Goal: Task Accomplishment & Management: Manage account settings

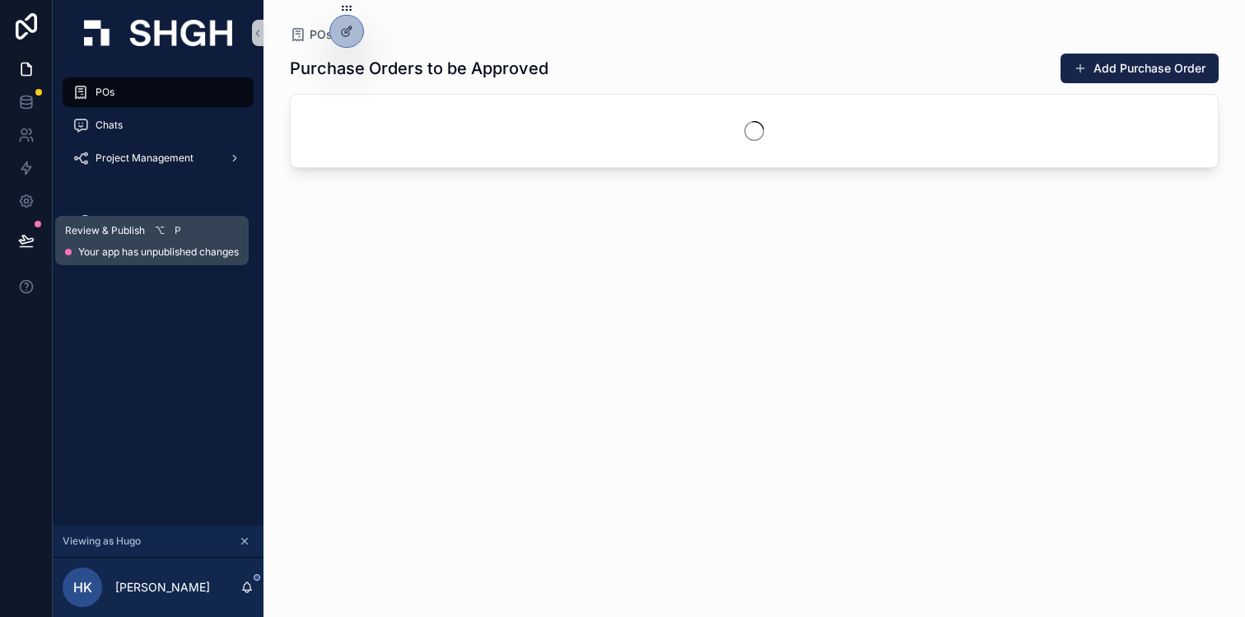
click at [28, 247] on icon at bounding box center [26, 247] width 12 height 0
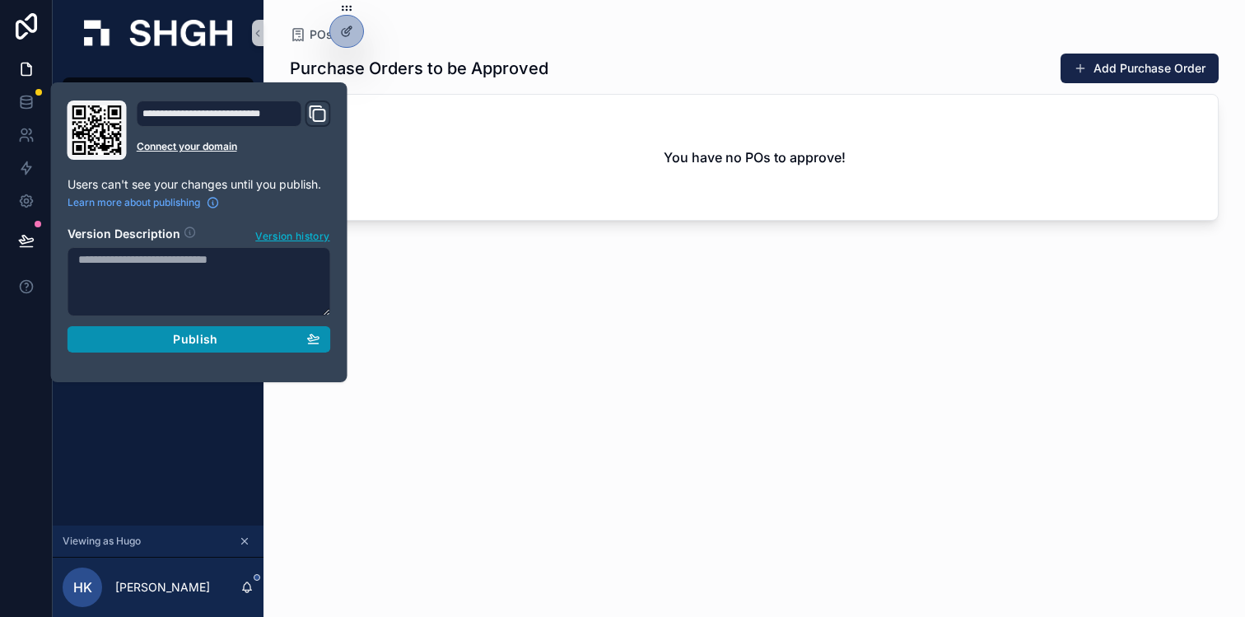
click at [156, 343] on div "Publish" at bounding box center [199, 339] width 242 height 15
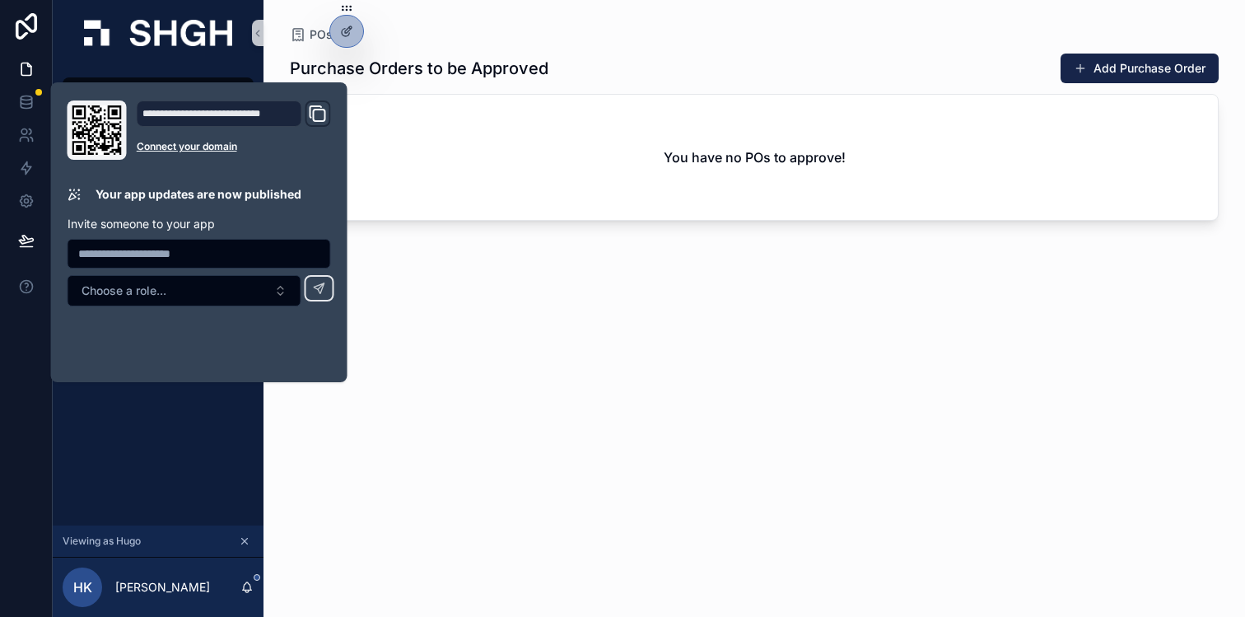
click at [413, 336] on div "Purchase Orders to be Approved Add Purchase Order You have no POs to approve!" at bounding box center [754, 320] width 929 height 554
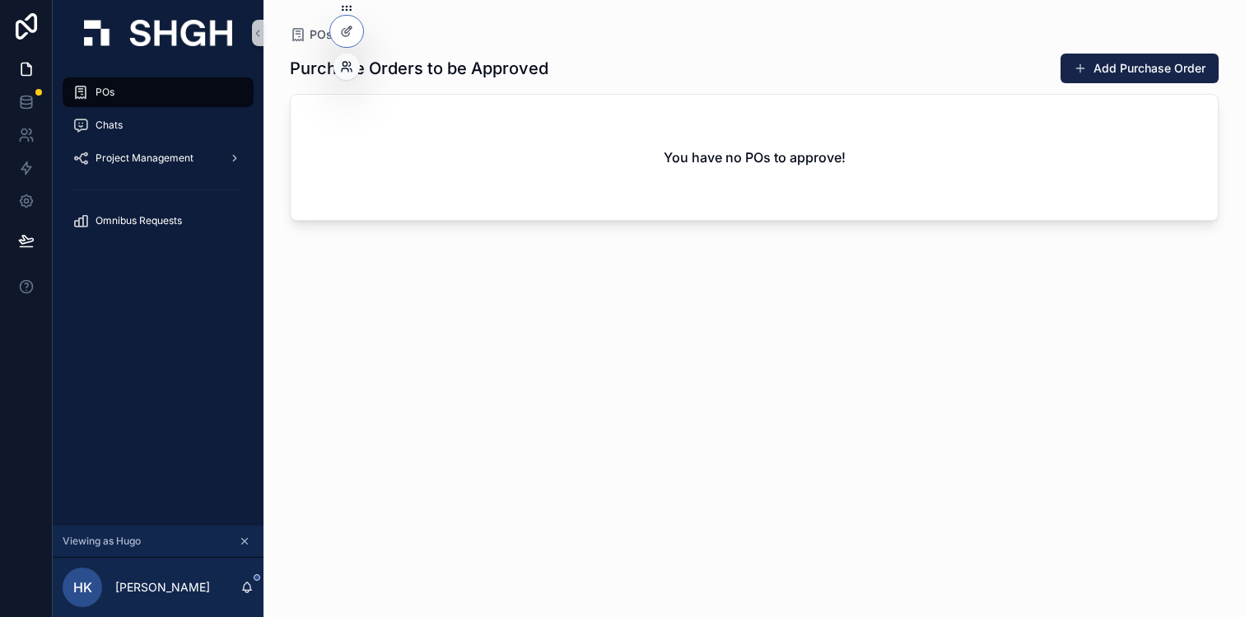
click at [342, 63] on icon at bounding box center [346, 66] width 13 height 13
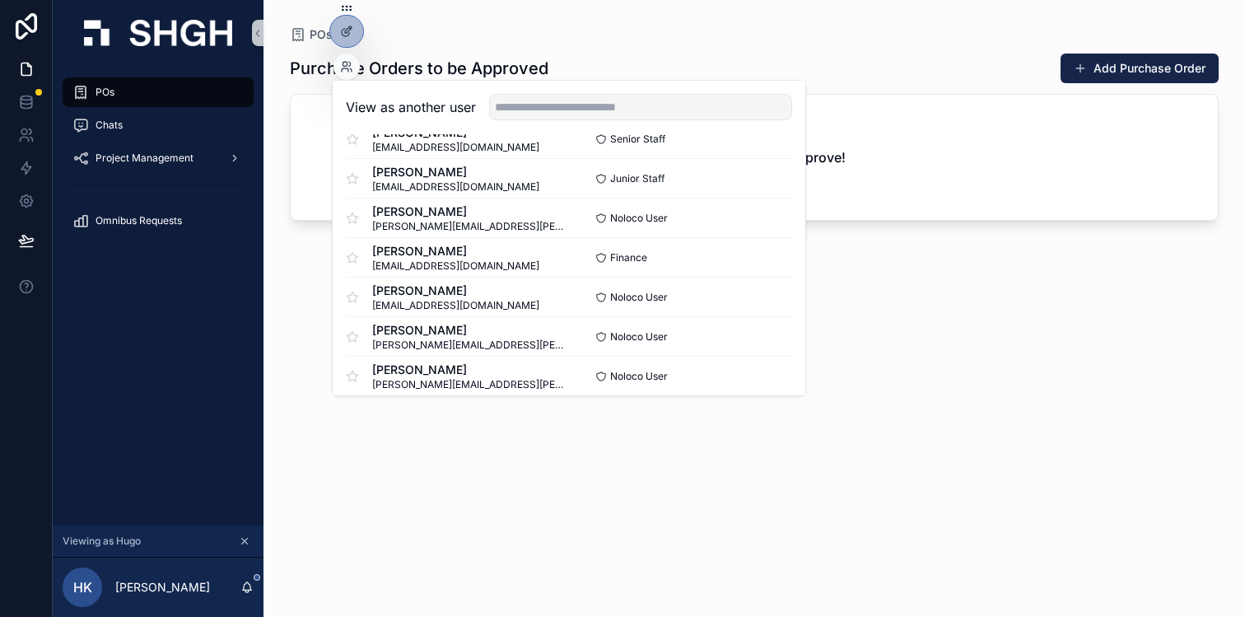
scroll to position [939, 0]
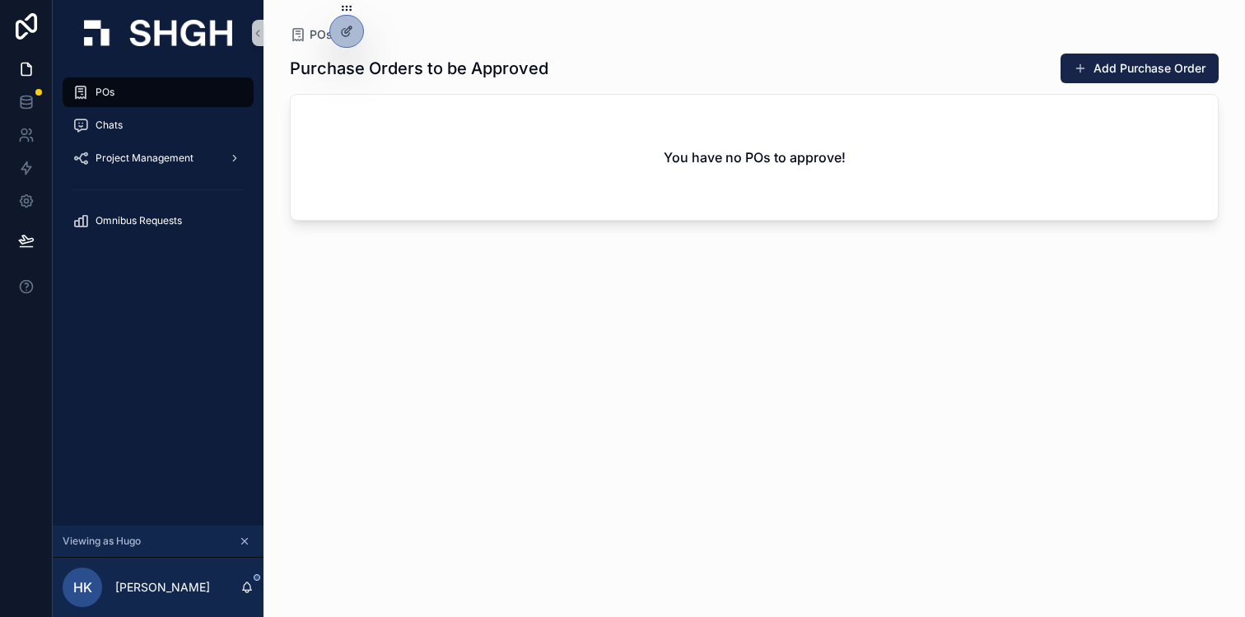
click at [287, 189] on div "POs Purchase Orders to be Approved Add Purchase Order You have no POs to approv…" at bounding box center [753, 298] width 981 height 597
click at [30, 105] on icon at bounding box center [26, 102] width 16 height 16
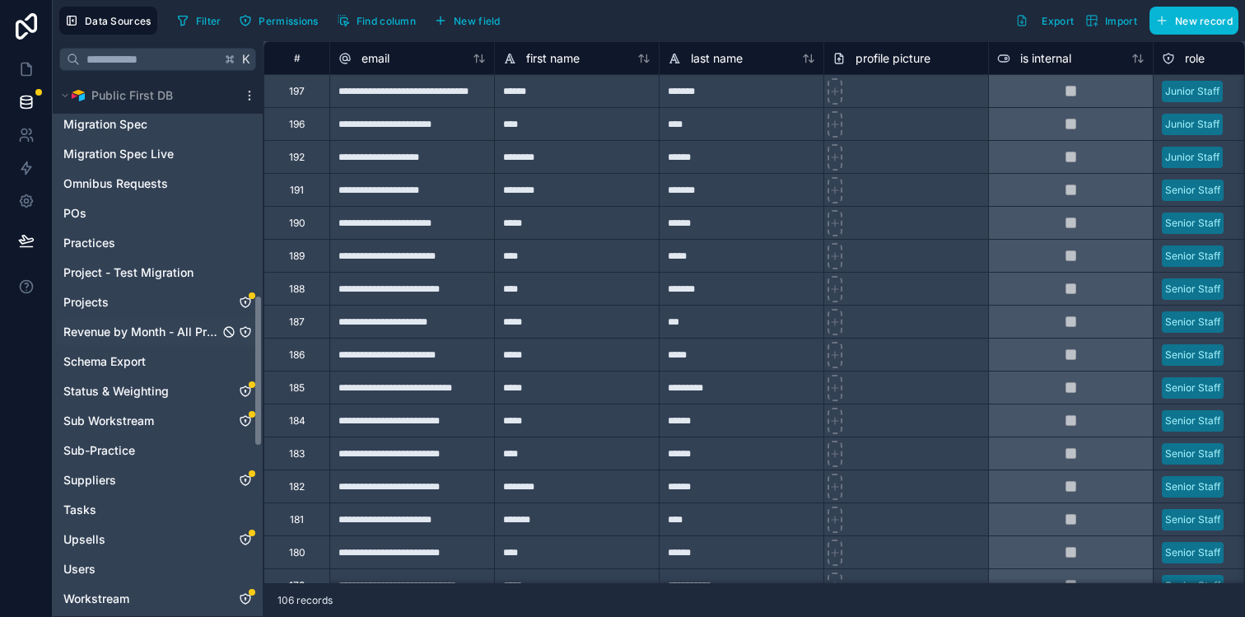
scroll to position [806, 0]
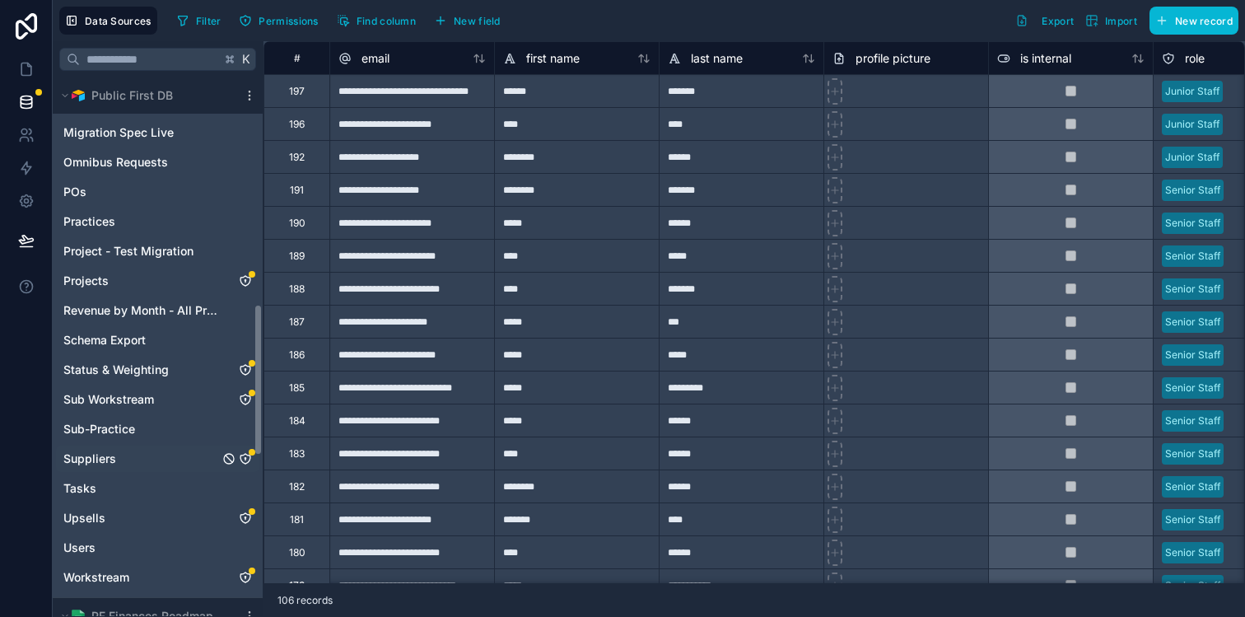
click at [103, 460] on span "Suppliers" at bounding box center [89, 458] width 53 height 16
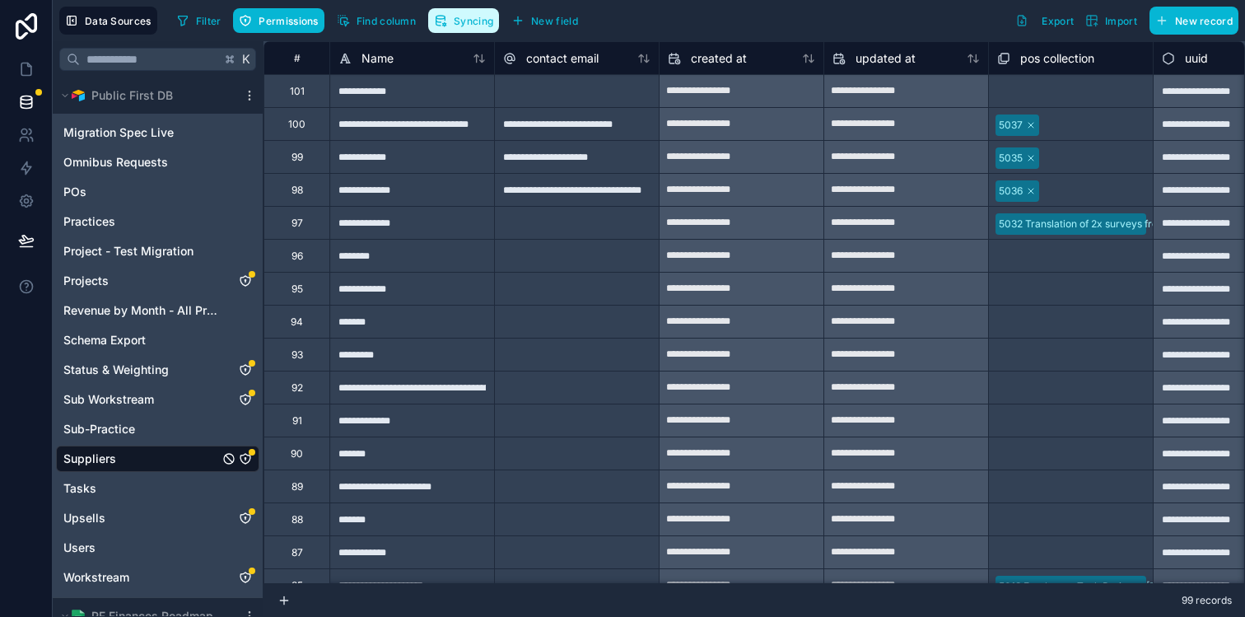
click at [473, 26] on span "Syncing" at bounding box center [474, 21] width 40 height 12
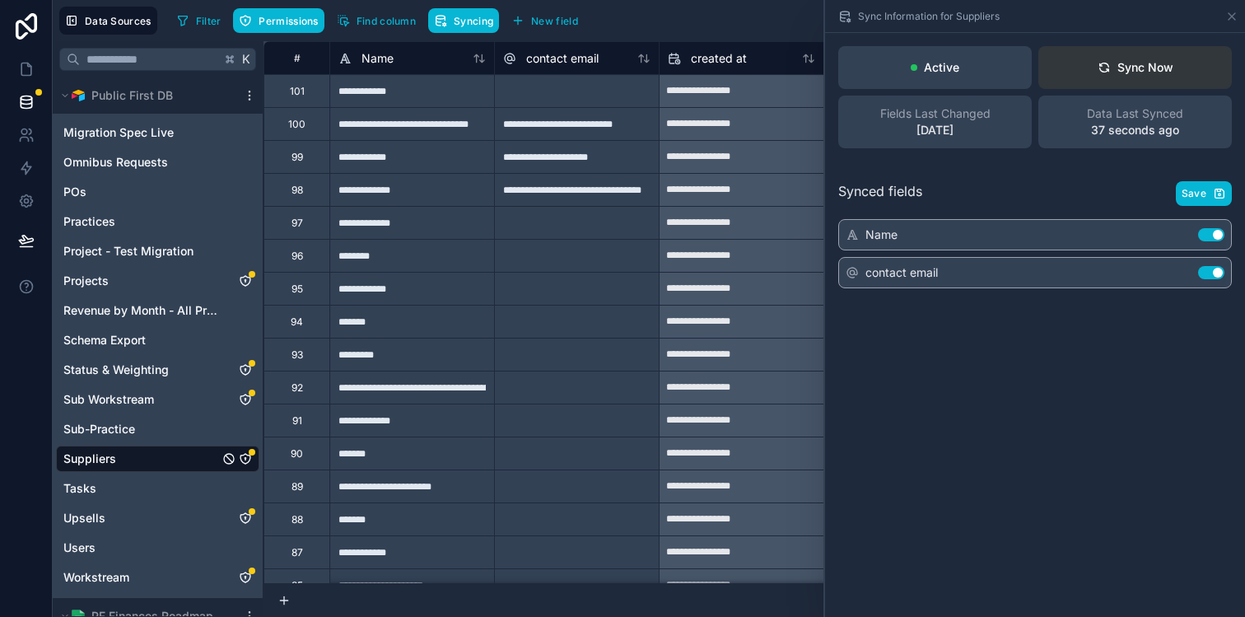
click at [1136, 68] on div "Sync Now" at bounding box center [1135, 67] width 76 height 16
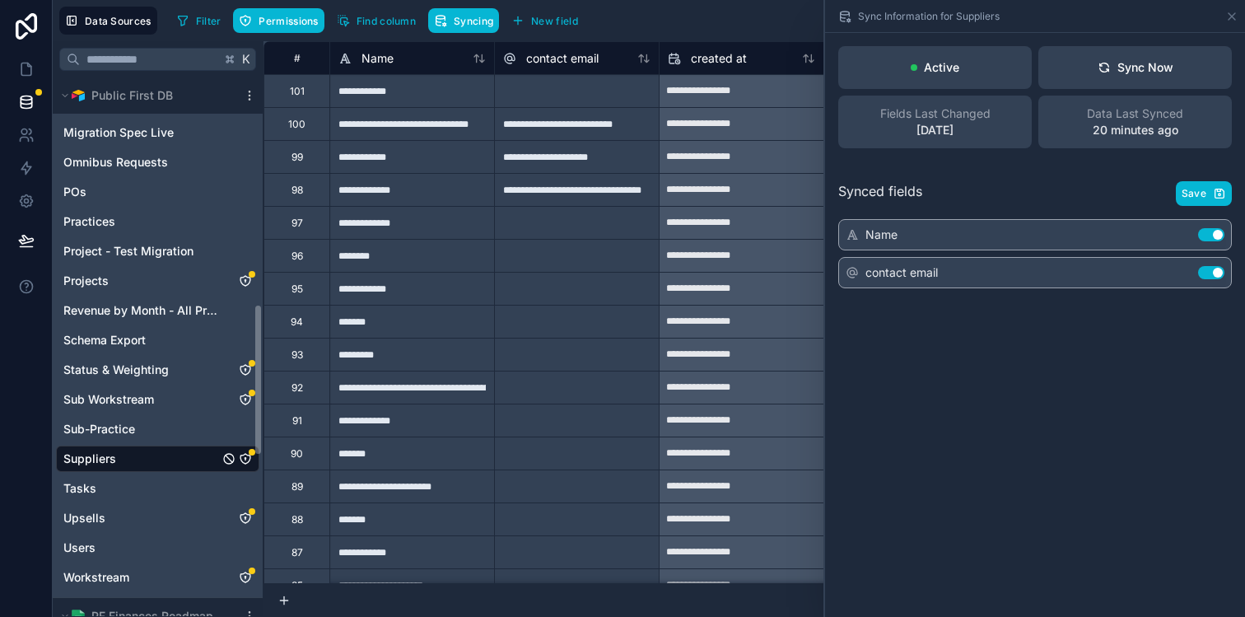
click at [971, 351] on div "Active Sync Now Fields Last Changed 6 days ago Data Last Synced 20 minutes ago …" at bounding box center [1035, 325] width 420 height 584
click at [926, 318] on div "Active Sync Now Fields Last Changed 6 days ago Data Last Synced 20 minutes ago …" at bounding box center [1035, 325] width 420 height 584
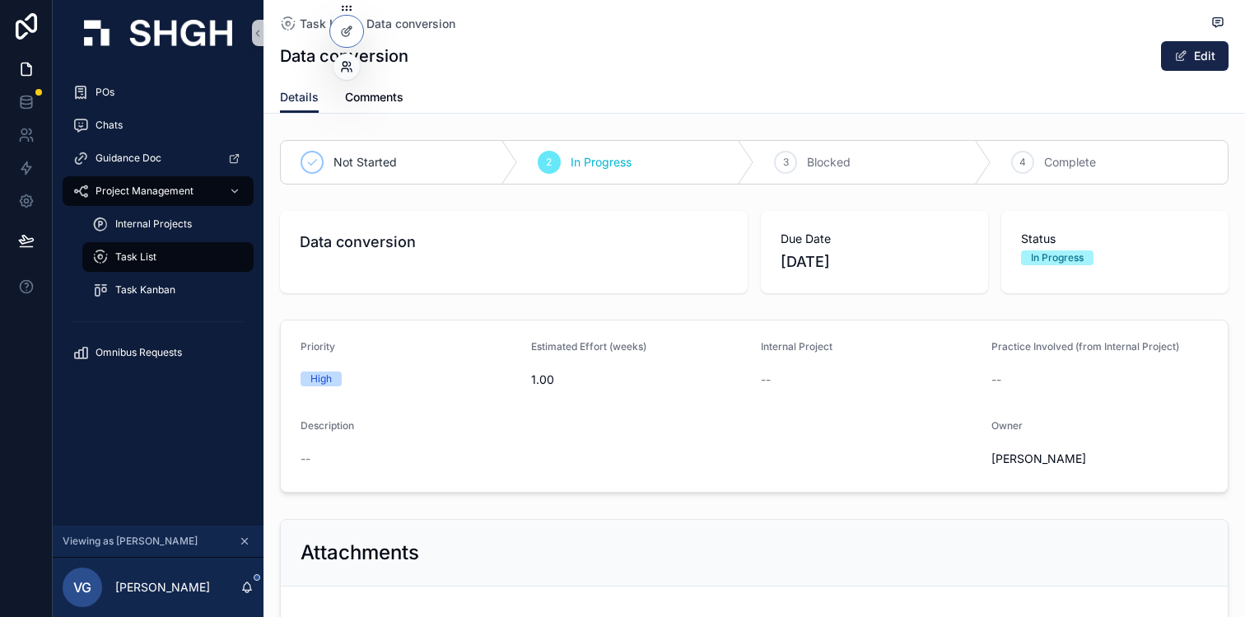
click at [347, 60] on icon at bounding box center [346, 66] width 13 height 13
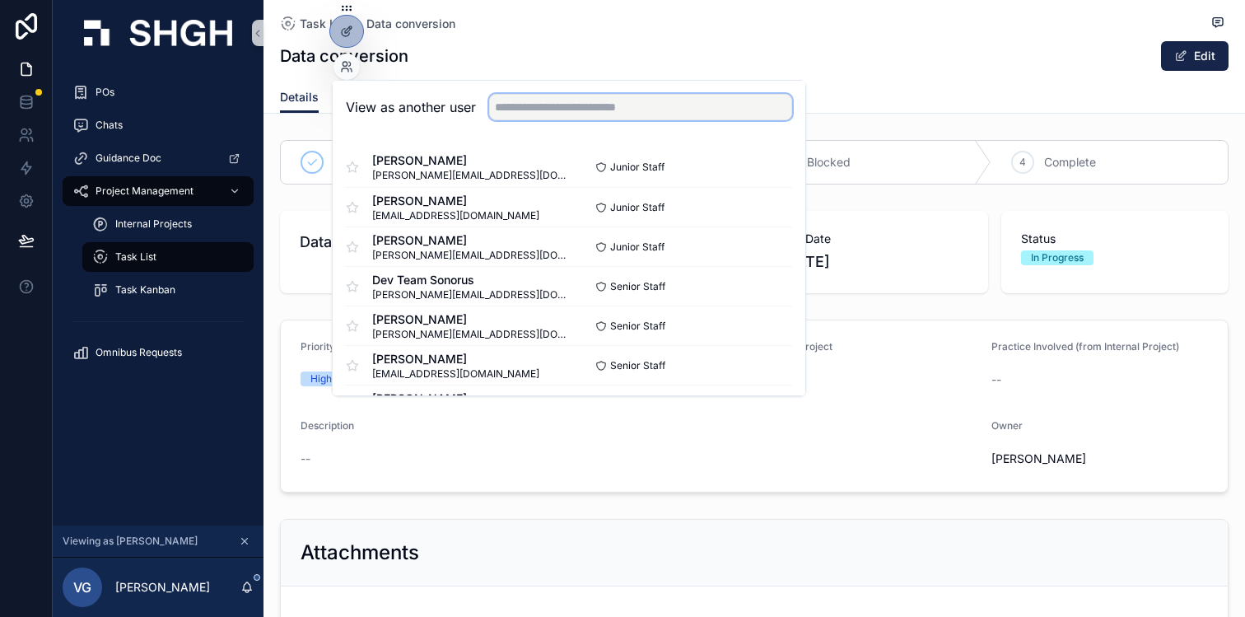
click at [539, 110] on input "text" at bounding box center [640, 107] width 303 height 26
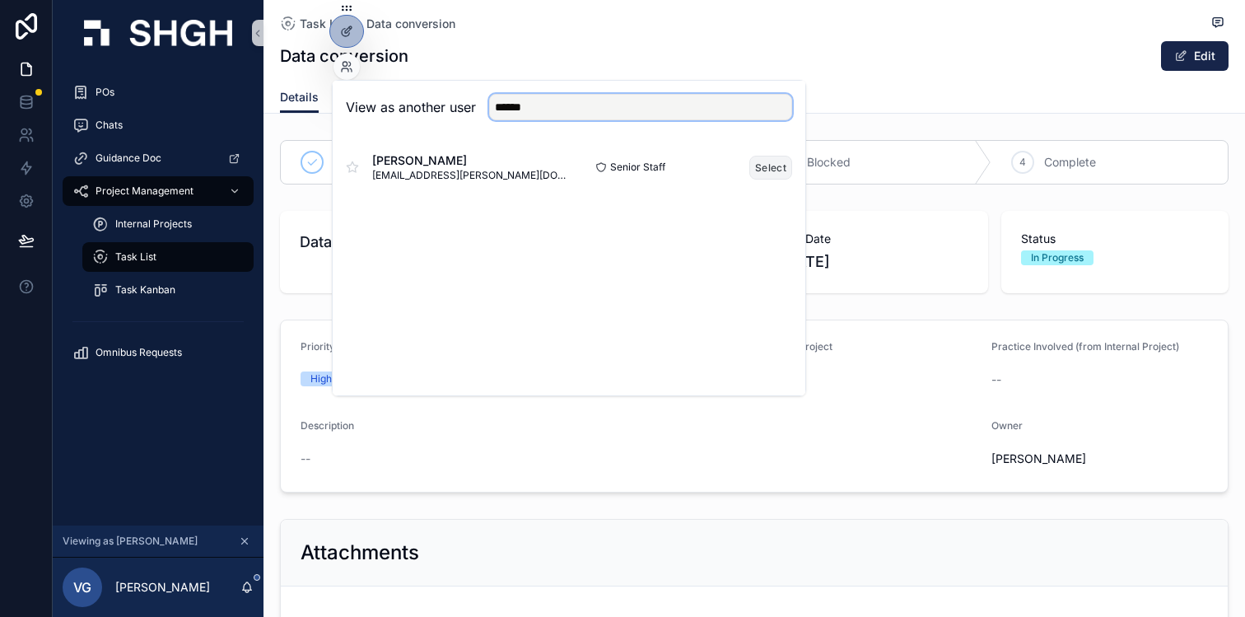
type input "******"
click at [773, 172] on button "Select" at bounding box center [770, 168] width 43 height 24
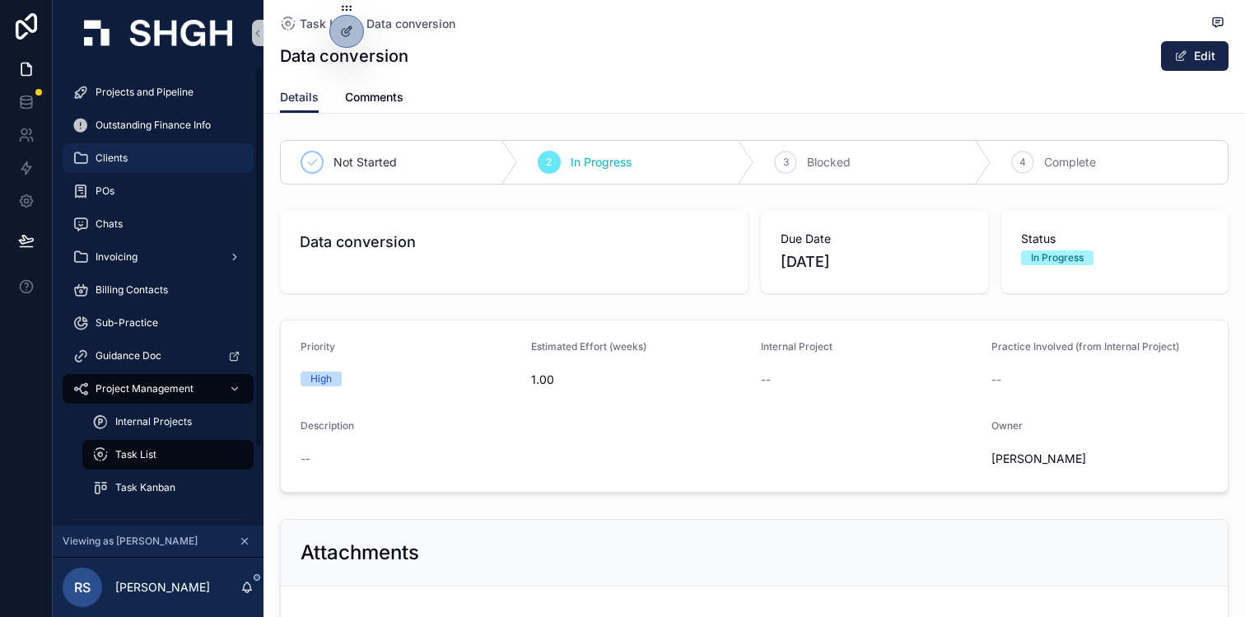
click at [135, 152] on div "Clients" at bounding box center [157, 158] width 171 height 26
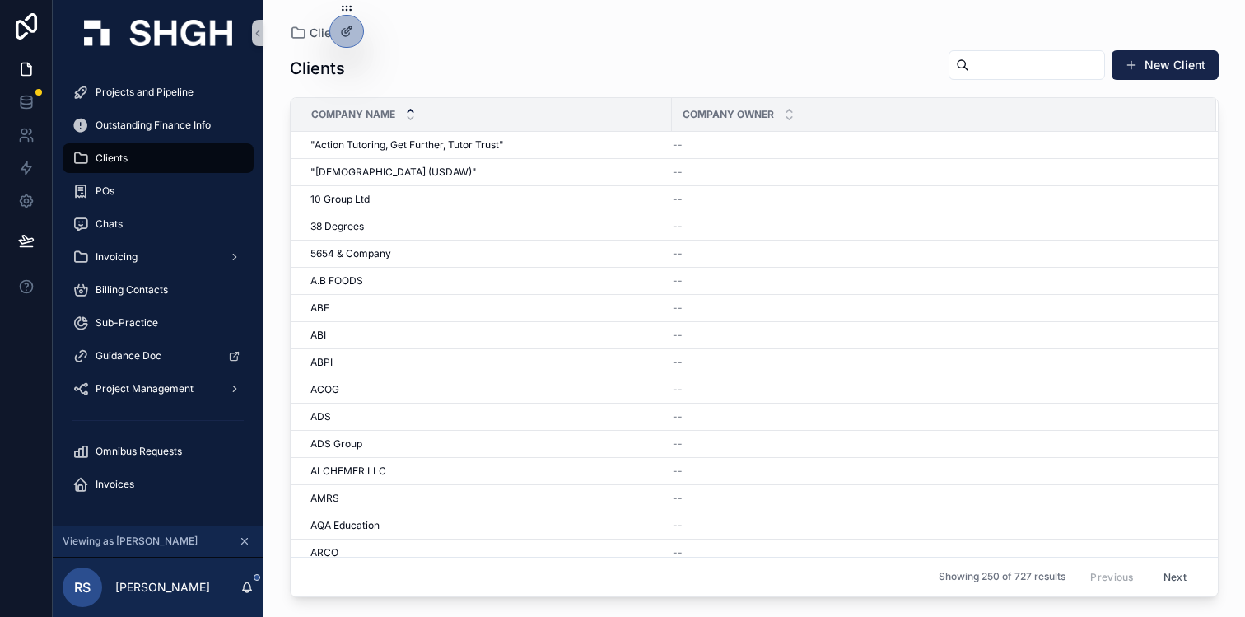
click at [1003, 68] on input "scrollable content" at bounding box center [1036, 65] width 135 height 23
paste input "**********"
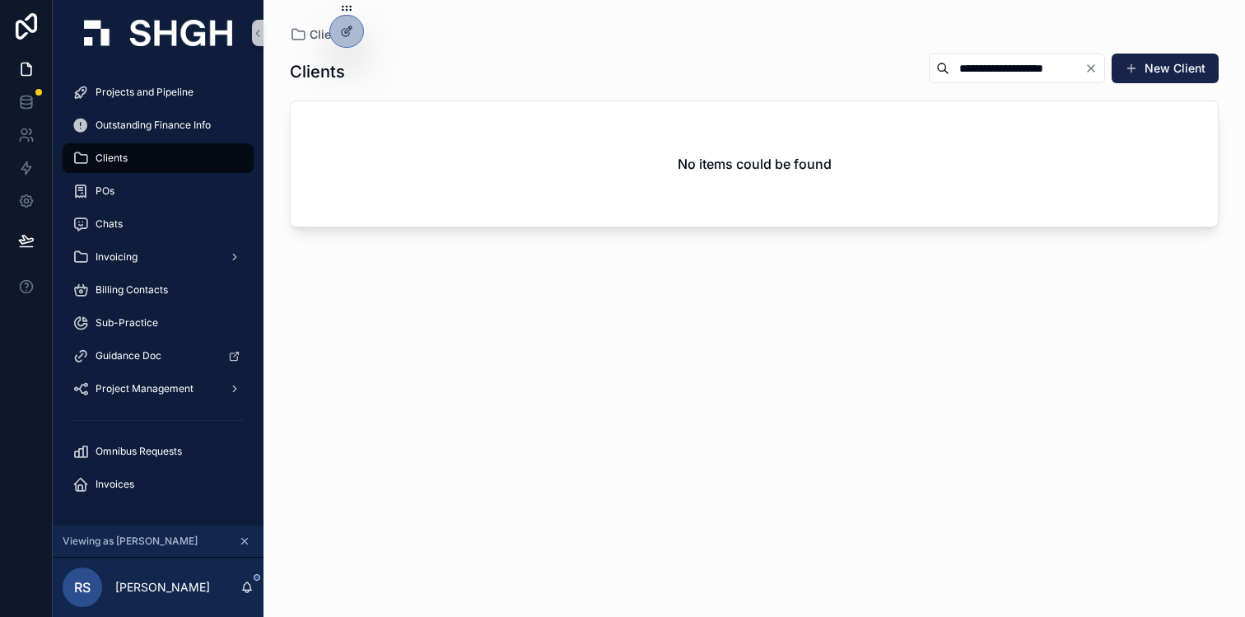
drag, startPoint x: 1075, startPoint y: 70, endPoint x: 834, endPoint y: 70, distance: 241.2
click at [834, 70] on div "**********" at bounding box center [754, 72] width 929 height 38
click at [1067, 59] on input "**********" at bounding box center [1016, 68] width 135 height 23
drag, startPoint x: 1068, startPoint y: 67, endPoint x: 995, endPoint y: 68, distance: 72.5
click at [995, 68] on input "**********" at bounding box center [1016, 68] width 135 height 23
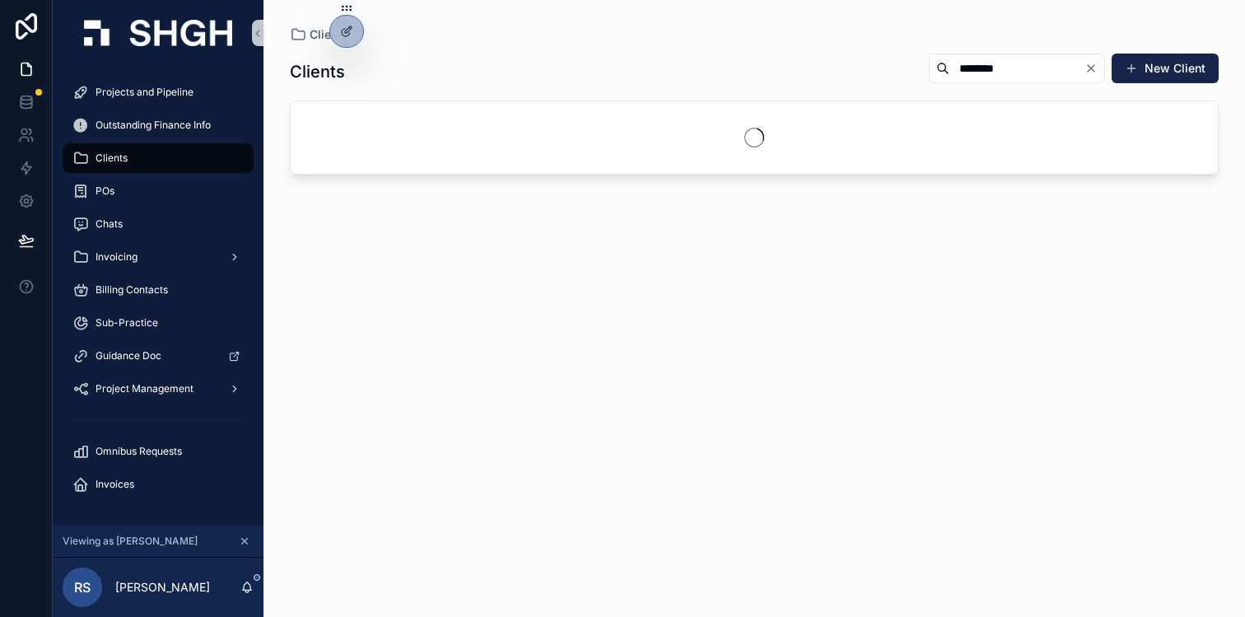
type input "********"
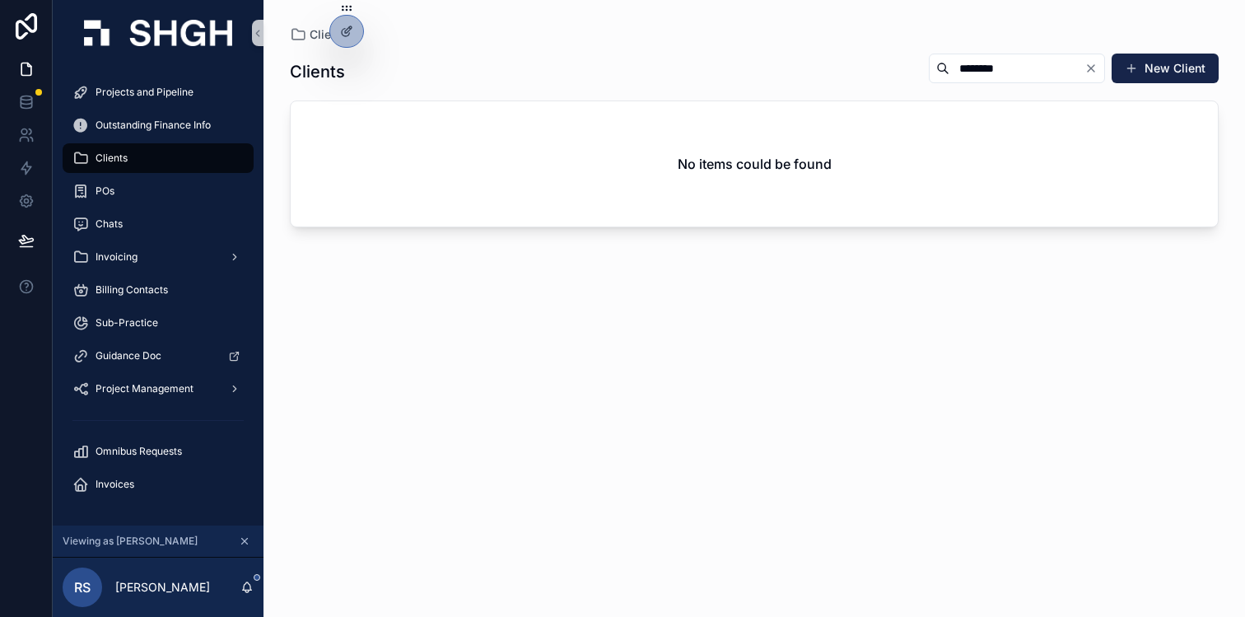
click at [864, 70] on div "Clients ******** New Client" at bounding box center [754, 72] width 929 height 38
click at [1093, 71] on icon "Clear" at bounding box center [1090, 68] width 13 height 13
click at [663, 70] on div "Clients New Client" at bounding box center [754, 72] width 929 height 38
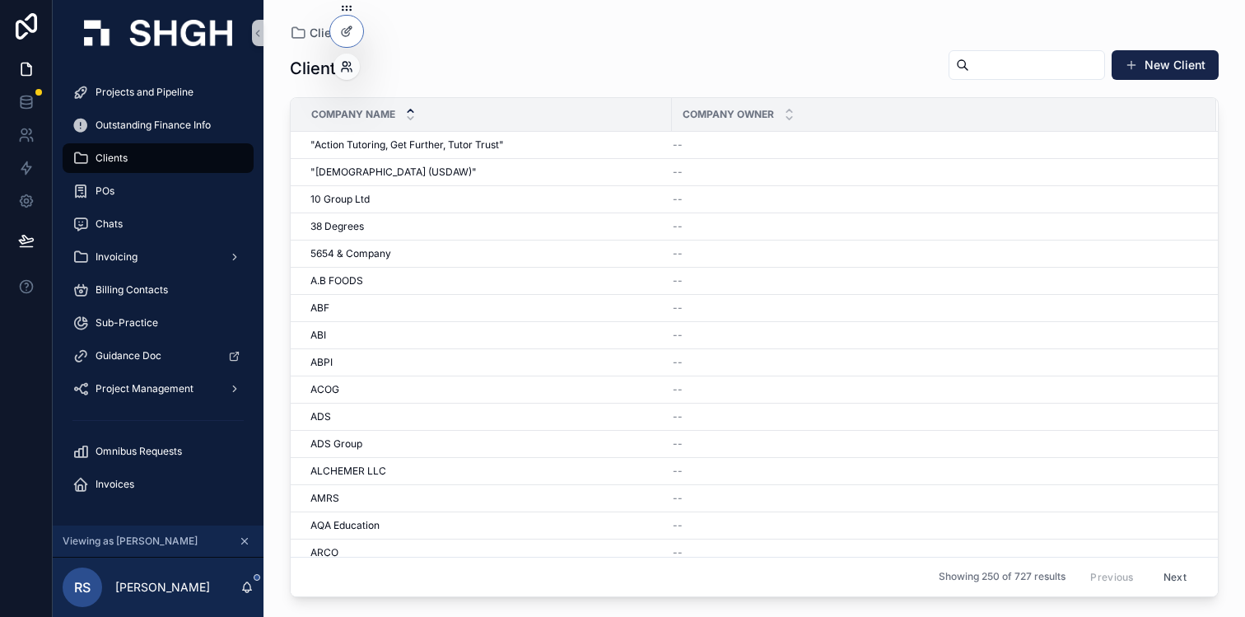
click at [347, 63] on icon at bounding box center [344, 64] width 4 height 4
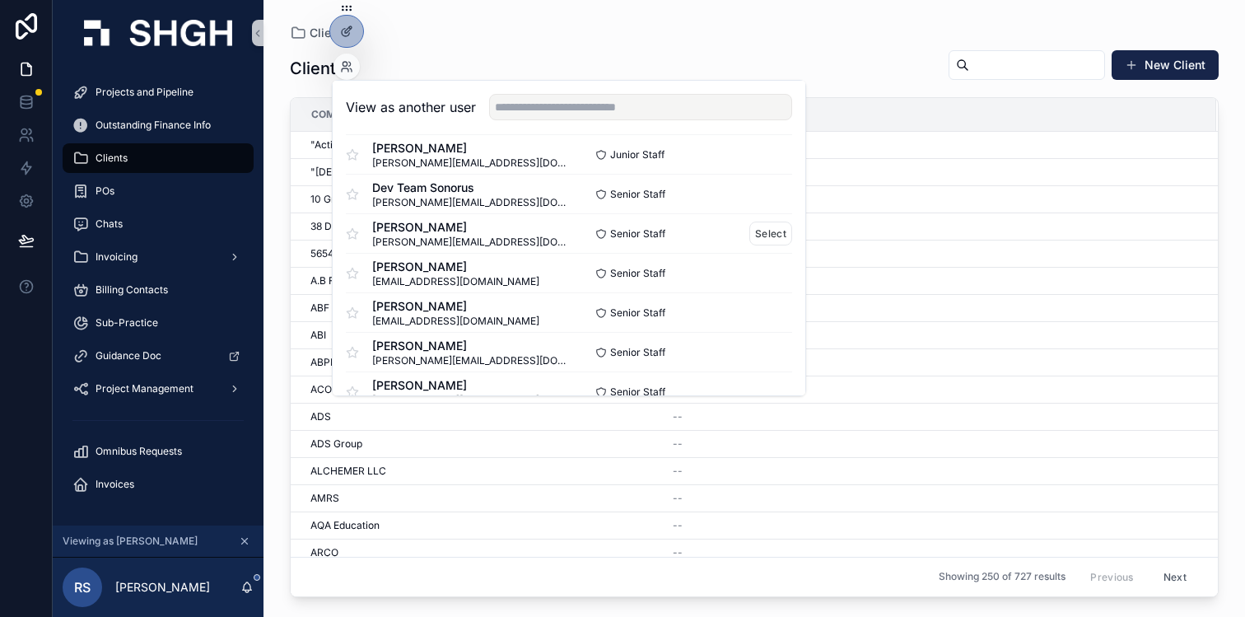
scroll to position [102, 0]
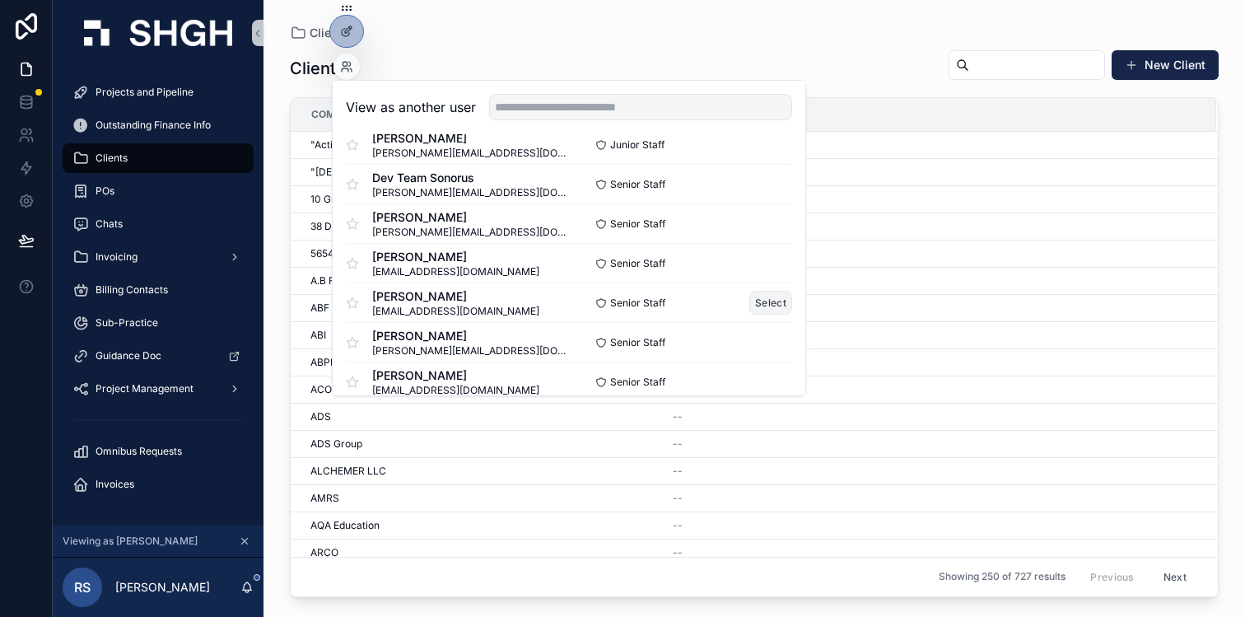
click at [767, 304] on button "Select" at bounding box center [770, 303] width 43 height 24
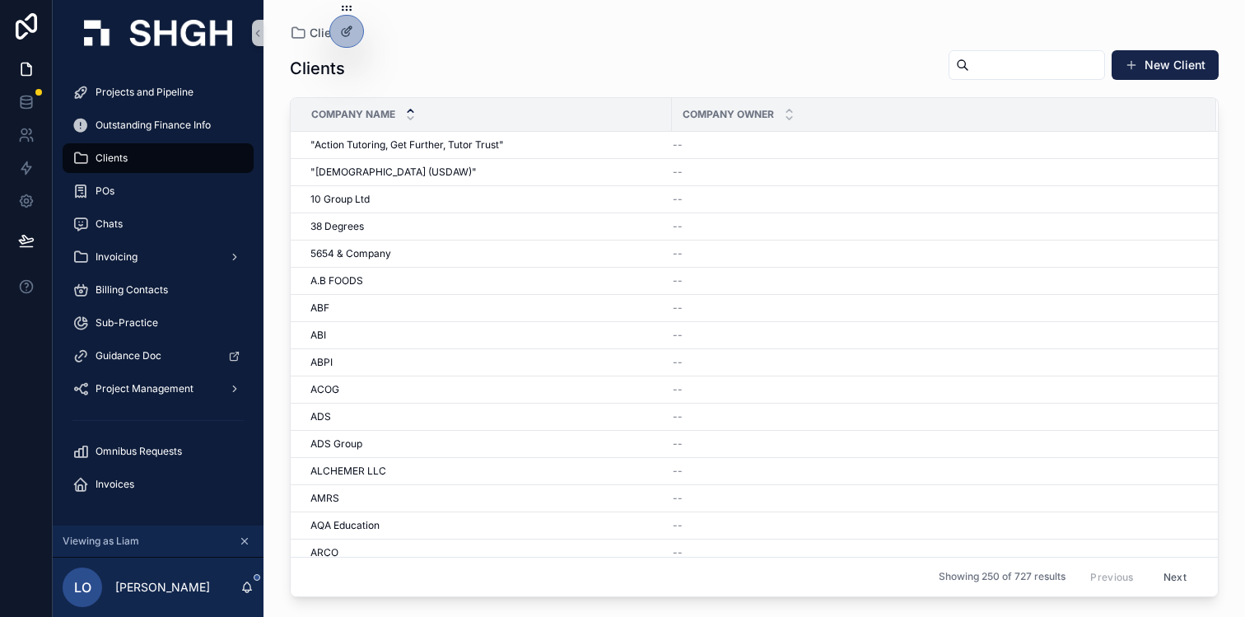
click at [711, 49] on div "Clients New Client" at bounding box center [754, 68] width 929 height 38
click at [433, 309] on div "ABF ABF" at bounding box center [485, 307] width 351 height 13
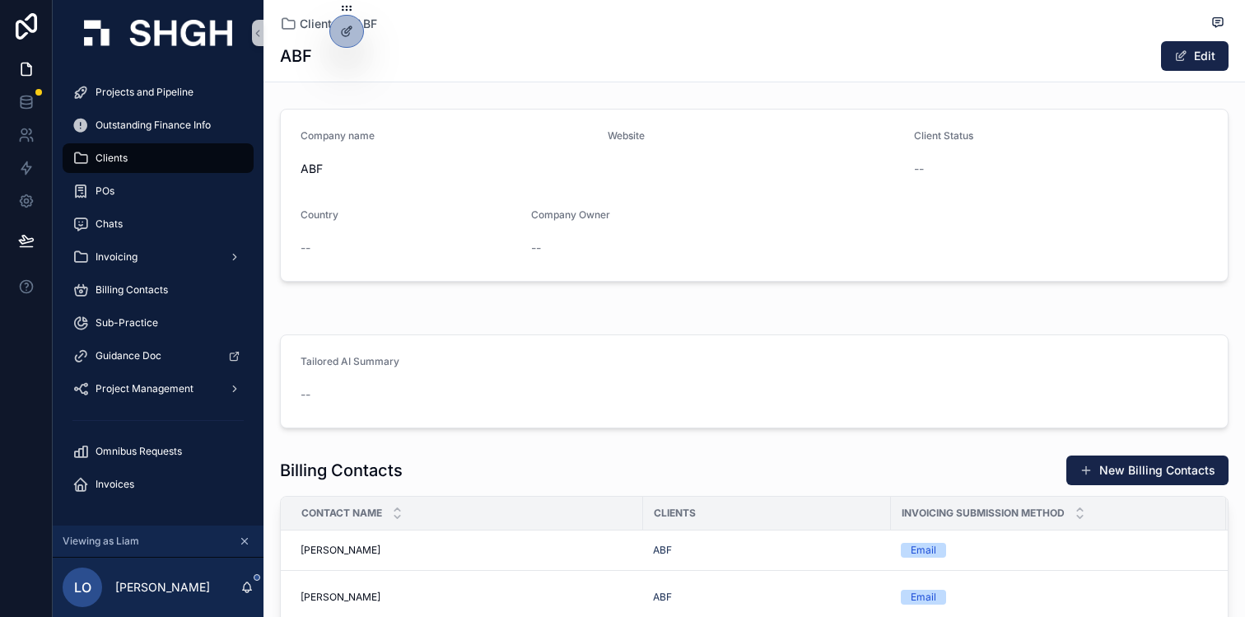
click at [469, 354] on form "Tailored AI Summary --" at bounding box center [754, 381] width 947 height 92
click at [342, 31] on icon at bounding box center [346, 31] width 13 height 13
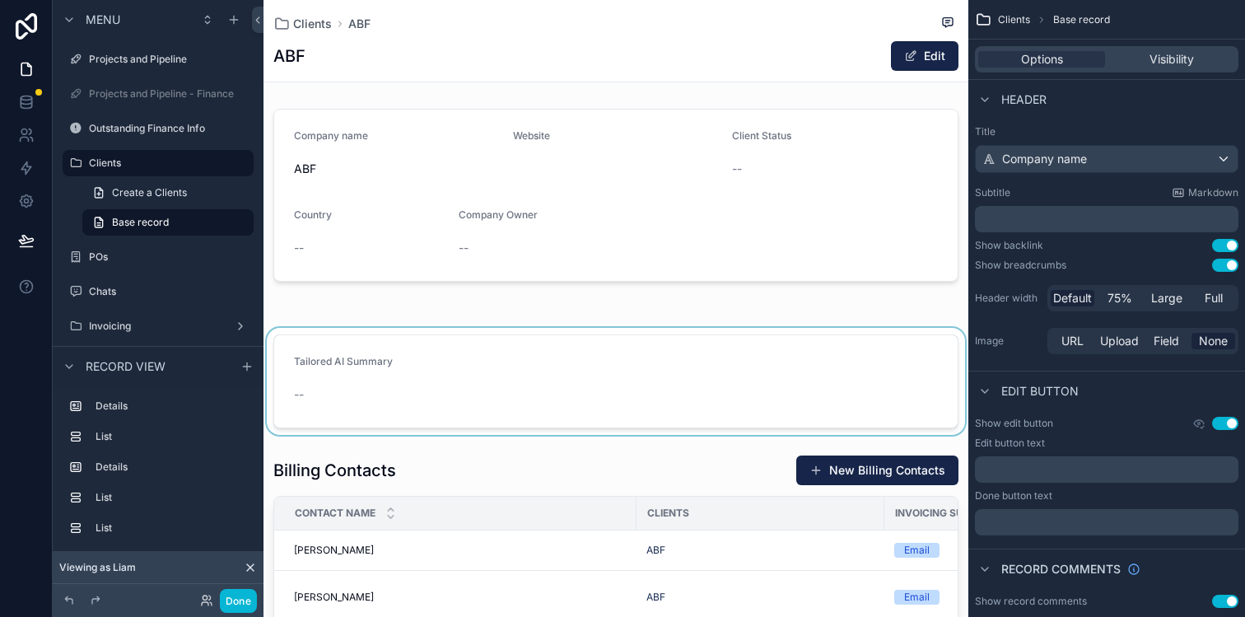
click at [637, 369] on div "scrollable content" at bounding box center [615, 381] width 705 height 107
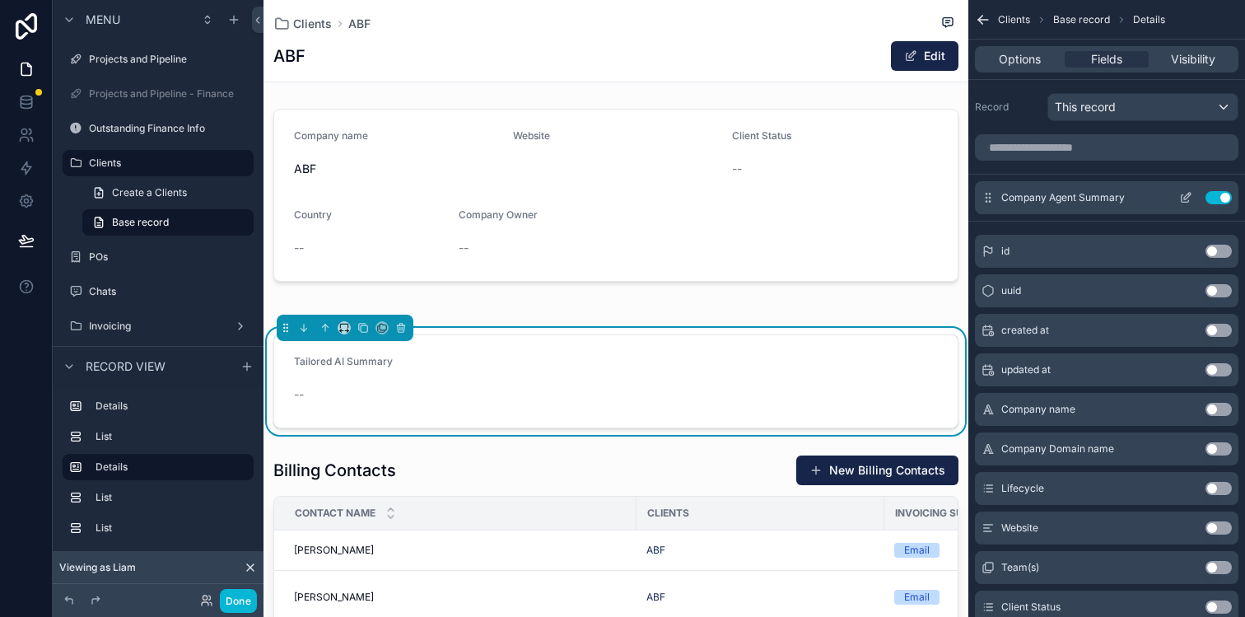
click at [1189, 196] on icon "scrollable content" at bounding box center [1187, 196] width 7 height 7
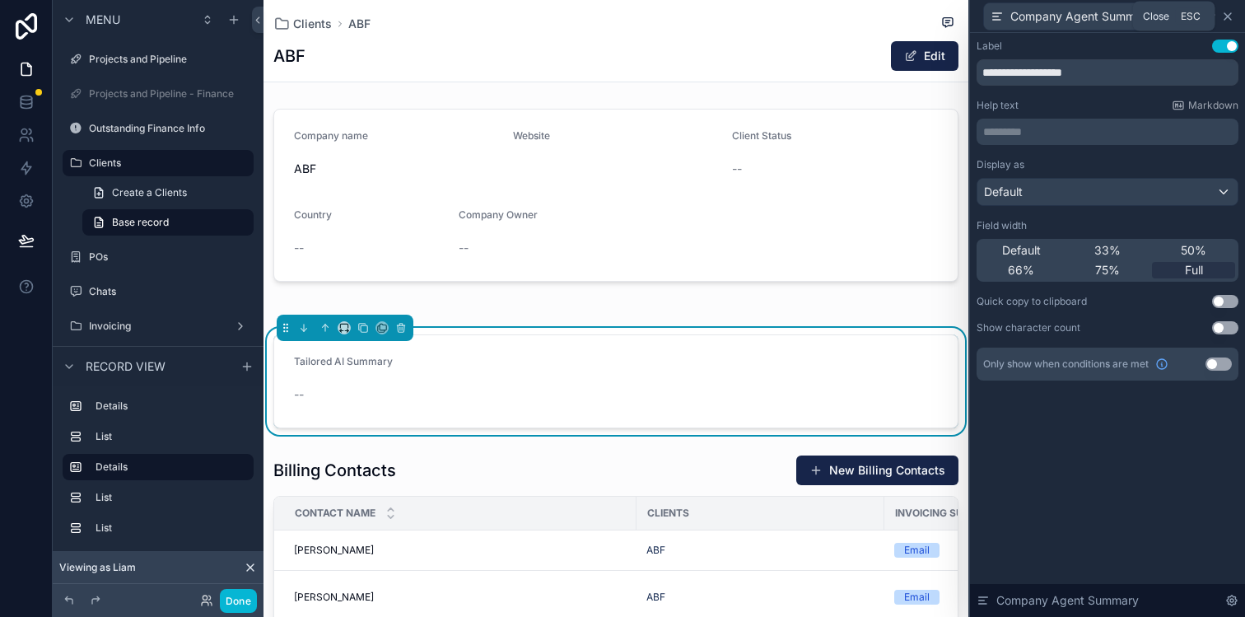
click at [1231, 15] on icon at bounding box center [1227, 16] width 13 height 13
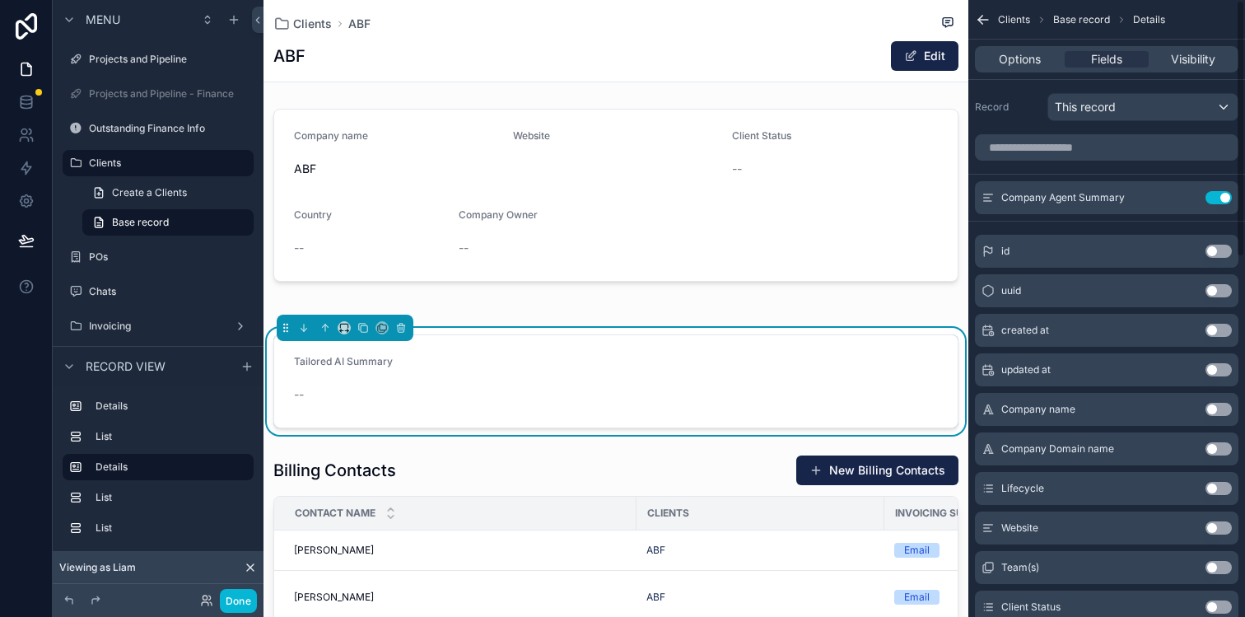
click at [686, 340] on form "Tailored AI Summary --" at bounding box center [615, 381] width 683 height 92
click at [206, 598] on icon at bounding box center [204, 597] width 4 height 4
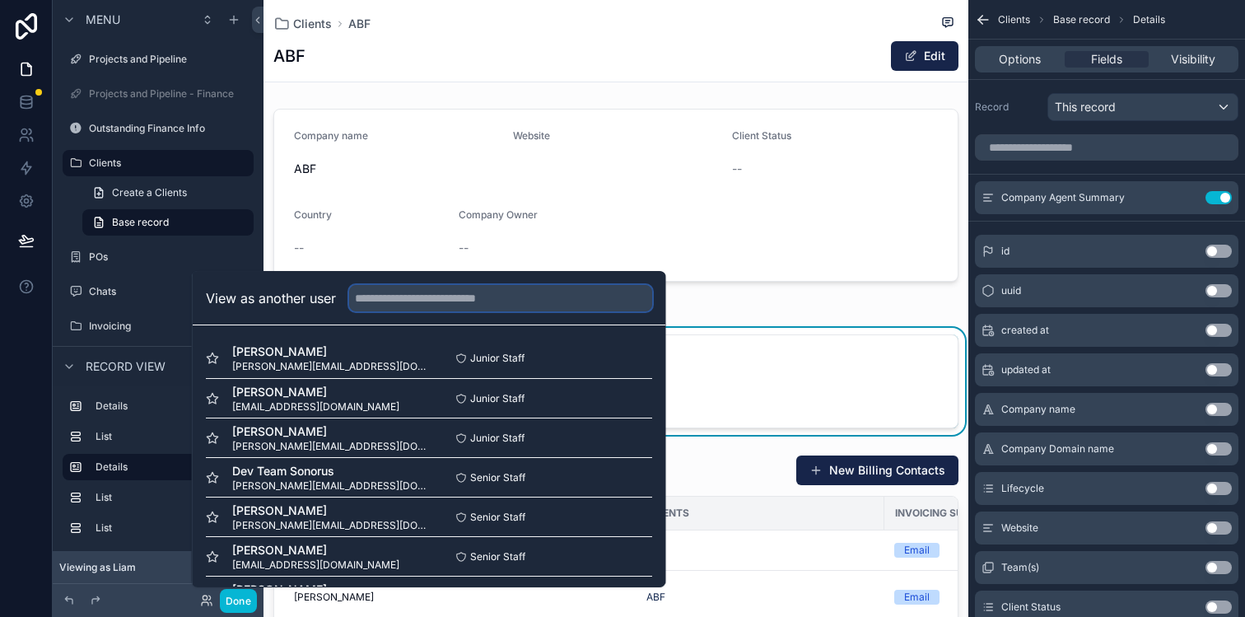
click at [418, 296] on input "text" at bounding box center [500, 298] width 303 height 26
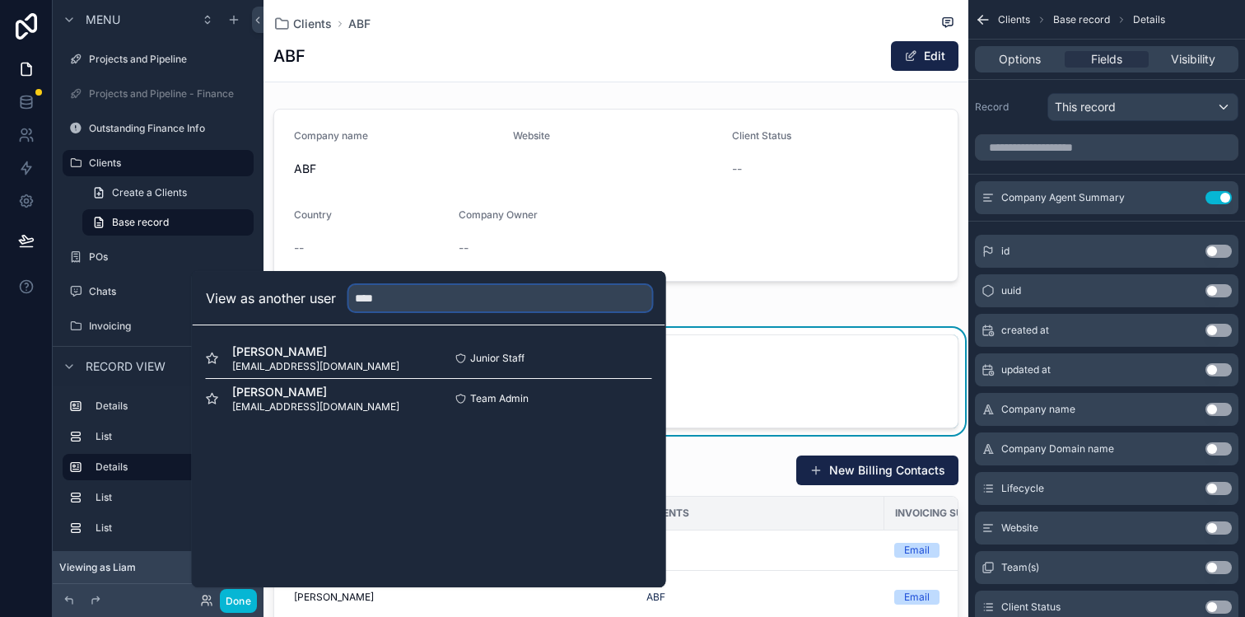
type input "****"
click at [438, 465] on div "View as another user **** Luke Betham lbetham@stonehaven.uk.com Junior Staff Se…" at bounding box center [429, 429] width 474 height 316
click at [635, 399] on button "Select" at bounding box center [630, 398] width 43 height 24
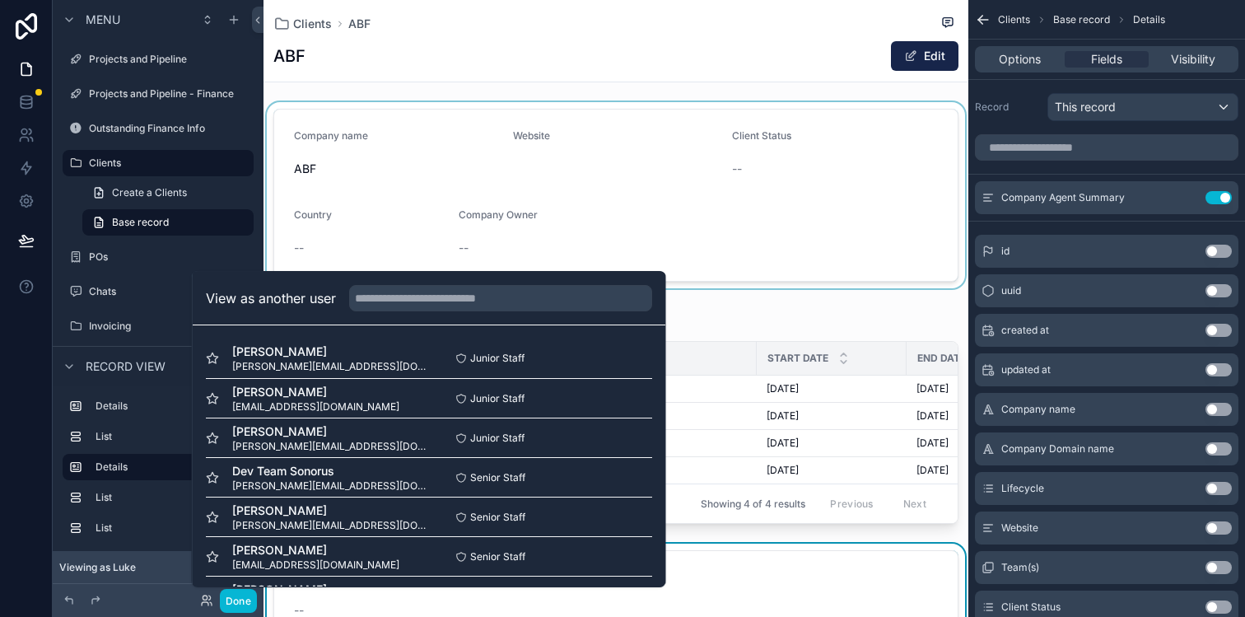
click at [653, 200] on div "scrollable content" at bounding box center [615, 195] width 705 height 186
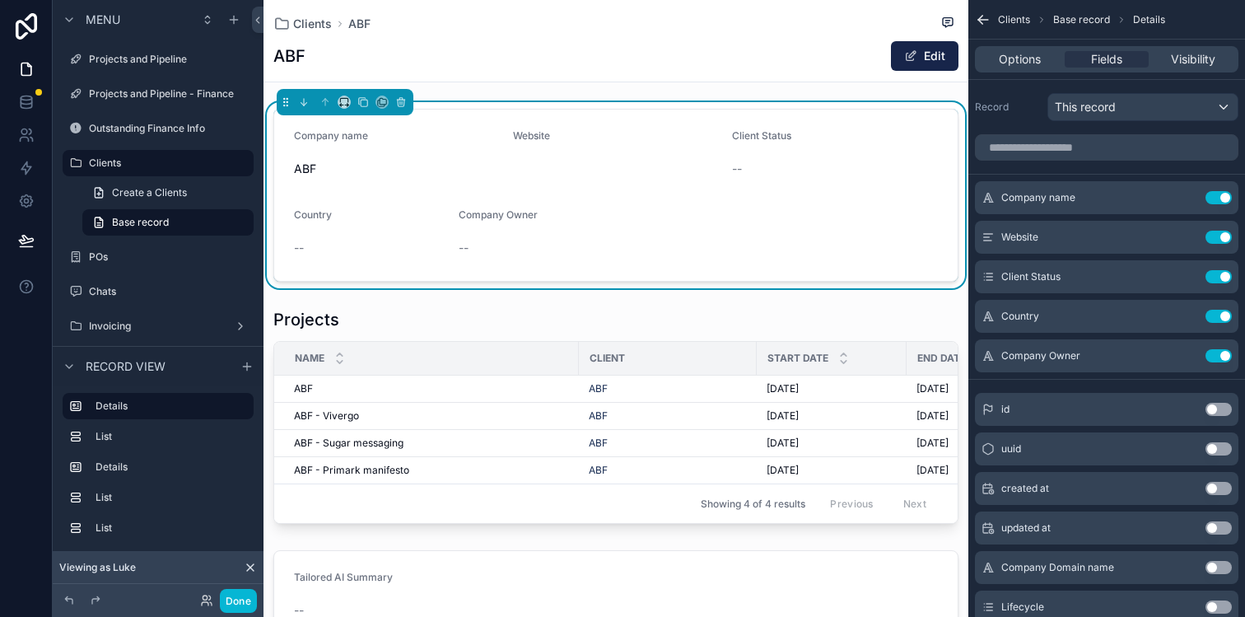
click at [555, 230] on div "Company Owner --" at bounding box center [533, 234] width 151 height 53
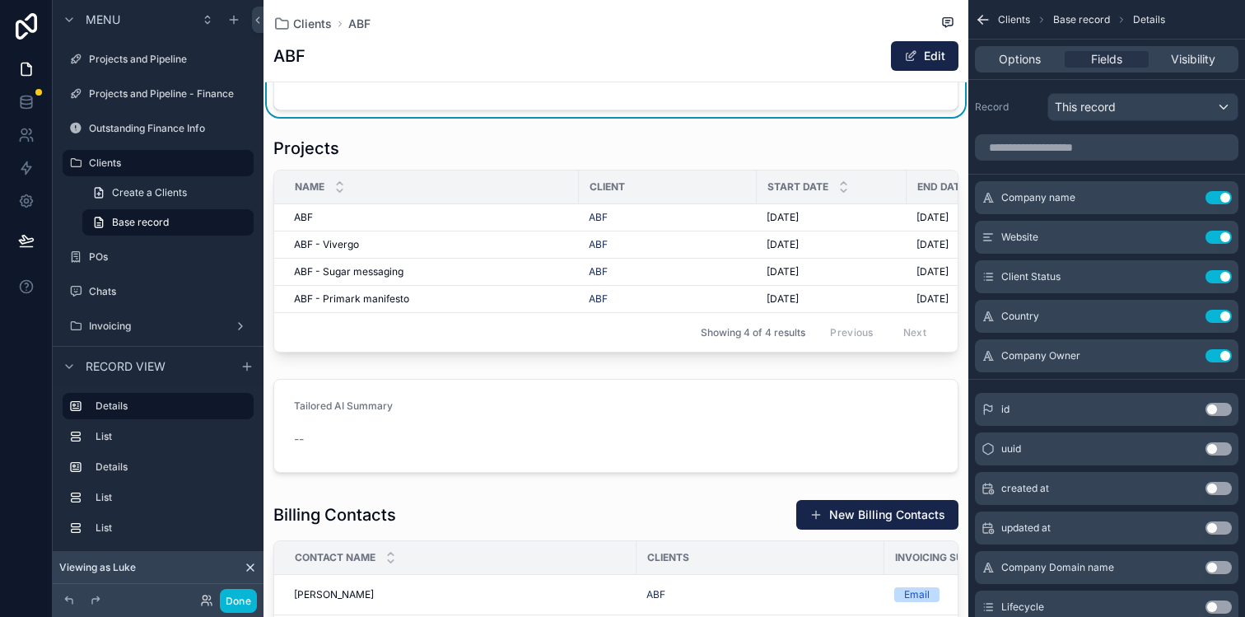
scroll to position [193, 0]
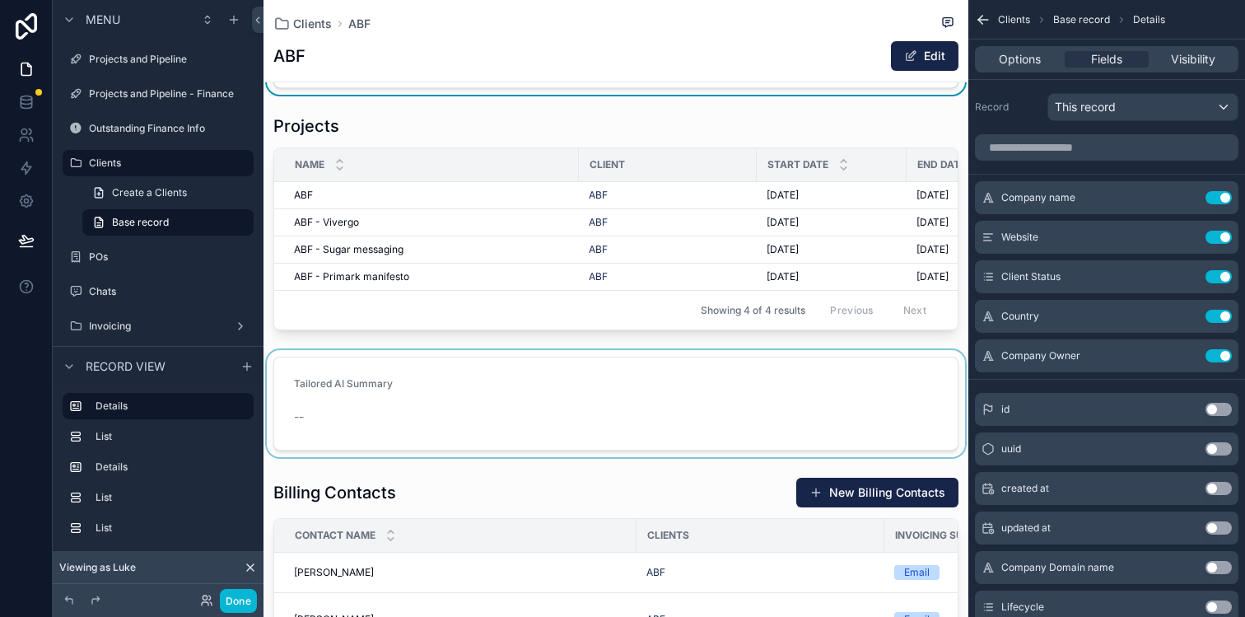
click at [501, 373] on div "scrollable content" at bounding box center [615, 403] width 705 height 107
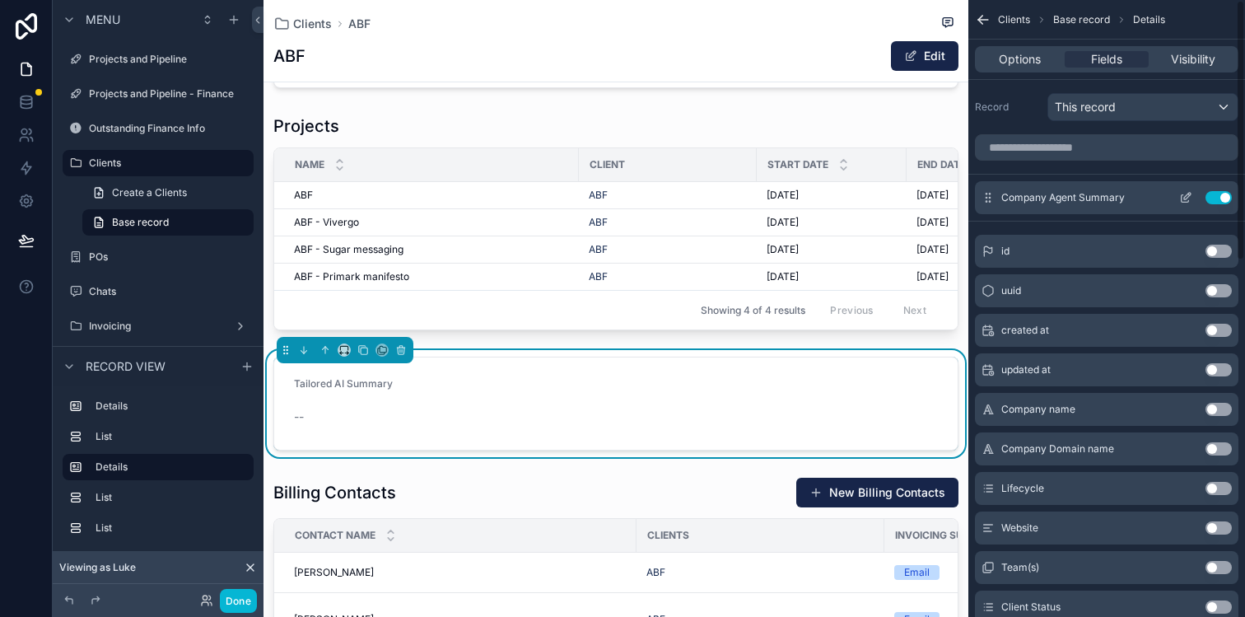
click at [1183, 197] on icon "scrollable content" at bounding box center [1185, 197] width 13 height 13
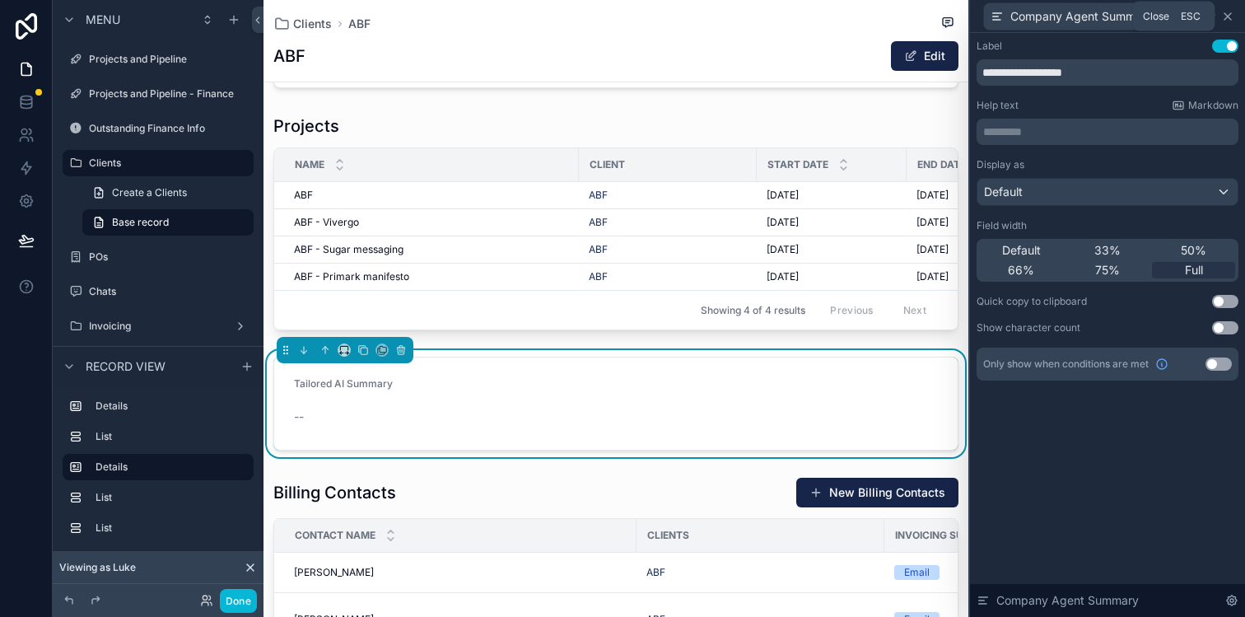
click at [1228, 14] on icon at bounding box center [1227, 16] width 13 height 13
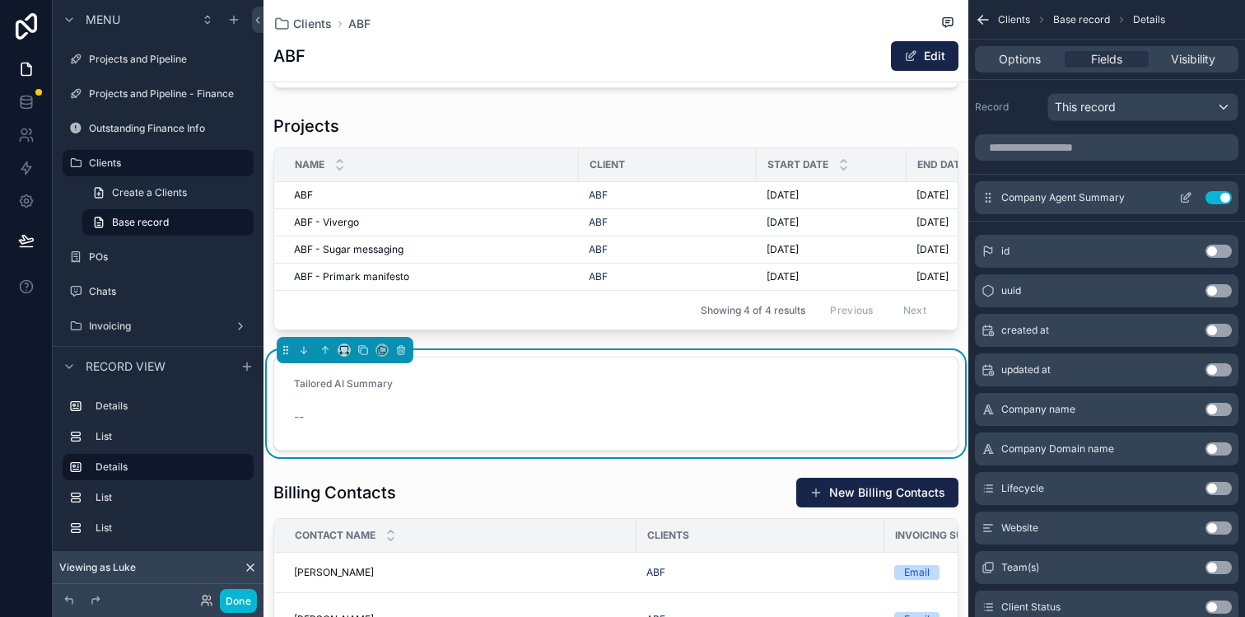
click at [1179, 200] on icon "scrollable content" at bounding box center [1185, 197] width 13 height 13
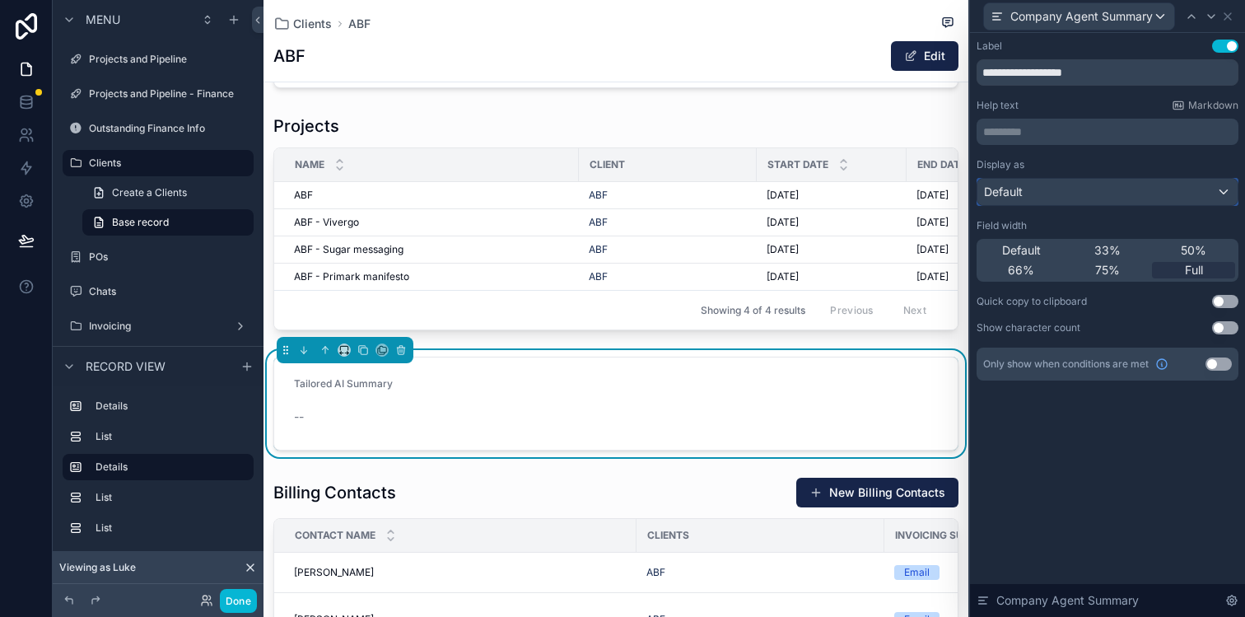
click at [1123, 191] on div "Default" at bounding box center [1107, 192] width 260 height 26
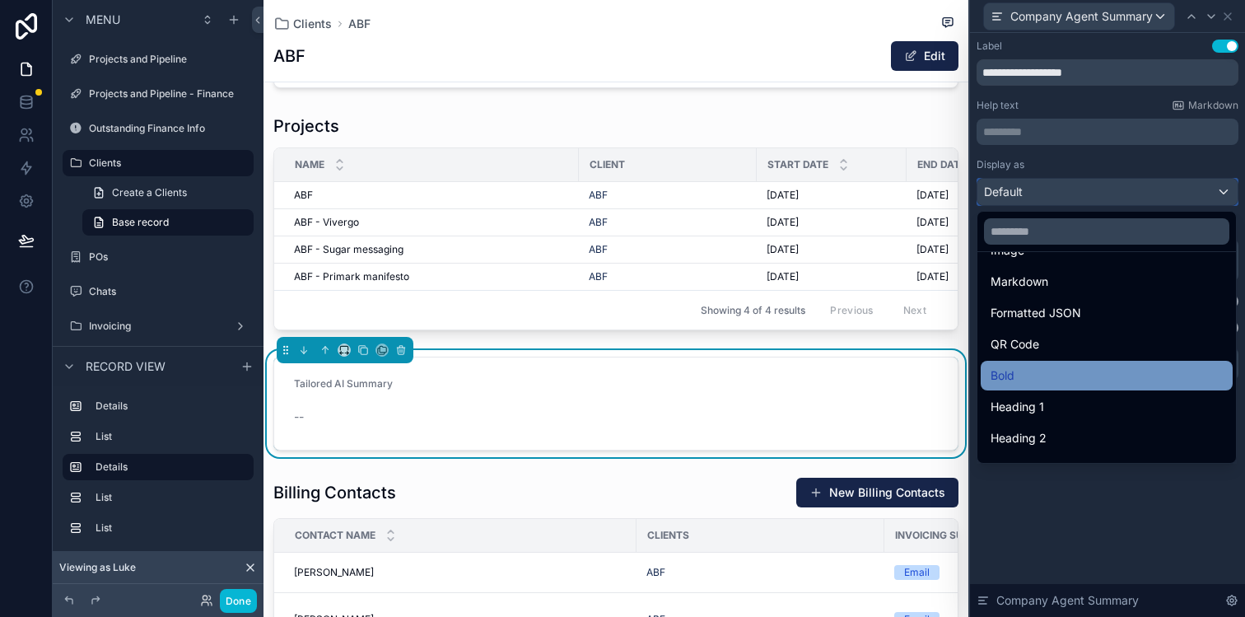
scroll to position [92, 0]
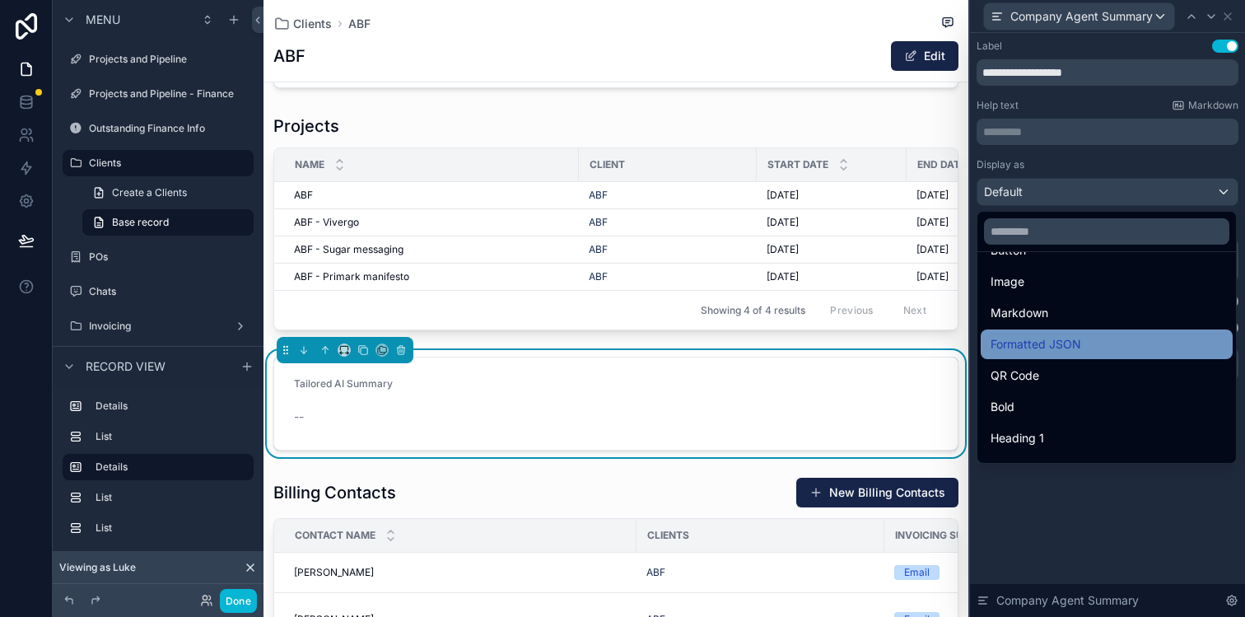
click at [1096, 342] on div "Formatted JSON" at bounding box center [1106, 344] width 232 height 20
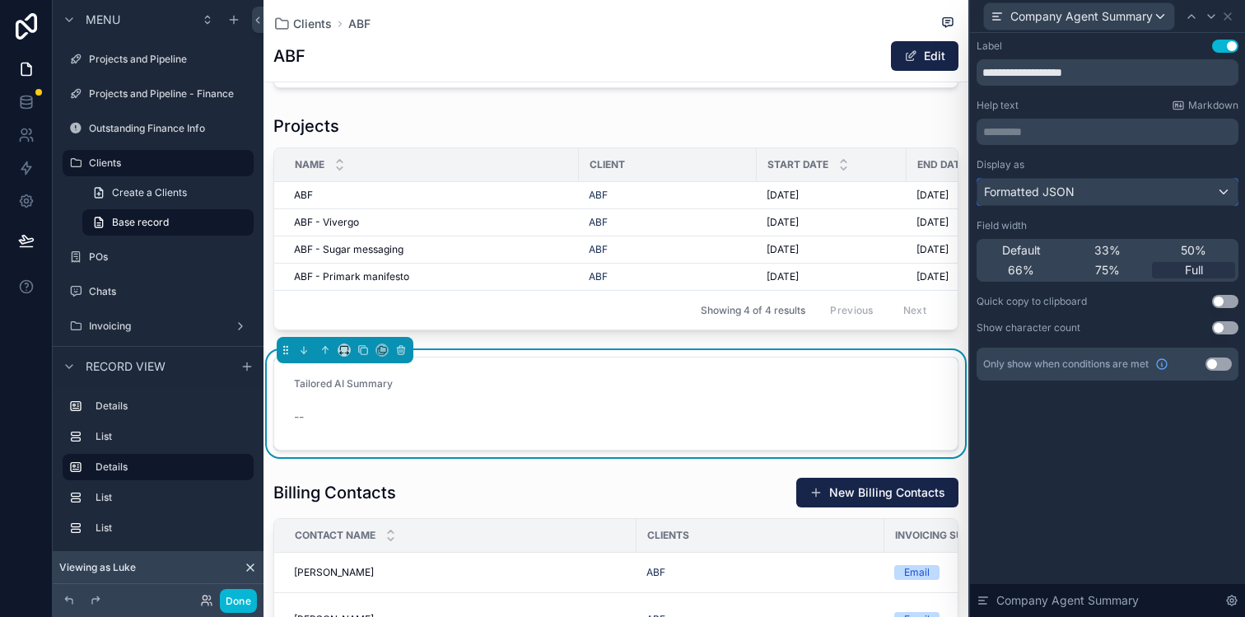
click at [1136, 184] on div "Formatted JSON" at bounding box center [1107, 192] width 260 height 26
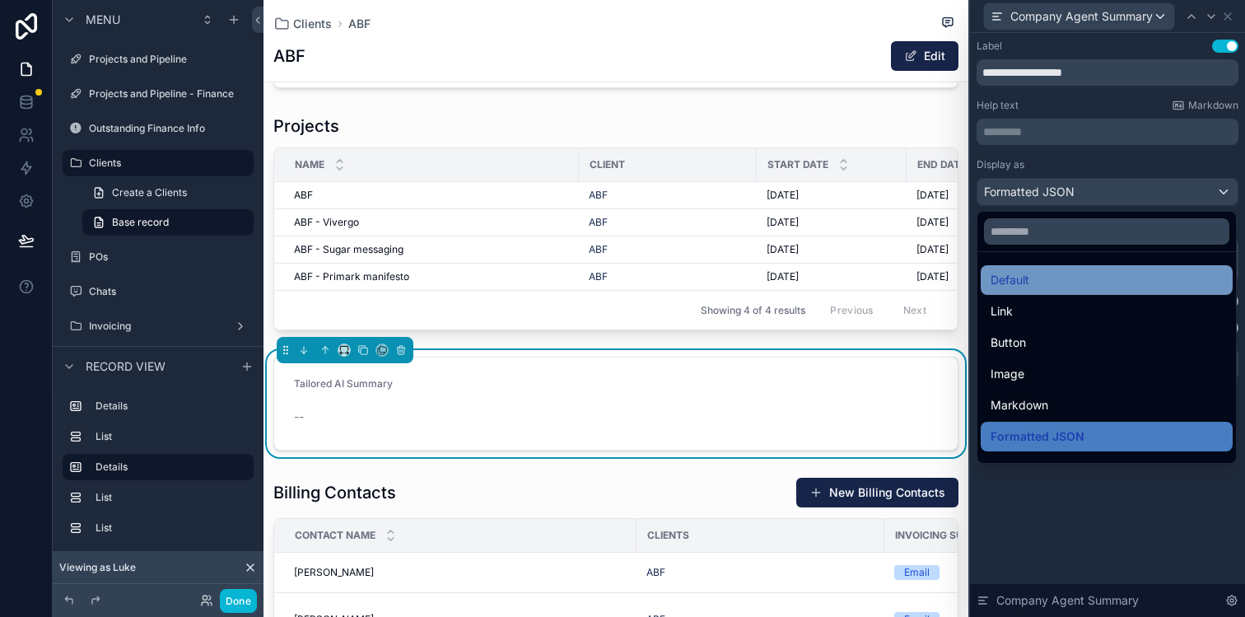
click at [1087, 283] on div "Default" at bounding box center [1106, 280] width 232 height 20
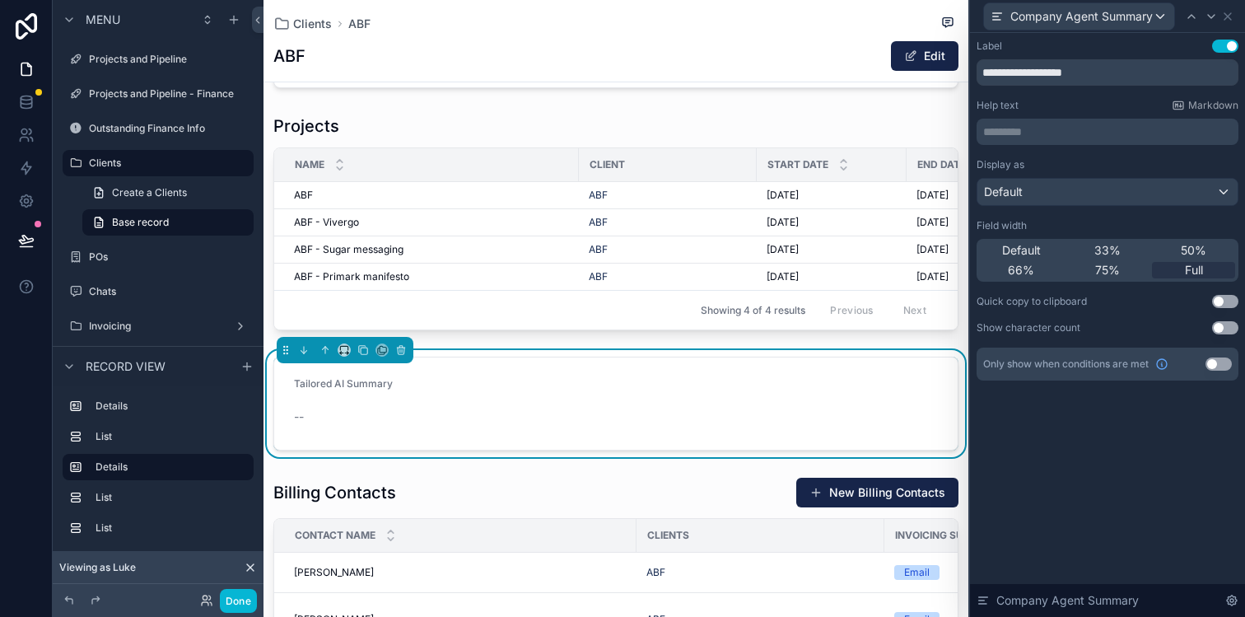
click at [655, 463] on div "Company name ABF Website Client Status -- Country -- Company Owner -- Projects …" at bounding box center [615, 432] width 705 height 1046
click at [609, 403] on div "Tailored AI Summary --" at bounding box center [616, 403] width 644 height 53
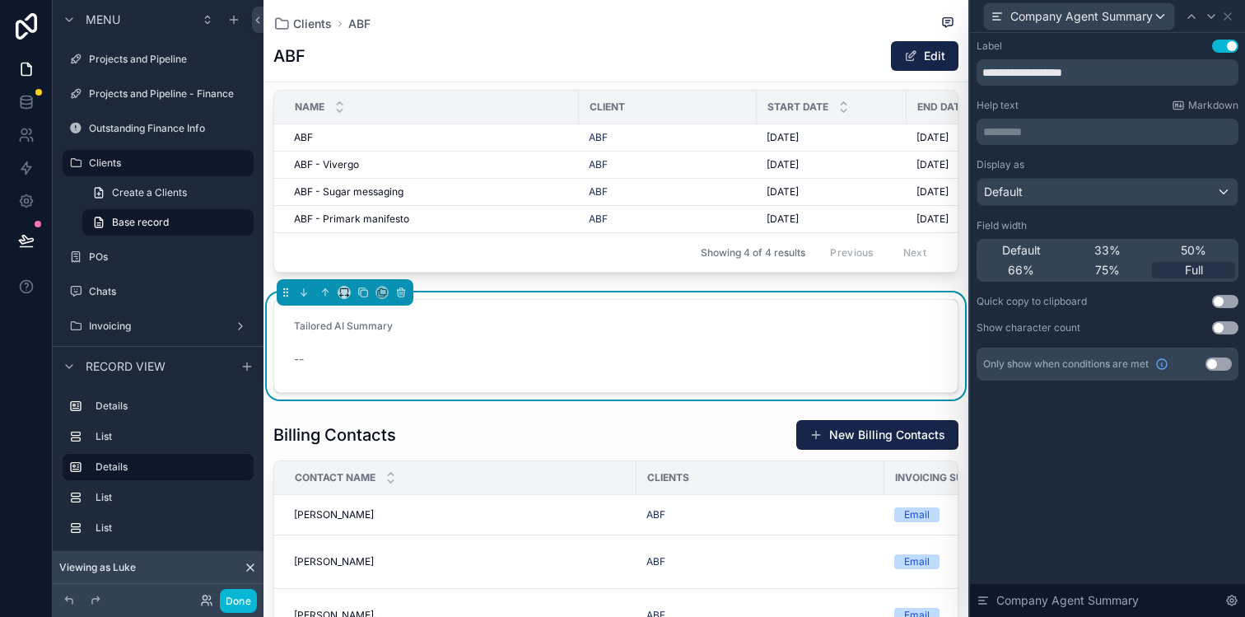
scroll to position [263, 0]
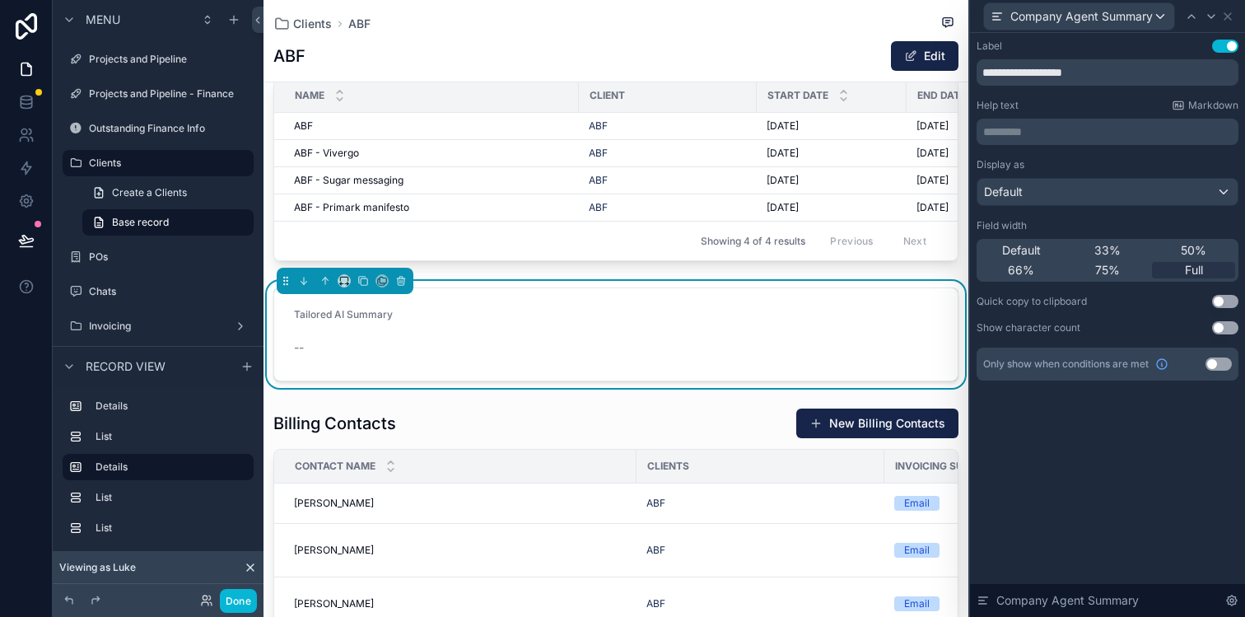
click at [578, 360] on div "--" at bounding box center [616, 347] width 644 height 26
click at [1229, 18] on icon at bounding box center [1227, 16] width 7 height 7
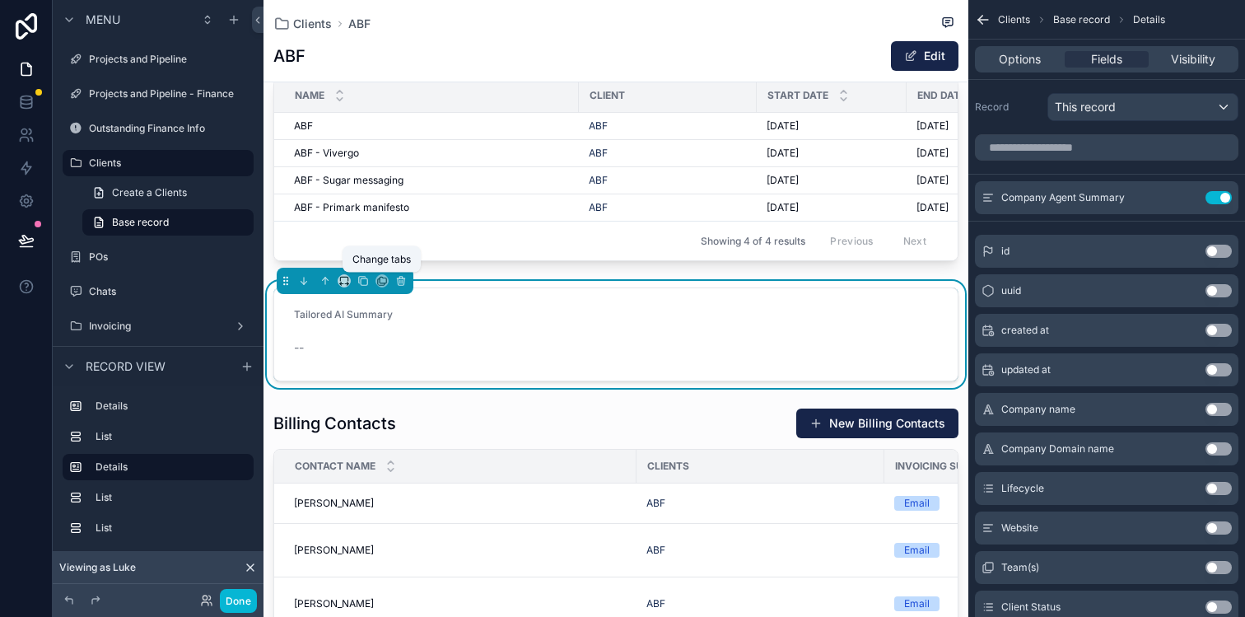
click at [518, 310] on div "Tailored AI Summary" at bounding box center [616, 318] width 644 height 20
click at [774, 336] on div "--" at bounding box center [616, 347] width 644 height 26
click at [1217, 202] on button "Use setting" at bounding box center [1218, 197] width 26 height 13
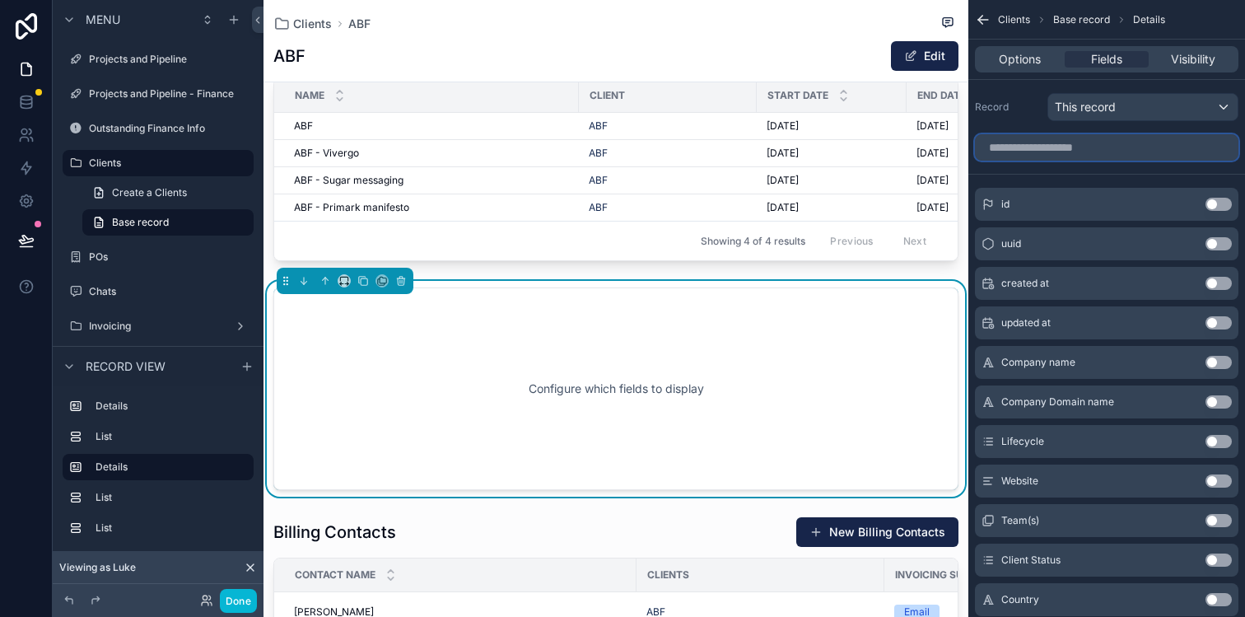
click at [1112, 147] on input "scrollable content" at bounding box center [1106, 147] width 263 height 26
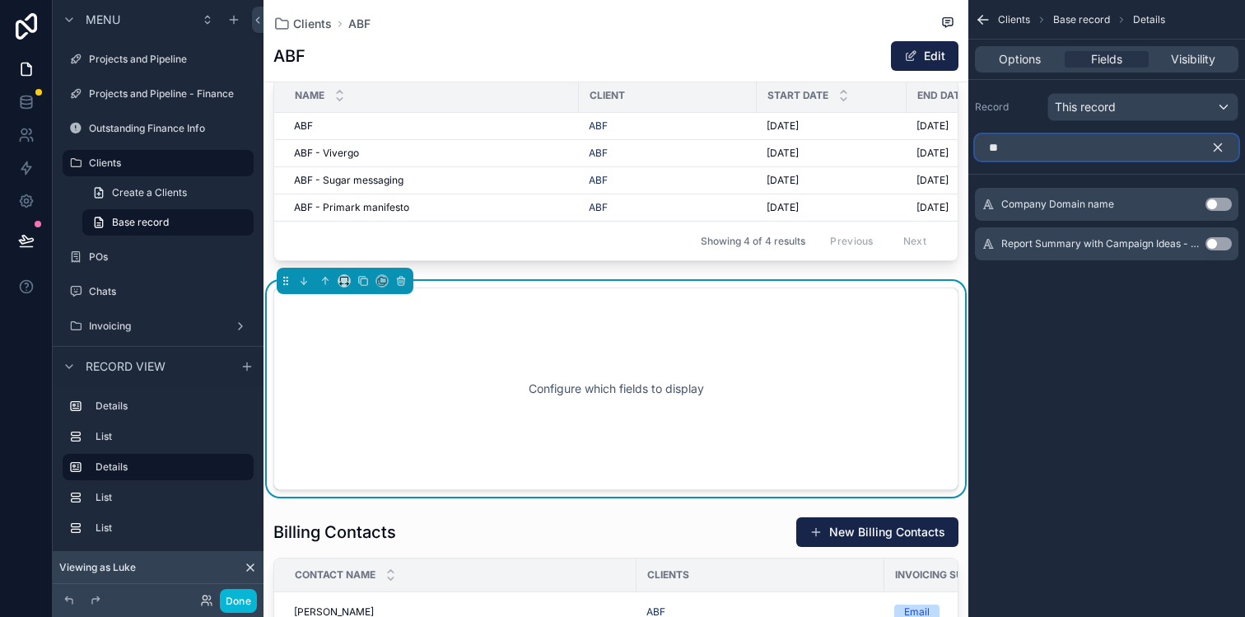
type input "*"
type input "****"
click at [1222, 203] on button "Use setting" at bounding box center [1218, 204] width 26 height 13
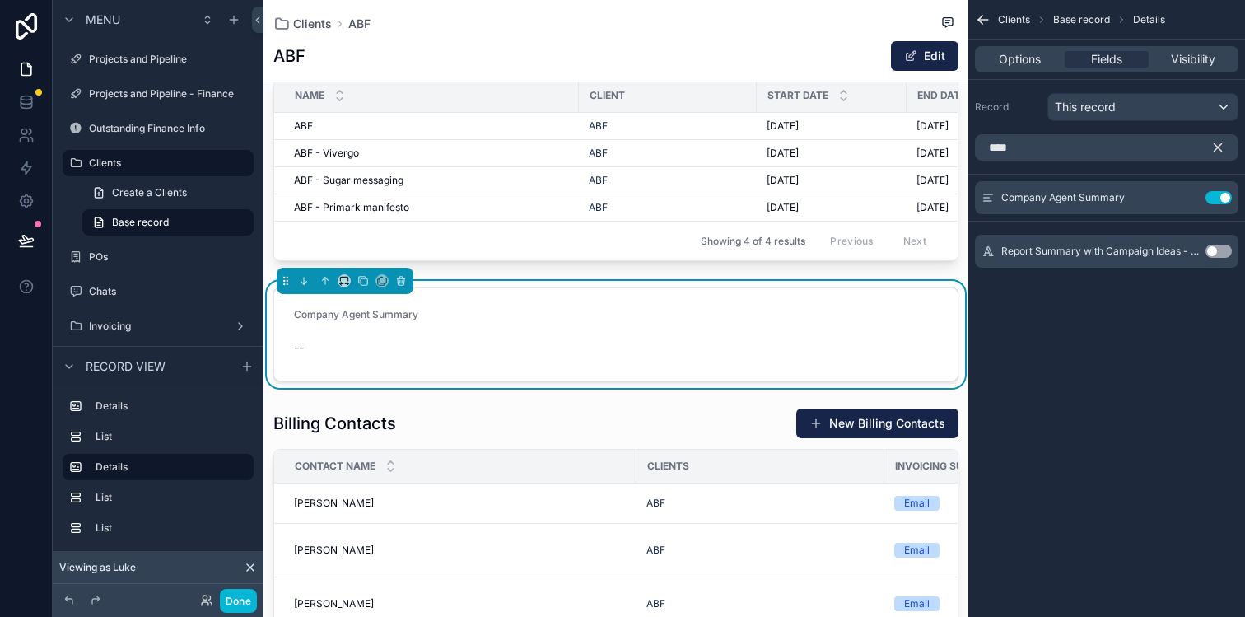
click at [636, 334] on form "Company Agent Summary --" at bounding box center [615, 334] width 683 height 92
click at [514, 336] on form "Company Agent Summary --" at bounding box center [615, 334] width 683 height 92
click at [240, 596] on button "Done" at bounding box center [238, 601] width 37 height 24
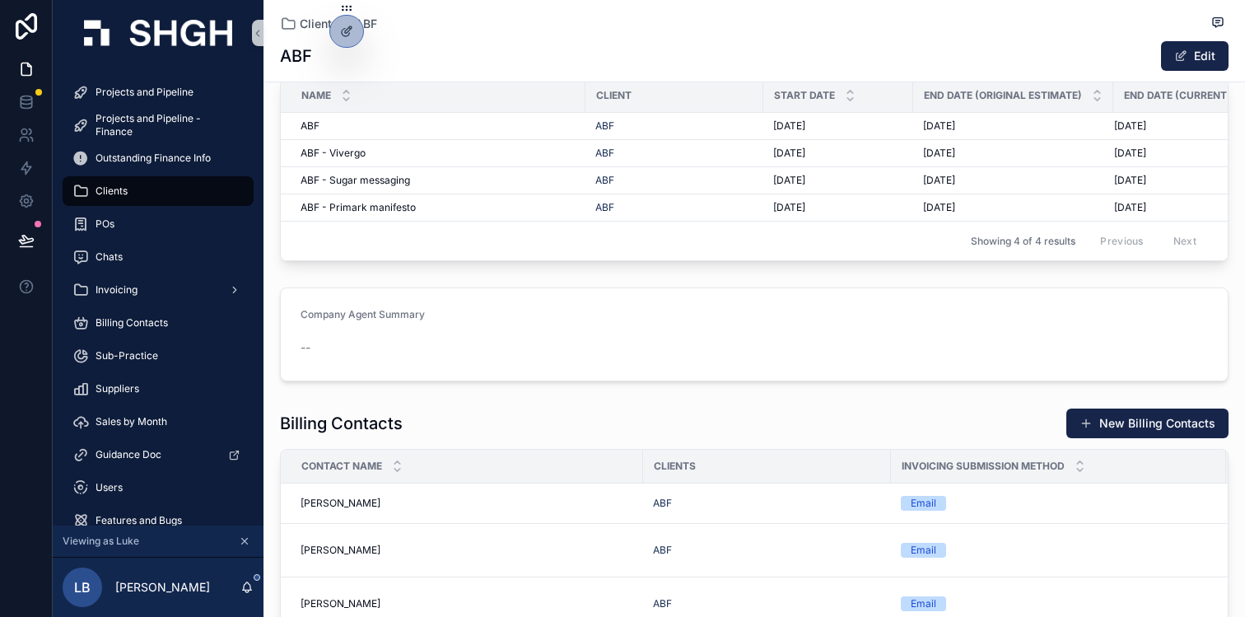
click at [423, 373] on form "Company Agent Summary --" at bounding box center [754, 334] width 947 height 92
click at [390, 341] on div "--" at bounding box center [408, 347] width 217 height 16
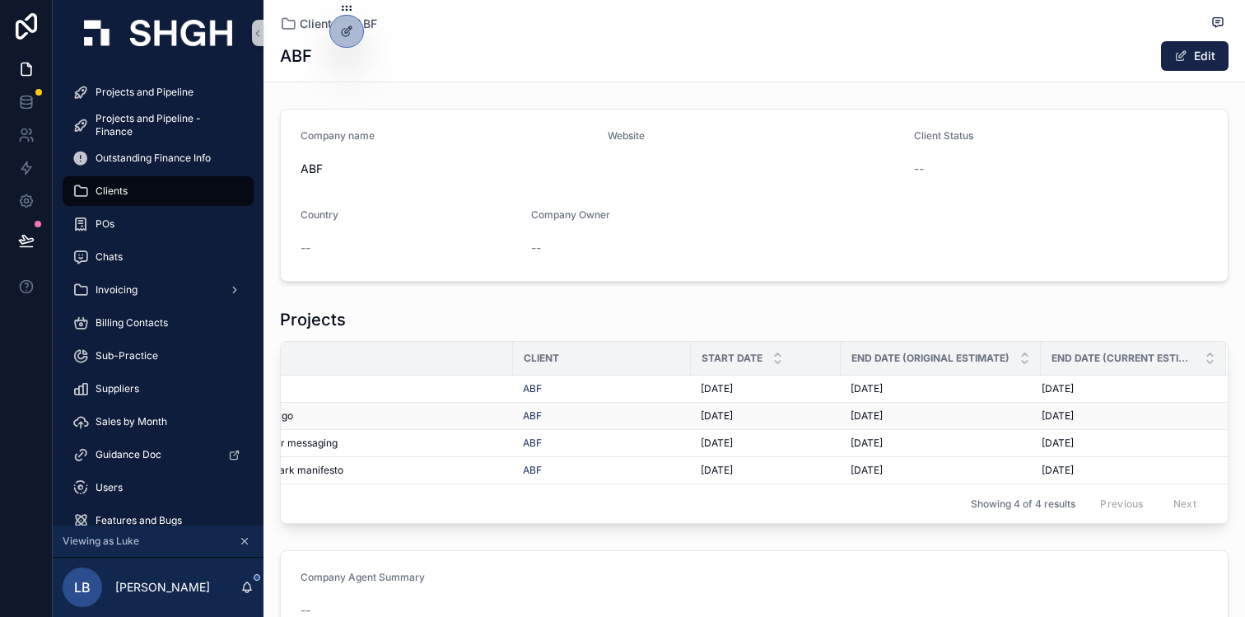
scroll to position [0, 0]
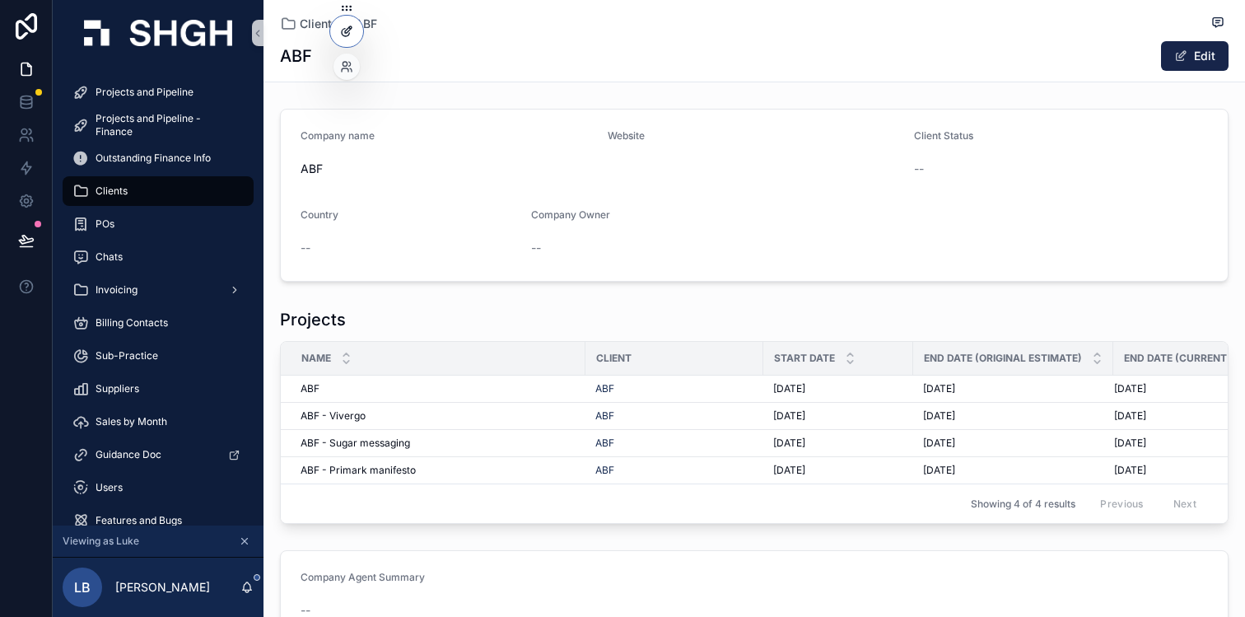
click at [351, 40] on div at bounding box center [346, 31] width 33 height 31
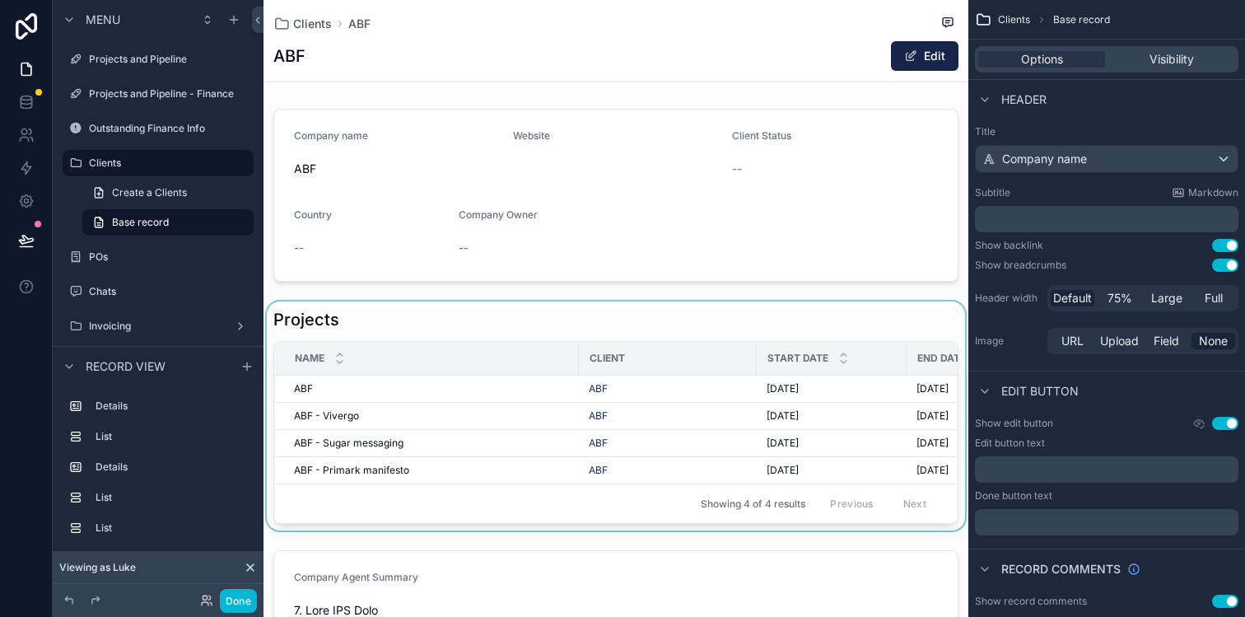
click at [486, 317] on div "scrollable content" at bounding box center [615, 415] width 705 height 229
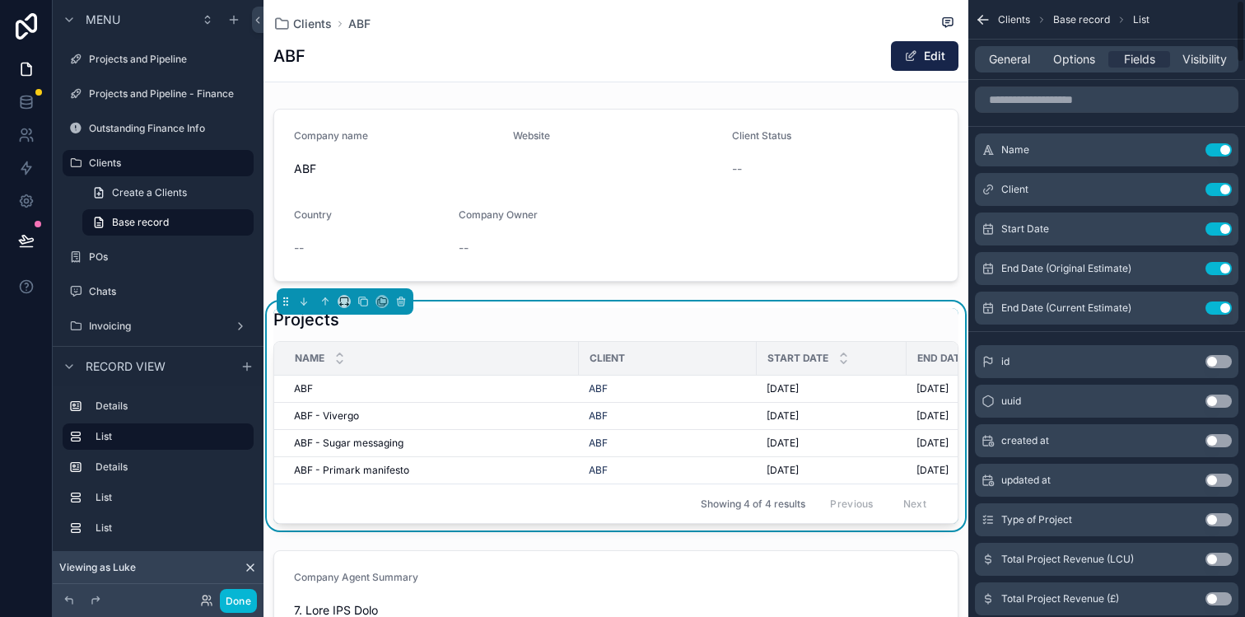
click at [985, 18] on icon "scrollable content" at bounding box center [983, 20] width 16 height 16
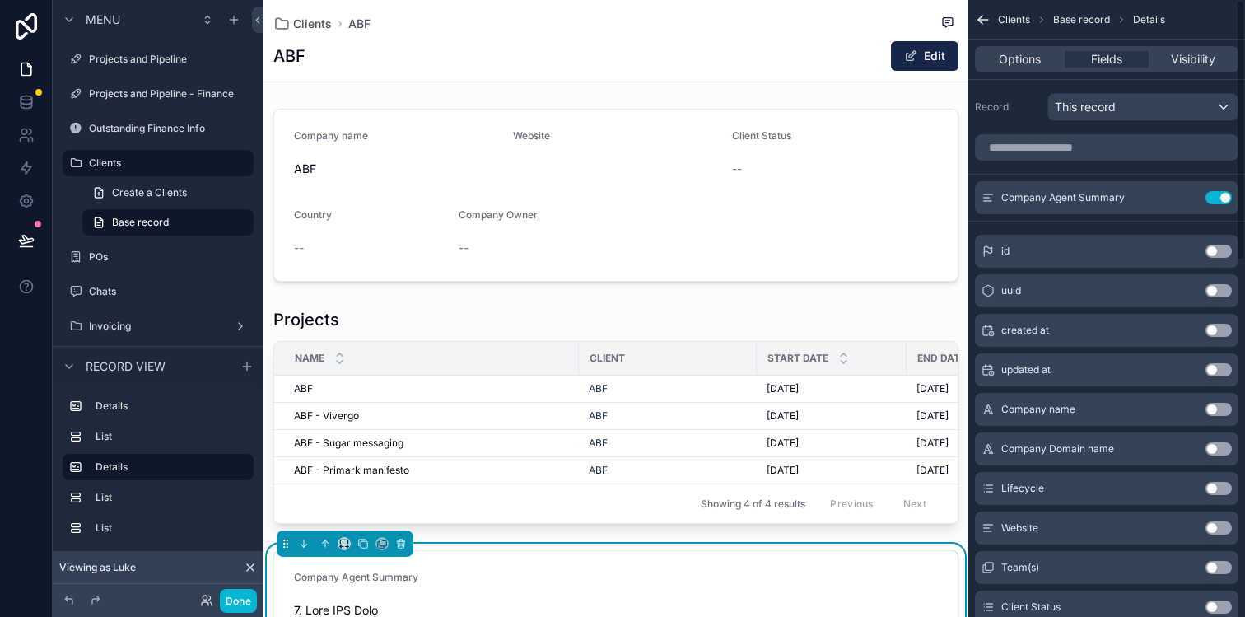
click at [978, 19] on icon "scrollable content" at bounding box center [980, 18] width 4 height 4
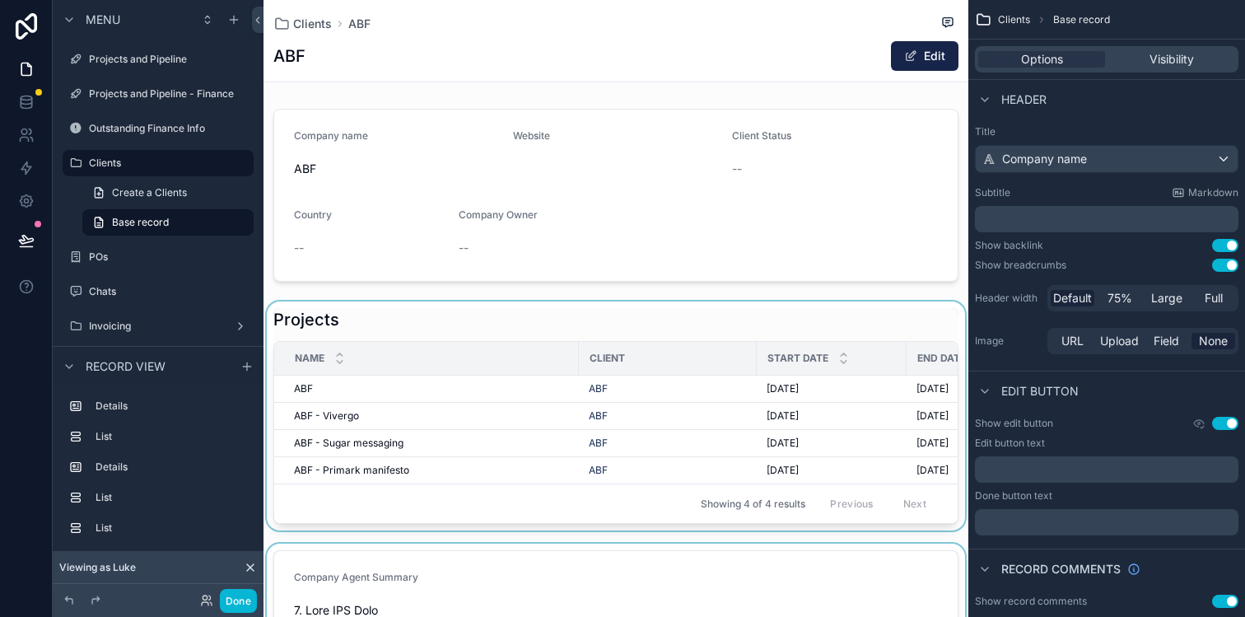
click at [540, 319] on div "scrollable content" at bounding box center [615, 415] width 705 height 229
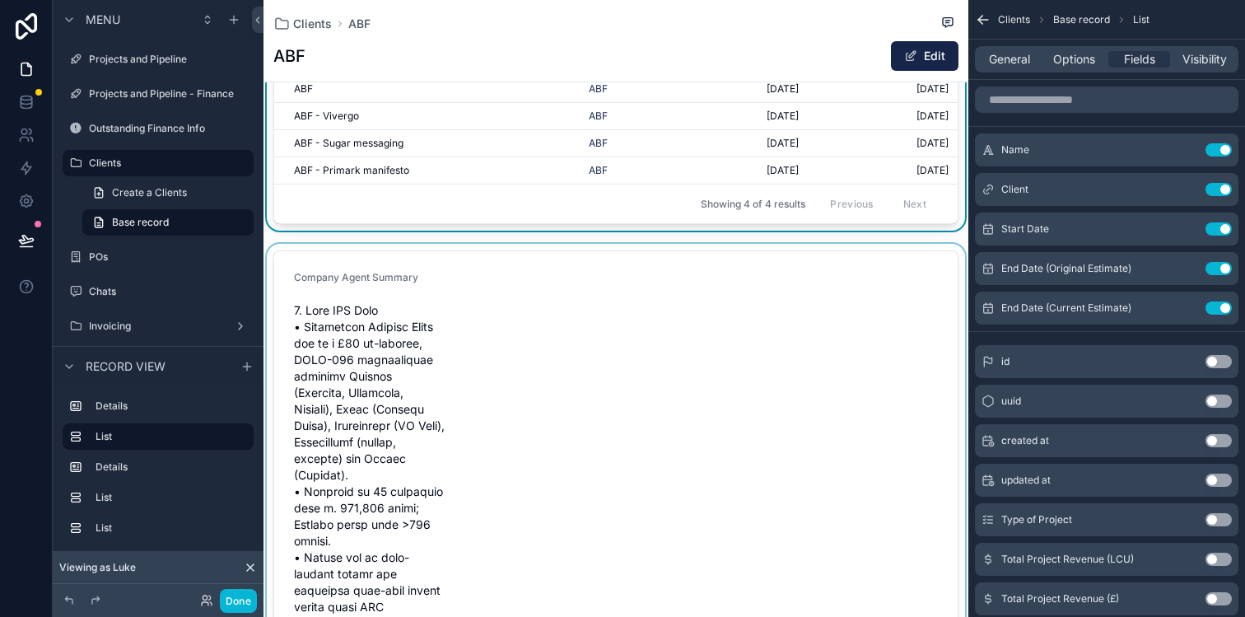
scroll to position [296, 0]
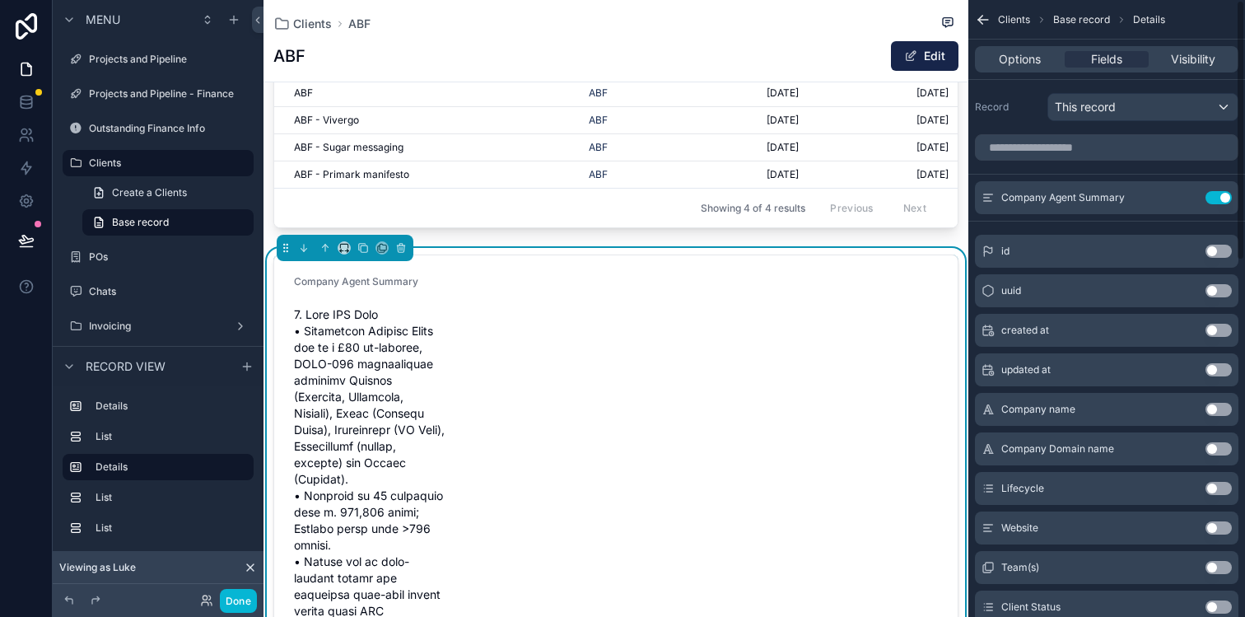
click at [982, 16] on icon "scrollable content" at bounding box center [983, 20] width 16 height 16
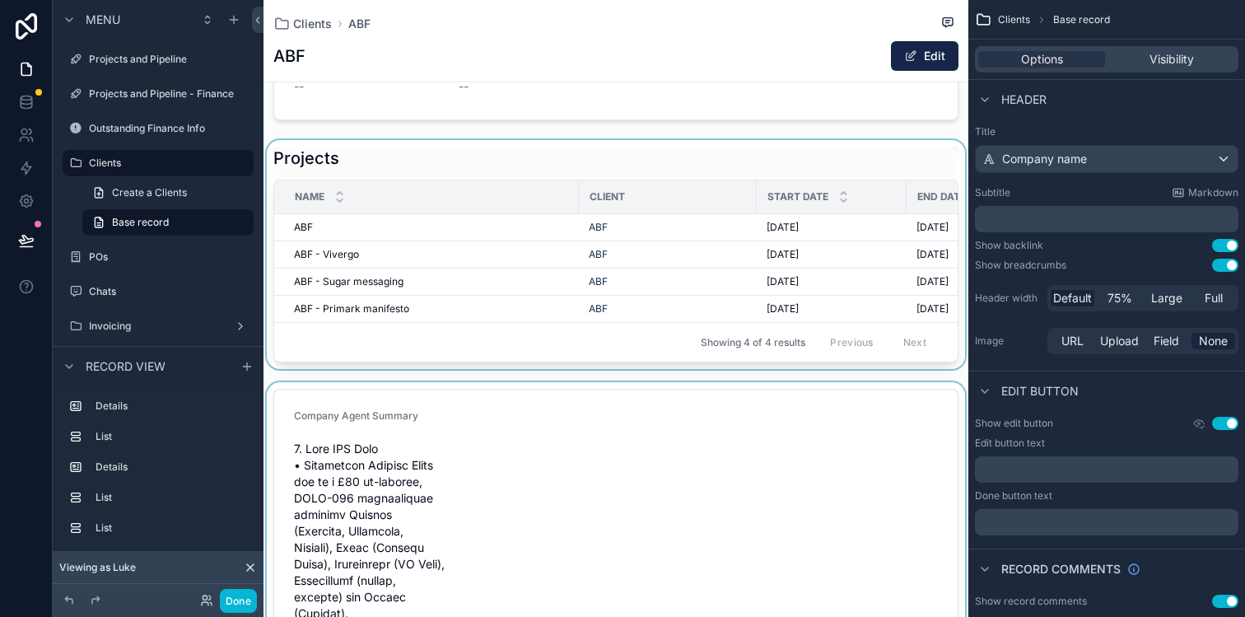
scroll to position [248, 0]
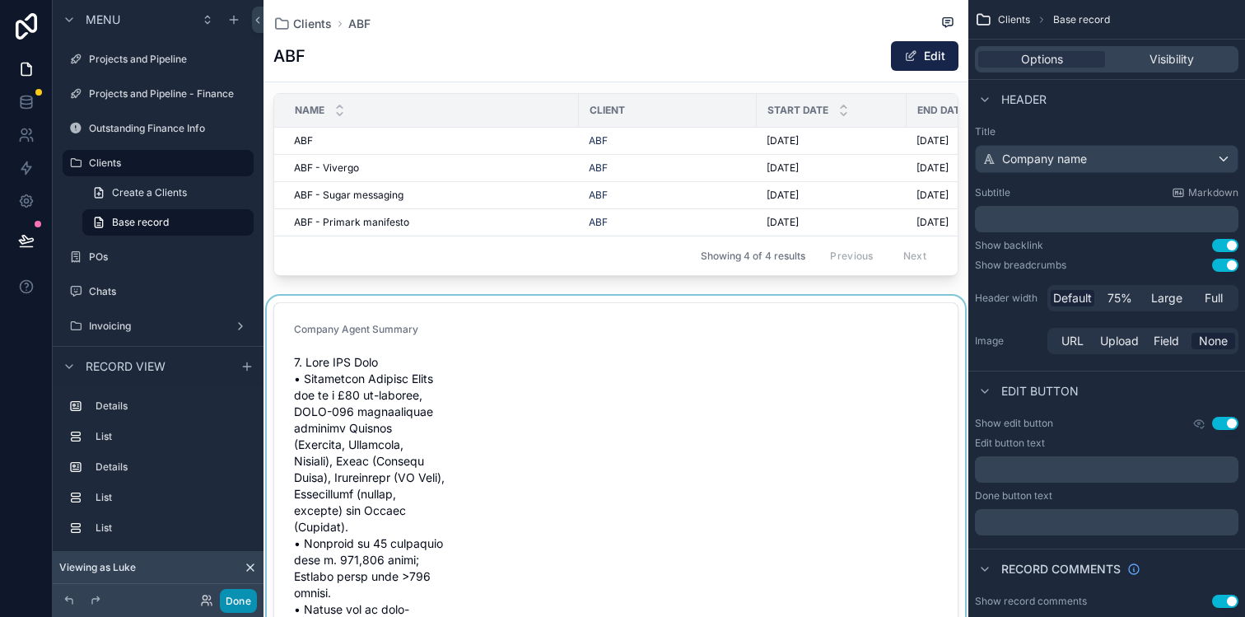
click at [240, 598] on button "Done" at bounding box center [238, 601] width 37 height 24
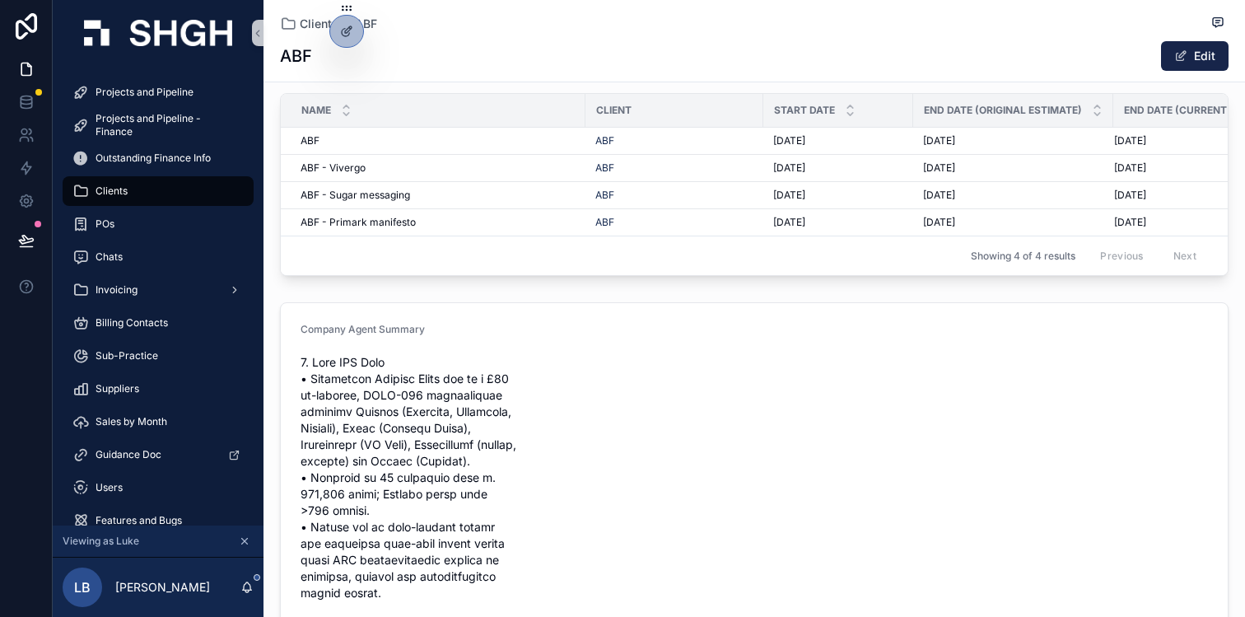
click at [356, 47] on div at bounding box center [346, 63] width 26 height 33
click at [344, 30] on icon at bounding box center [346, 31] width 13 height 13
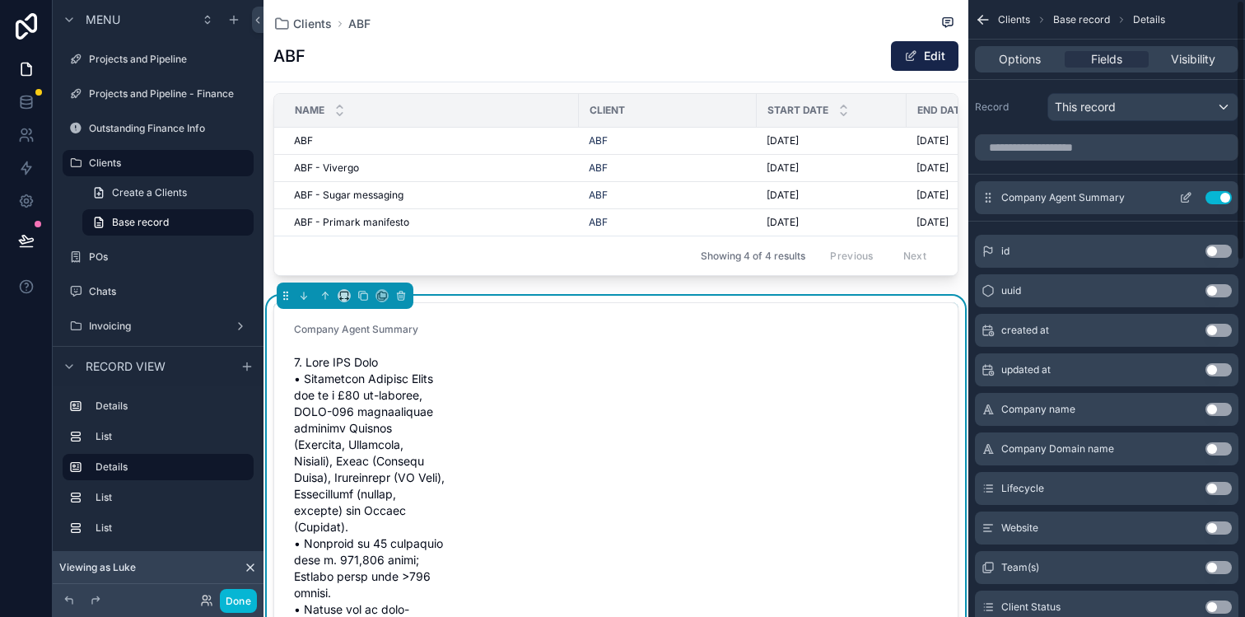
click at [1184, 196] on icon "scrollable content" at bounding box center [1185, 197] width 13 height 13
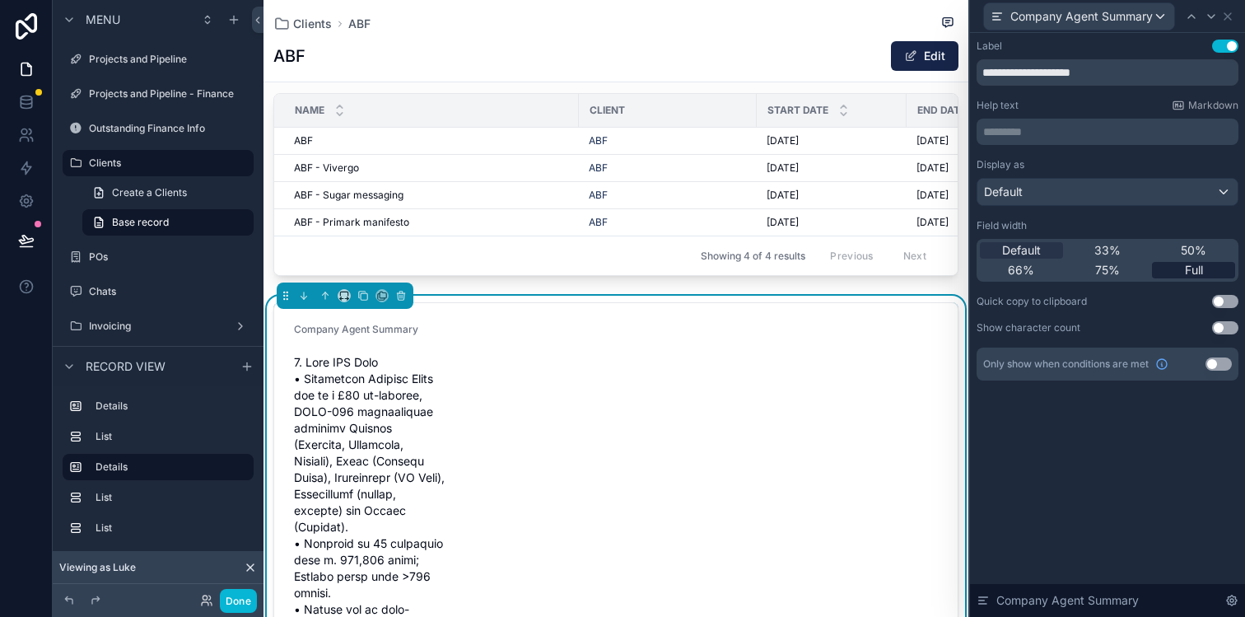
click at [1199, 266] on span "Full" at bounding box center [1194, 270] width 18 height 16
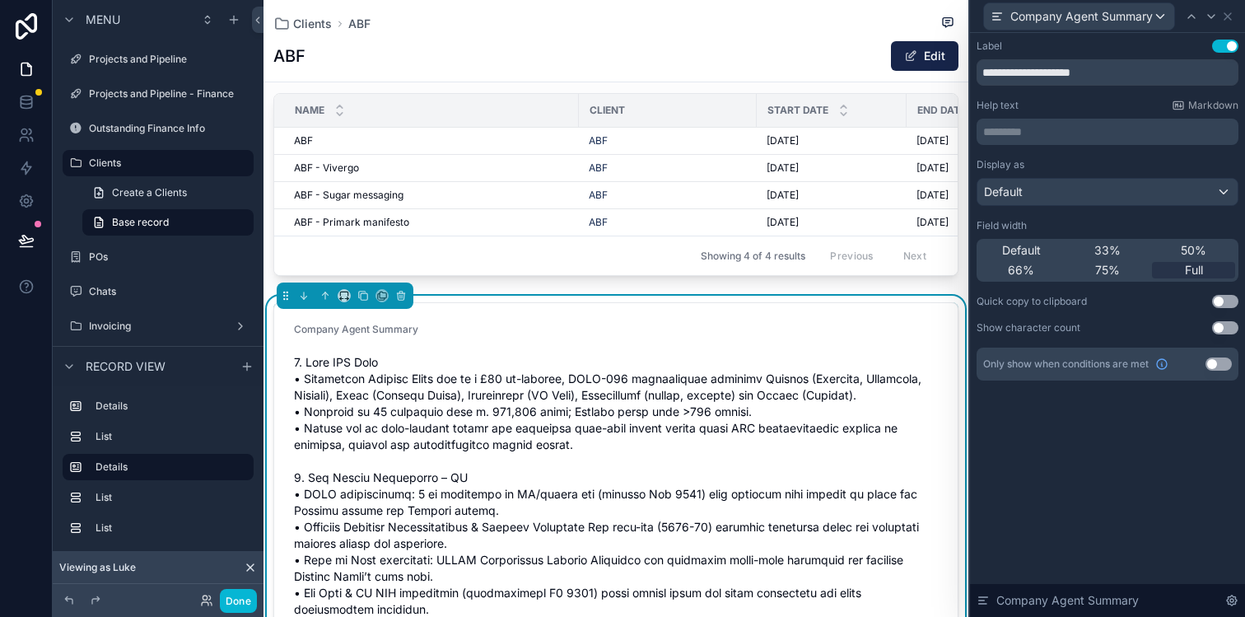
click at [1231, 15] on icon at bounding box center [1227, 16] width 13 height 13
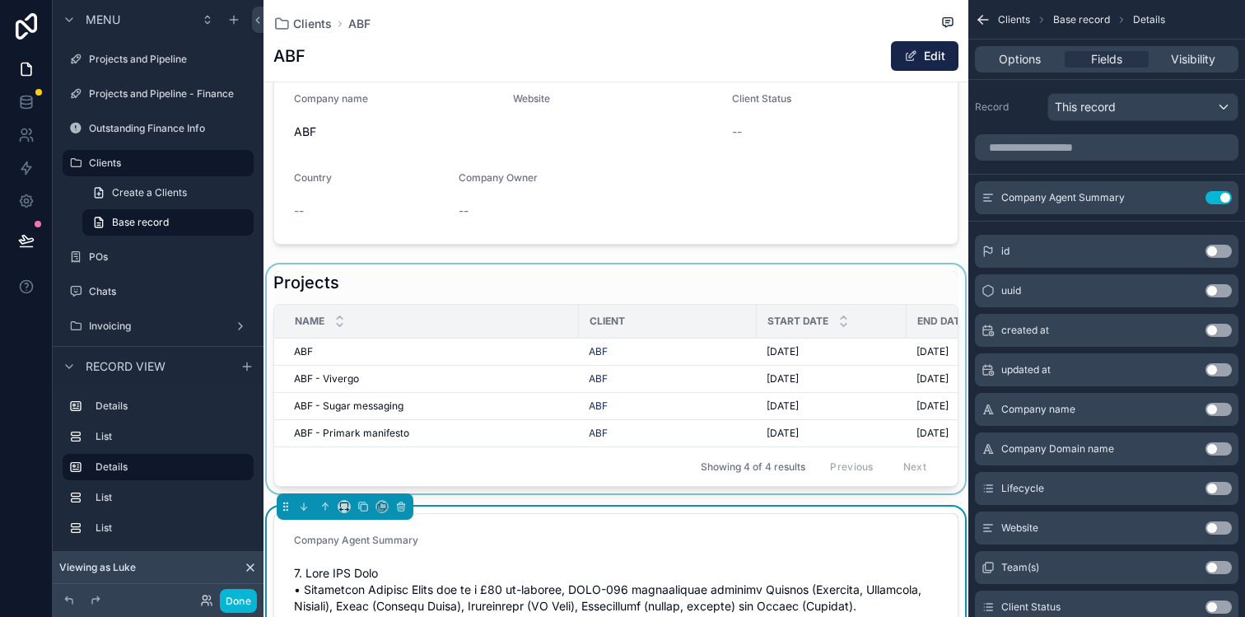
scroll to position [53, 0]
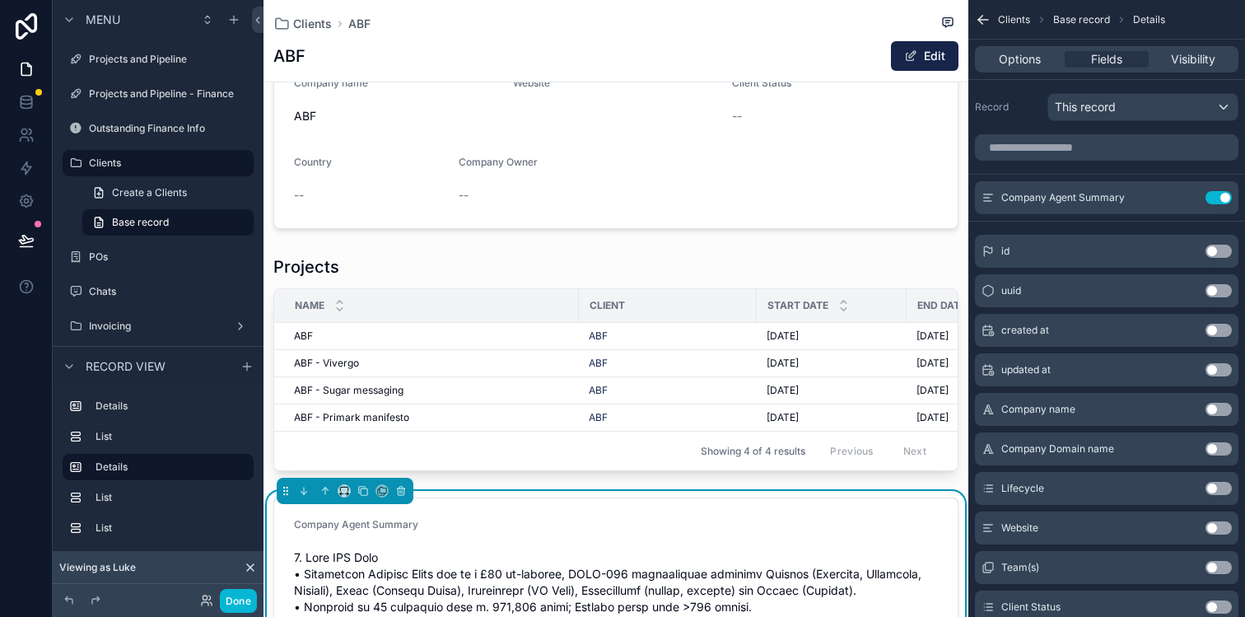
click at [523, 535] on div "Company Agent Summary" at bounding box center [616, 528] width 644 height 20
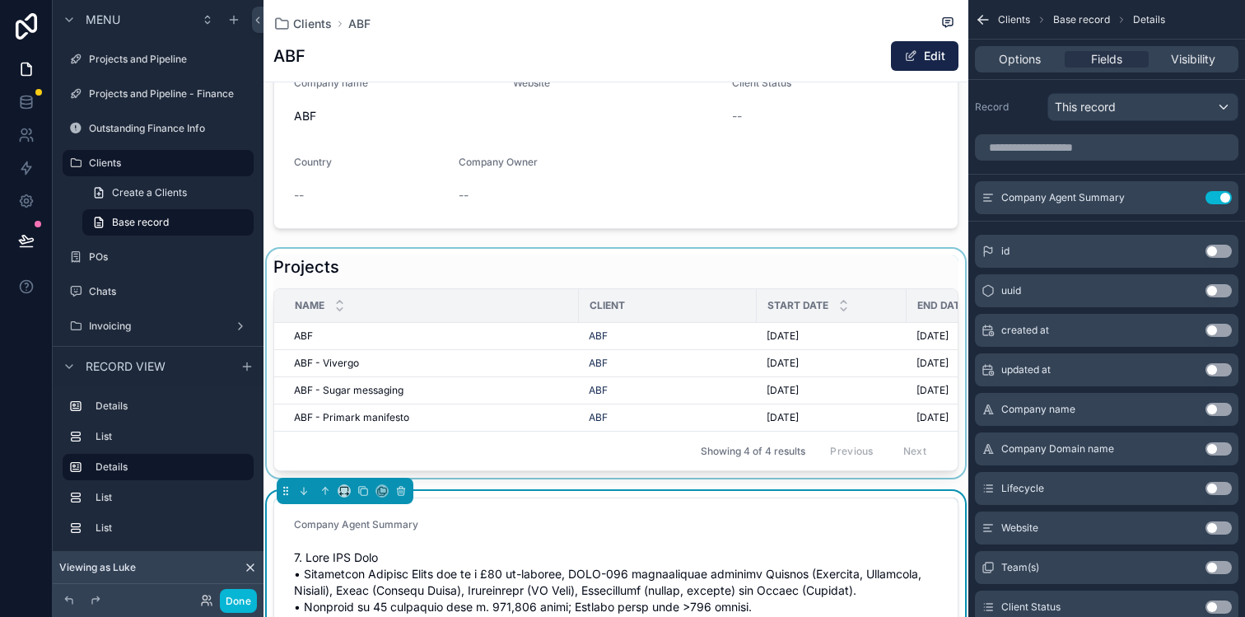
scroll to position [0, 0]
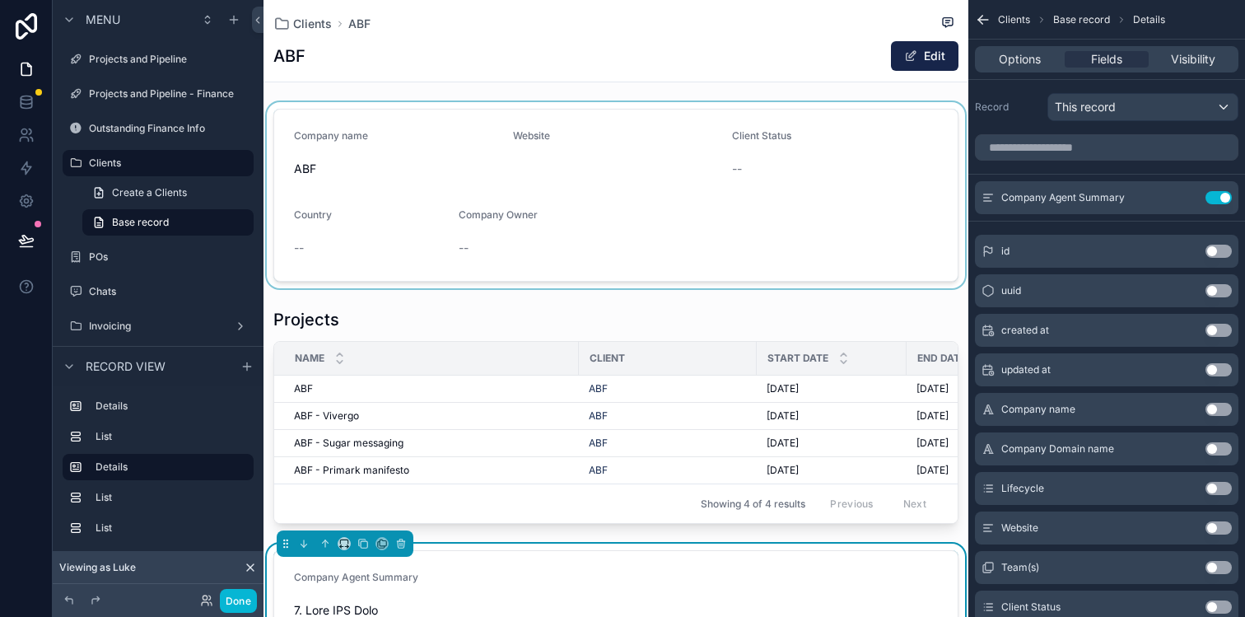
click at [524, 238] on div "scrollable content" at bounding box center [615, 195] width 705 height 186
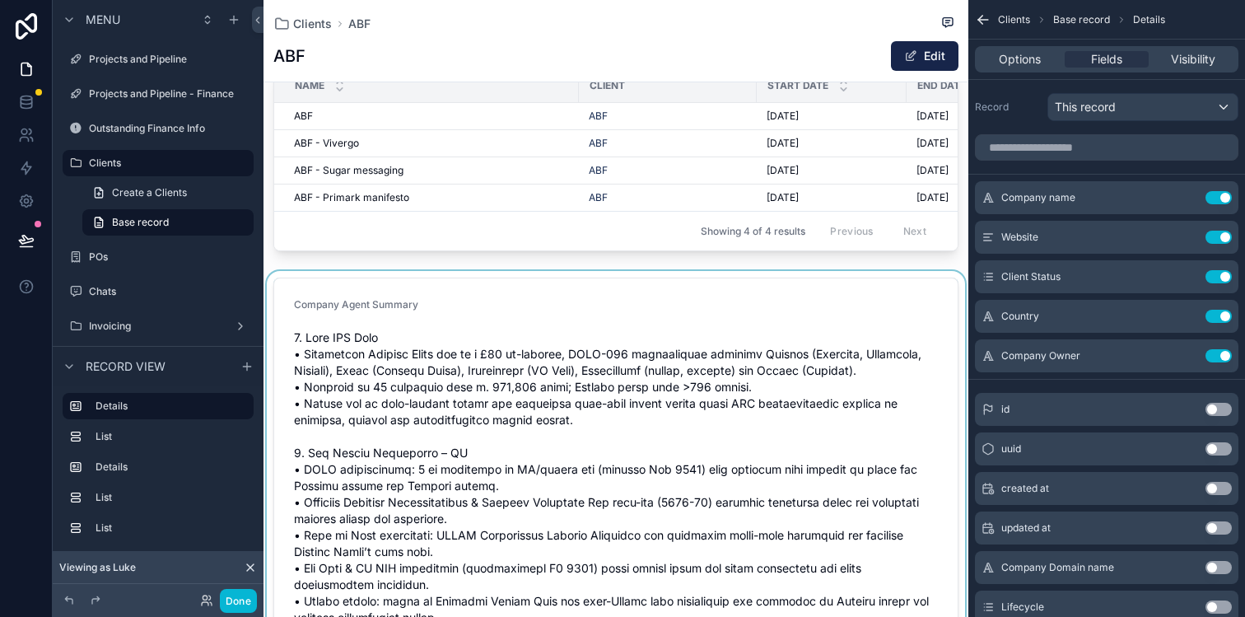
scroll to position [292, 0]
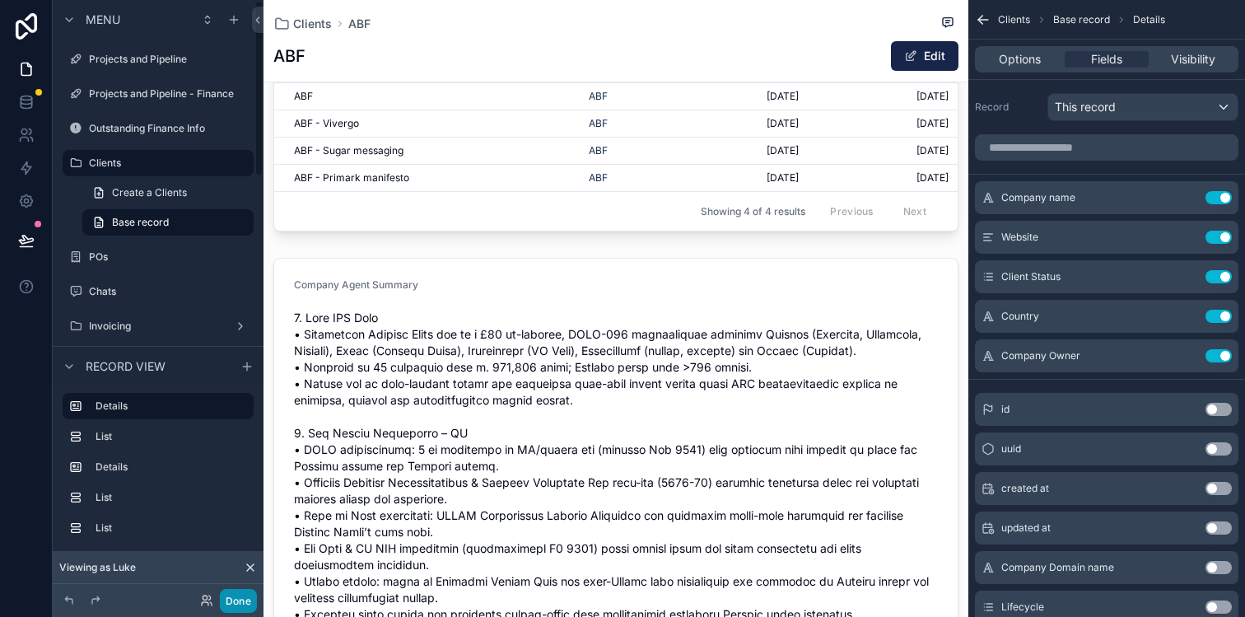
click at [244, 603] on button "Done" at bounding box center [238, 601] width 37 height 24
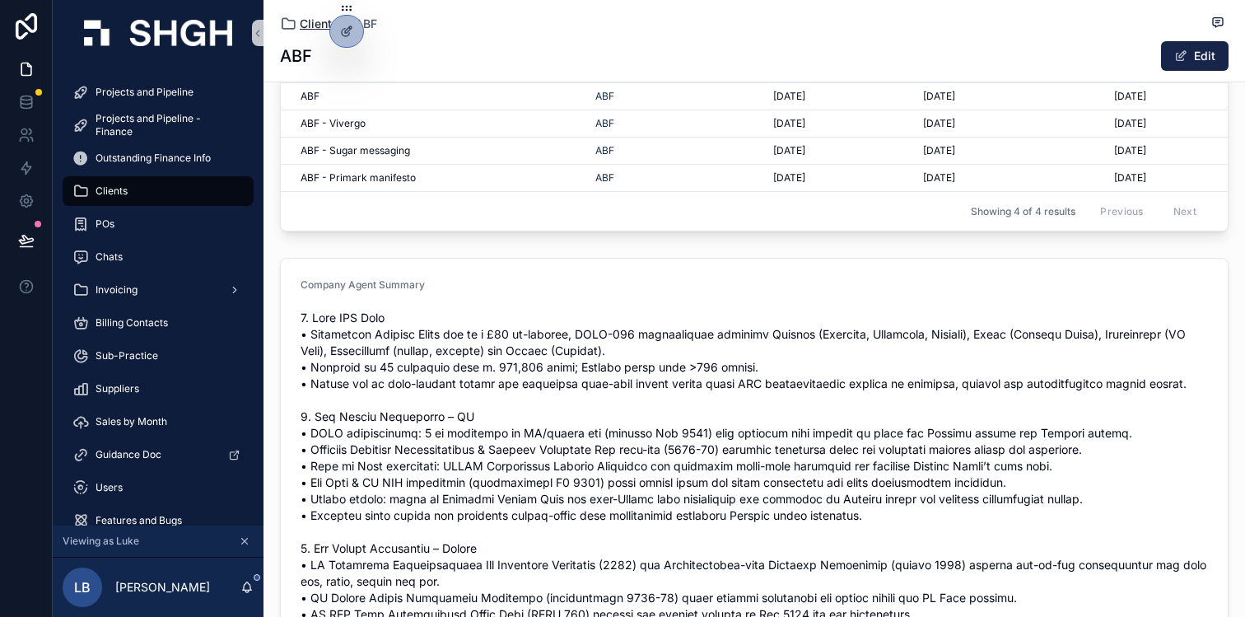
click at [300, 25] on span "Clients" at bounding box center [319, 24] width 39 height 16
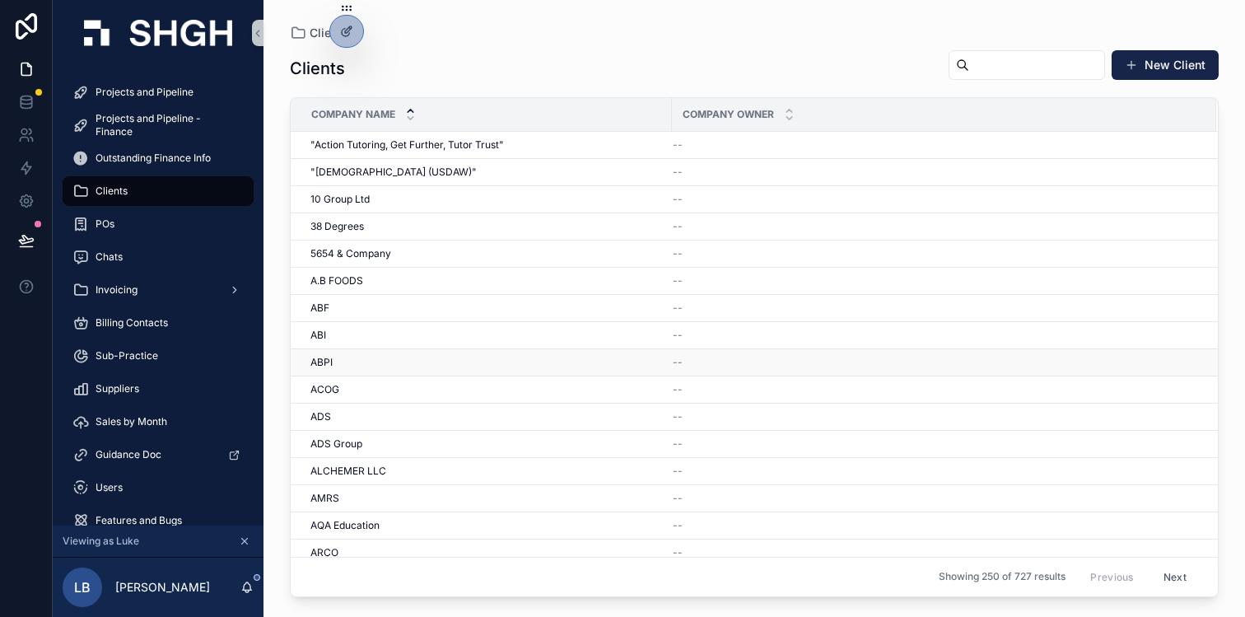
click at [337, 364] on div "ABPI ABPI" at bounding box center [485, 362] width 351 height 13
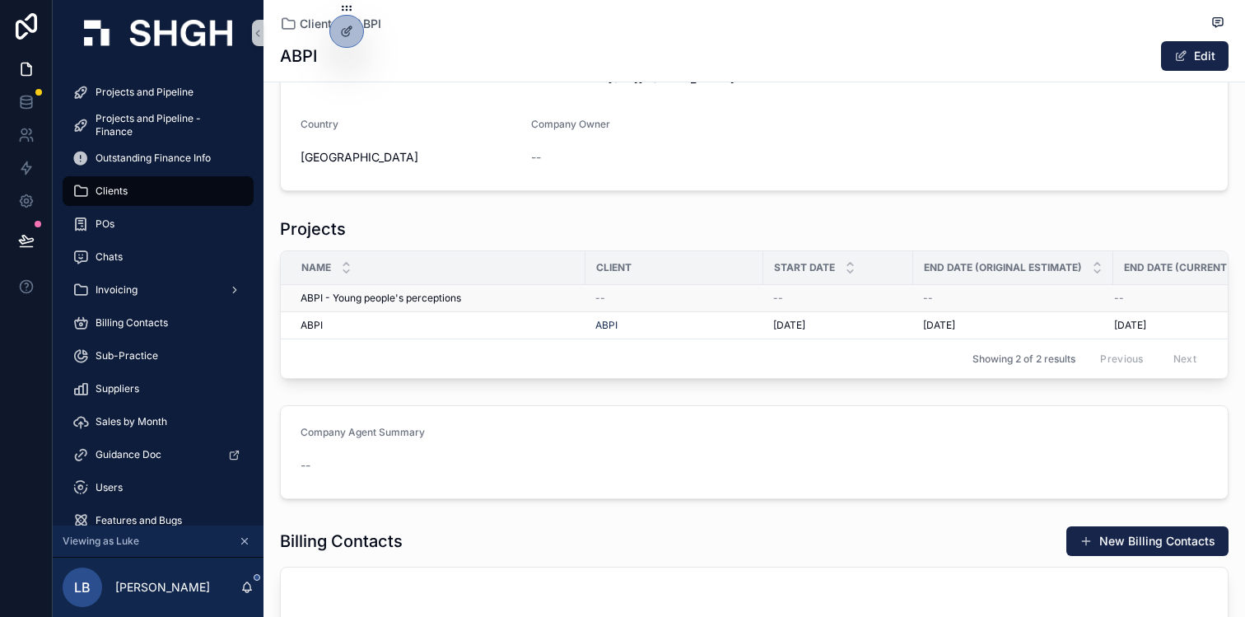
scroll to position [135, 0]
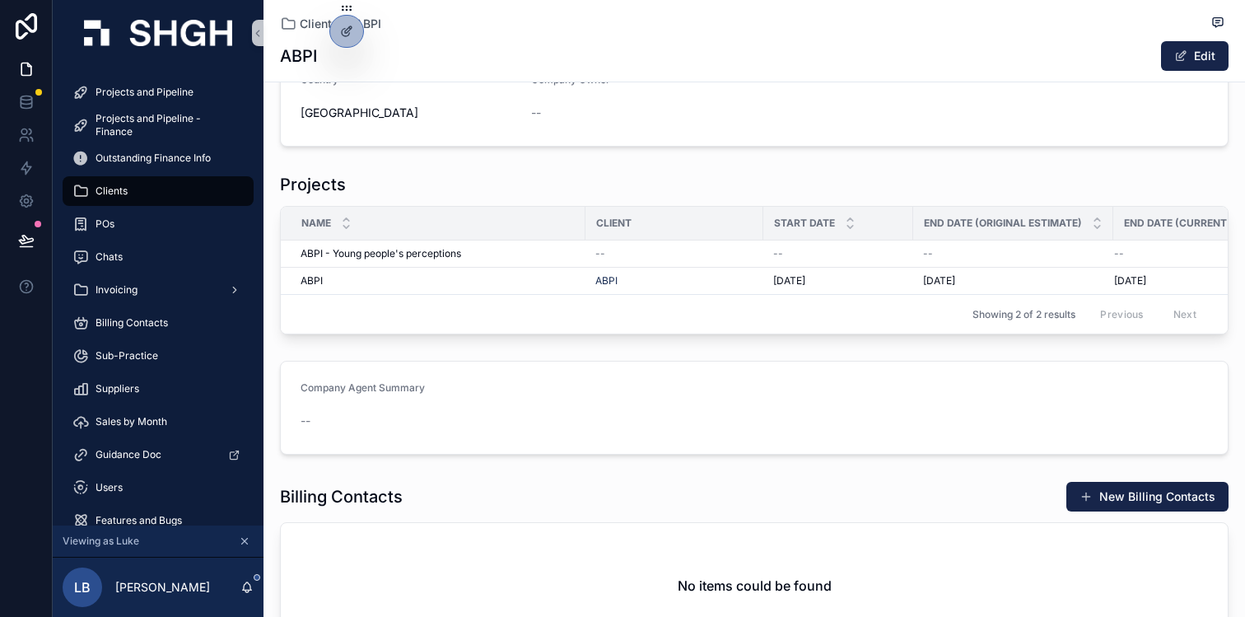
click at [407, 393] on span "Company Agent Summary" at bounding box center [362, 387] width 124 height 12
click at [422, 416] on div "--" at bounding box center [753, 420] width 907 height 16
click at [32, 244] on icon at bounding box center [26, 240] width 16 height 16
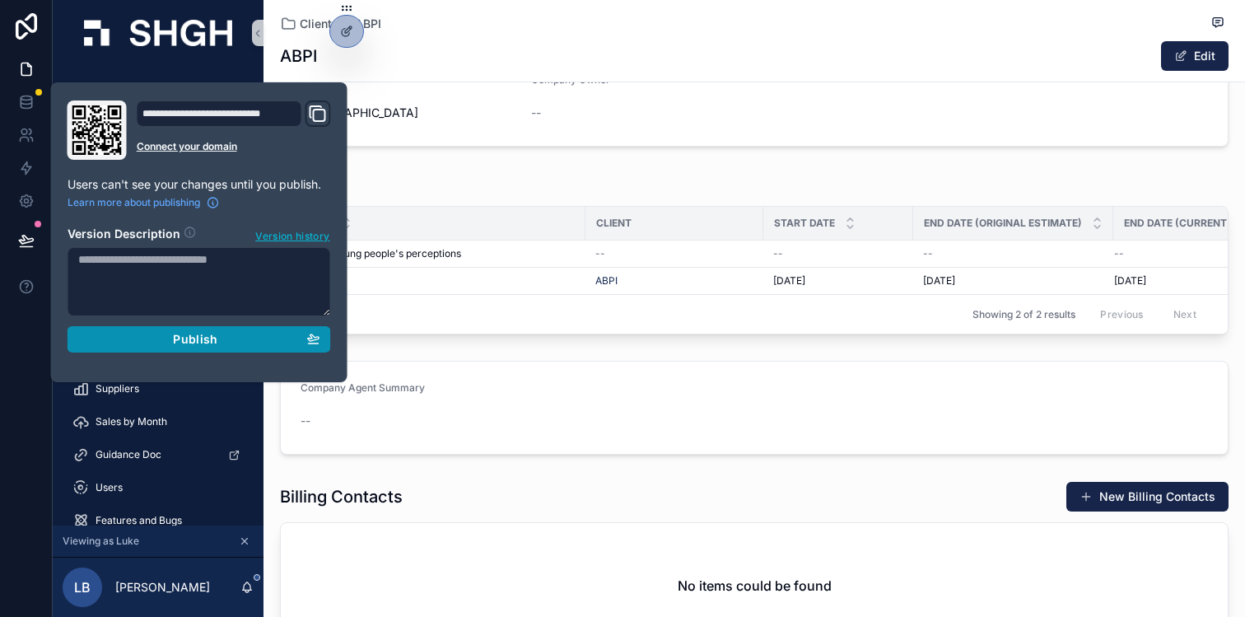
click at [156, 343] on div "Publish" at bounding box center [199, 339] width 242 height 15
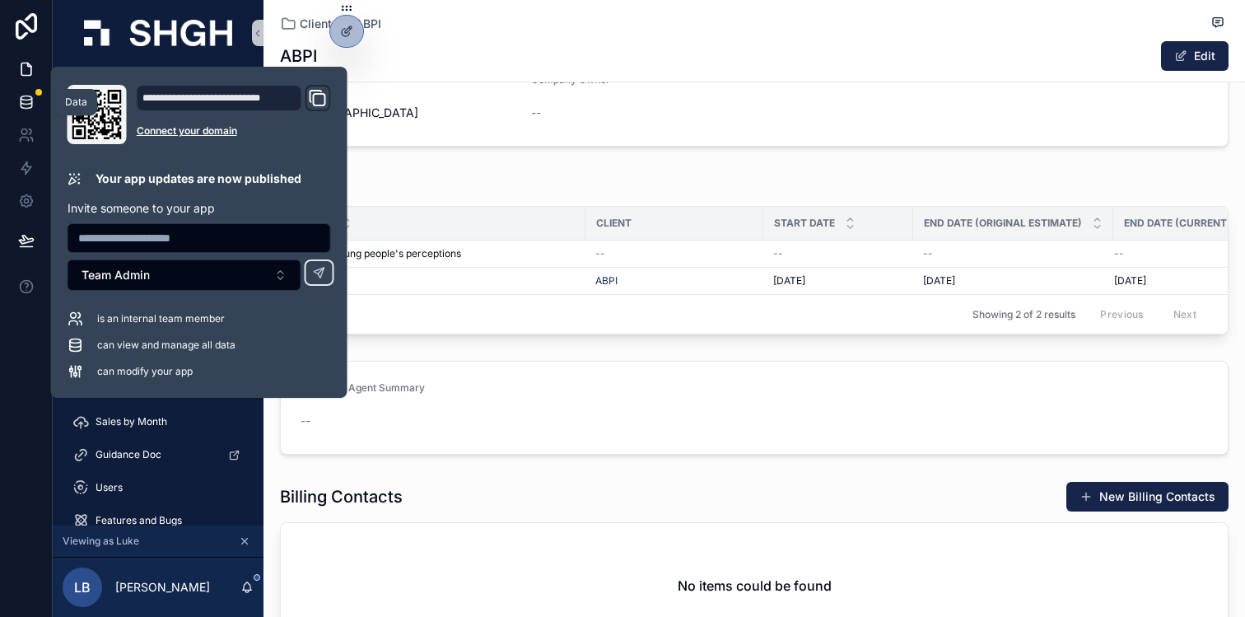
click at [25, 108] on icon at bounding box center [26, 105] width 11 height 7
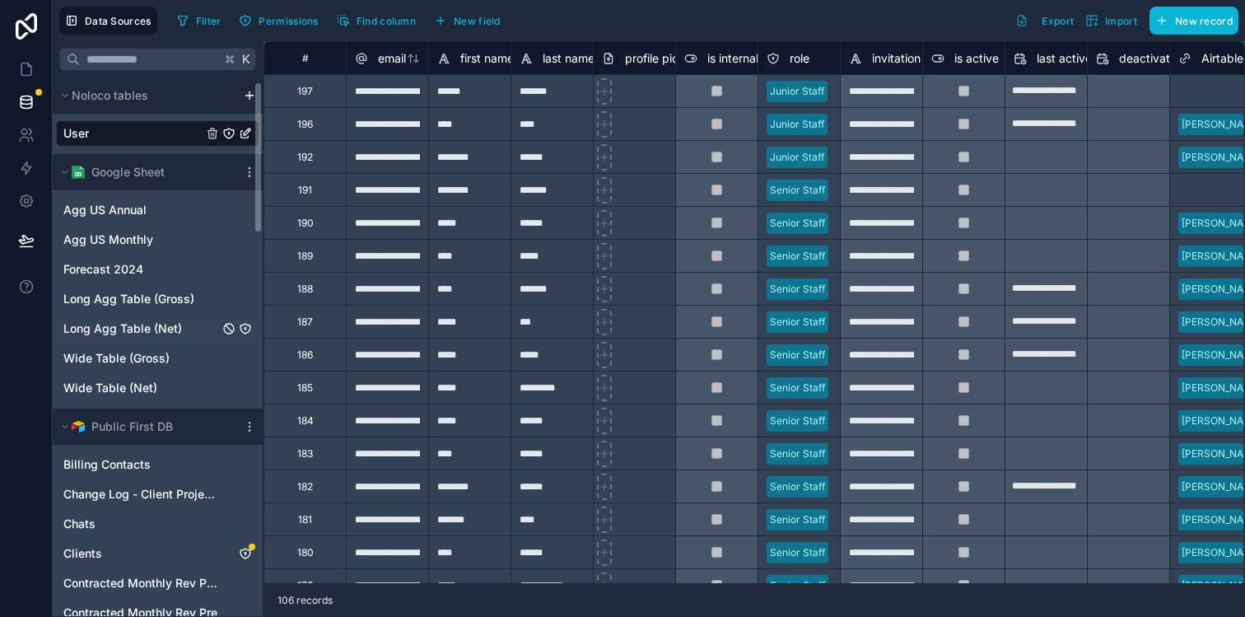
scroll to position [189, 0]
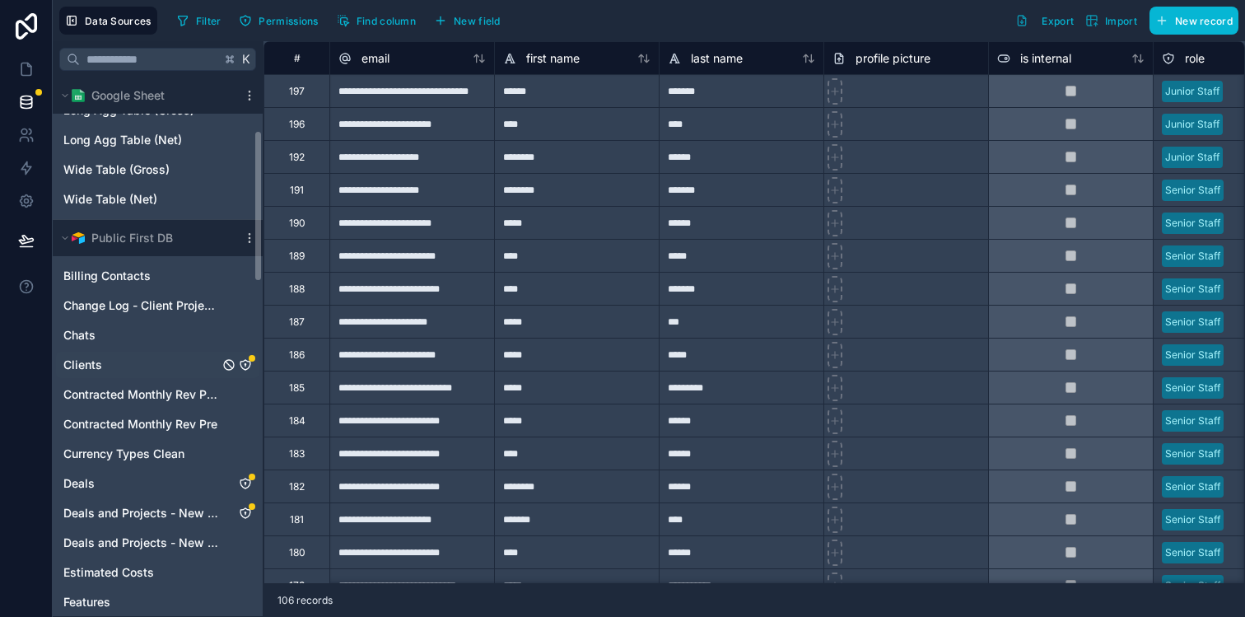
click at [114, 367] on div "Clients" at bounding box center [157, 364] width 203 height 26
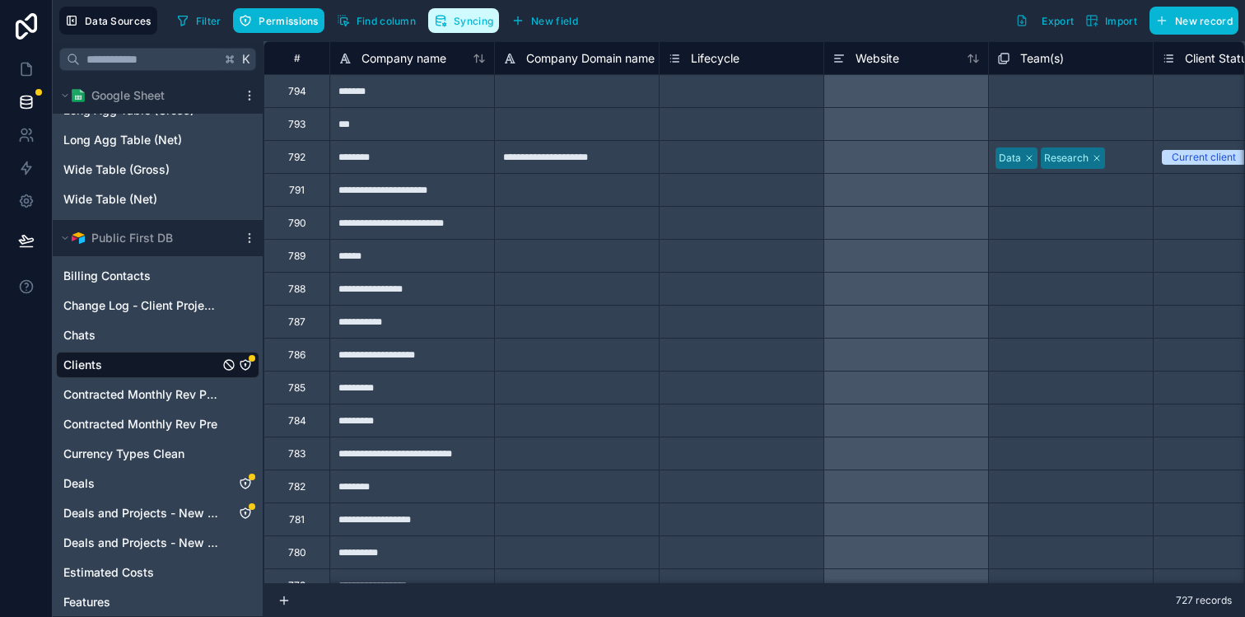
click at [452, 13] on button "Syncing" at bounding box center [463, 20] width 71 height 25
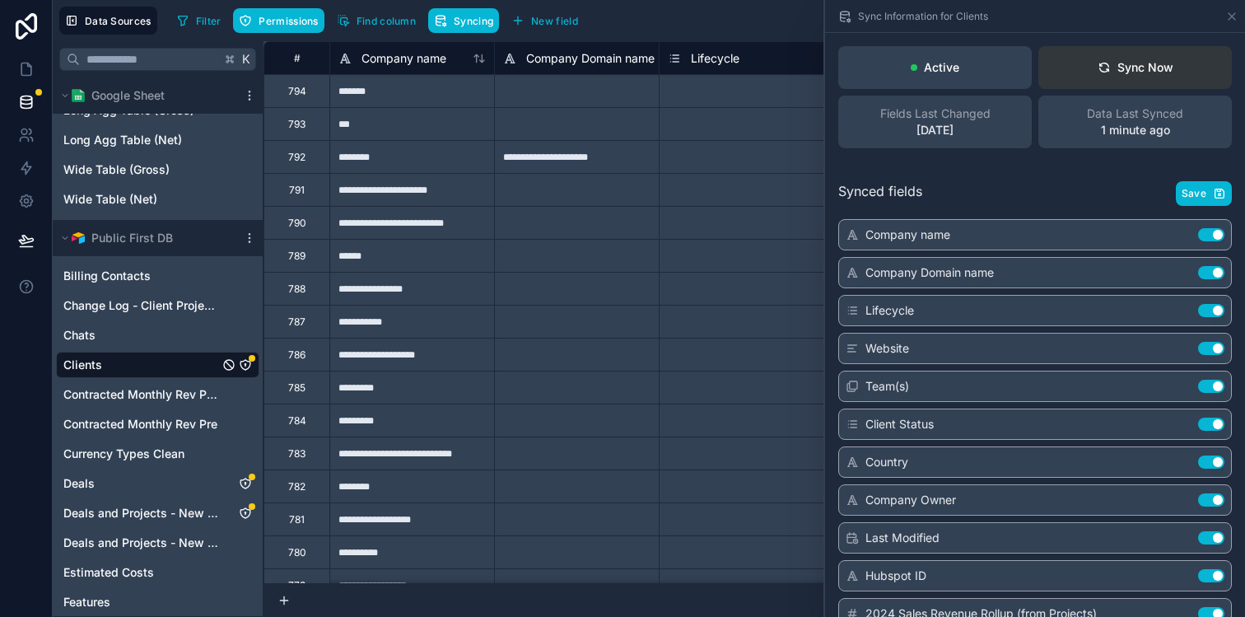
click at [1152, 72] on div "Sync Now" at bounding box center [1135, 67] width 76 height 16
click at [945, 175] on div "Synced fields Save Company name Use setting Company Domain name Use setting Lif…" at bounding box center [1035, 523] width 420 height 724
click at [25, 72] on icon at bounding box center [26, 69] width 16 height 16
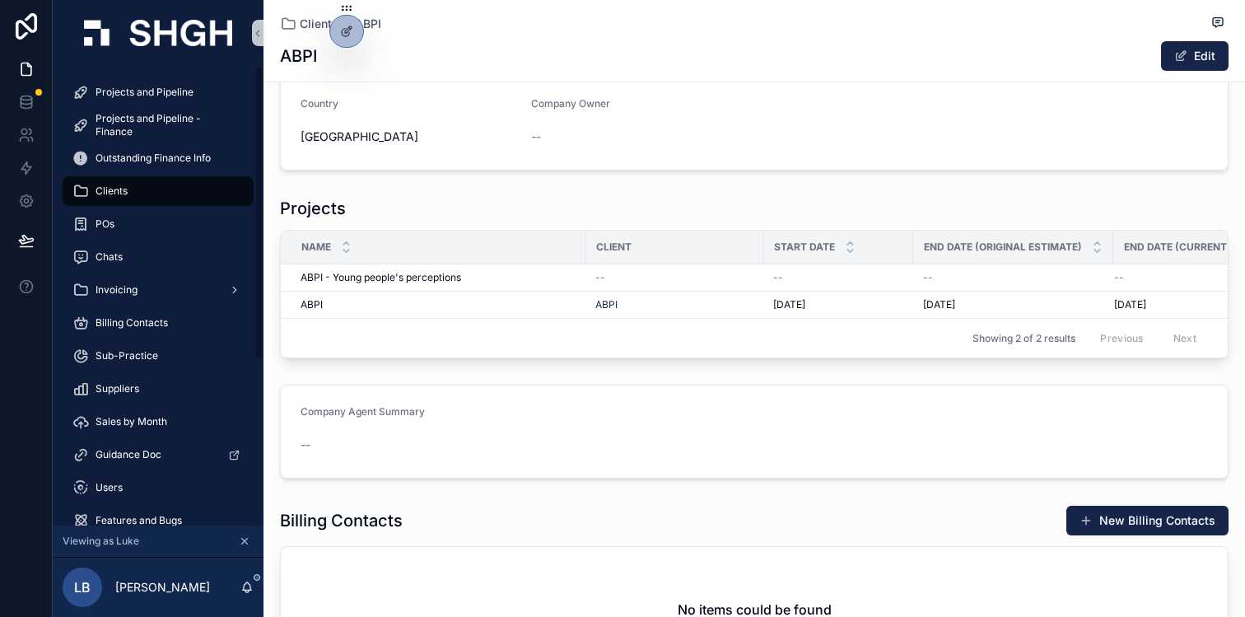
scroll to position [120, 0]
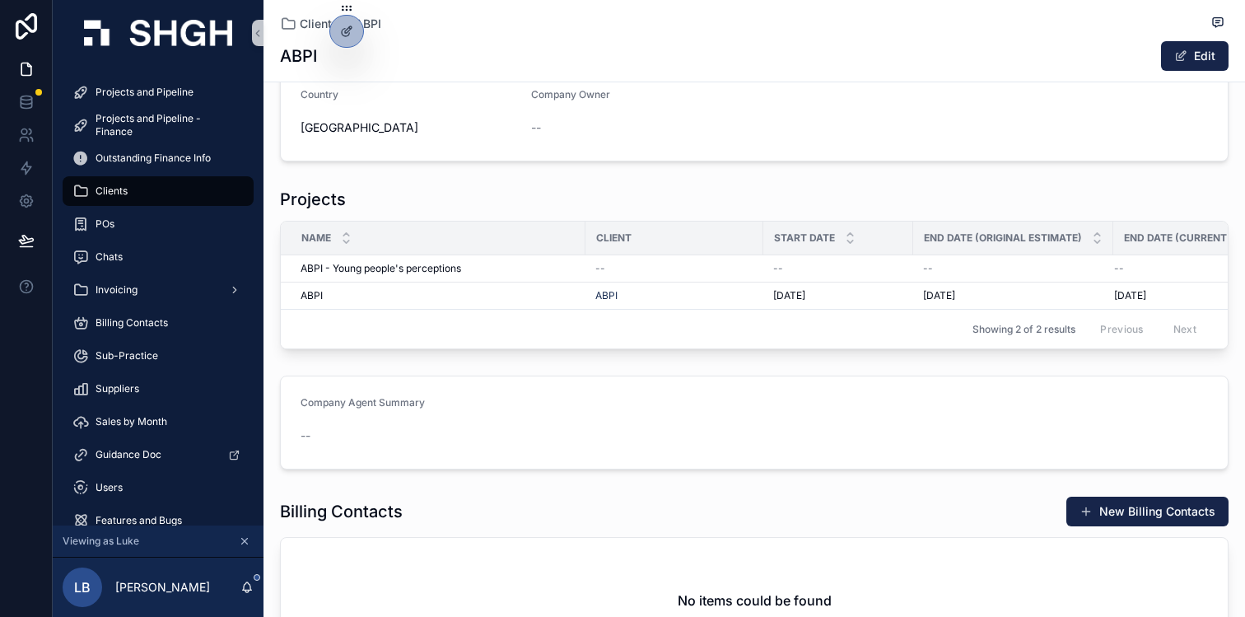
click at [489, 425] on div "--" at bounding box center [753, 435] width 907 height 26
click at [498, 412] on div "Company Agent Summary" at bounding box center [753, 406] width 907 height 20
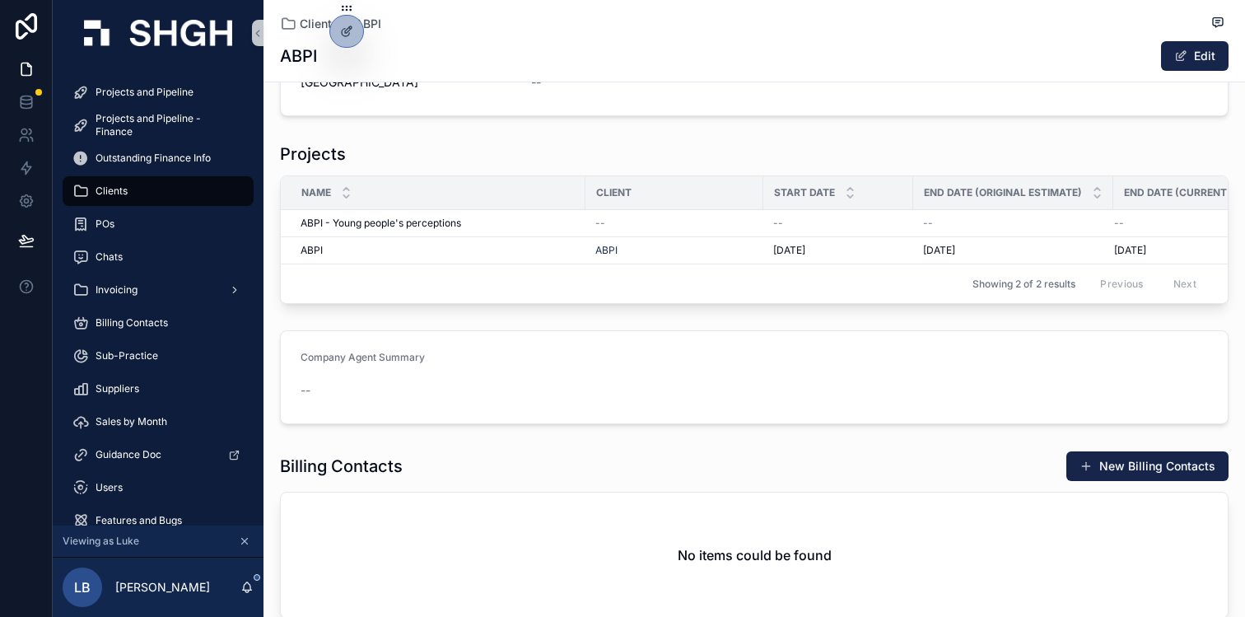
scroll to position [258, 0]
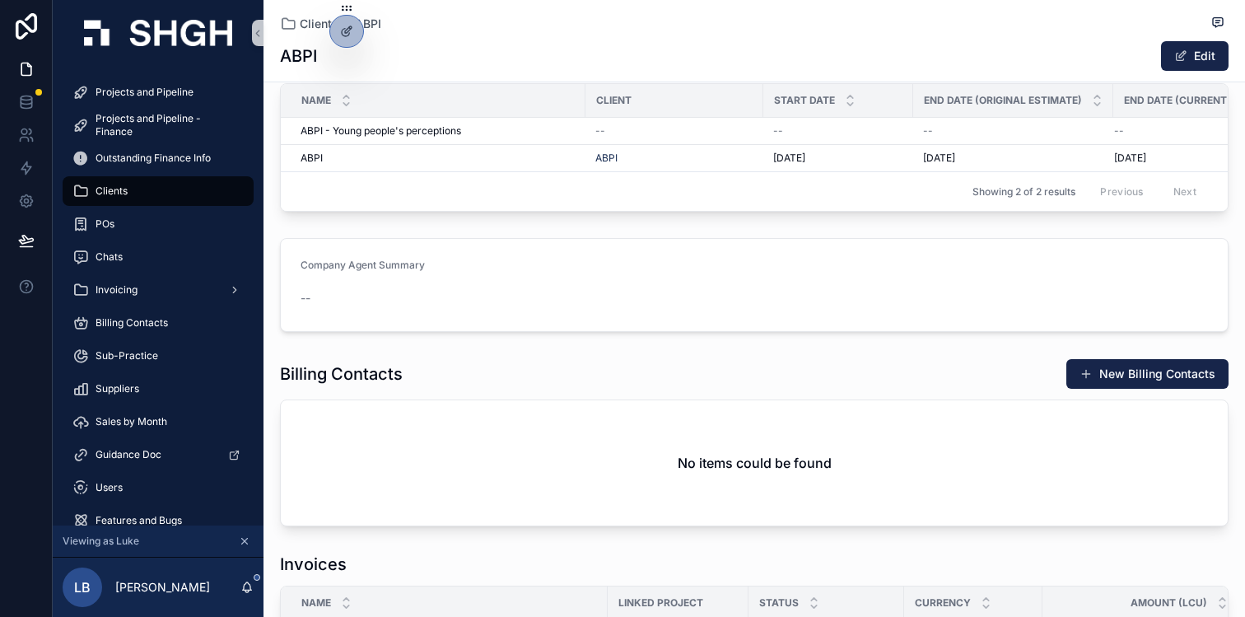
click at [524, 268] on div "Company Agent Summary" at bounding box center [753, 268] width 907 height 20
click at [454, 277] on div "Company Agent Summary" at bounding box center [753, 268] width 907 height 20
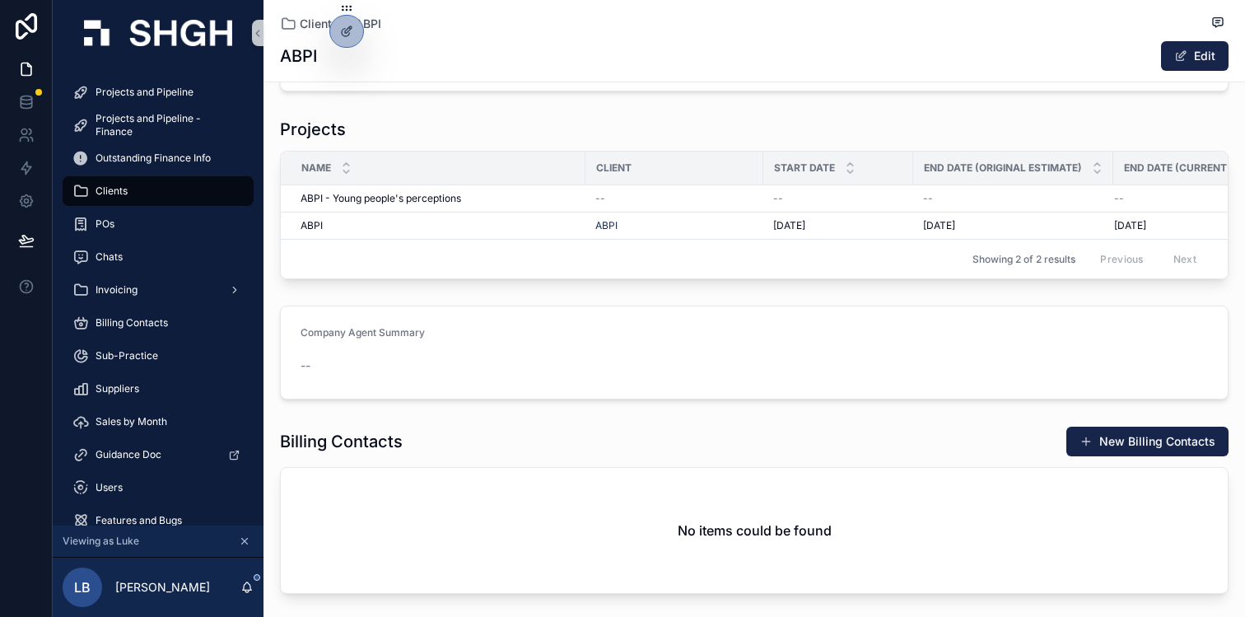
scroll to position [186, 0]
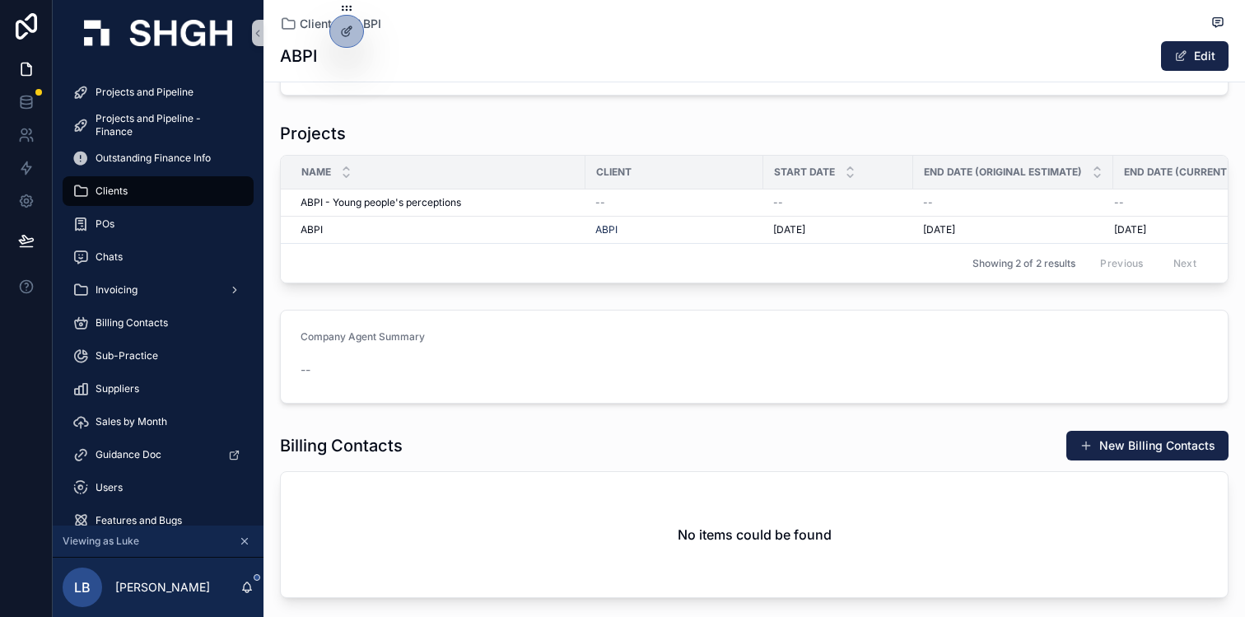
click at [463, 325] on form "Company Agent Summary --" at bounding box center [754, 356] width 947 height 92
click at [481, 349] on div "Company Agent Summary" at bounding box center [753, 340] width 907 height 20
click at [342, 28] on icon at bounding box center [346, 31] width 13 height 13
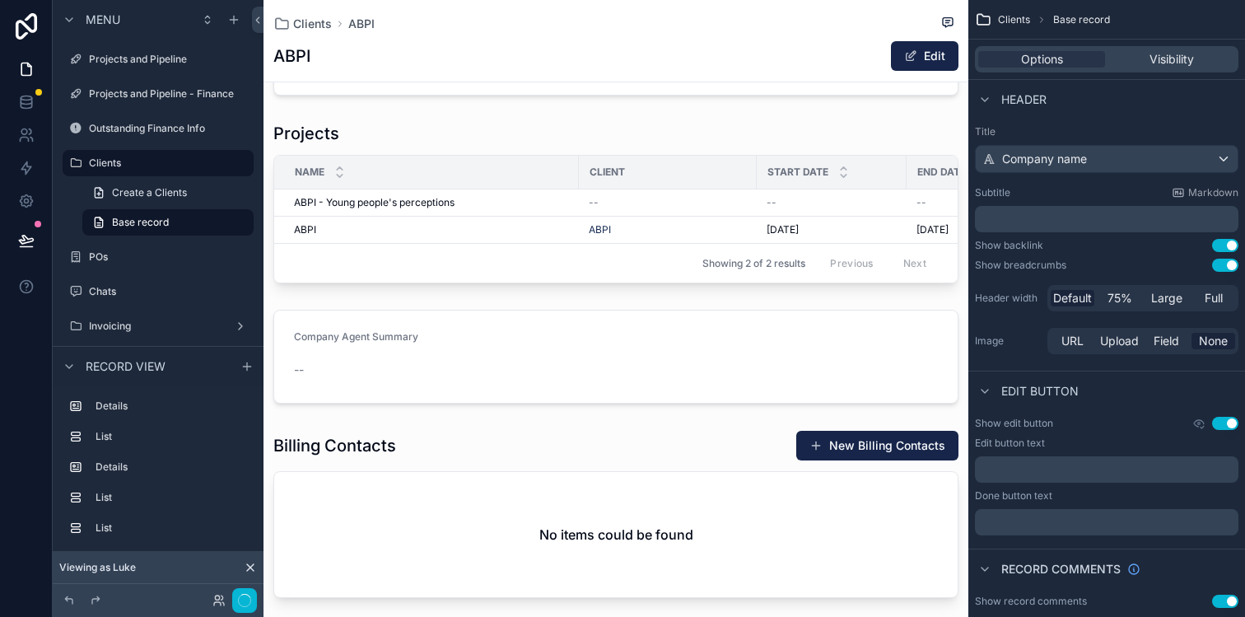
click at [519, 345] on div "scrollable content" at bounding box center [615, 356] width 705 height 107
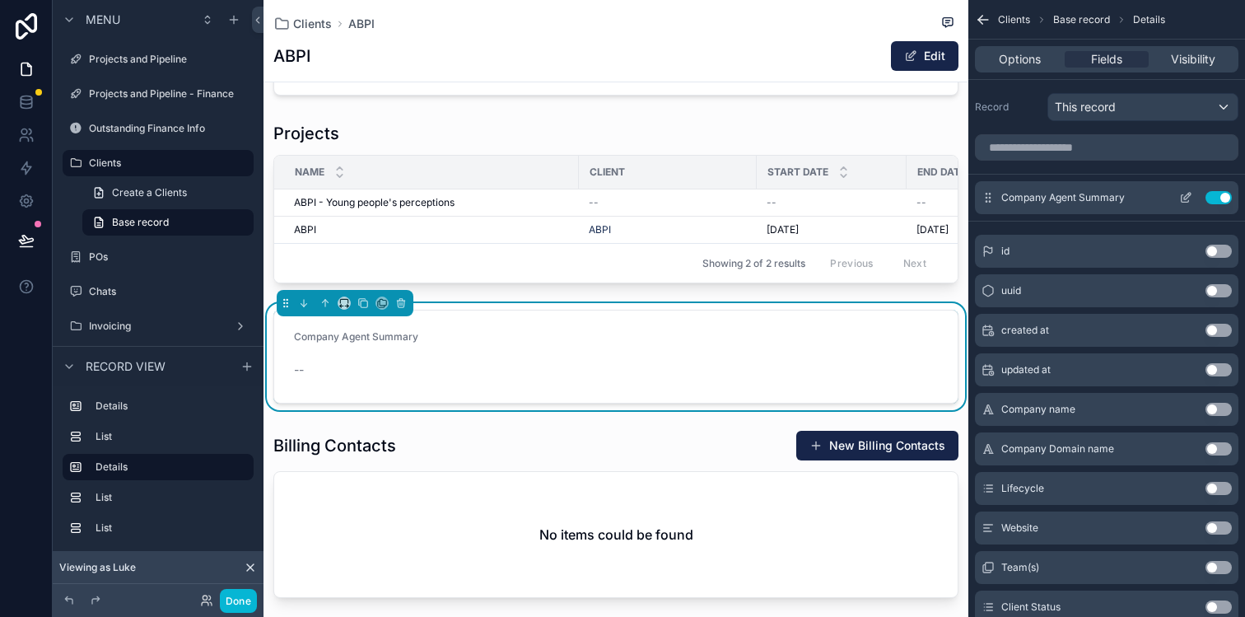
click at [1181, 198] on icon "scrollable content" at bounding box center [1185, 197] width 13 height 13
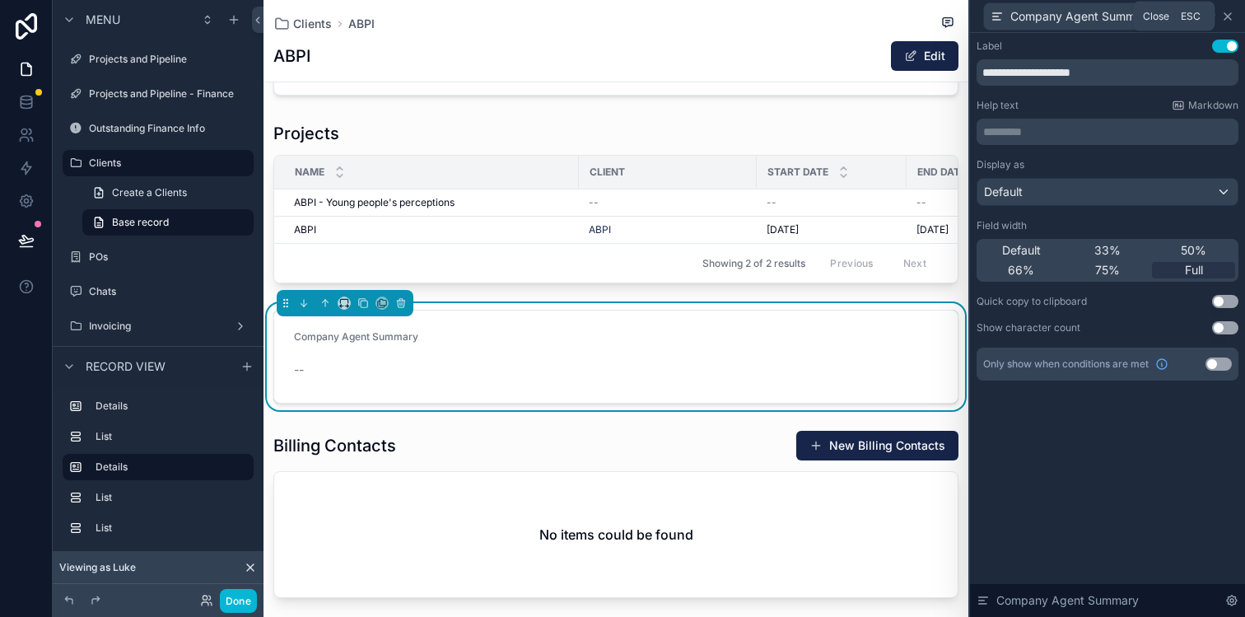
click at [1231, 18] on icon at bounding box center [1227, 16] width 13 height 13
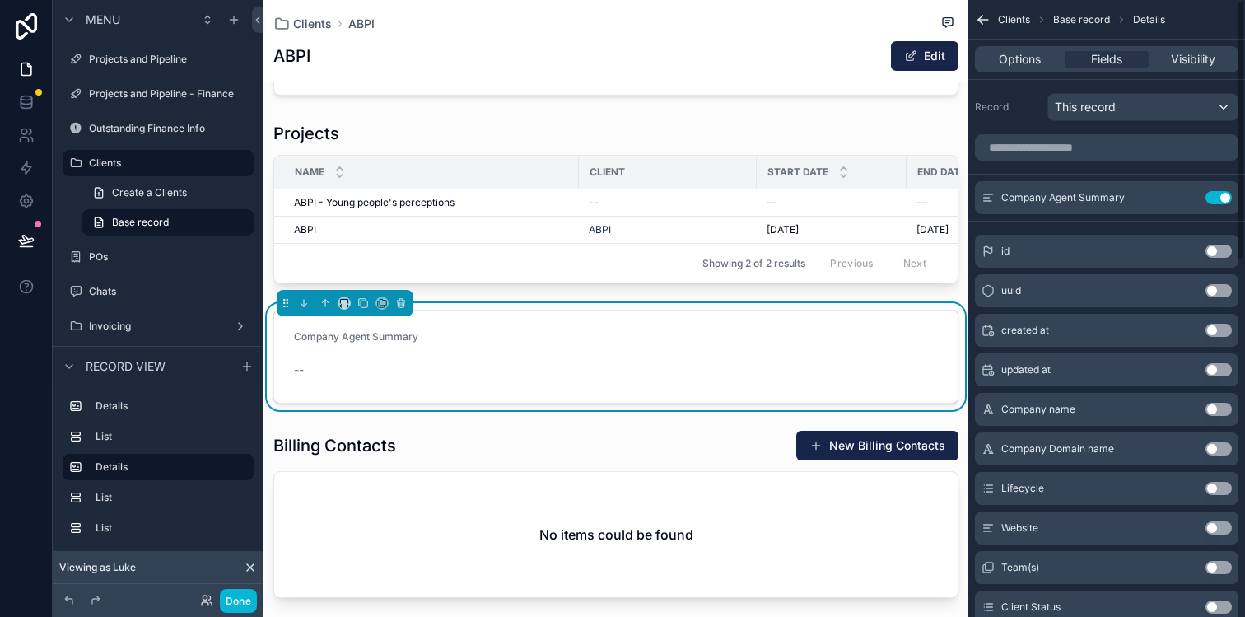
click at [772, 335] on div "Company Agent Summary" at bounding box center [616, 340] width 644 height 20
click at [607, 345] on div "Company Agent Summary" at bounding box center [616, 340] width 644 height 20
click at [31, 105] on icon at bounding box center [26, 105] width 11 height 7
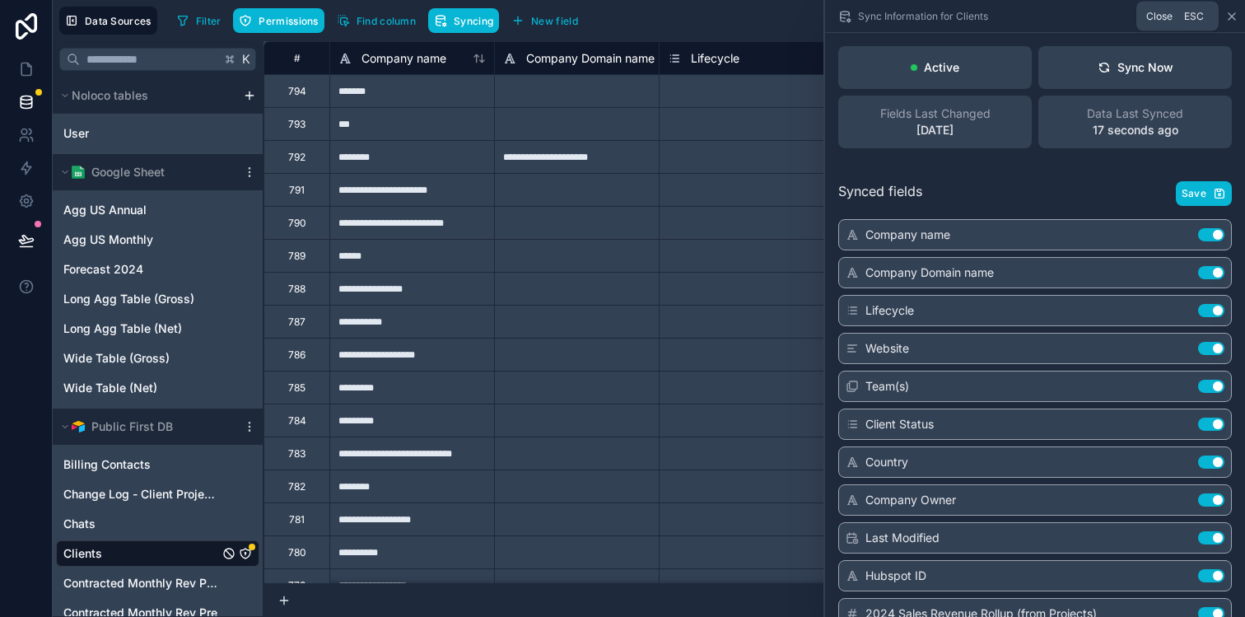
click at [1233, 14] on icon at bounding box center [1231, 16] width 13 height 13
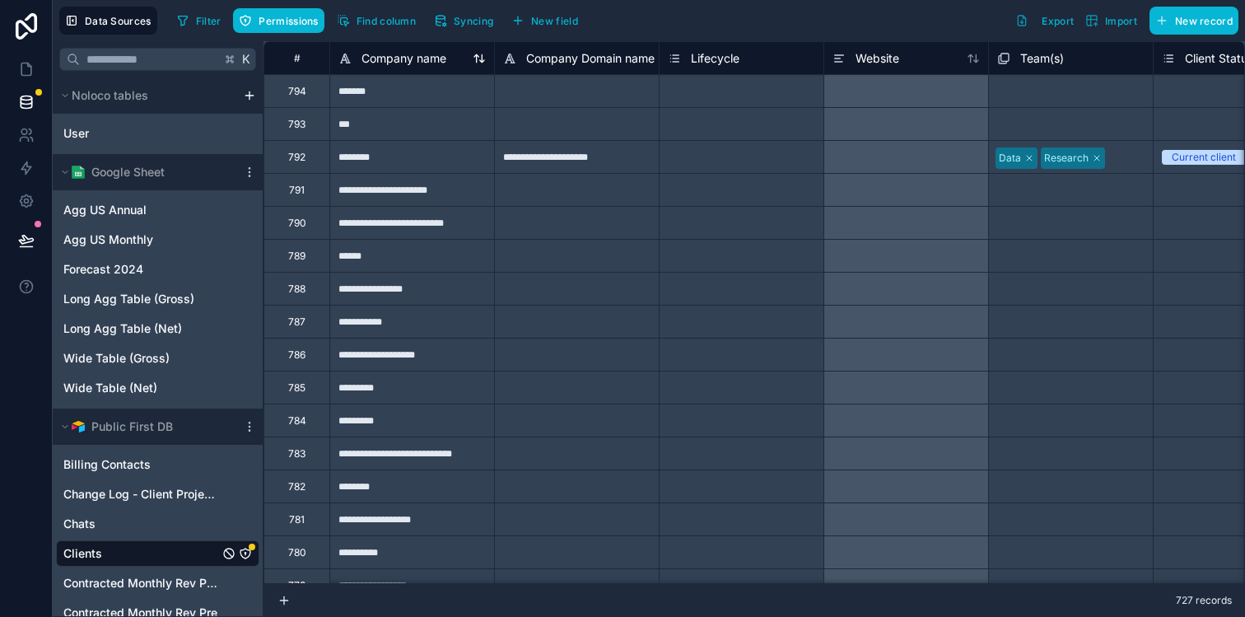
click at [478, 61] on icon at bounding box center [478, 58] width 13 height 13
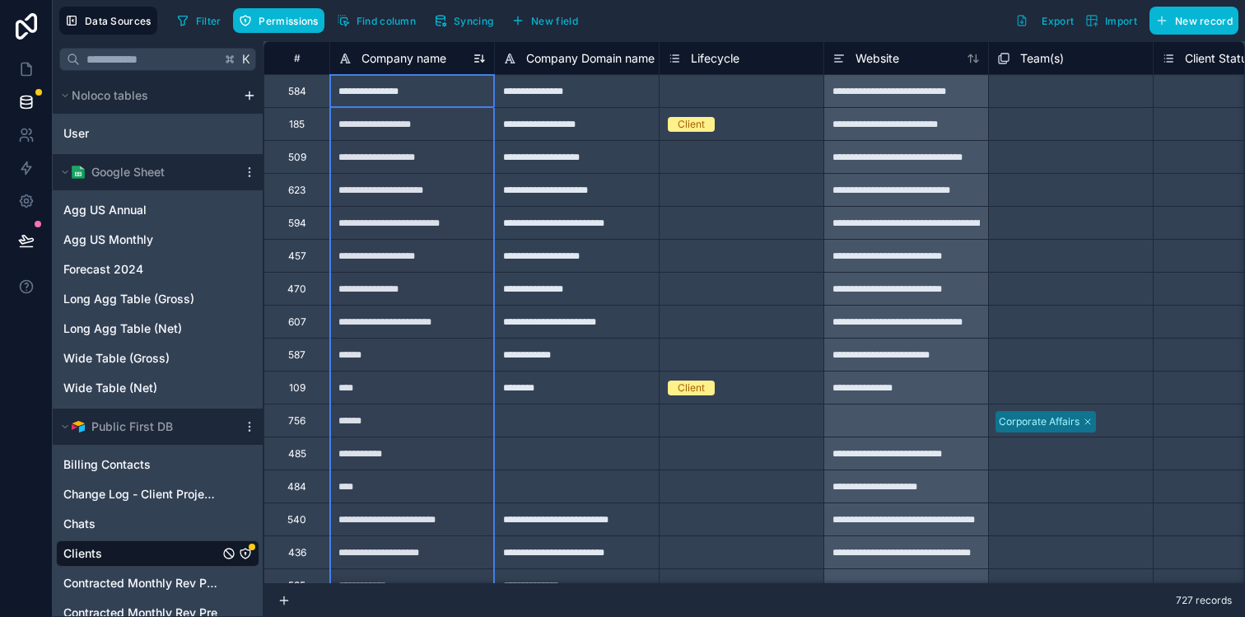
click at [481, 61] on icon at bounding box center [482, 61] width 3 height 2
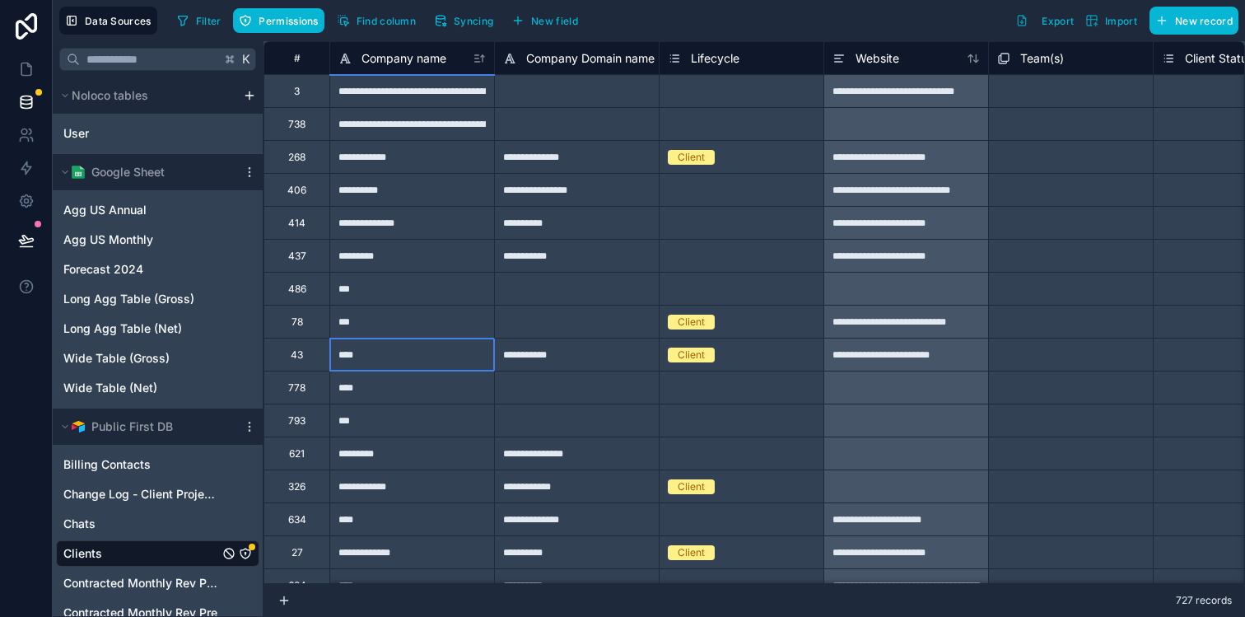
click at [405, 354] on div "****" at bounding box center [411, 353] width 165 height 33
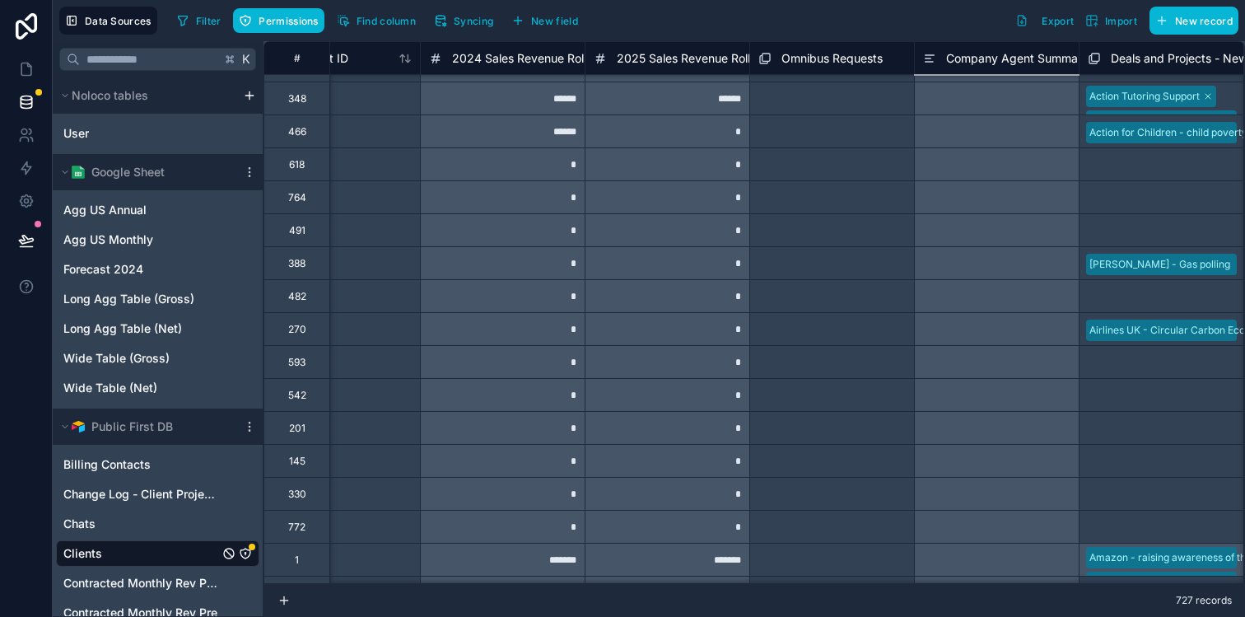
scroll to position [0, 1556]
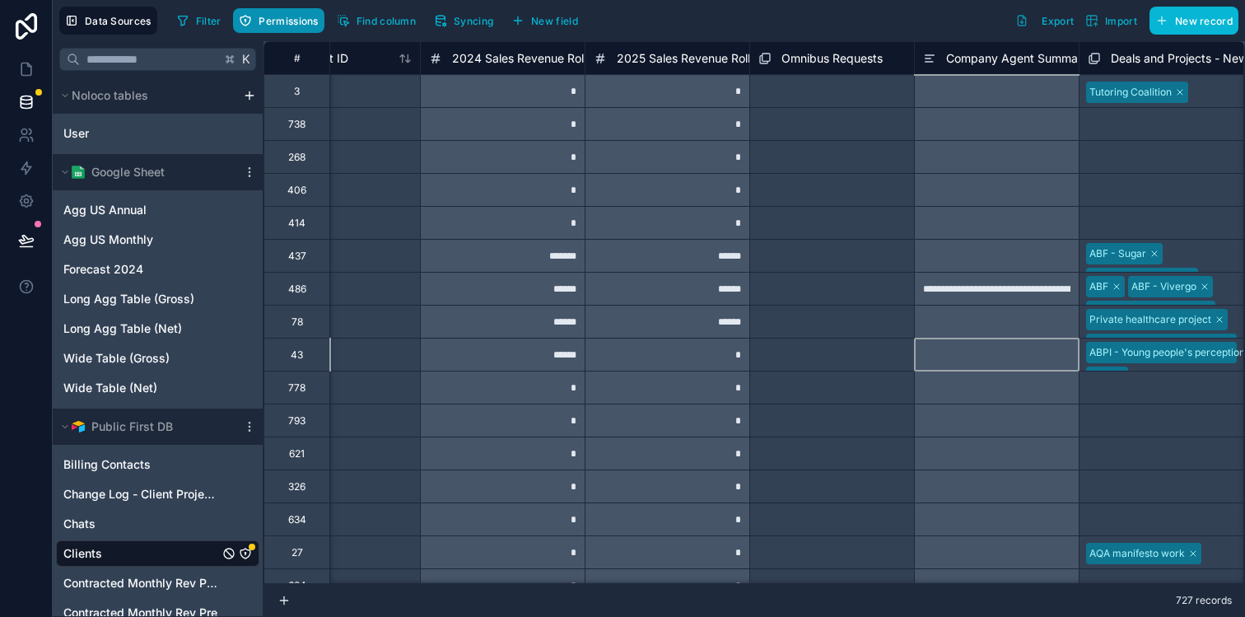
click at [283, 22] on span "Permissions" at bounding box center [287, 21] width 59 height 12
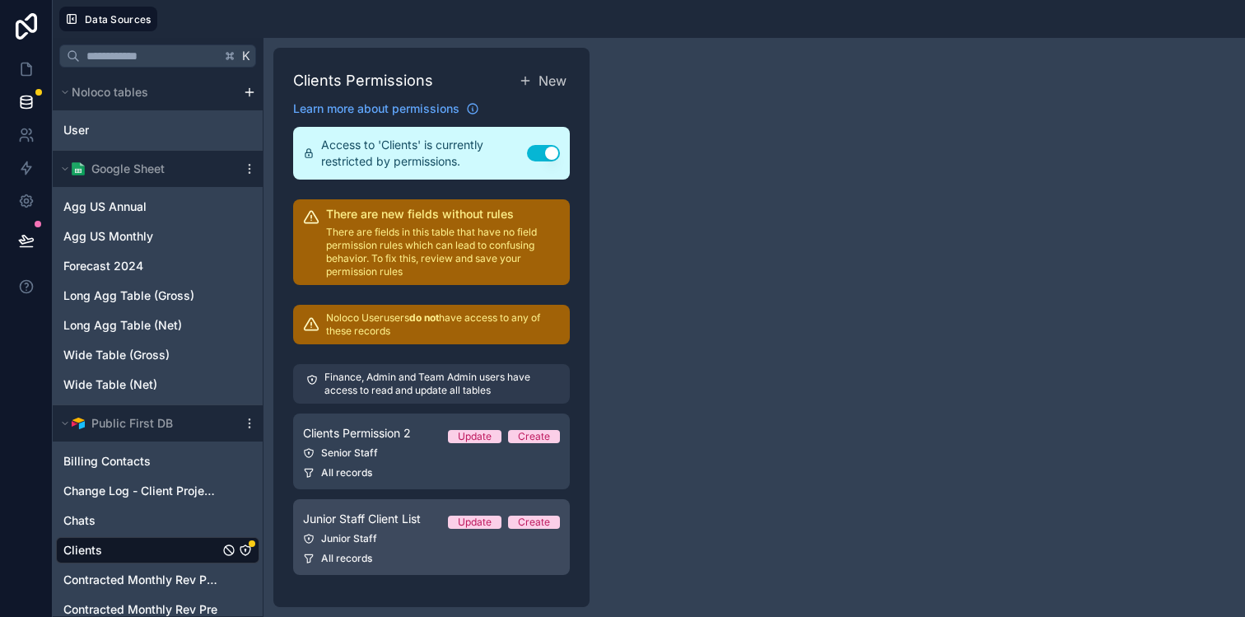
click at [396, 531] on link "Junior Staff Client List Update Create Junior Staff All records" at bounding box center [431, 537] width 277 height 76
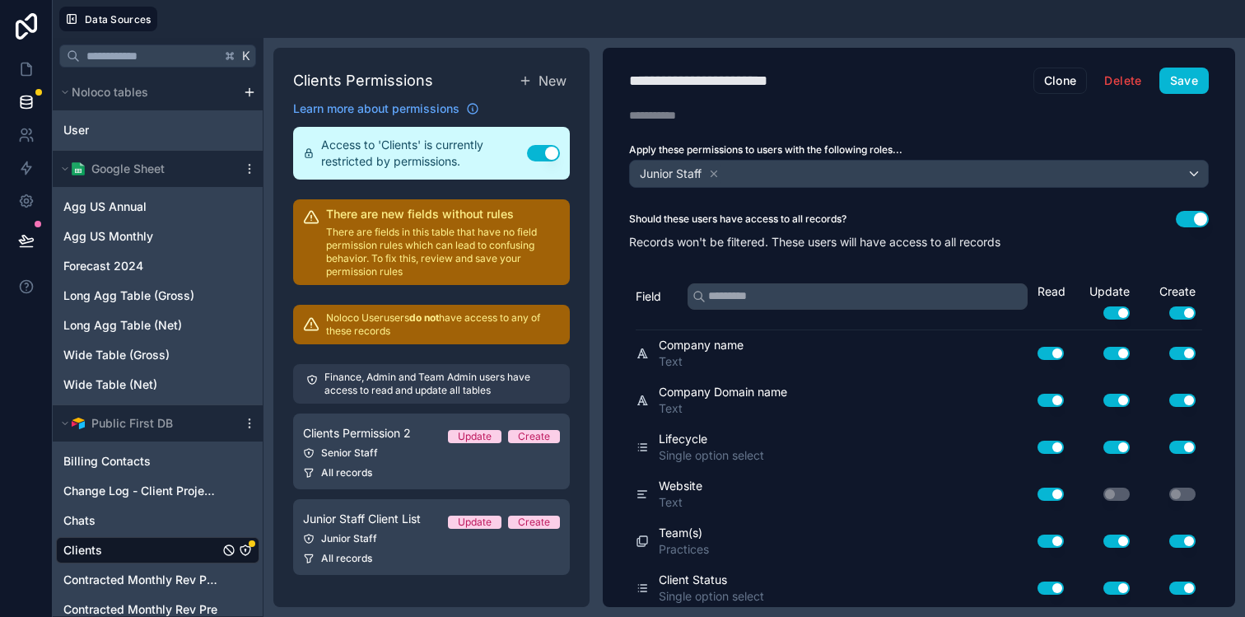
click at [1033, 38] on div "**********" at bounding box center [753, 327] width 981 height 579
click at [30, 69] on icon at bounding box center [26, 69] width 10 height 12
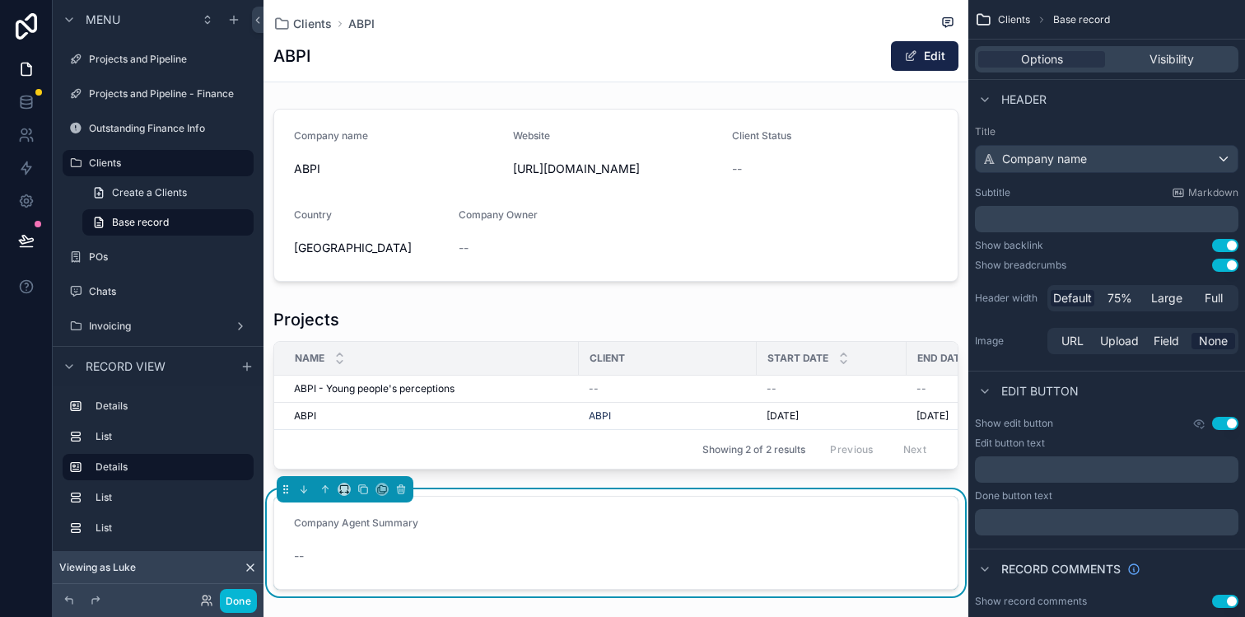
click at [499, 515] on form "Company Agent Summary --" at bounding box center [615, 542] width 683 height 92
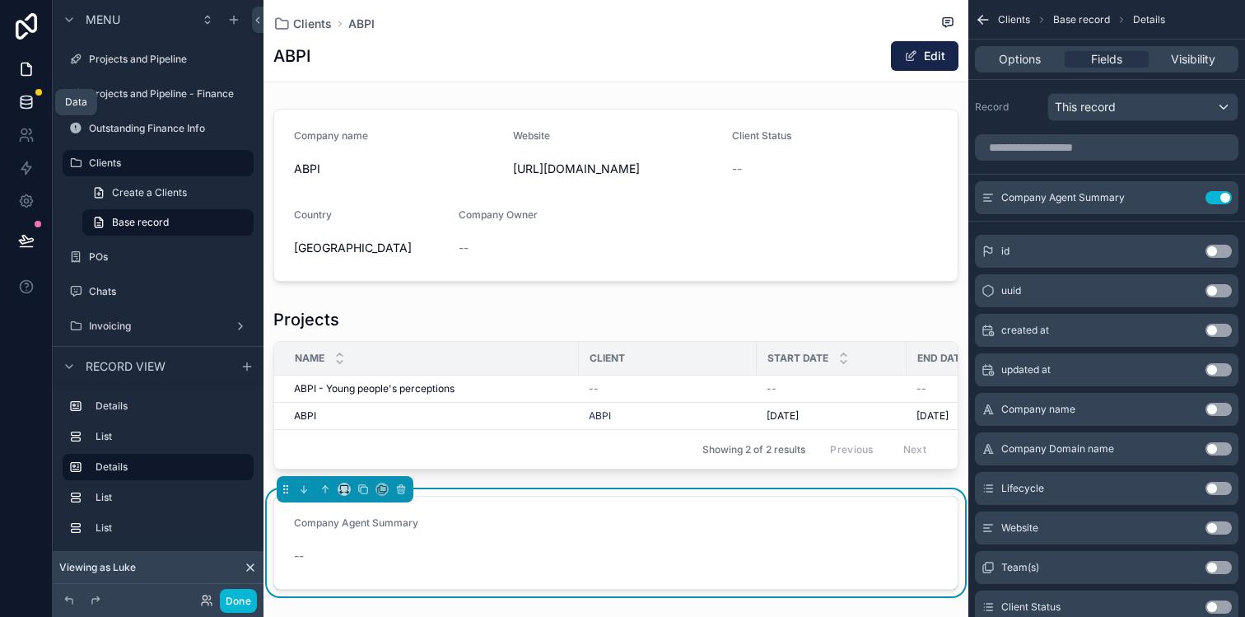
click at [28, 106] on icon at bounding box center [26, 102] width 16 height 16
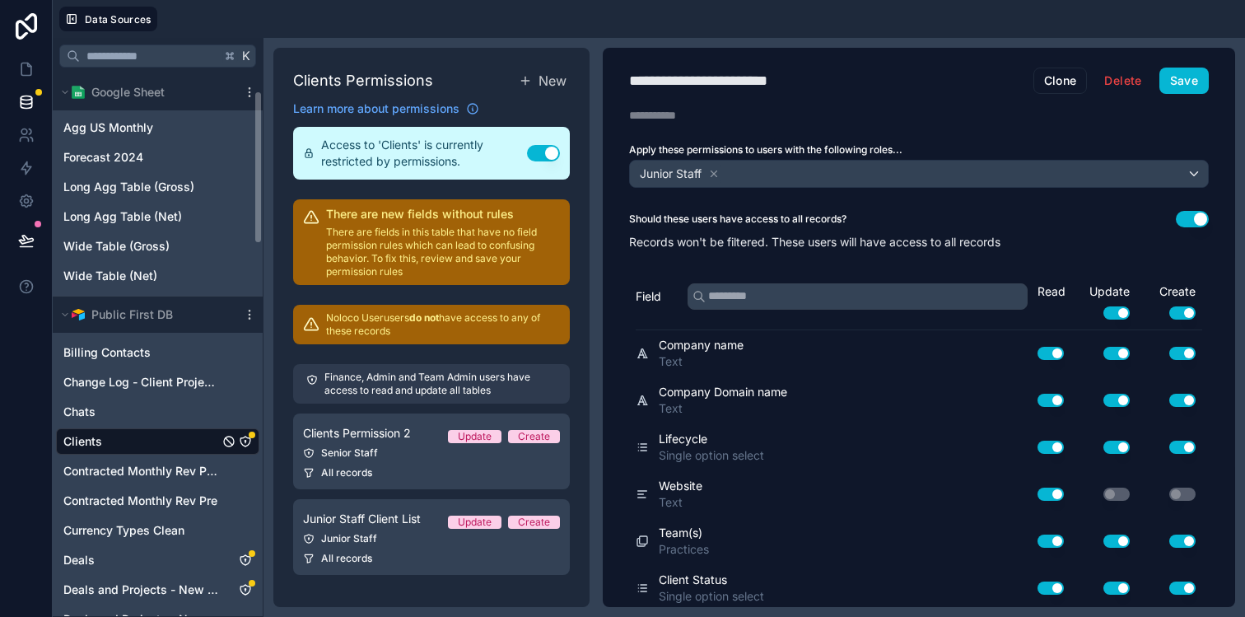
scroll to position [216, 0]
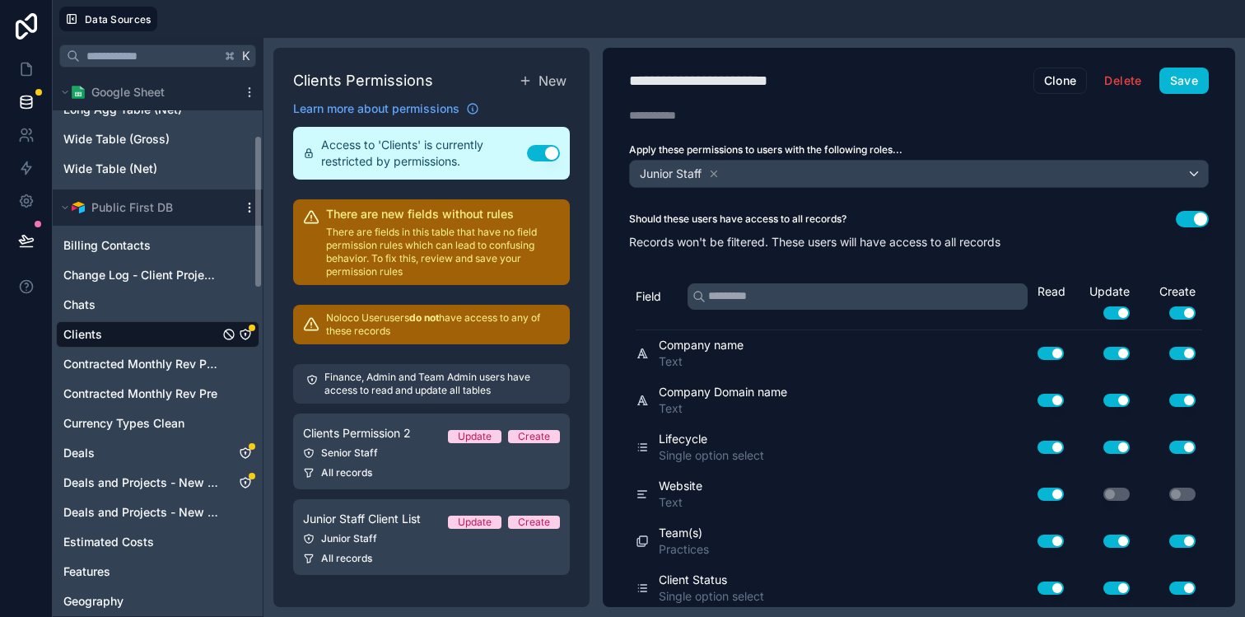
click at [249, 203] on icon "scrollable content" at bounding box center [249, 203] width 1 height 1
click at [206, 202] on button "Public First DB" at bounding box center [146, 207] width 180 height 23
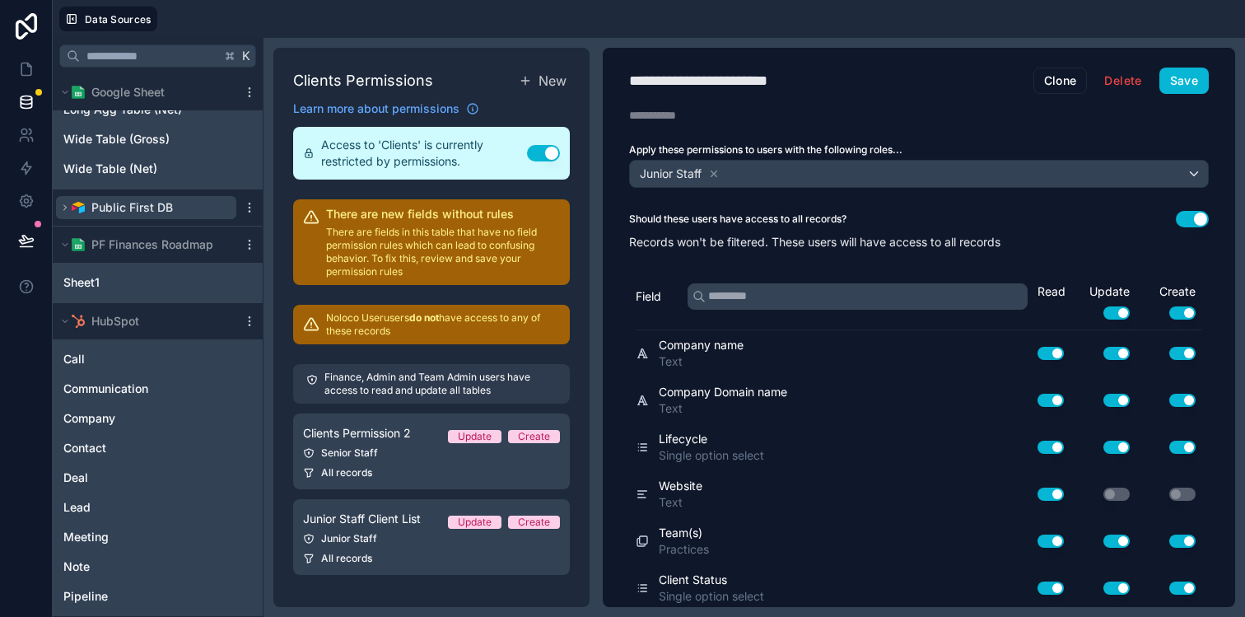
click at [196, 202] on button "Public First DB" at bounding box center [146, 207] width 180 height 23
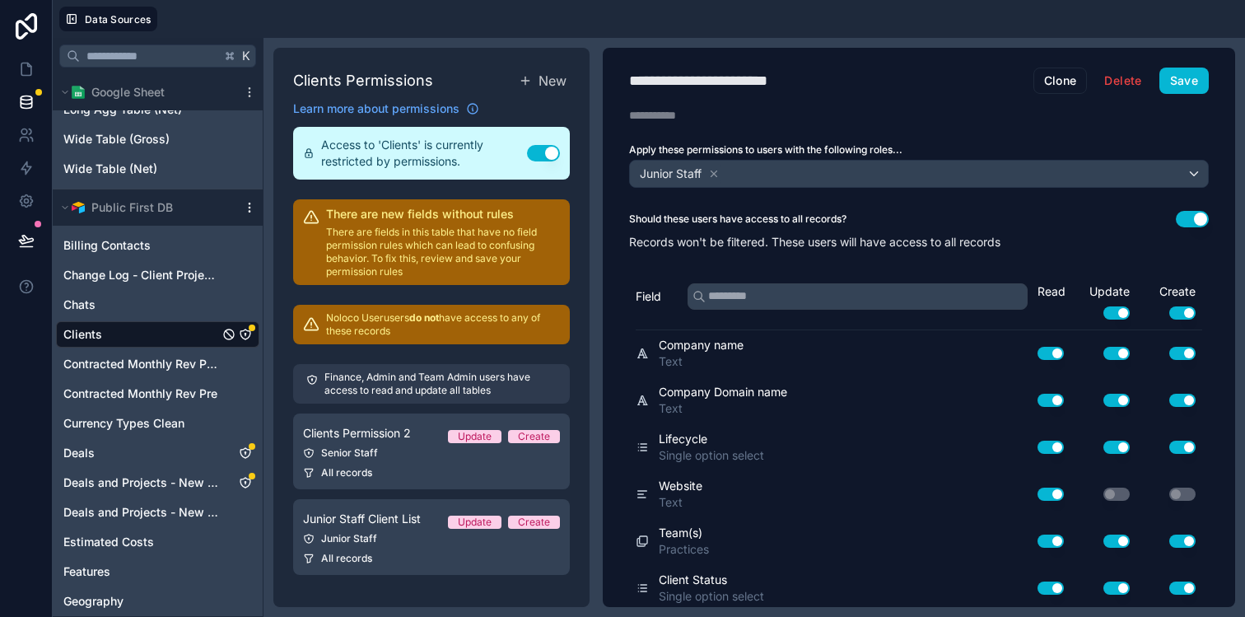
click at [249, 211] on icon "scrollable content" at bounding box center [249, 211] width 1 height 1
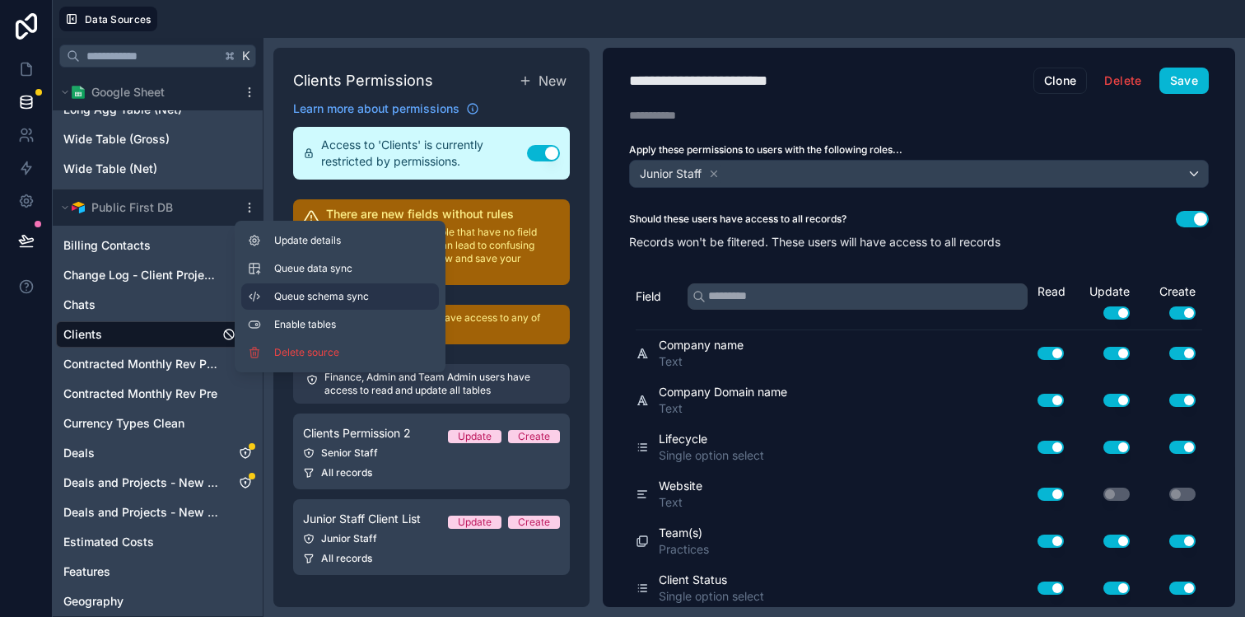
click at [295, 298] on span "Queue schema sync" at bounding box center [333, 296] width 119 height 13
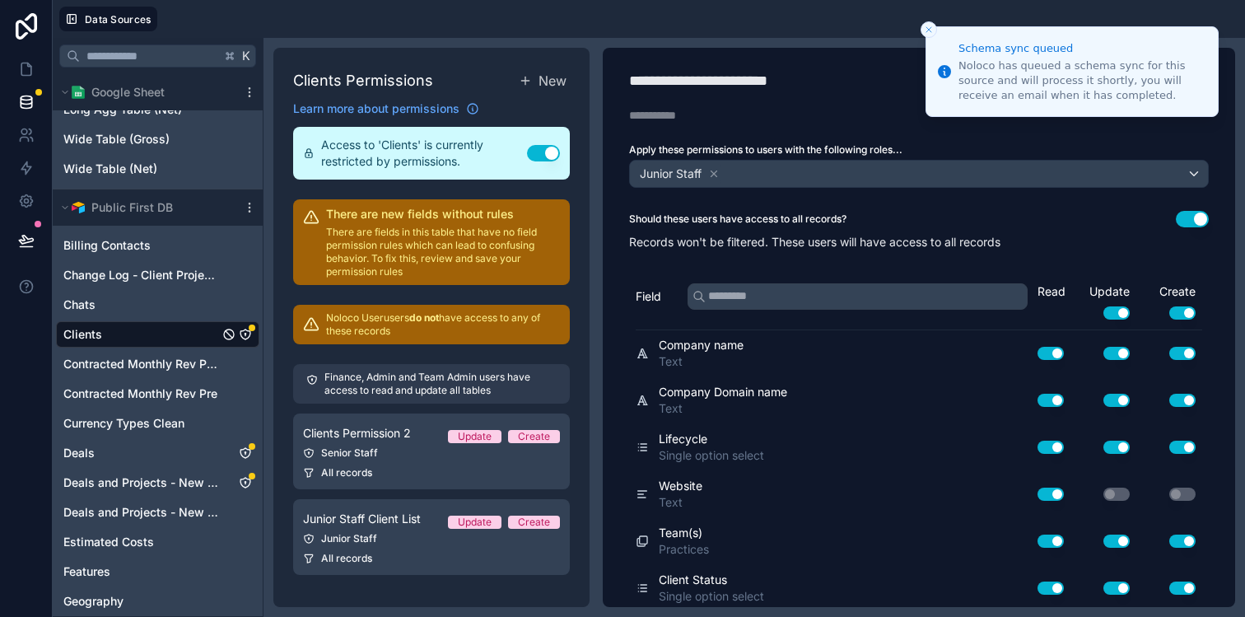
click at [929, 27] on icon "Close toast" at bounding box center [929, 30] width 10 height 10
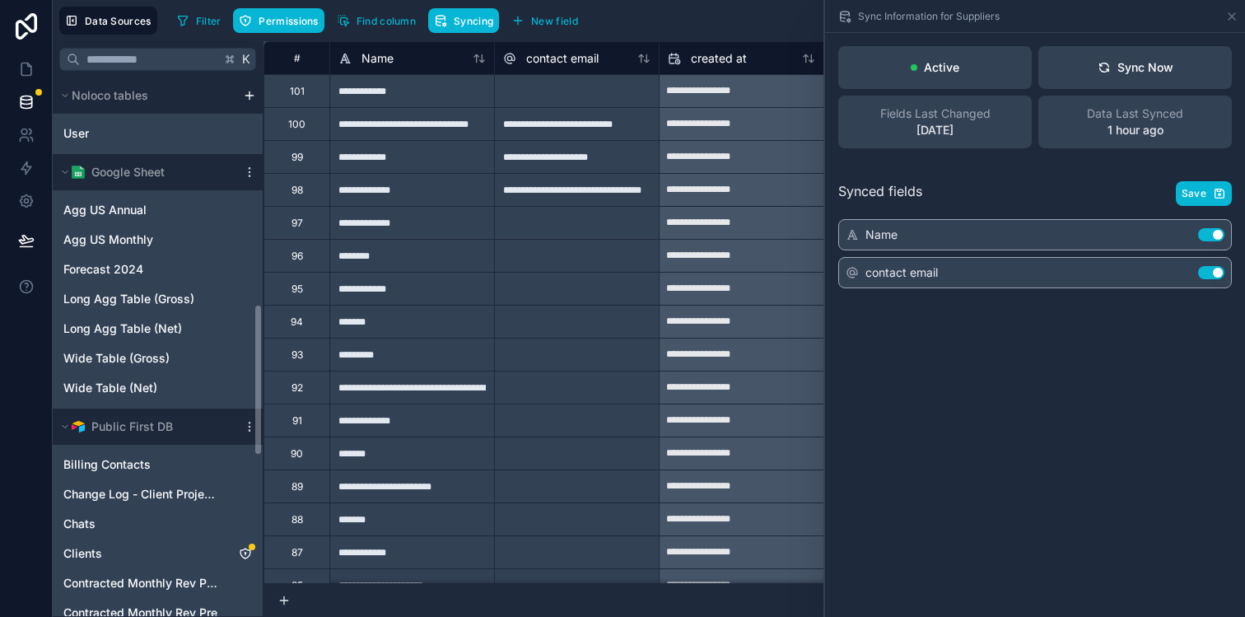
scroll to position [806, 0]
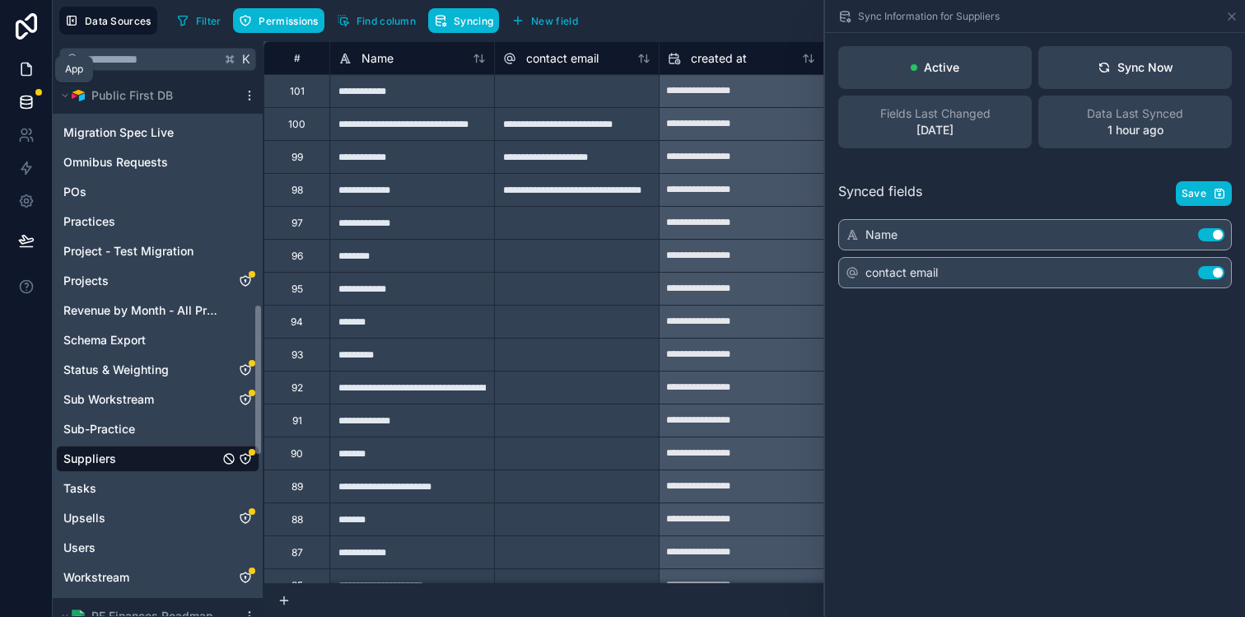
click at [25, 80] on link at bounding box center [26, 69] width 52 height 33
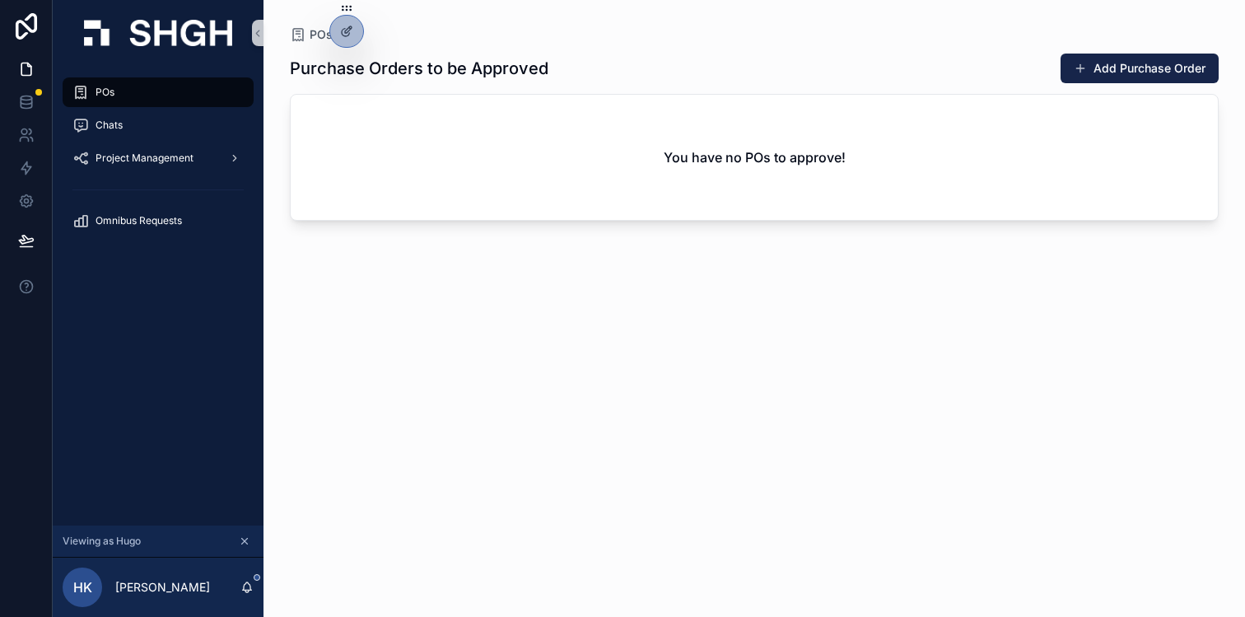
click at [565, 341] on div "Purchase Orders to be Approved Add Purchase Order You have no POs to approve!" at bounding box center [754, 320] width 929 height 554
click at [564, 157] on div "You have no POs to approve!" at bounding box center [754, 157] width 927 height 125
click at [623, 333] on div "Purchase Orders to be Approved Add Purchase Order You have no POs to approve!" at bounding box center [754, 320] width 929 height 554
click at [349, 31] on icon at bounding box center [346, 31] width 13 height 13
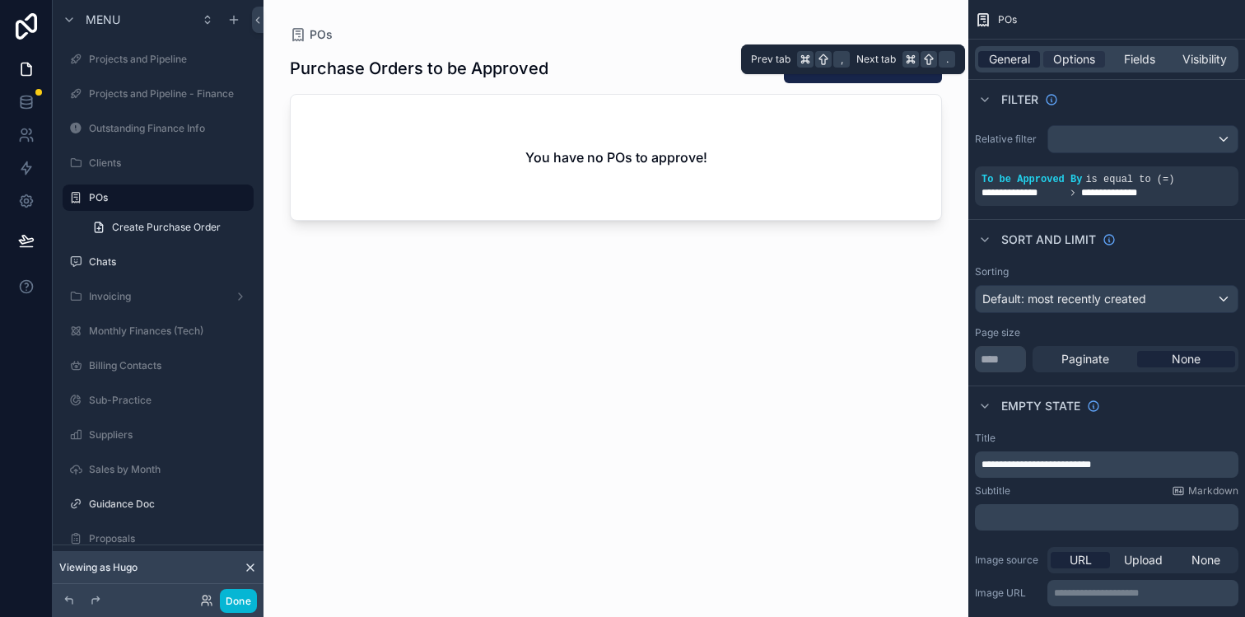
click at [1006, 58] on span "General" at bounding box center [1009, 59] width 41 height 16
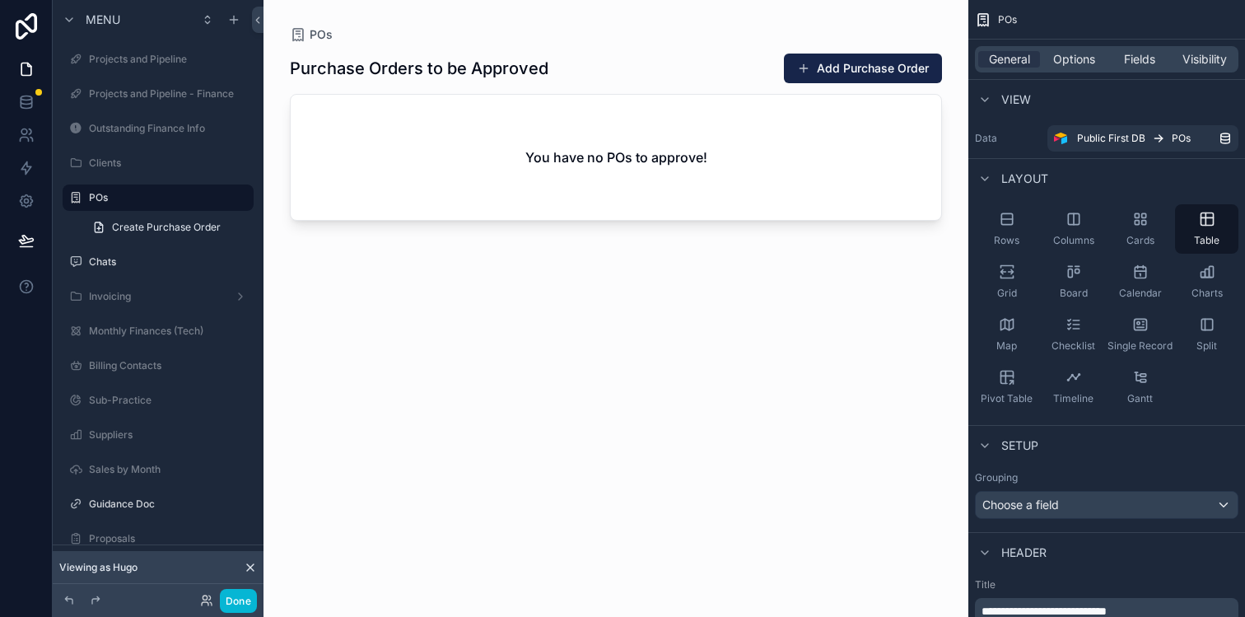
click at [796, 298] on div "scrollable content" at bounding box center [615, 298] width 705 height 597
click at [676, 298] on div "Purchase Orders to be Approved Add Purchase Order You have no POs to approve!" at bounding box center [616, 320] width 652 height 554
click at [758, 364] on div "Purchase Orders to be Approved Add Purchase Order You have no POs to approve!" at bounding box center [616, 320] width 652 height 554
click at [677, 333] on div "Purchase Orders to be Approved Add Purchase Order You have no POs to approve!" at bounding box center [616, 320] width 652 height 554
click at [504, 272] on div "Purchase Orders to be Approved Add Purchase Order You have no POs to approve!" at bounding box center [616, 320] width 652 height 554
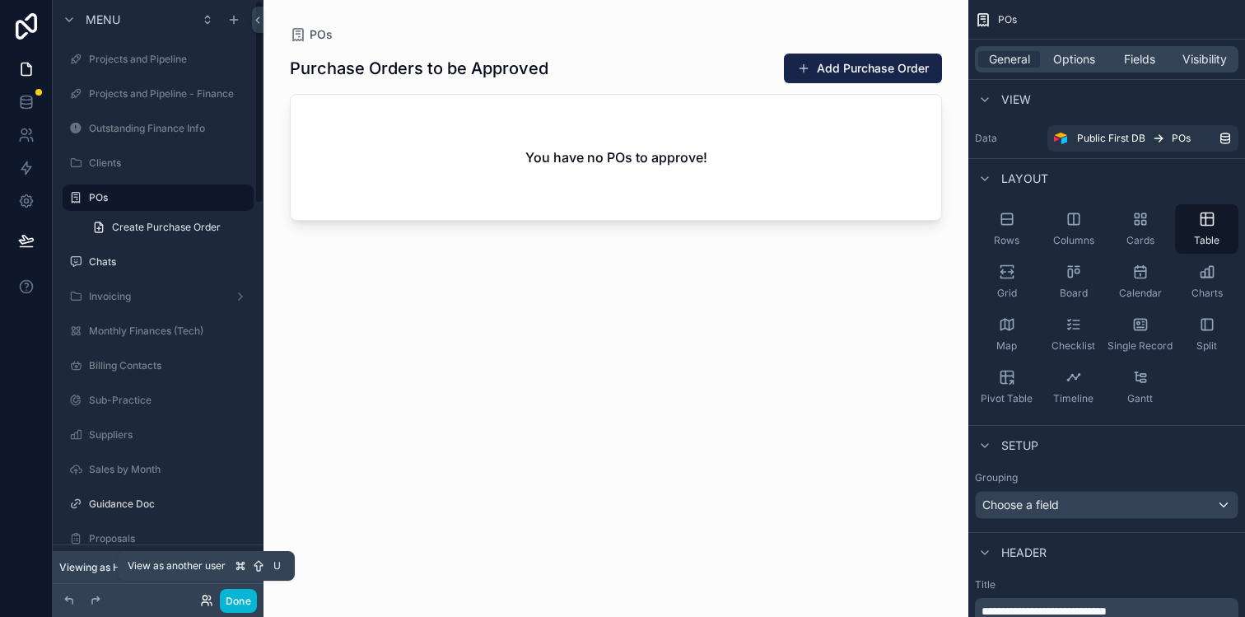
click at [207, 602] on icon at bounding box center [205, 603] width 7 height 3
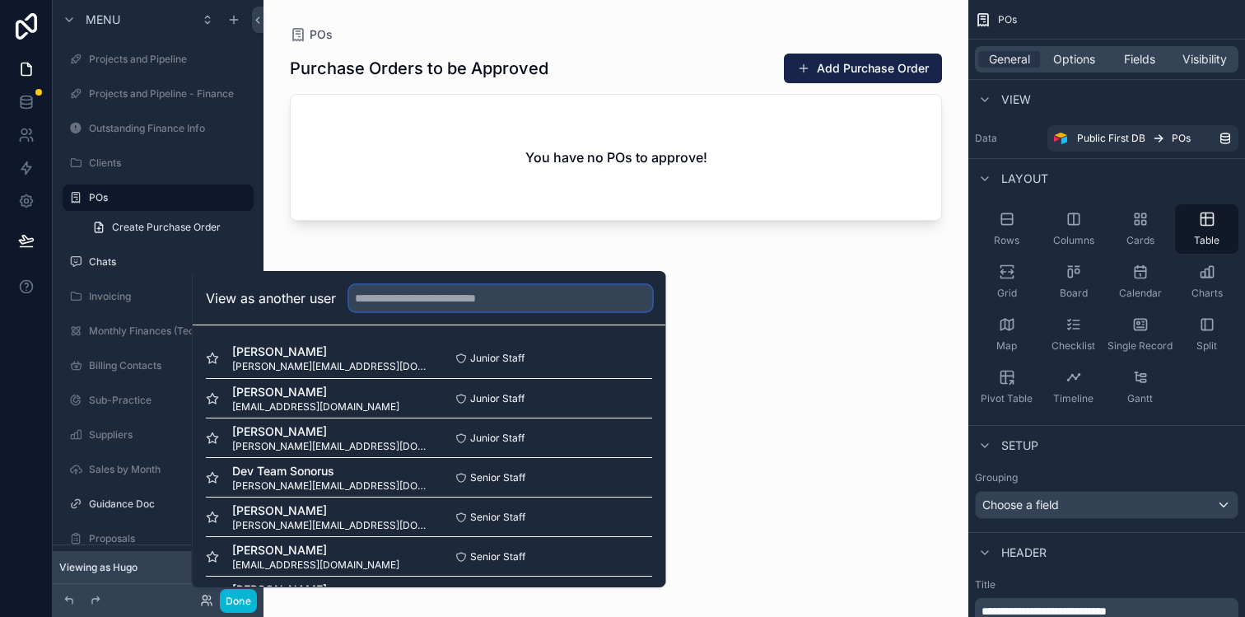
click at [425, 292] on input "text" at bounding box center [500, 298] width 303 height 26
click at [645, 362] on button "Select" at bounding box center [630, 359] width 43 height 24
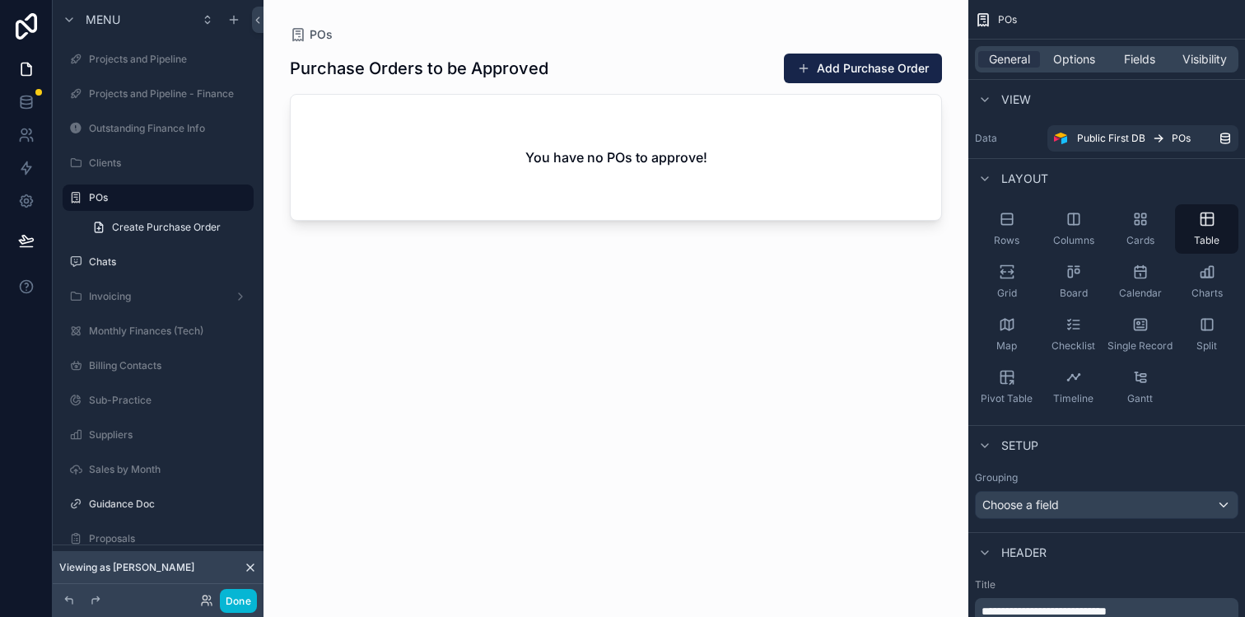
click at [629, 314] on div "Purchase Orders to be Approved Add Purchase Order You have no POs to approve!" at bounding box center [616, 320] width 652 height 554
click at [684, 332] on div "Purchase Orders to be Approved Add Purchase Order You have no POs to approve!" at bounding box center [616, 320] width 652 height 554
click at [619, 309] on div "Purchase Orders to be Approved Add Purchase Order You have no POs to approve!" at bounding box center [616, 320] width 652 height 554
click at [1065, 63] on span "Options" at bounding box center [1074, 59] width 42 height 16
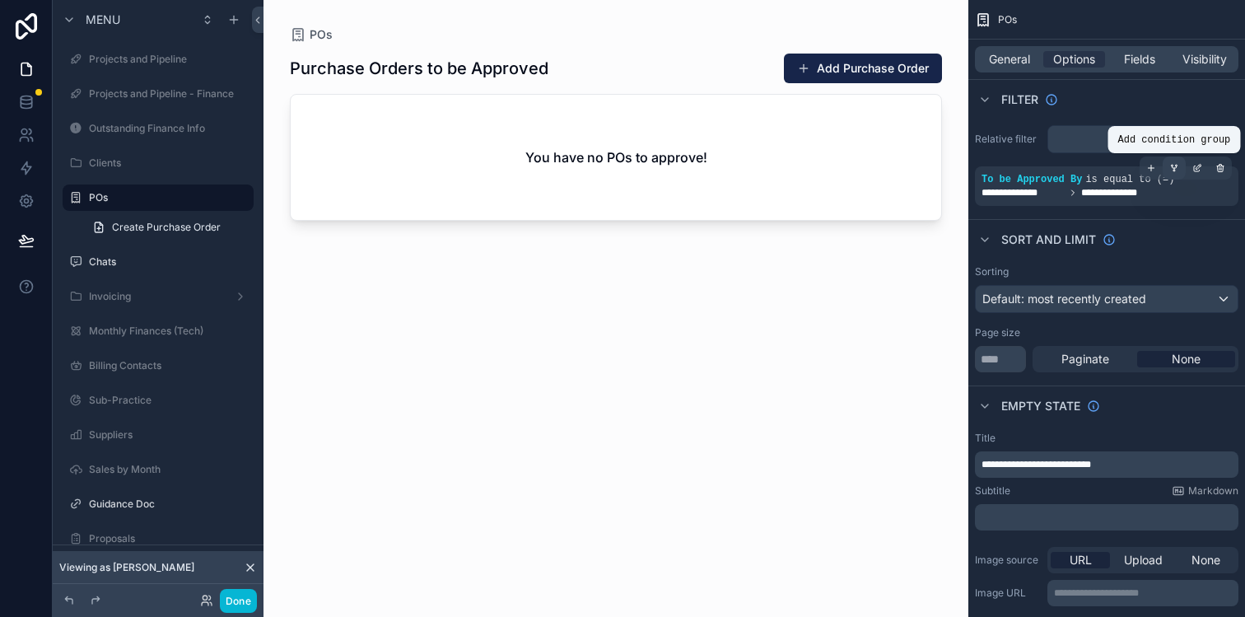
click at [1173, 167] on icon "scrollable content" at bounding box center [1174, 167] width 4 height 2
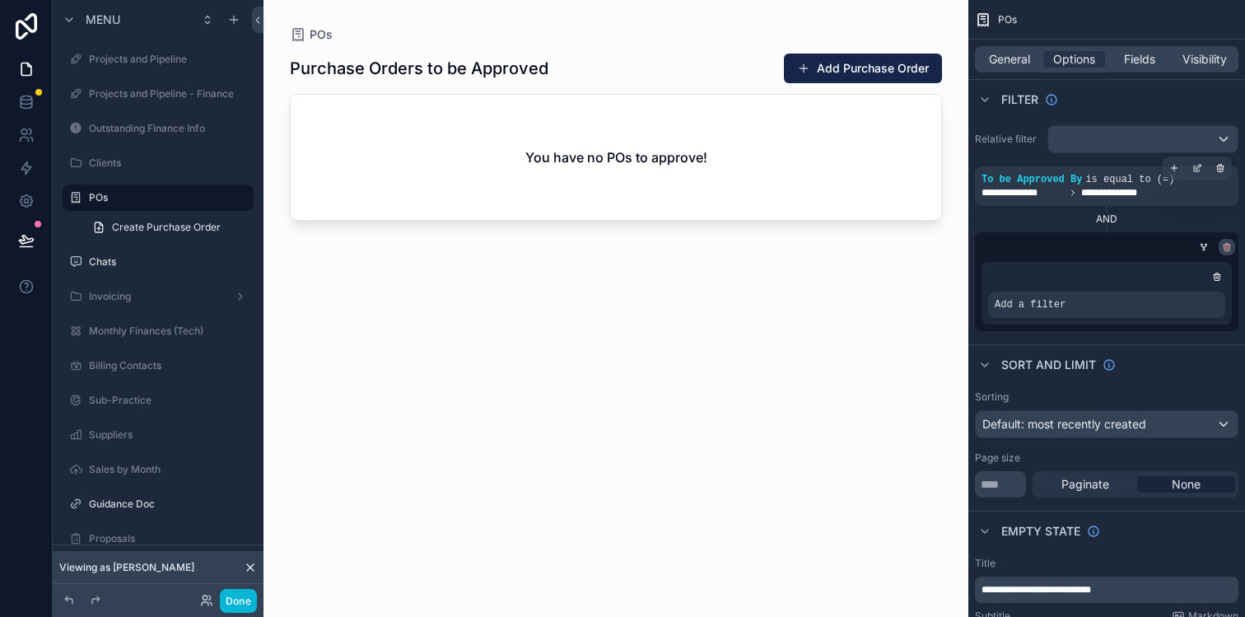
click at [1227, 244] on icon "scrollable content" at bounding box center [1227, 247] width 10 height 10
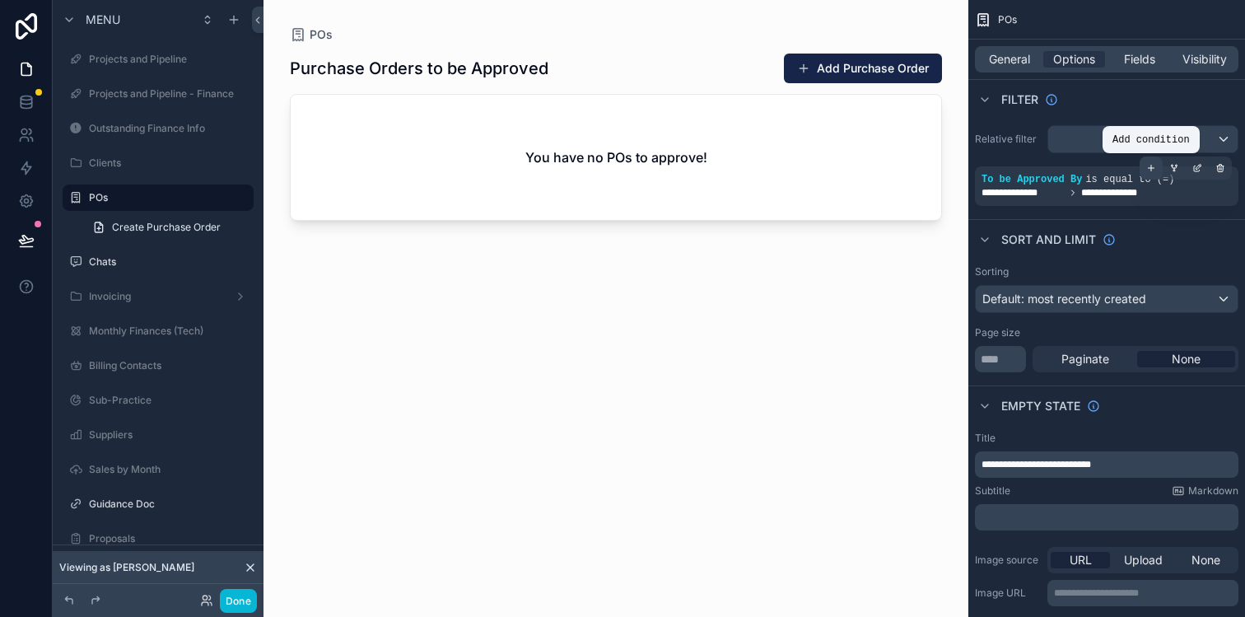
click at [1157, 171] on div "scrollable content" at bounding box center [1150, 167] width 23 height 23
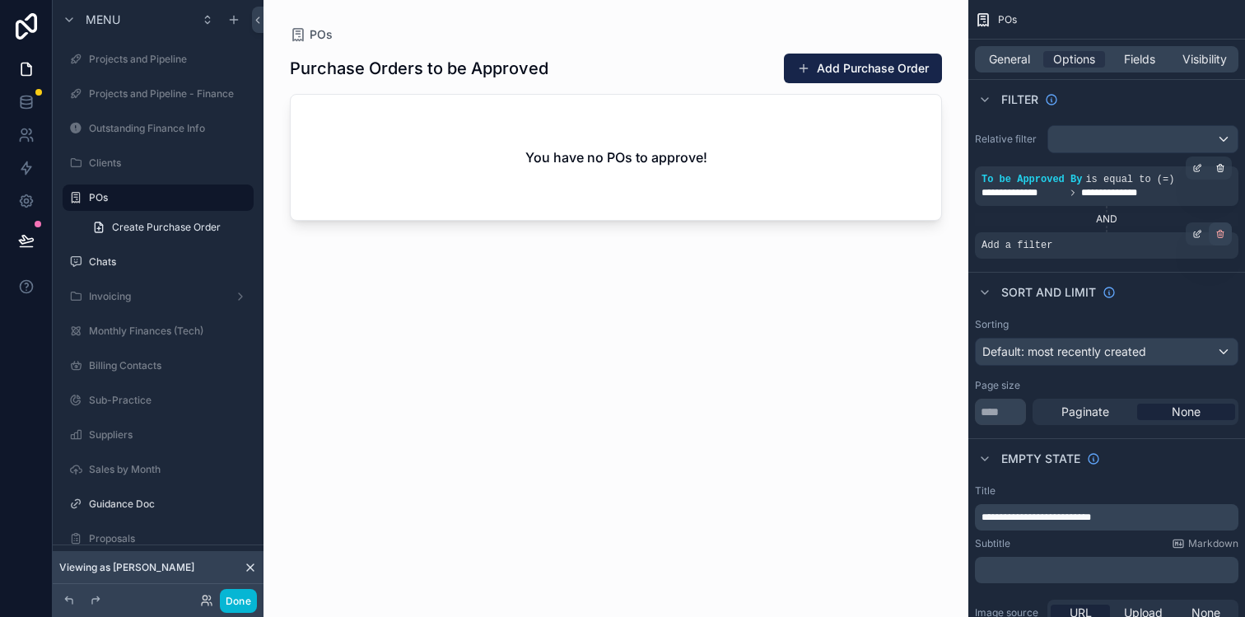
click at [1221, 234] on icon "scrollable content" at bounding box center [1221, 235] width 0 height 2
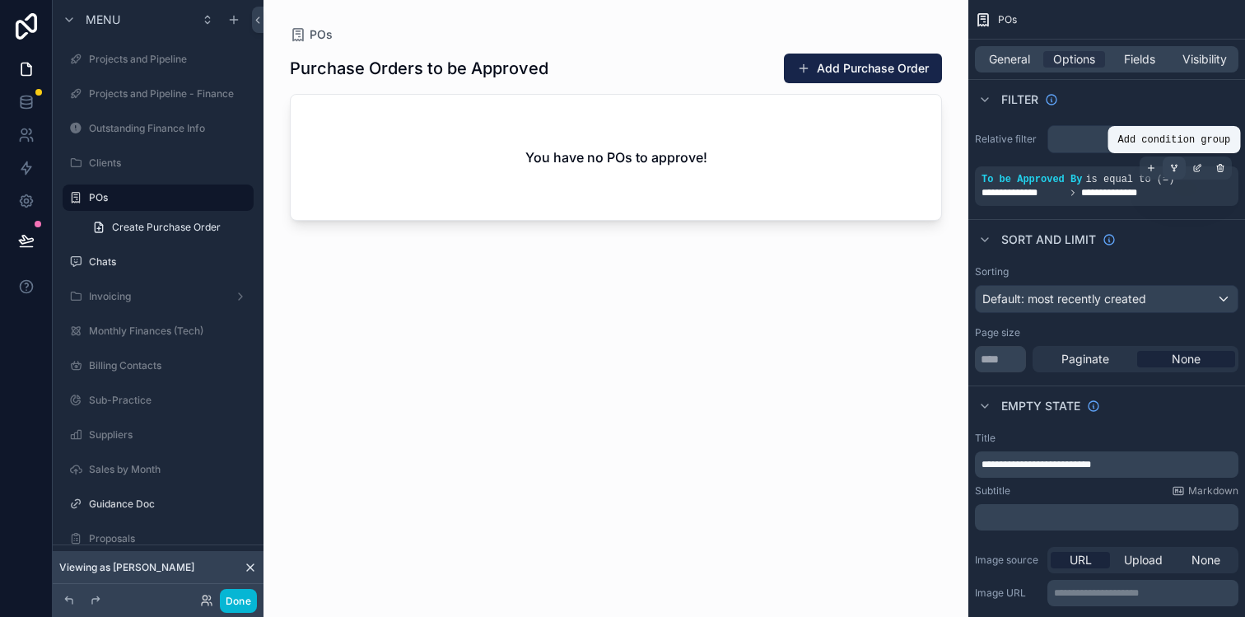
click at [1179, 166] on div "scrollable content" at bounding box center [1173, 167] width 23 height 23
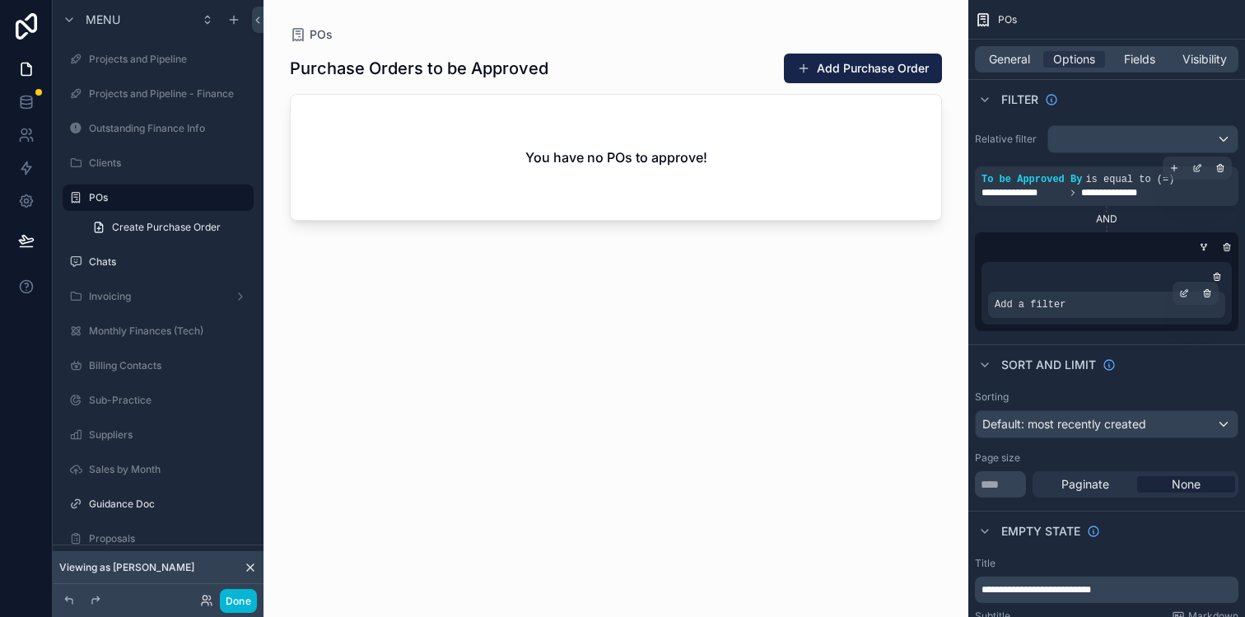
click at [1083, 306] on div "Add a filter" at bounding box center [1106, 304] width 237 height 26
click at [1133, 305] on div "Add a filter" at bounding box center [1106, 304] width 237 height 26
click at [1205, 249] on icon "scrollable content" at bounding box center [1204, 247] width 10 height 10
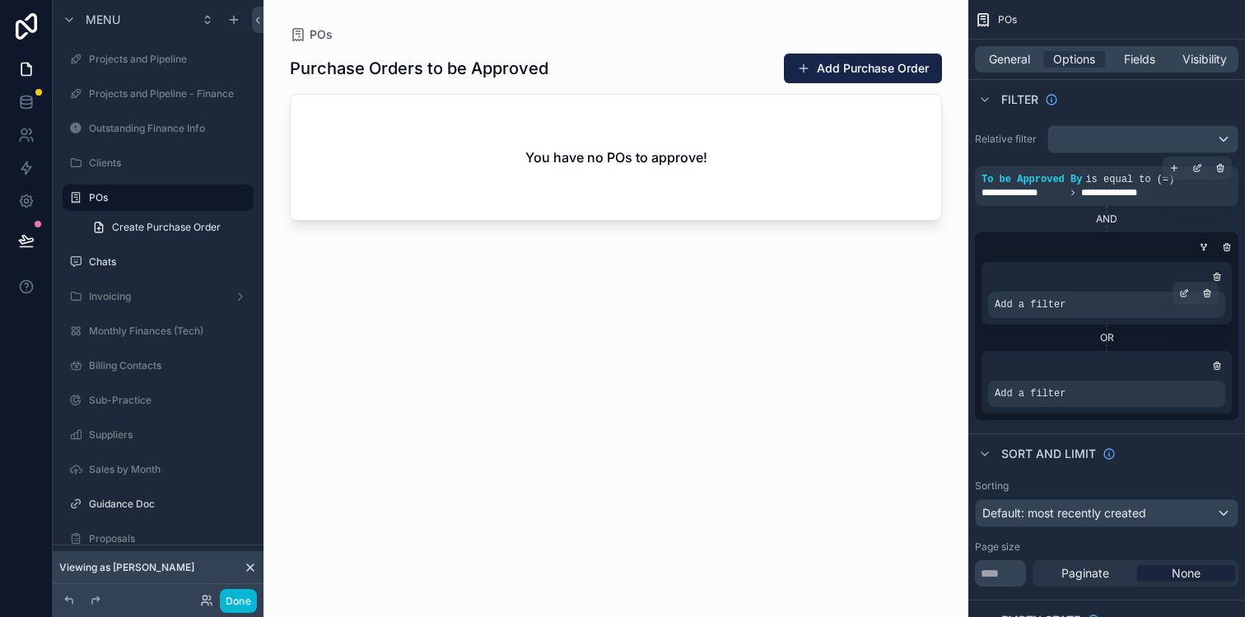
click at [1082, 303] on div "Add a filter" at bounding box center [1106, 304] width 237 height 26
click at [1185, 294] on icon "scrollable content" at bounding box center [1184, 293] width 10 height 10
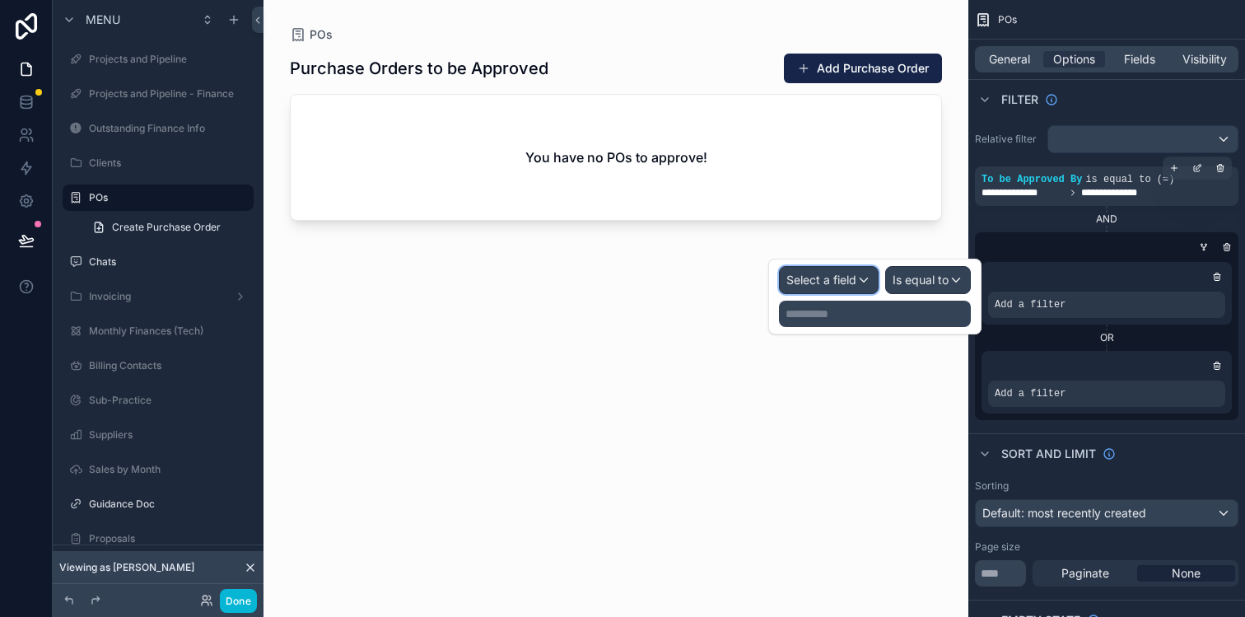
click at [863, 279] on div "Select a field" at bounding box center [829, 280] width 98 height 26
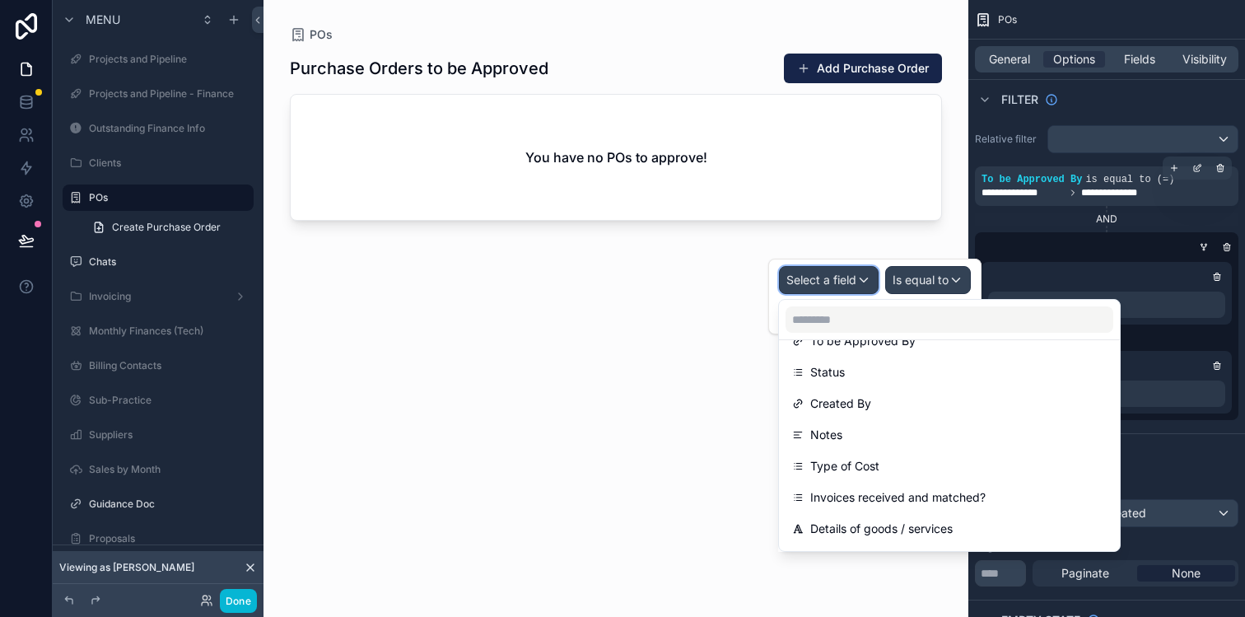
scroll to position [387, 0]
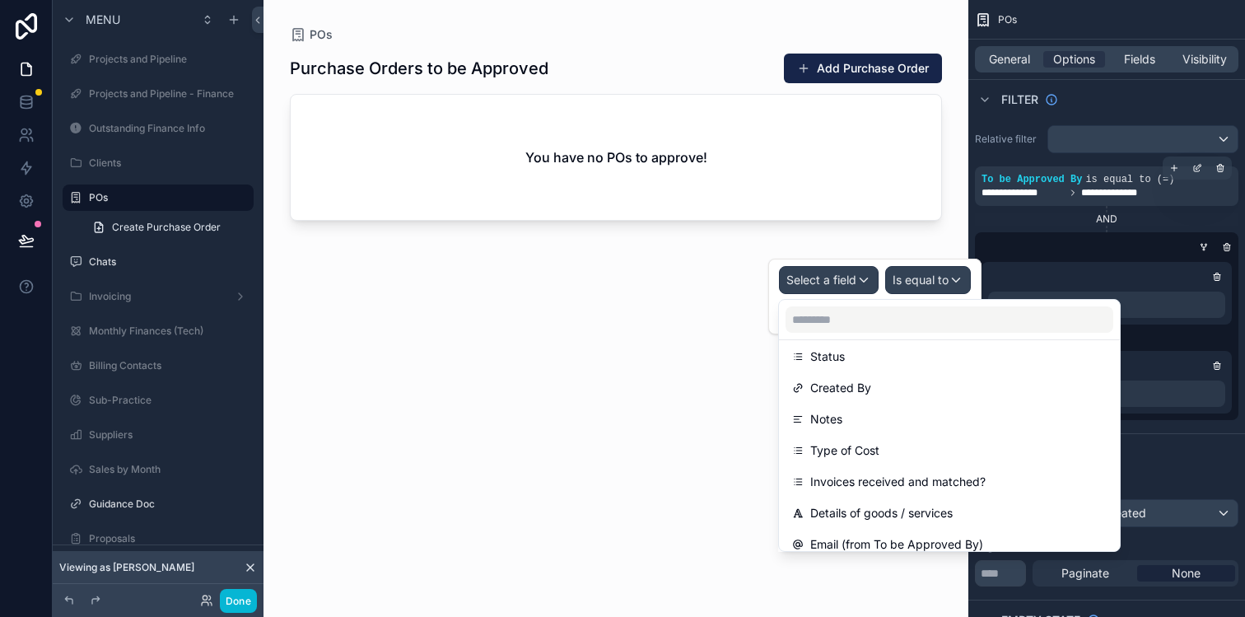
click at [851, 398] on div "Created By" at bounding box center [949, 388] width 334 height 30
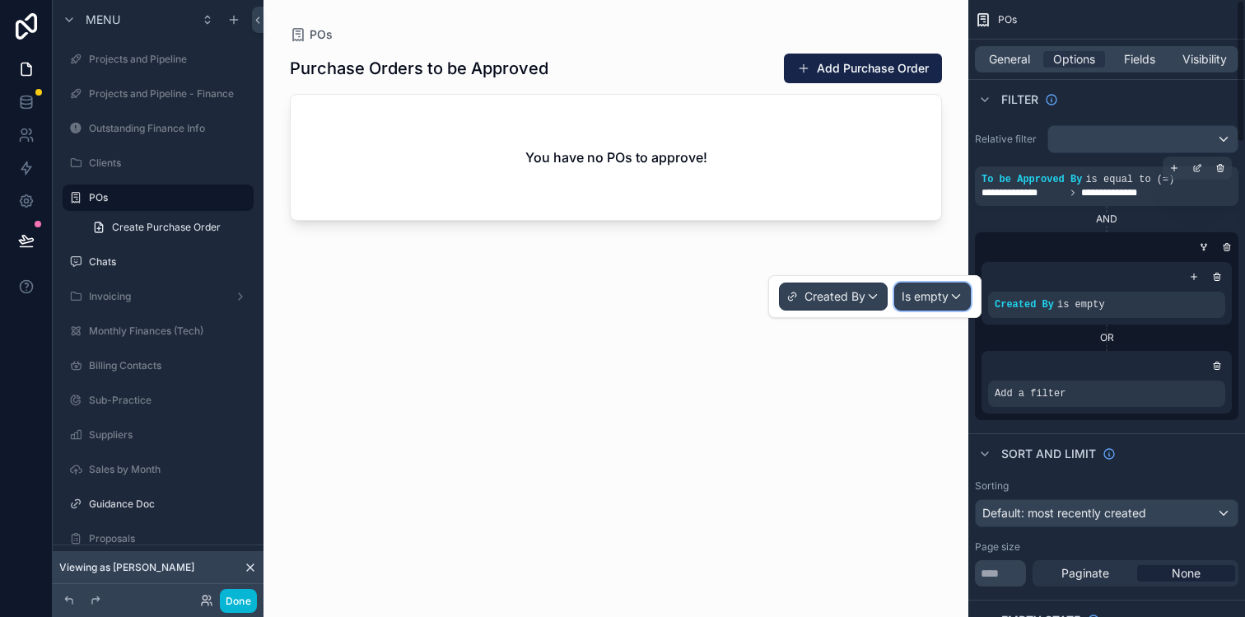
click at [937, 301] on span "Is empty" at bounding box center [924, 296] width 47 height 16
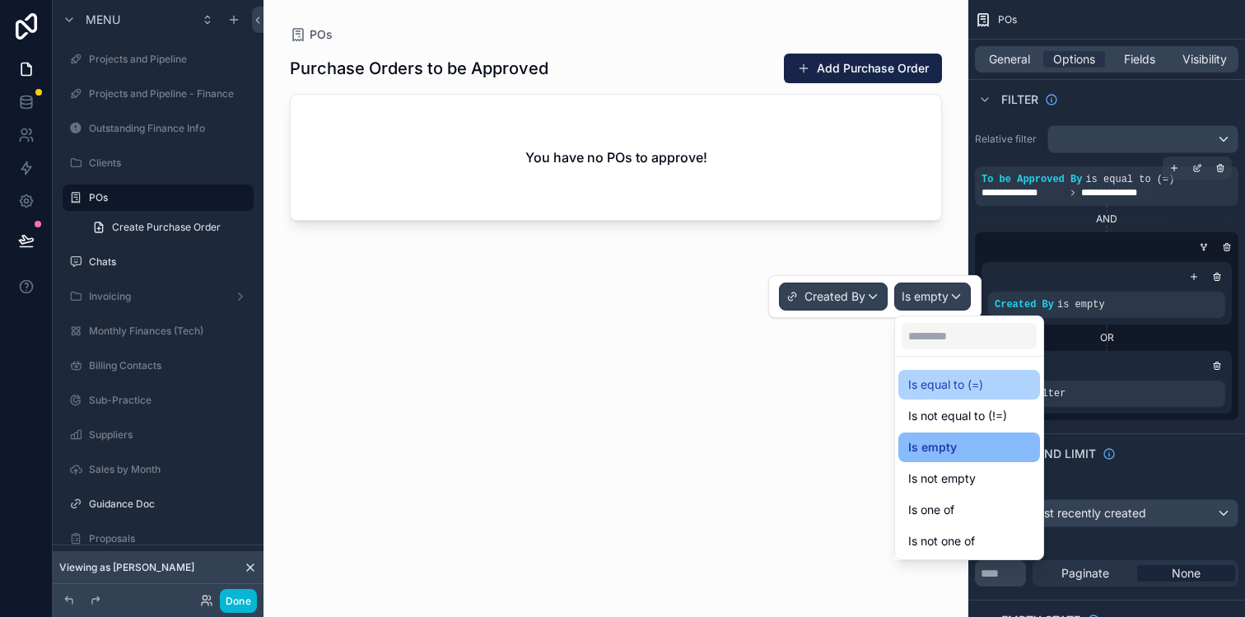
click at [954, 377] on span "Is equal to (=)" at bounding box center [945, 385] width 75 height 20
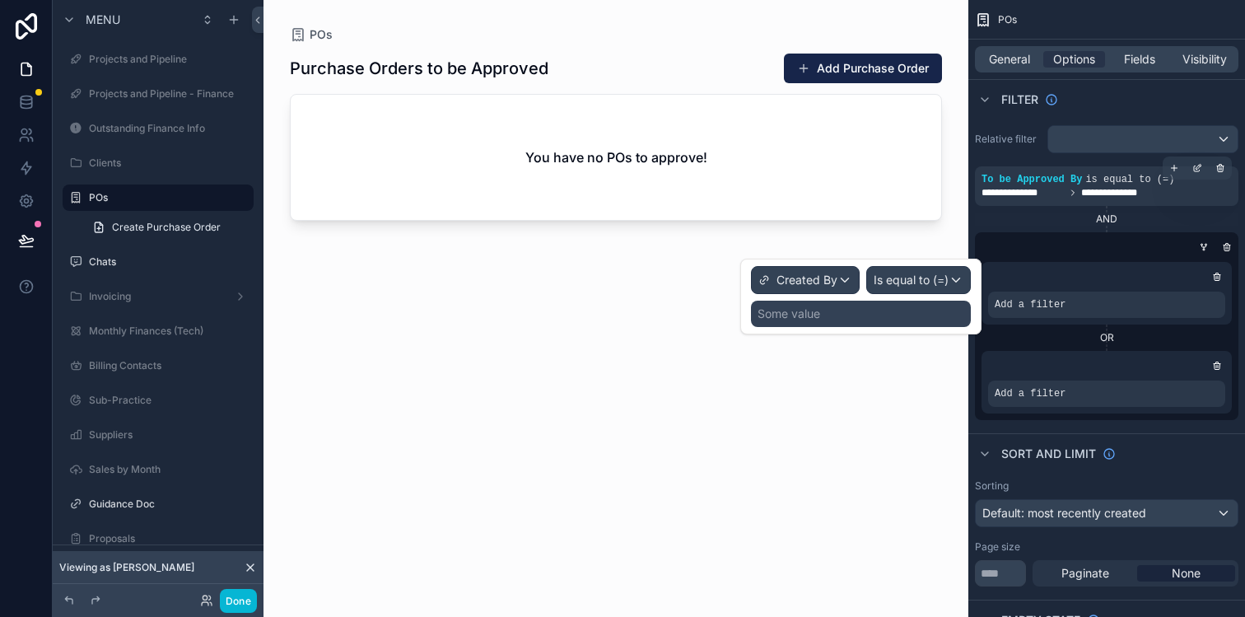
click at [894, 313] on div "Some value" at bounding box center [861, 313] width 220 height 26
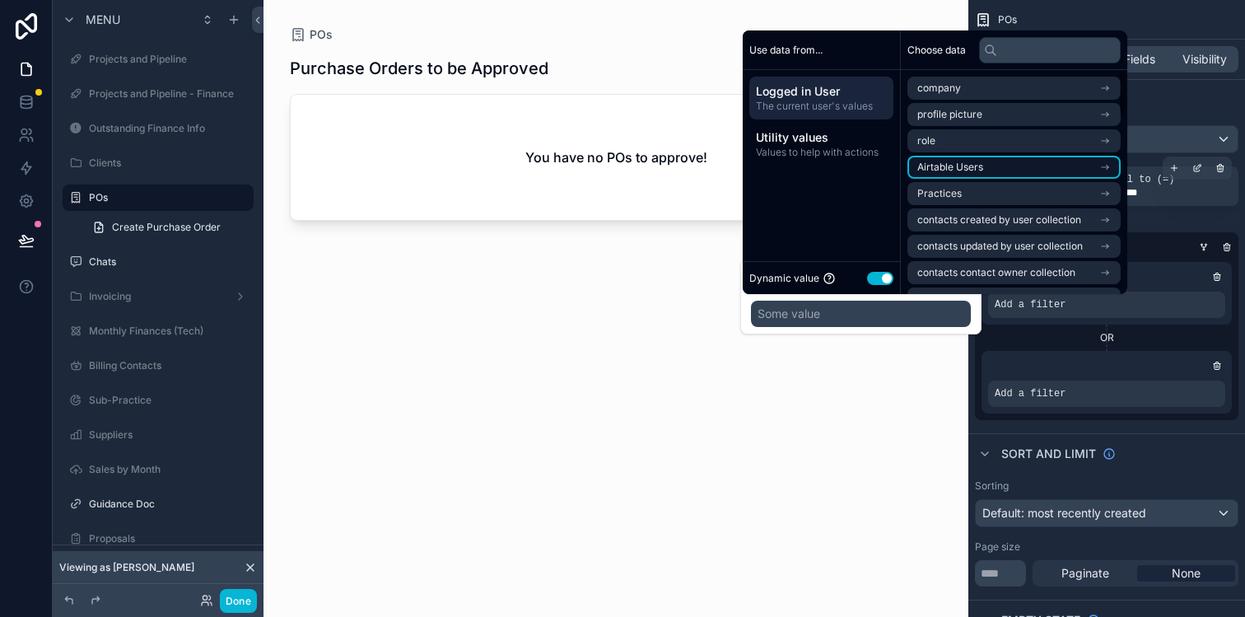
click at [964, 162] on span "Airtable Users" at bounding box center [950, 167] width 66 height 13
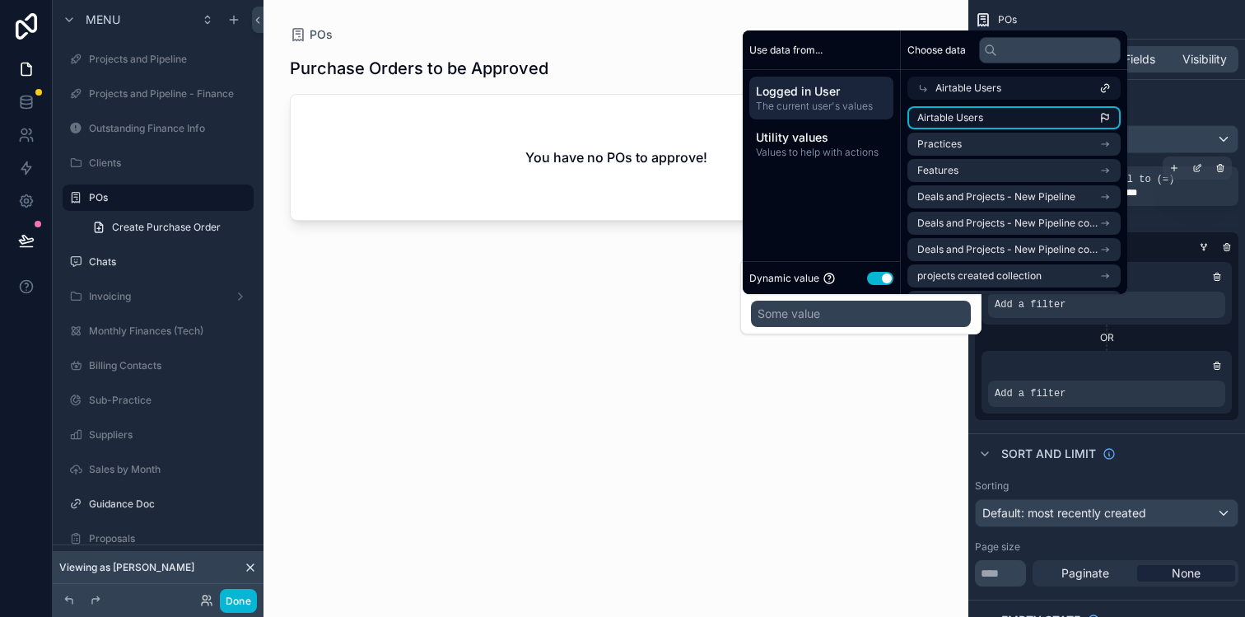
click at [980, 121] on span "Airtable Users" at bounding box center [950, 117] width 66 height 13
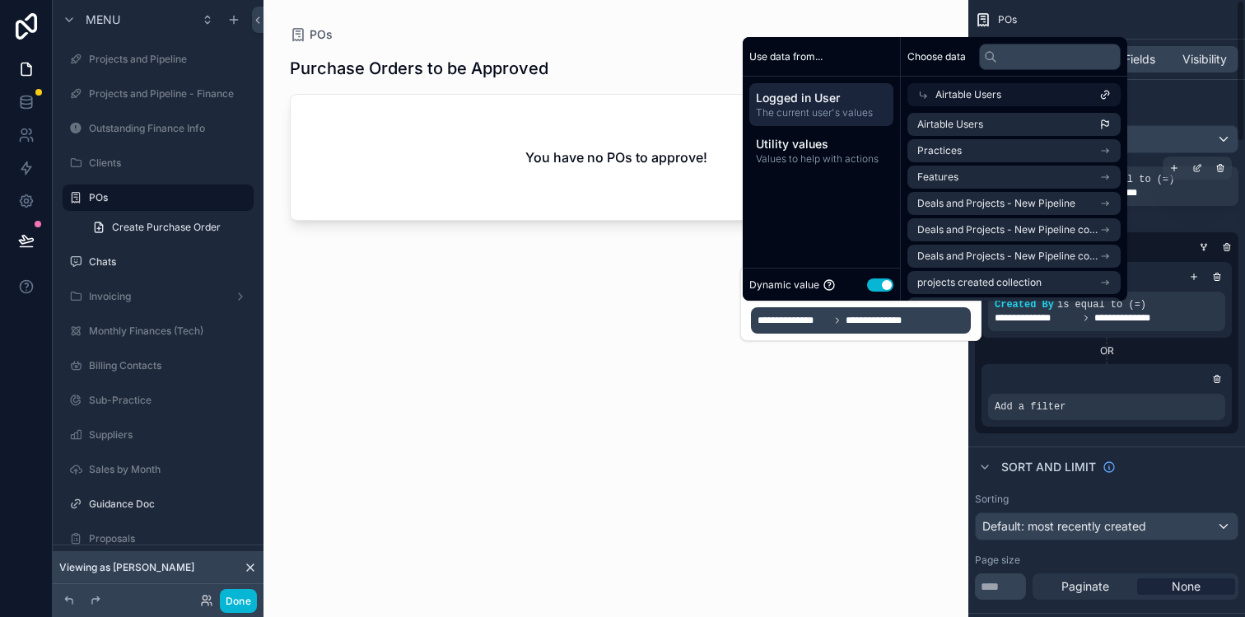
click at [1169, 346] on div "OR" at bounding box center [1106, 350] width 250 height 13
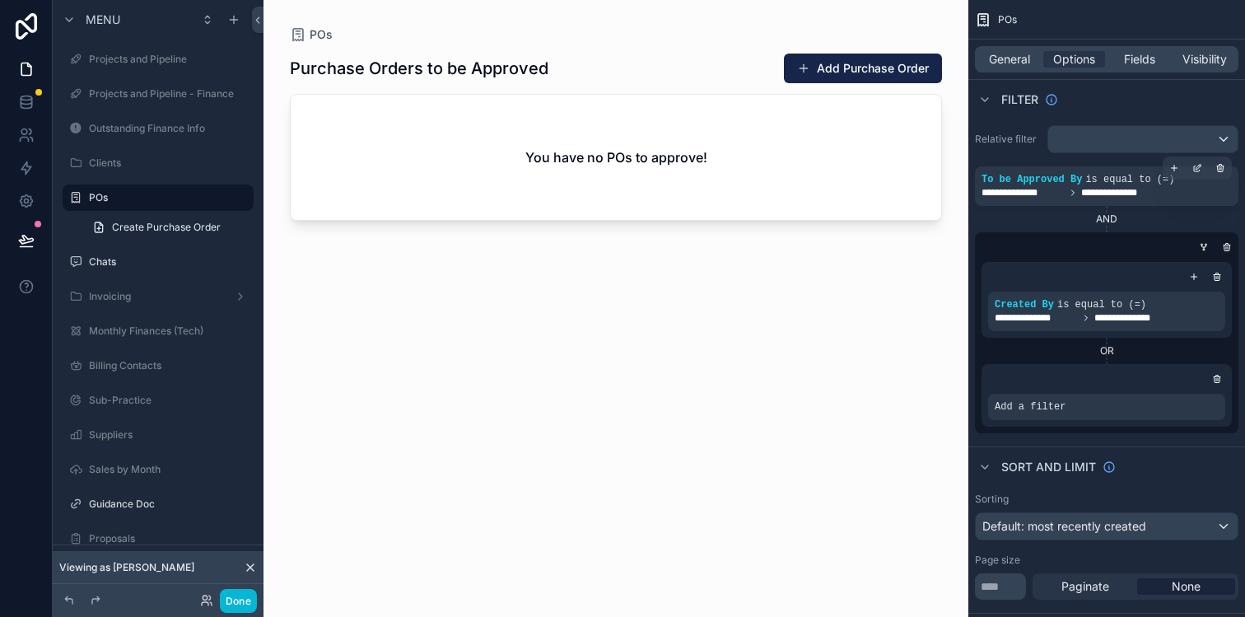
click at [1157, 346] on div "OR" at bounding box center [1106, 350] width 250 height 13
click at [1124, 411] on div "Add a filter" at bounding box center [1106, 406] width 237 height 26
click at [1182, 399] on icon "scrollable content" at bounding box center [1184, 395] width 10 height 10
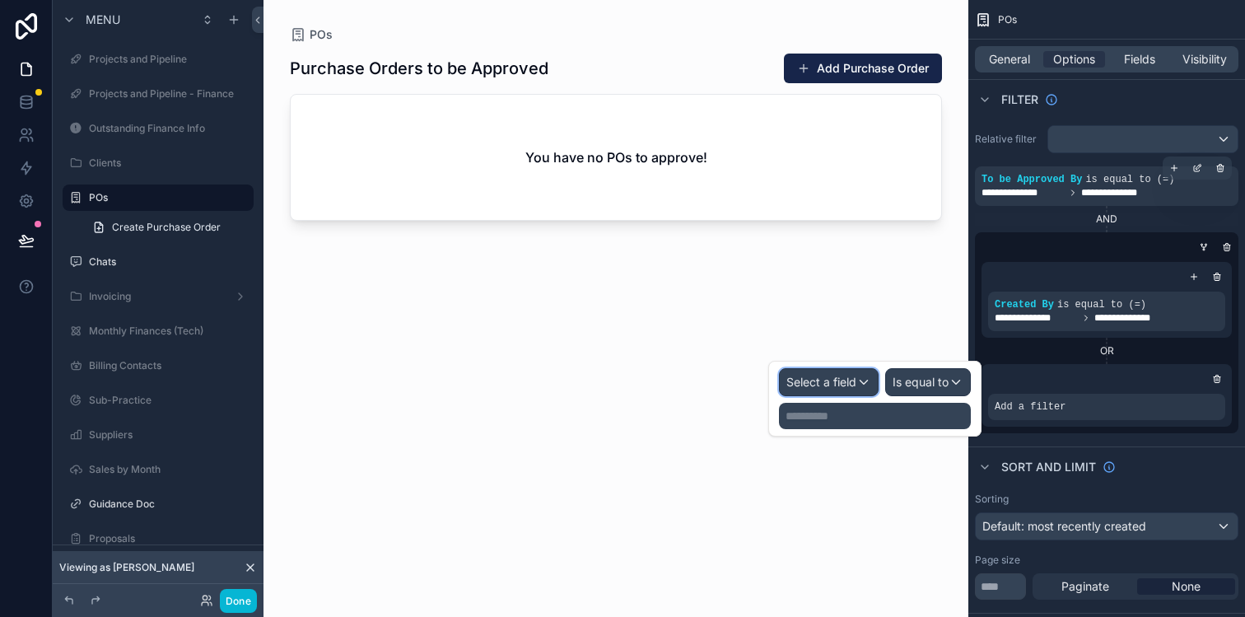
click at [849, 382] on span "Select a field" at bounding box center [821, 382] width 70 height 14
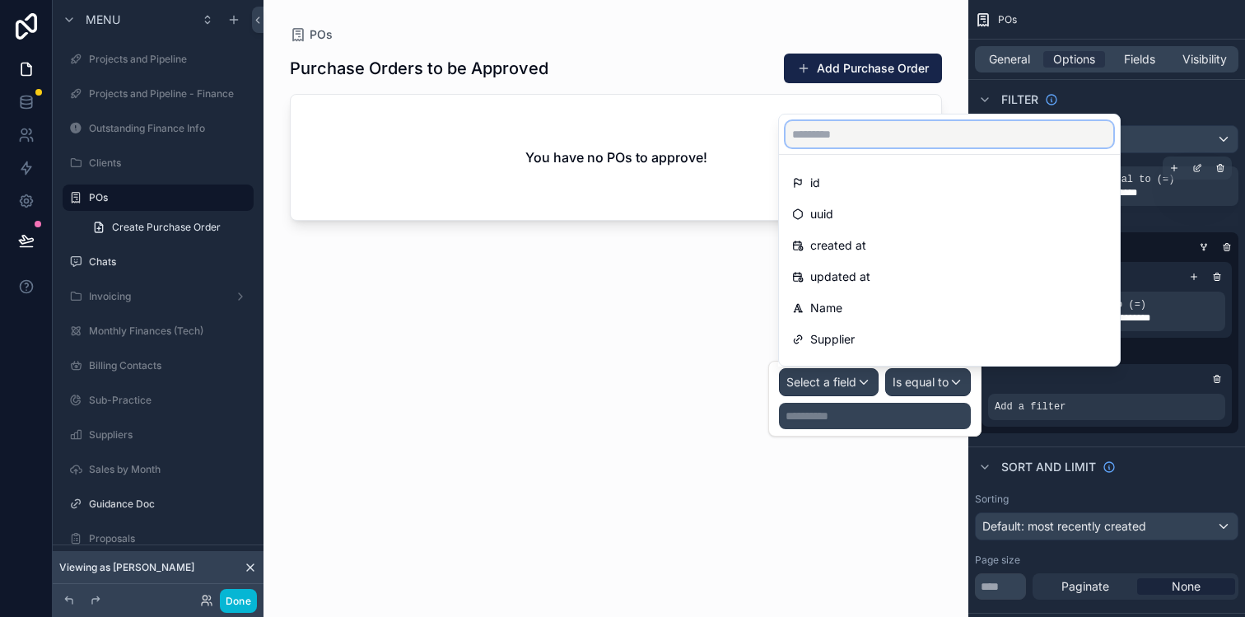
click at [855, 138] on input "text" at bounding box center [949, 134] width 328 height 26
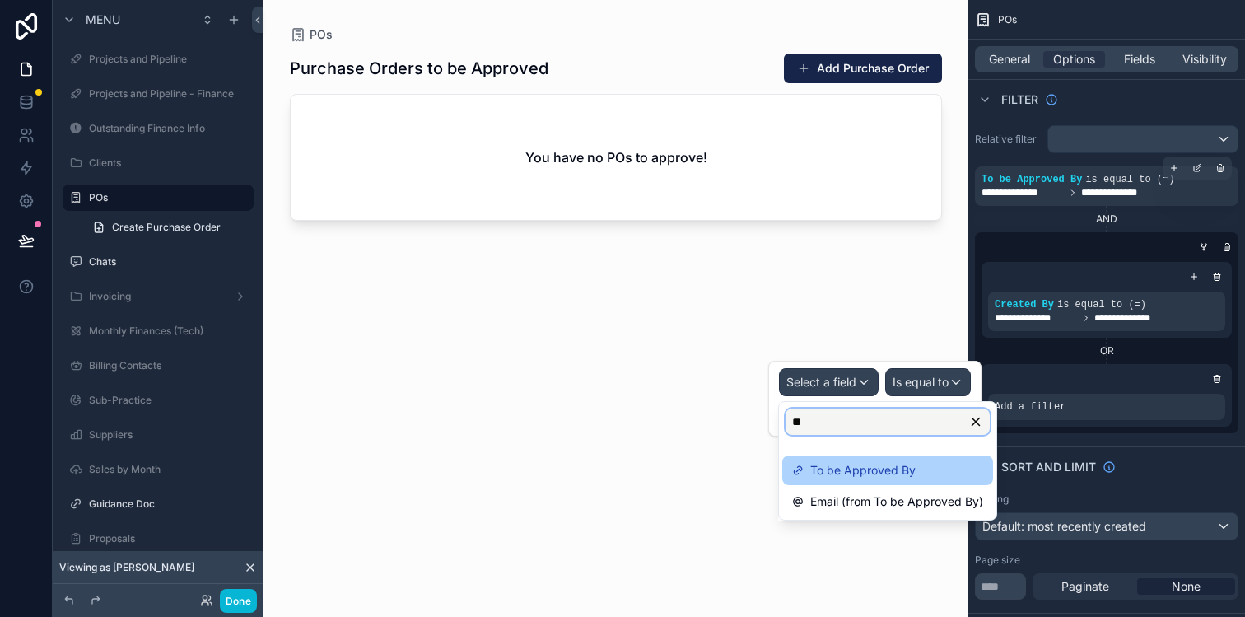
type input "**"
click at [854, 469] on span "To be Approved By" at bounding box center [862, 470] width 105 height 20
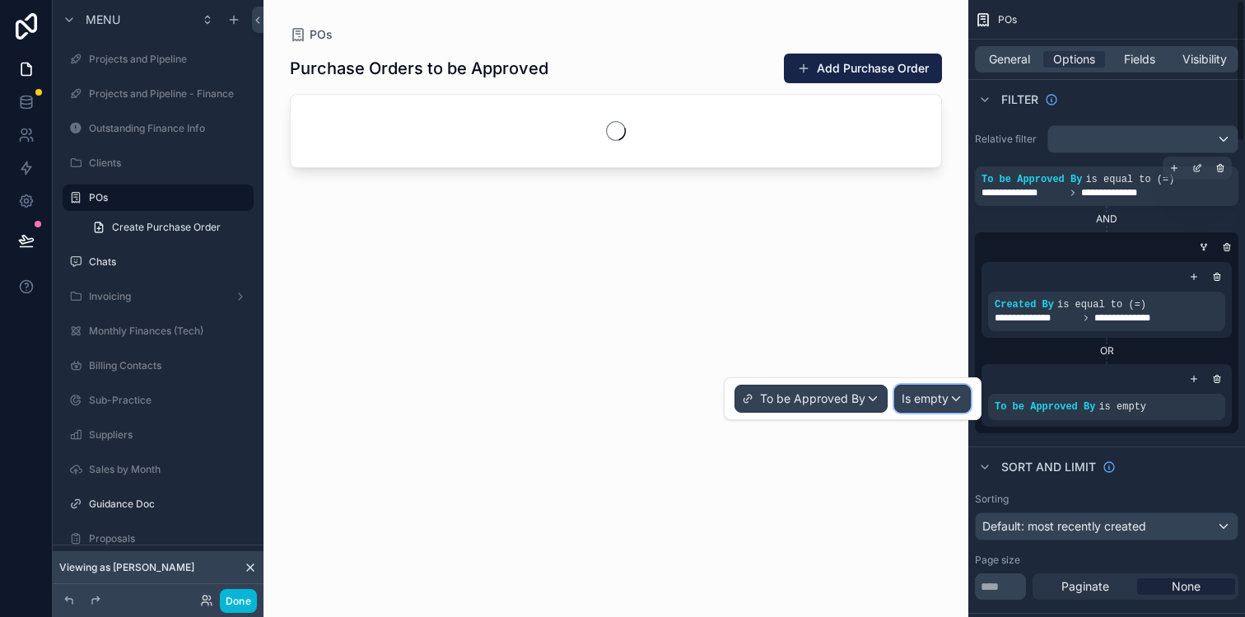
click at [913, 399] on span "Is empty" at bounding box center [924, 398] width 47 height 16
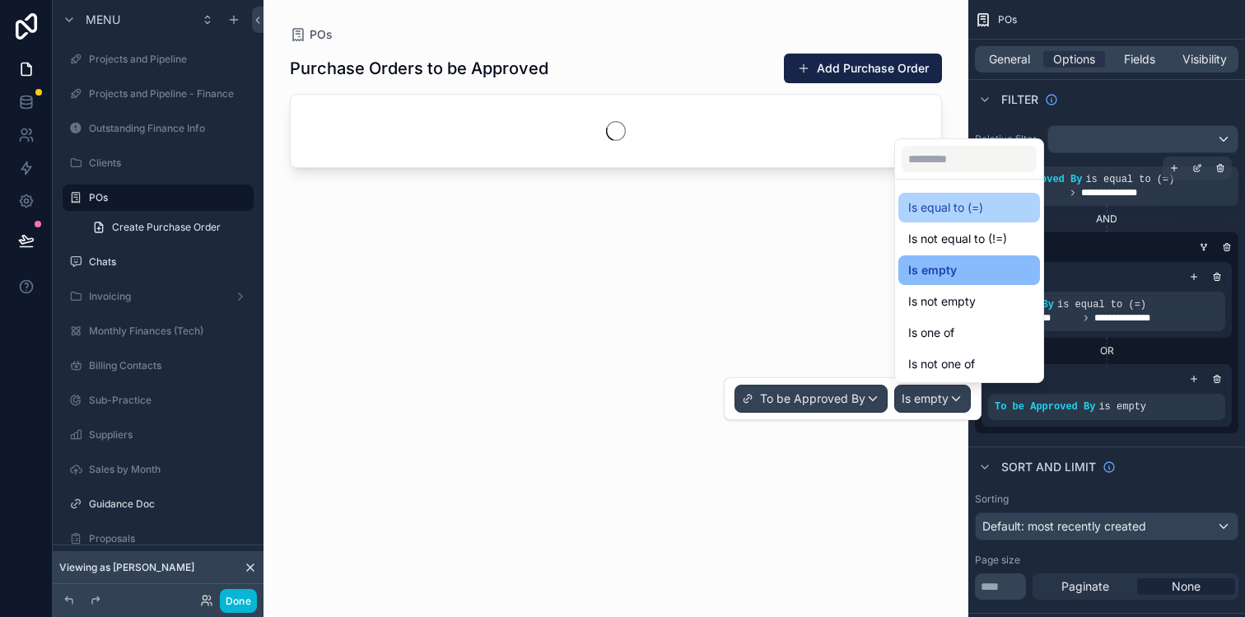
click at [943, 203] on span "Is equal to (=)" at bounding box center [945, 208] width 75 height 20
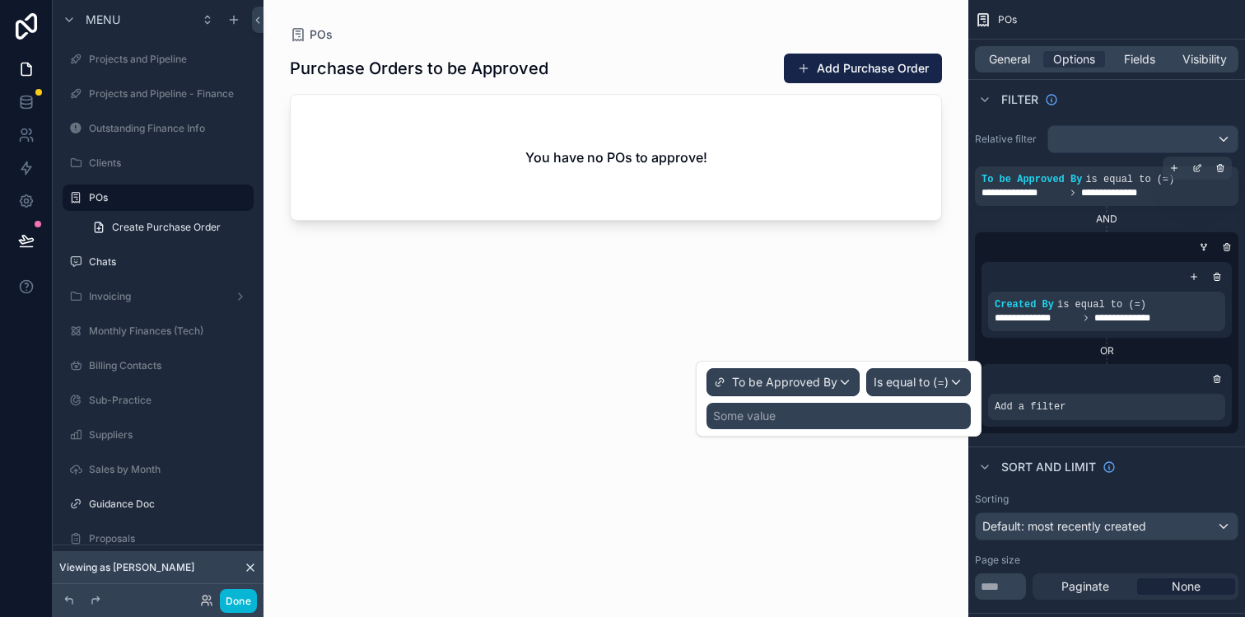
click at [832, 416] on div "Some value" at bounding box center [838, 416] width 264 height 26
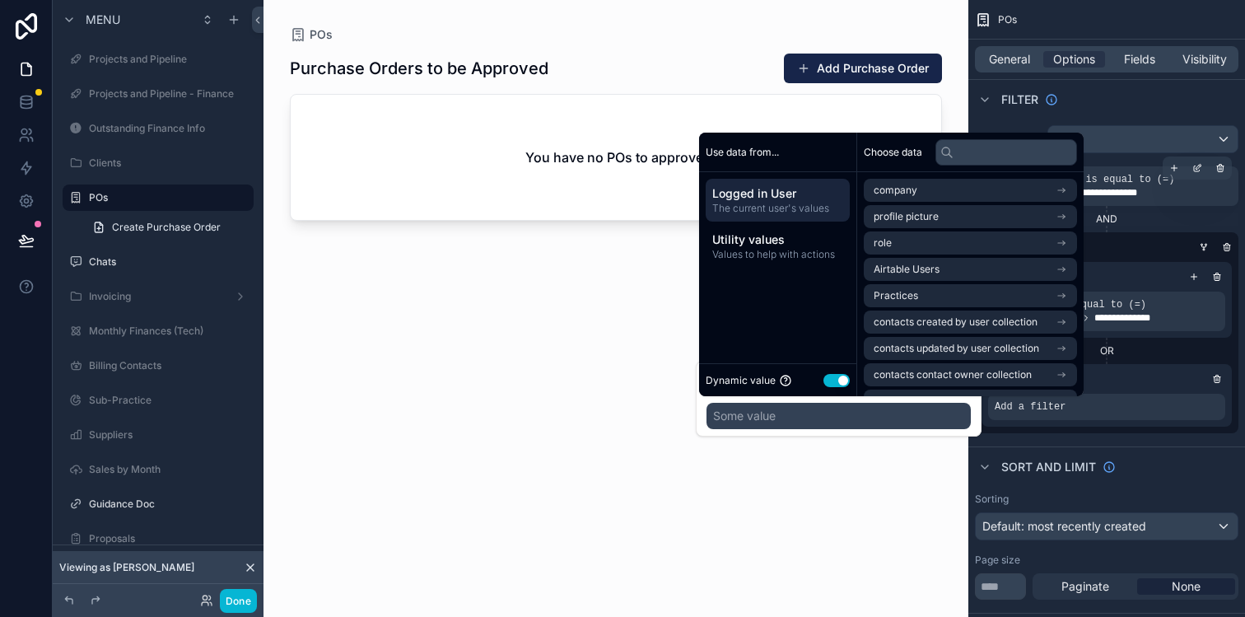
click at [812, 208] on span "The current user's values" at bounding box center [777, 208] width 131 height 13
click at [885, 268] on span "Airtable Users" at bounding box center [906, 269] width 66 height 13
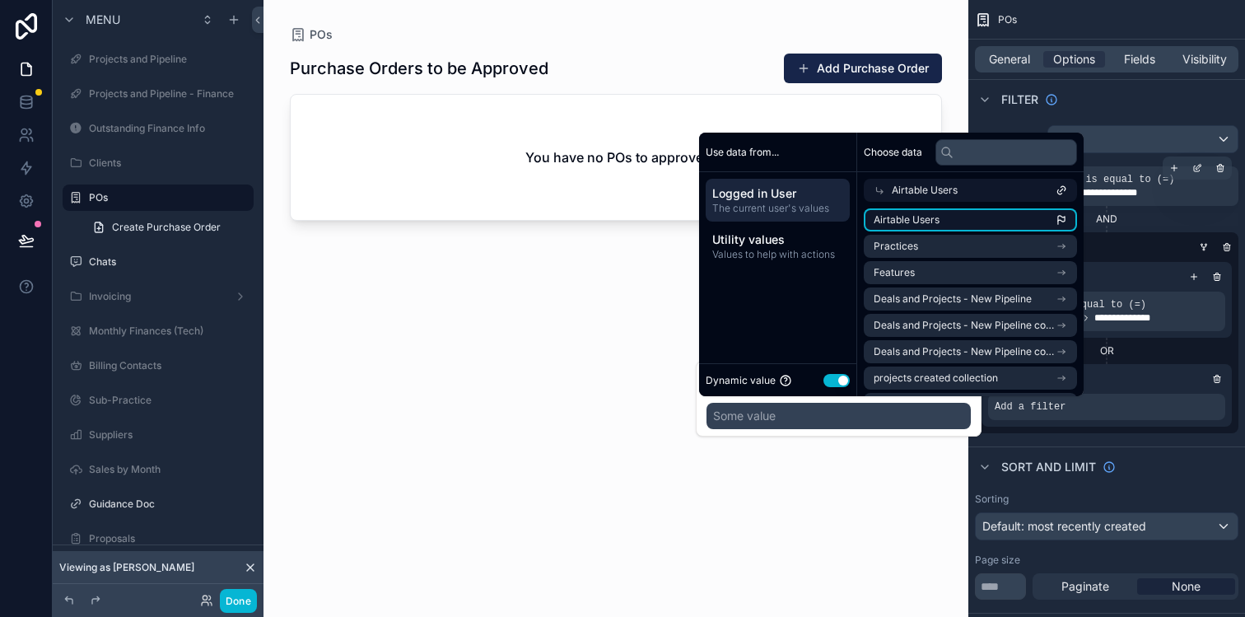
click at [927, 223] on span "Airtable Users" at bounding box center [906, 219] width 66 height 13
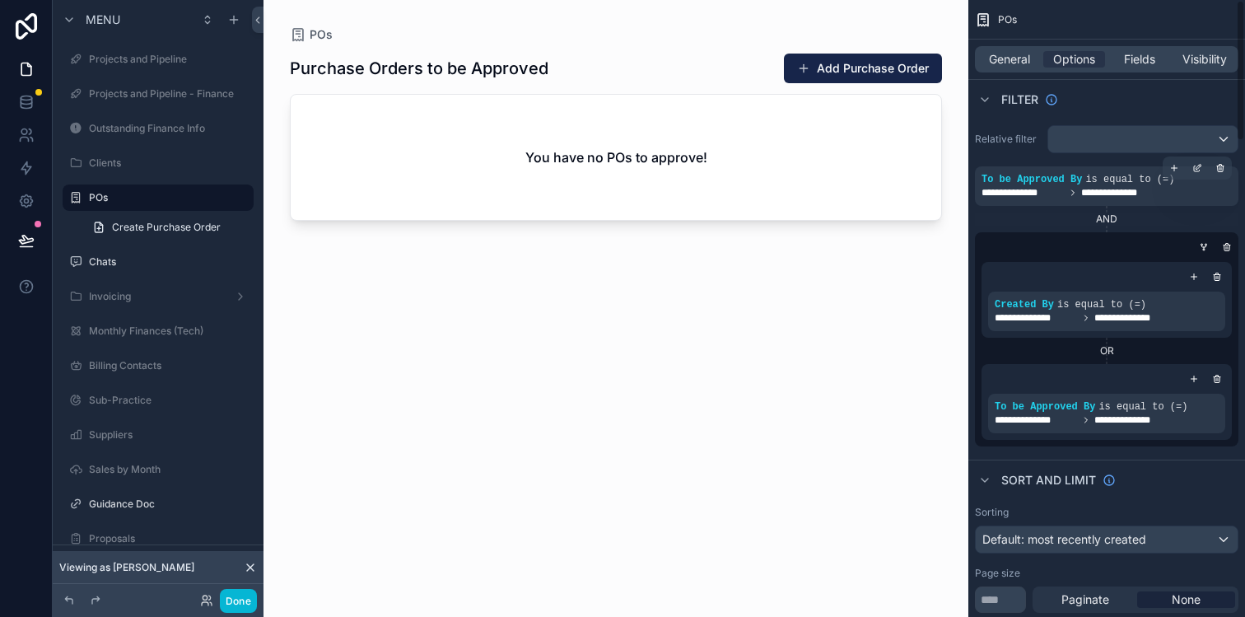
click at [1178, 347] on div "OR" at bounding box center [1106, 350] width 250 height 13
click at [1221, 169] on icon "scrollable content" at bounding box center [1221, 169] width 0 height 2
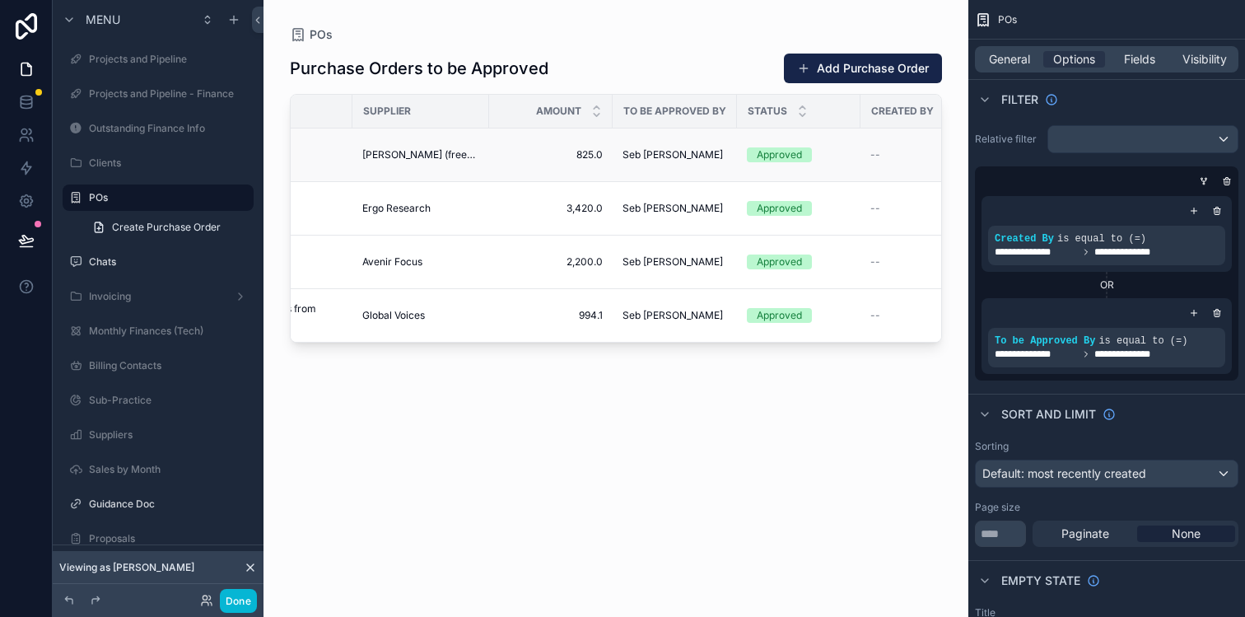
scroll to position [0, 0]
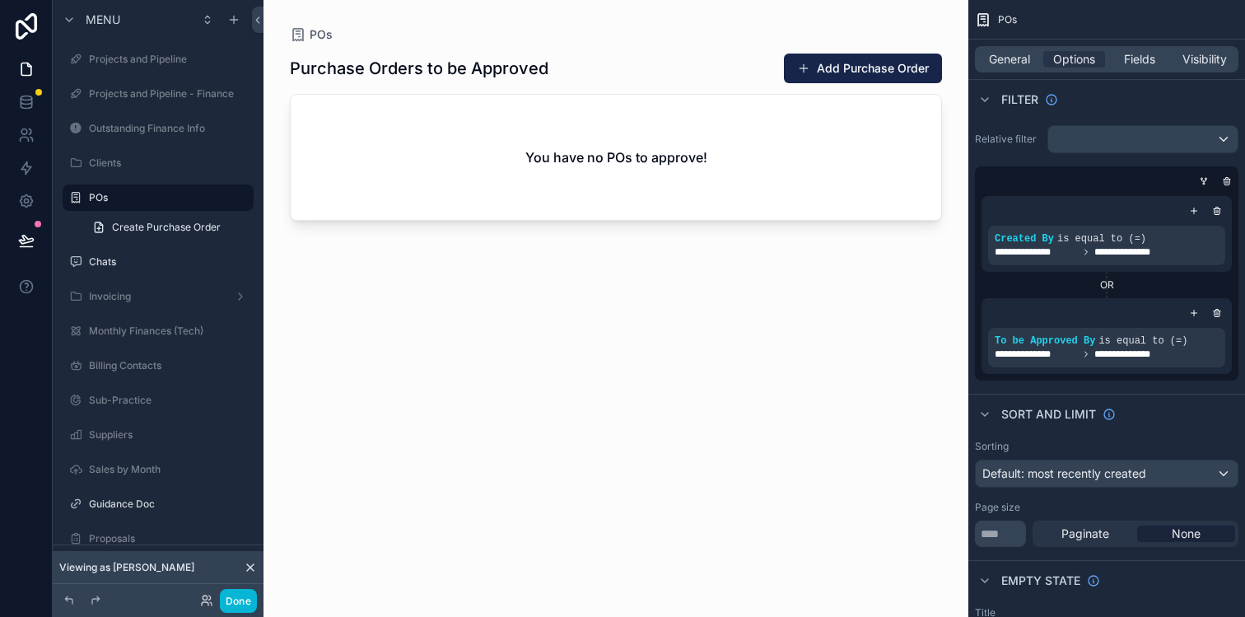
click at [668, 341] on div "Purchase Orders to be Approved Add Purchase Order You have no POs to approve!" at bounding box center [616, 320] width 652 height 554
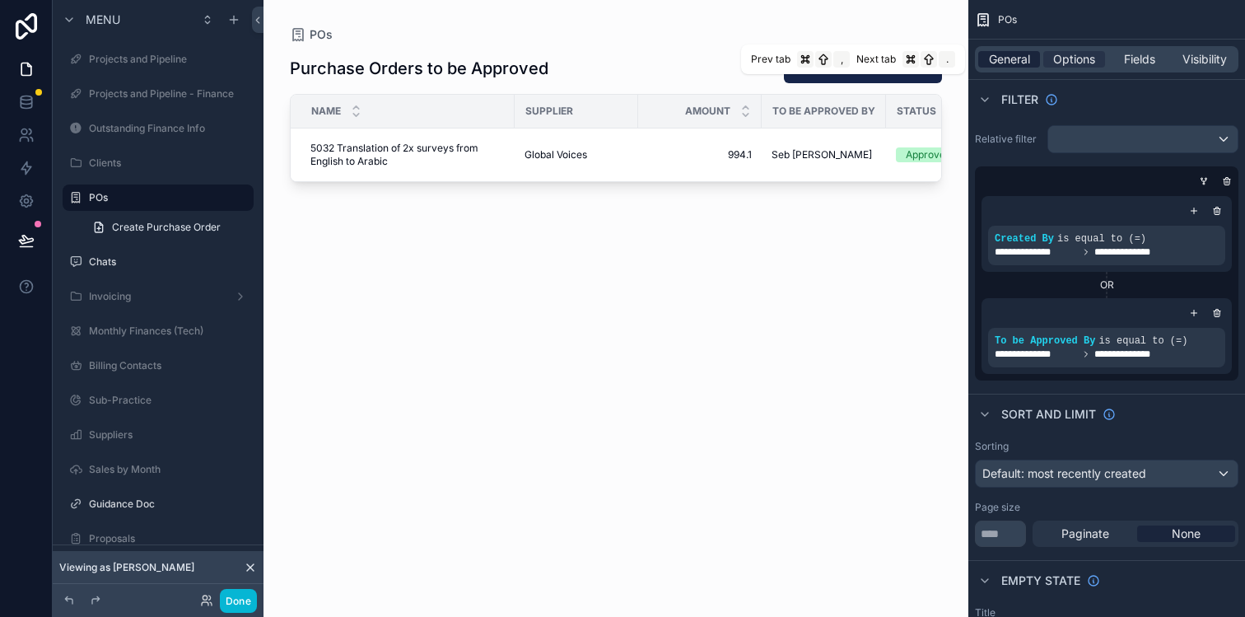
click at [1020, 58] on span "General" at bounding box center [1009, 59] width 41 height 16
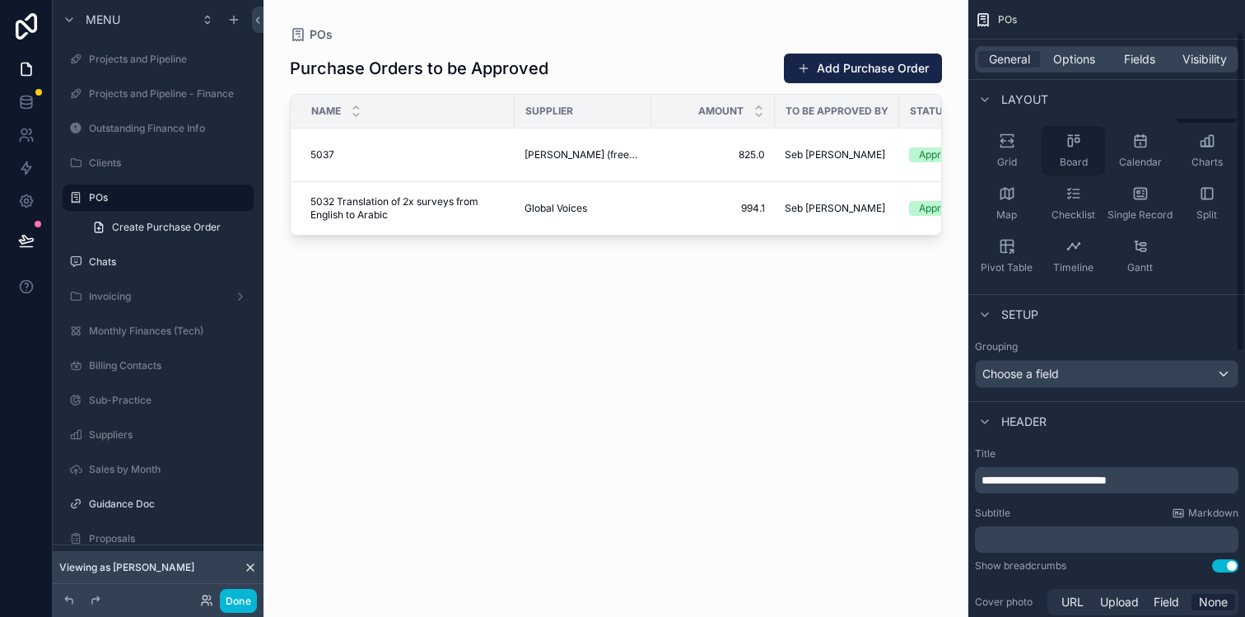
scroll to position [237, 0]
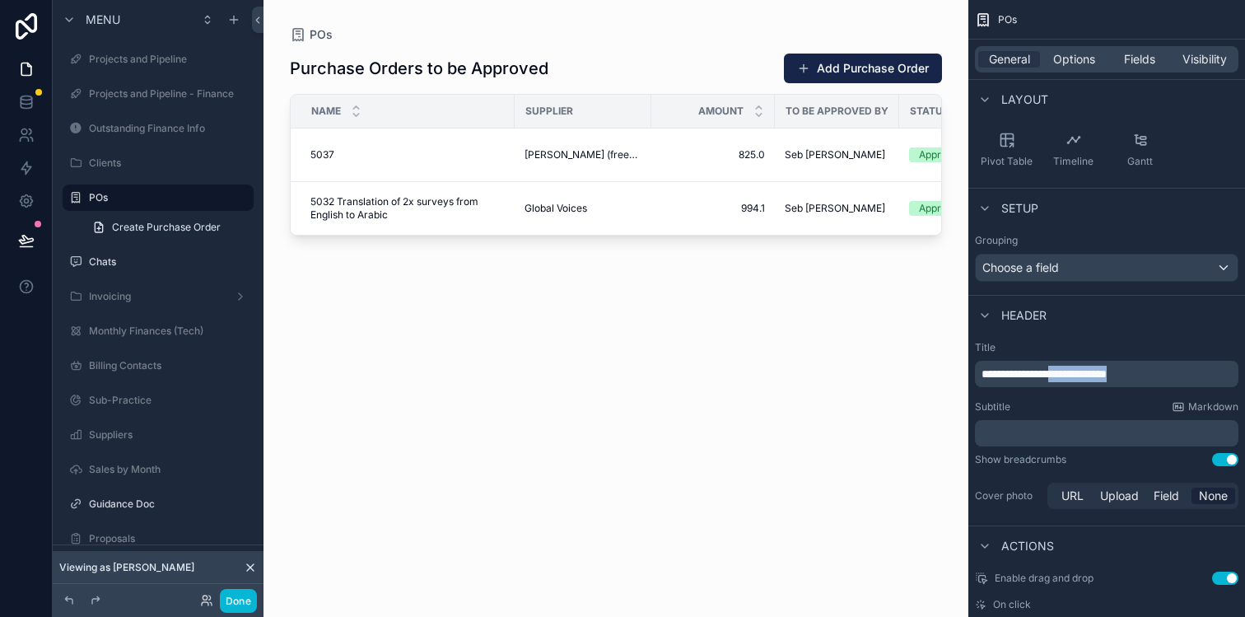
drag, startPoint x: 1173, startPoint y: 375, endPoint x: 1077, endPoint y: 378, distance: 96.4
click at [1077, 378] on p "**********" at bounding box center [1108, 373] width 254 height 16
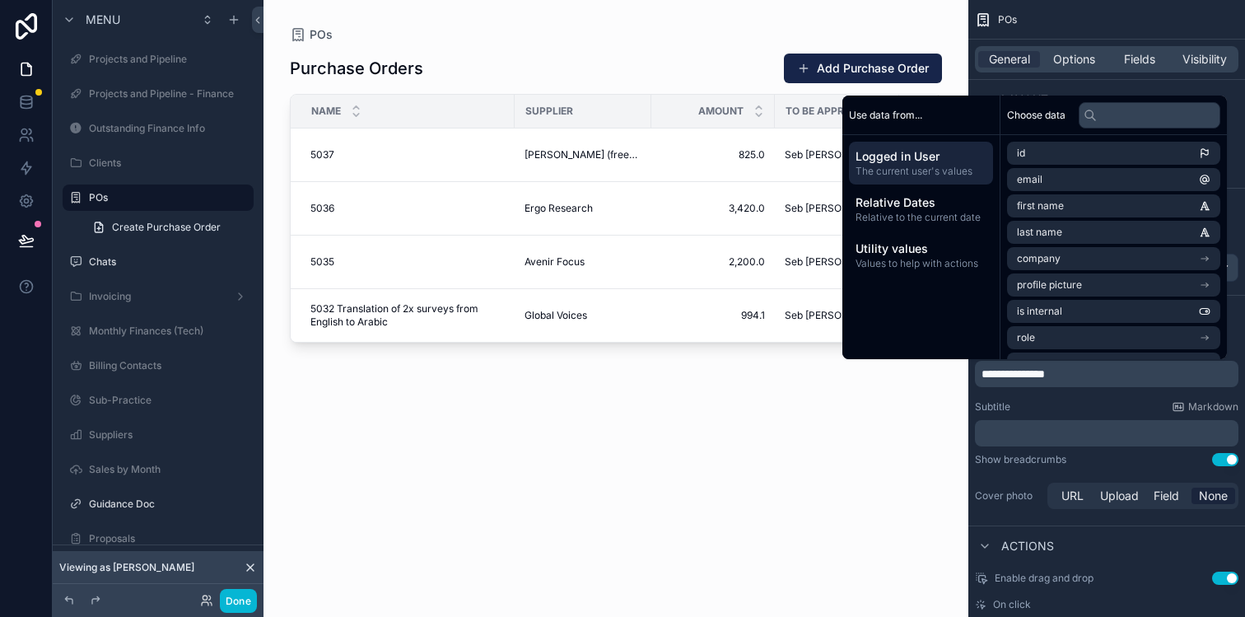
click at [1070, 432] on p "﻿" at bounding box center [1108, 433] width 254 height 16
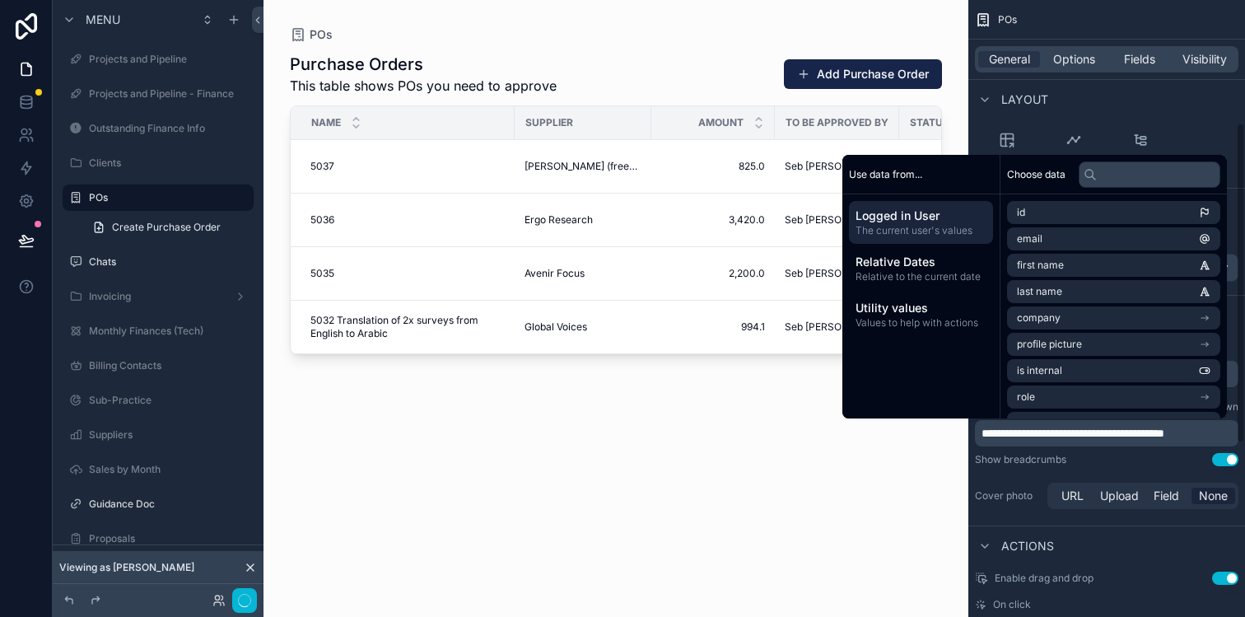
scroll to position [244, 0]
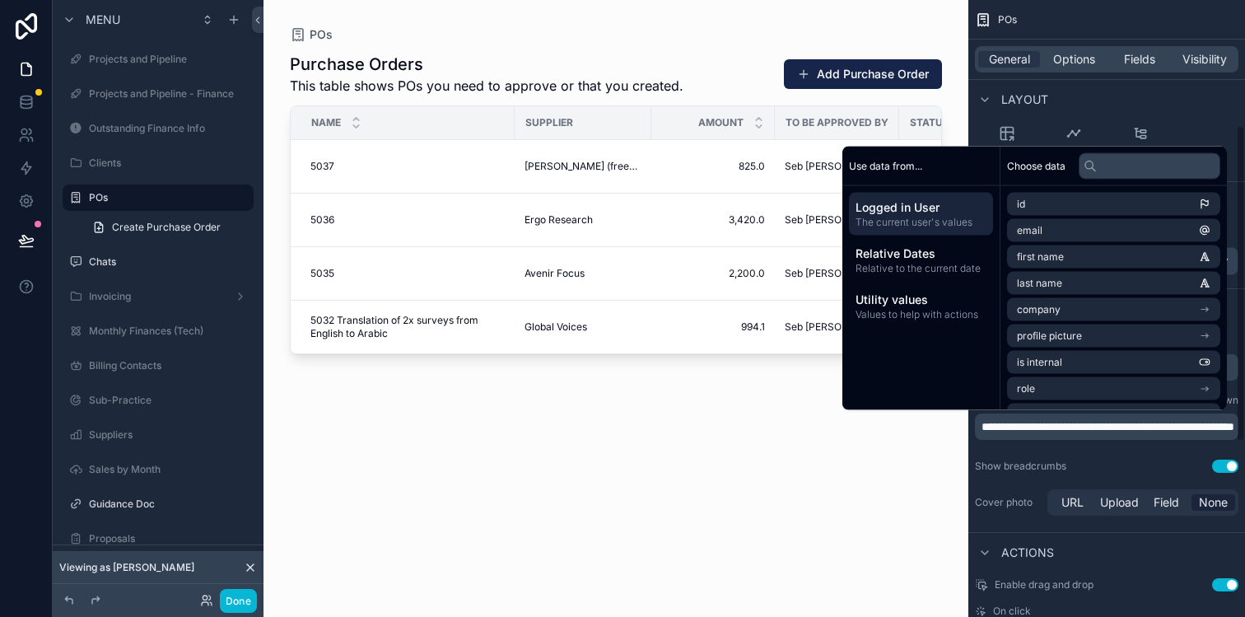
click at [1093, 462] on div "Show breadcrumbs Use setting" at bounding box center [1106, 465] width 263 height 13
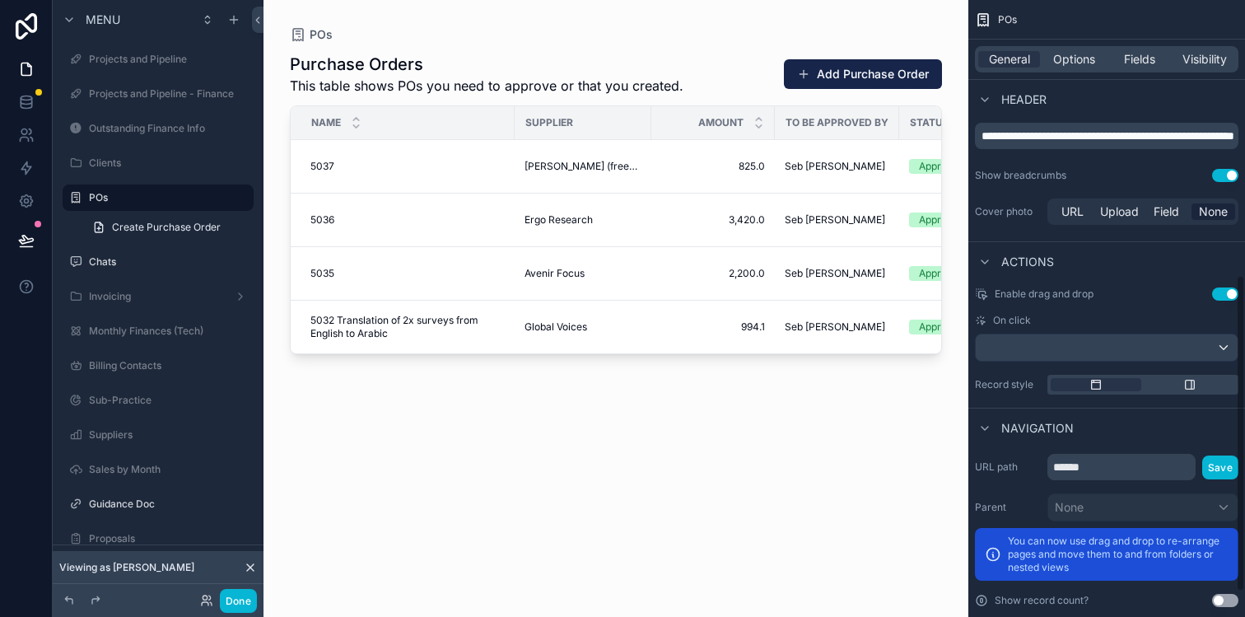
scroll to position [584, 0]
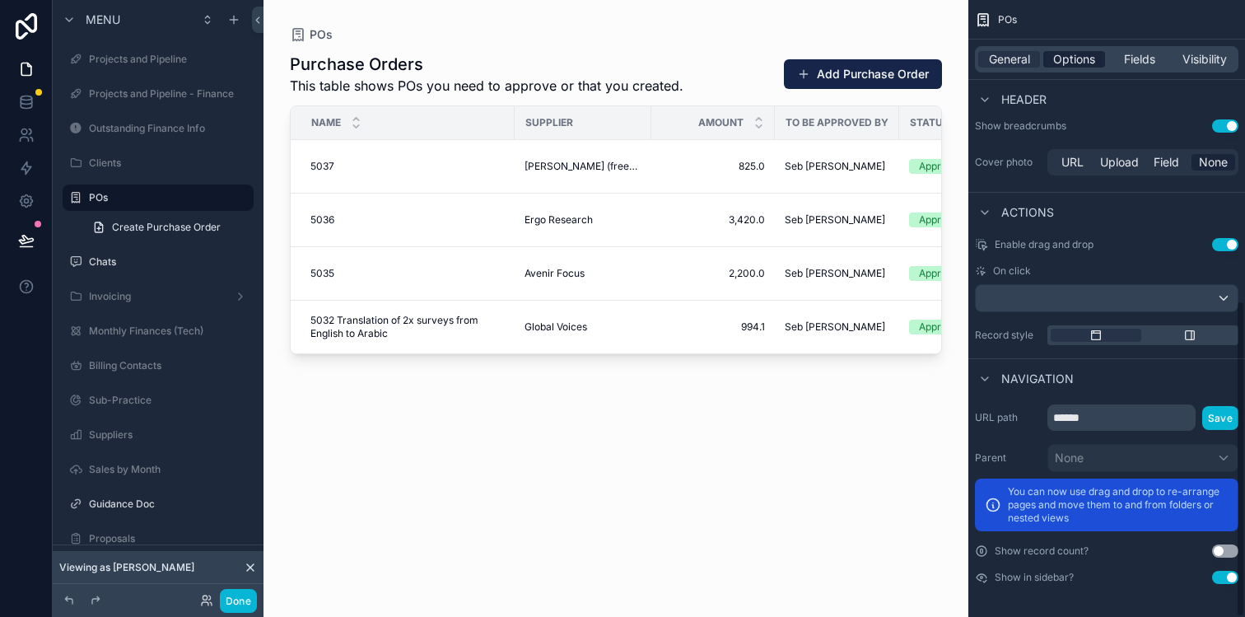
click at [1075, 63] on span "Options" at bounding box center [1074, 59] width 42 height 16
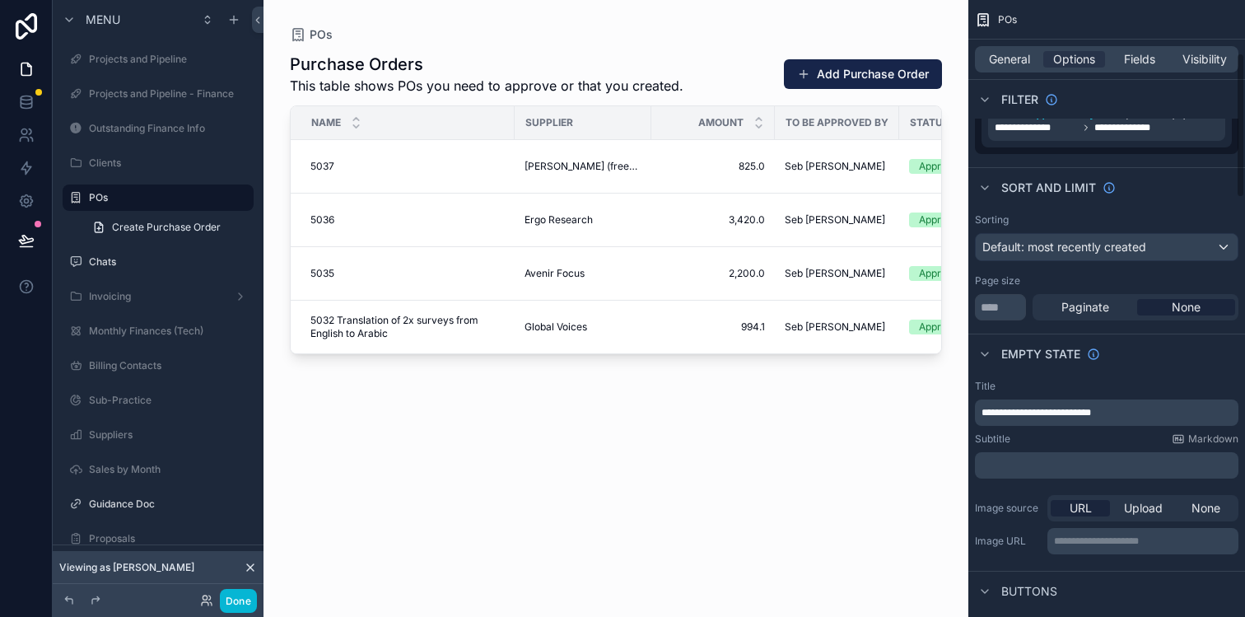
scroll to position [217, 0]
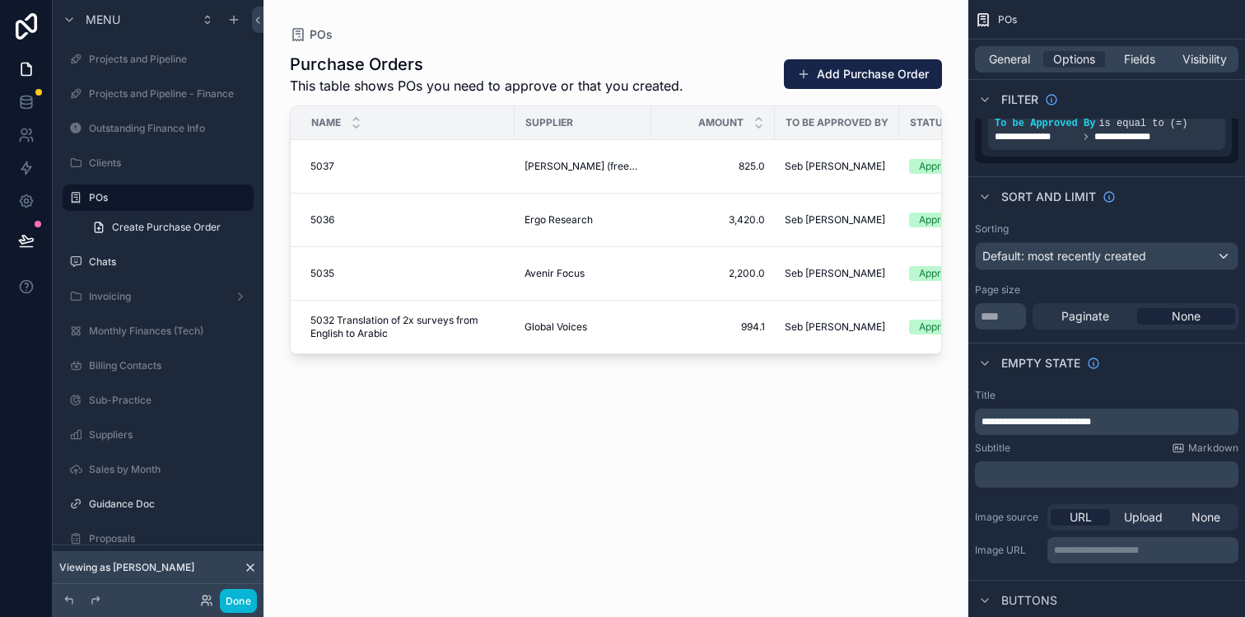
click at [1091, 423] on span "**********" at bounding box center [1035, 422] width 109 height 10
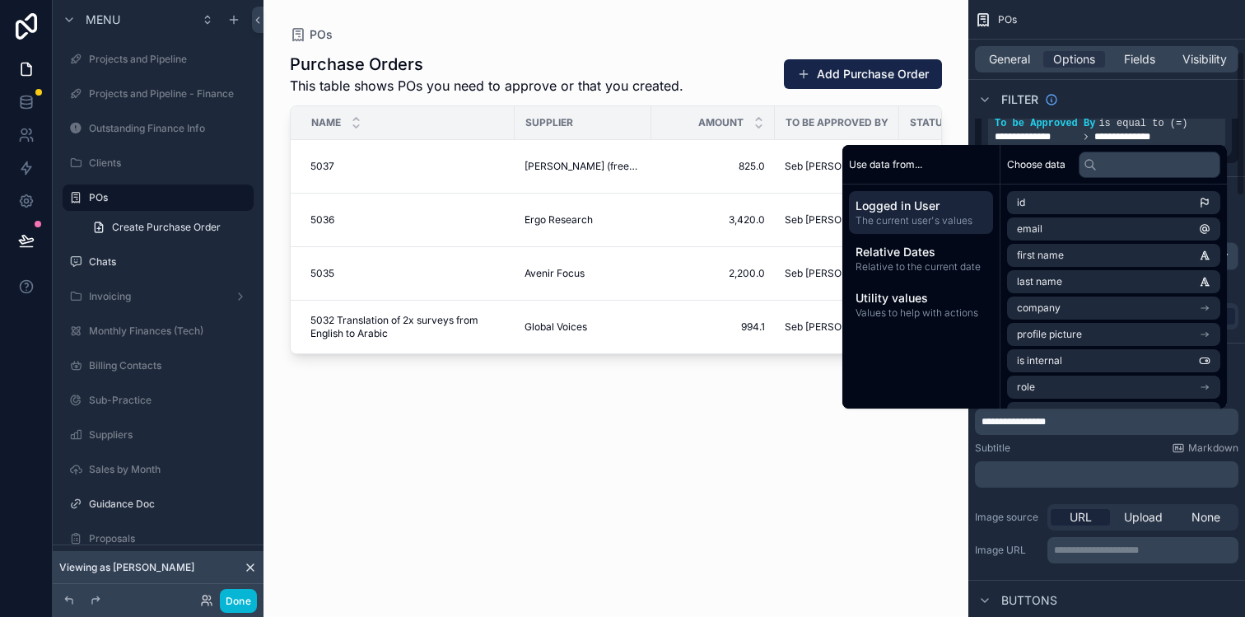
click at [1150, 420] on p "**********" at bounding box center [1108, 421] width 254 height 13
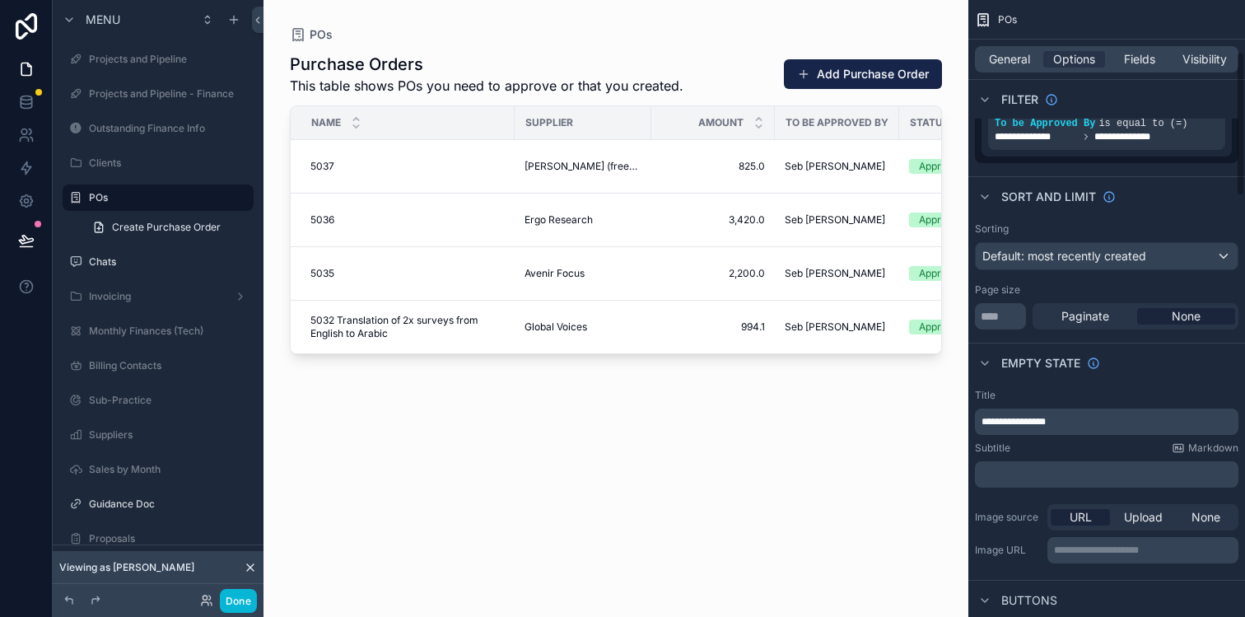
click at [1151, 17] on div "POs" at bounding box center [1106, 20] width 277 height 40
click at [854, 422] on div "Purchase Orders This table shows POs you need to approve or that you created. A…" at bounding box center [616, 320] width 652 height 554
click at [899, 453] on div "Purchase Orders This table shows POs you need to approve or that you created. A…" at bounding box center [616, 320] width 652 height 554
click at [1119, 62] on div "Fields" at bounding box center [1139, 59] width 62 height 16
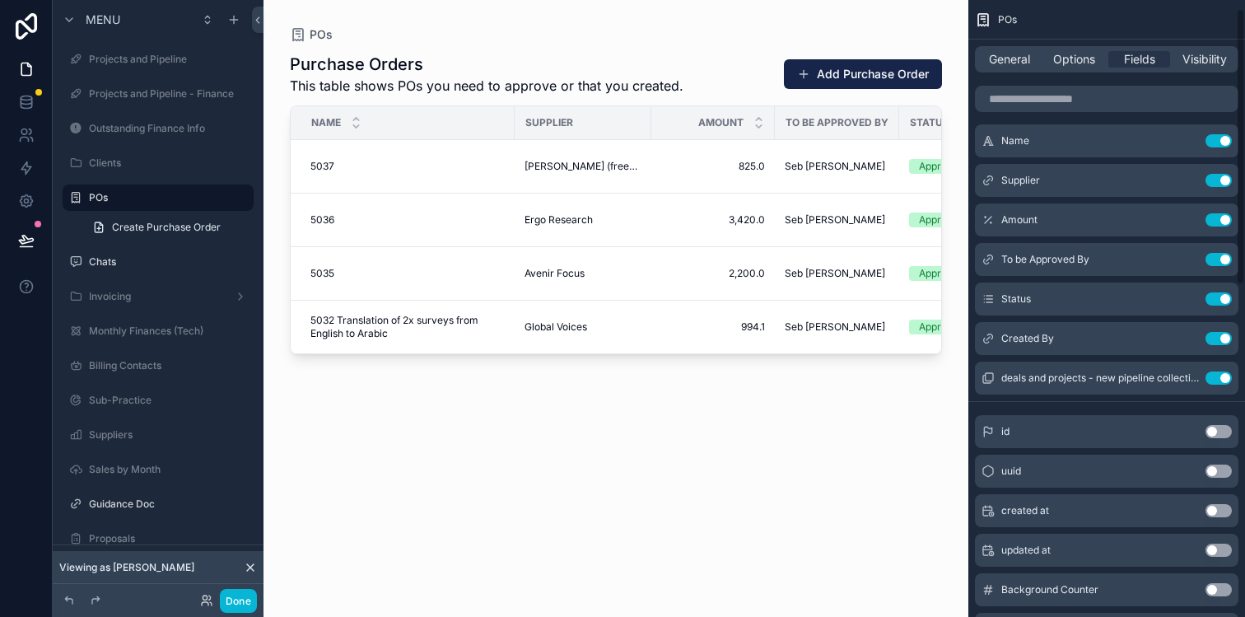
scroll to position [0, 0]
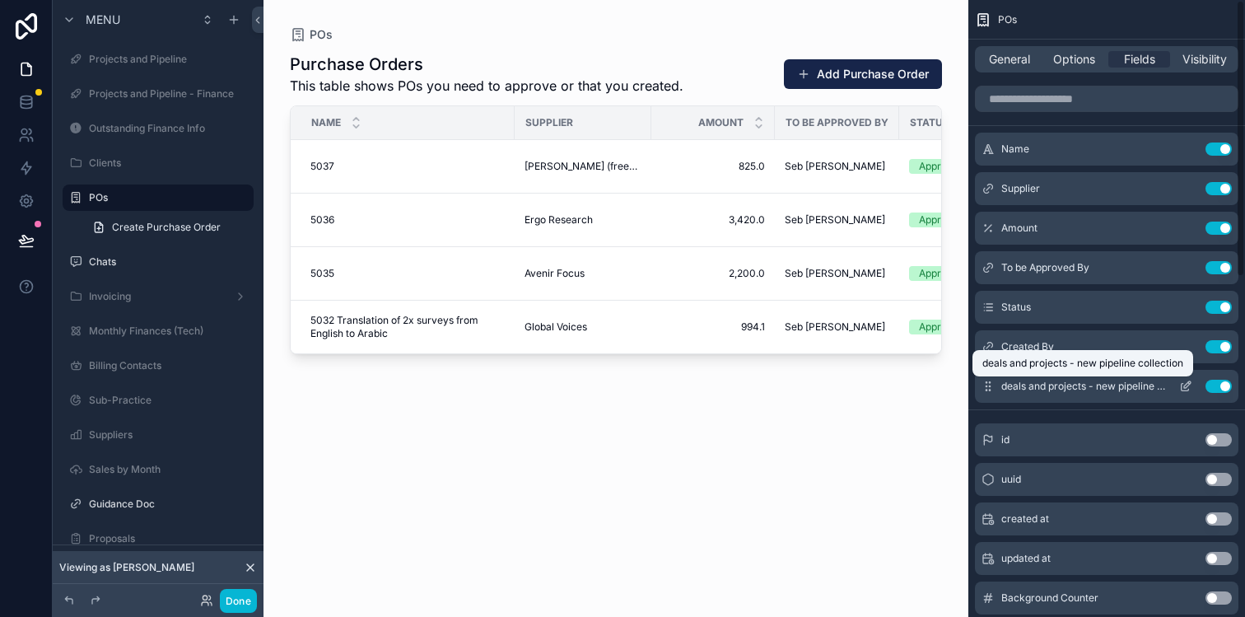
click at [1104, 390] on span "deals and projects - new pipeline collection" at bounding box center [1083, 385] width 165 height 13
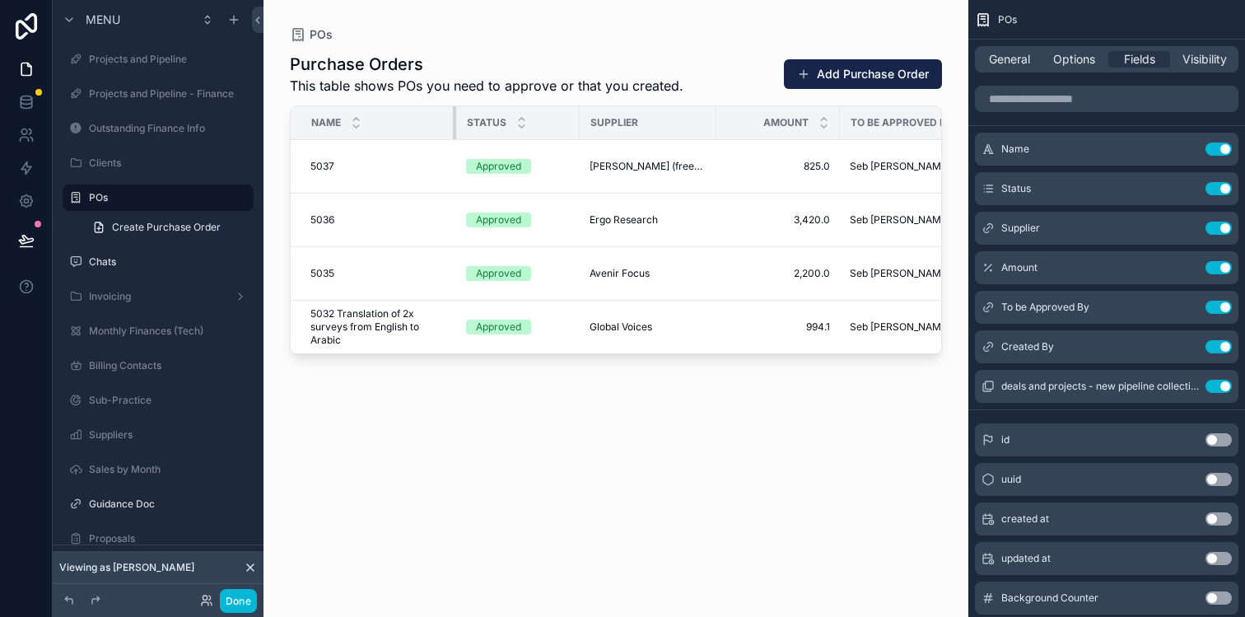
drag, startPoint x: 512, startPoint y: 117, endPoint x: 454, endPoint y: 121, distance: 58.6
click at [454, 121] on div "scrollable content" at bounding box center [456, 122] width 7 height 33
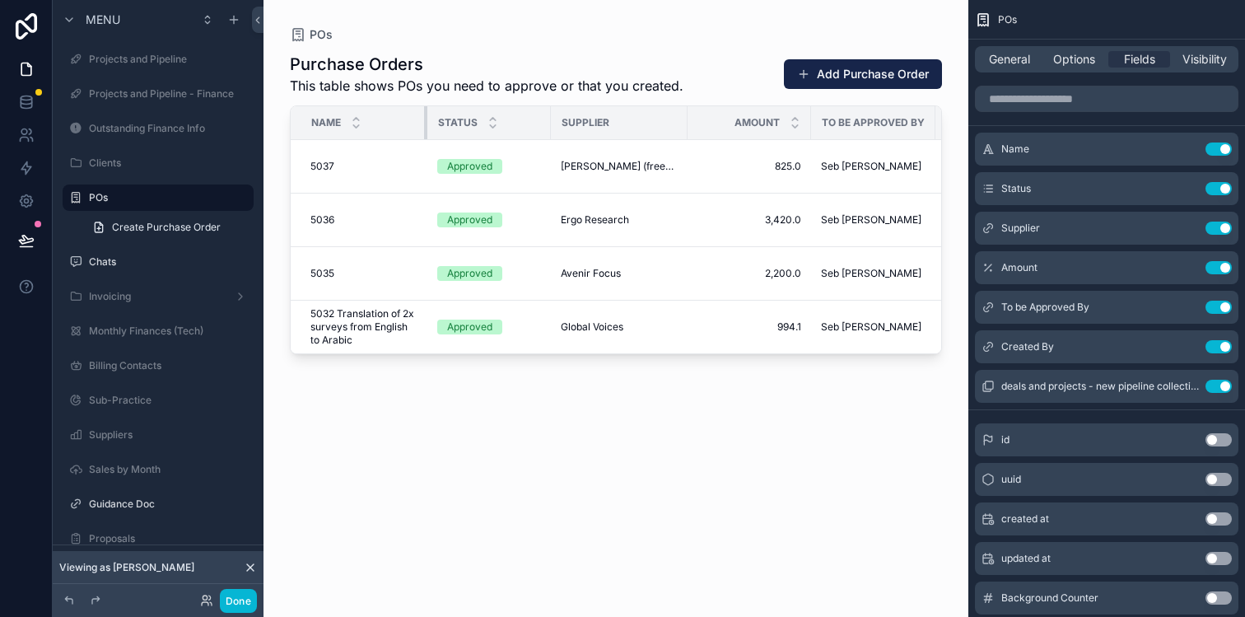
drag, startPoint x: 454, startPoint y: 121, endPoint x: 425, endPoint y: 121, distance: 28.8
click at [425, 121] on div "scrollable content" at bounding box center [427, 122] width 7 height 33
click at [236, 592] on button "Done" at bounding box center [238, 601] width 37 height 24
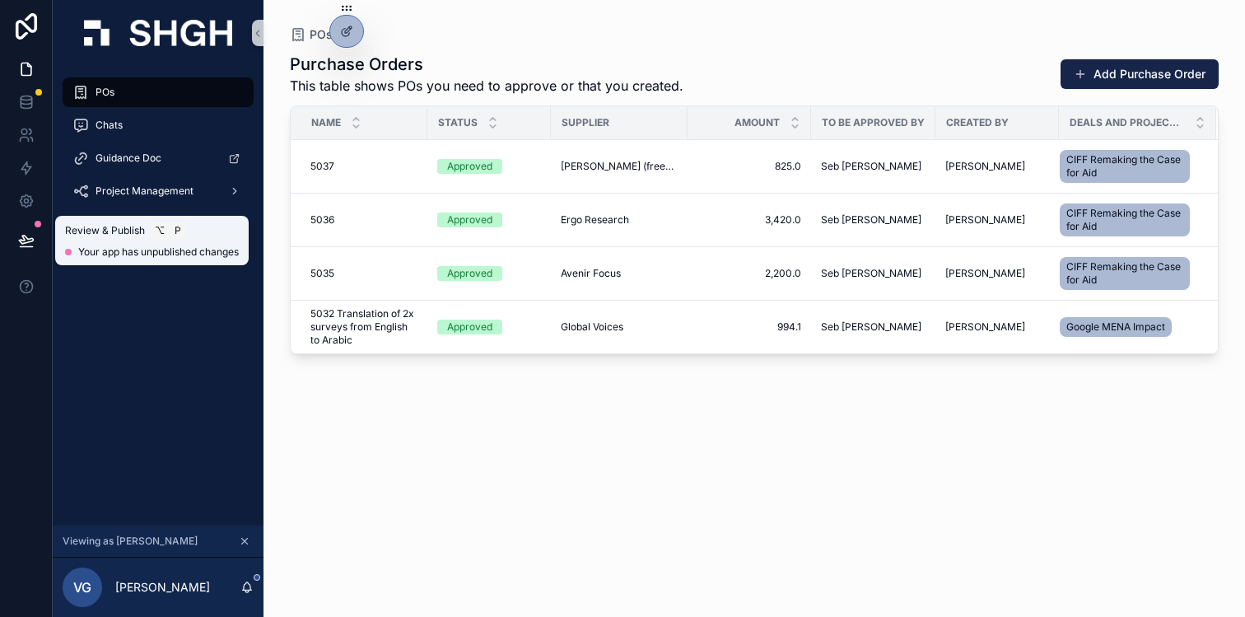
click at [34, 241] on icon at bounding box center [26, 240] width 16 height 16
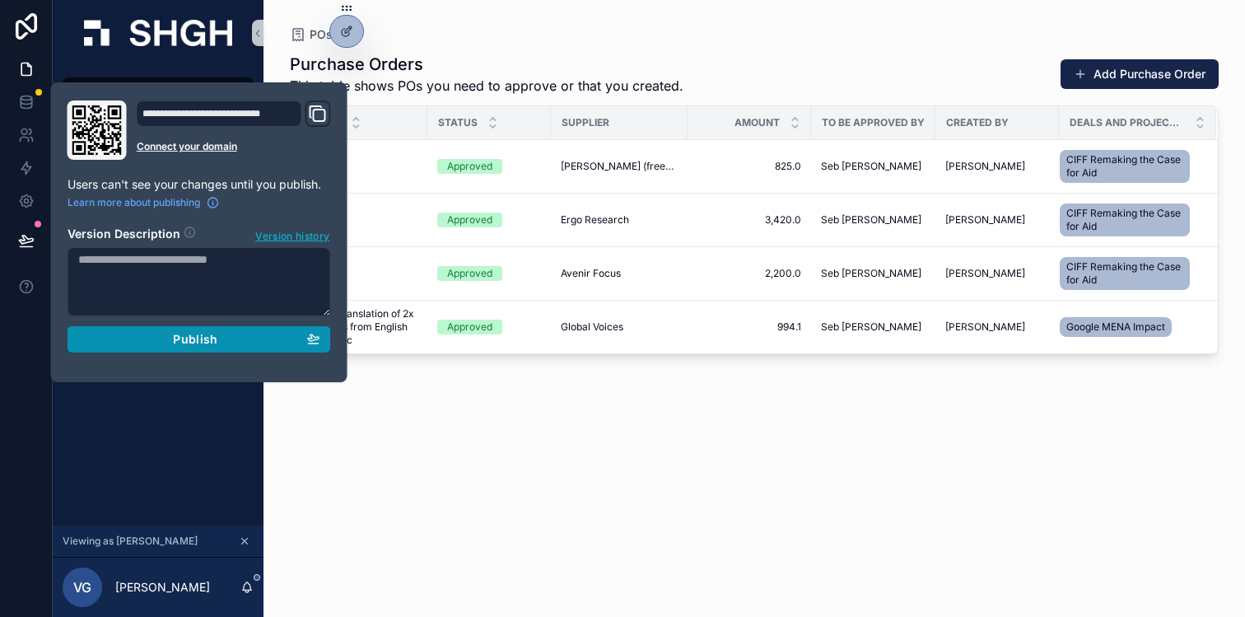
click at [145, 347] on button "Publish" at bounding box center [198, 339] width 263 height 26
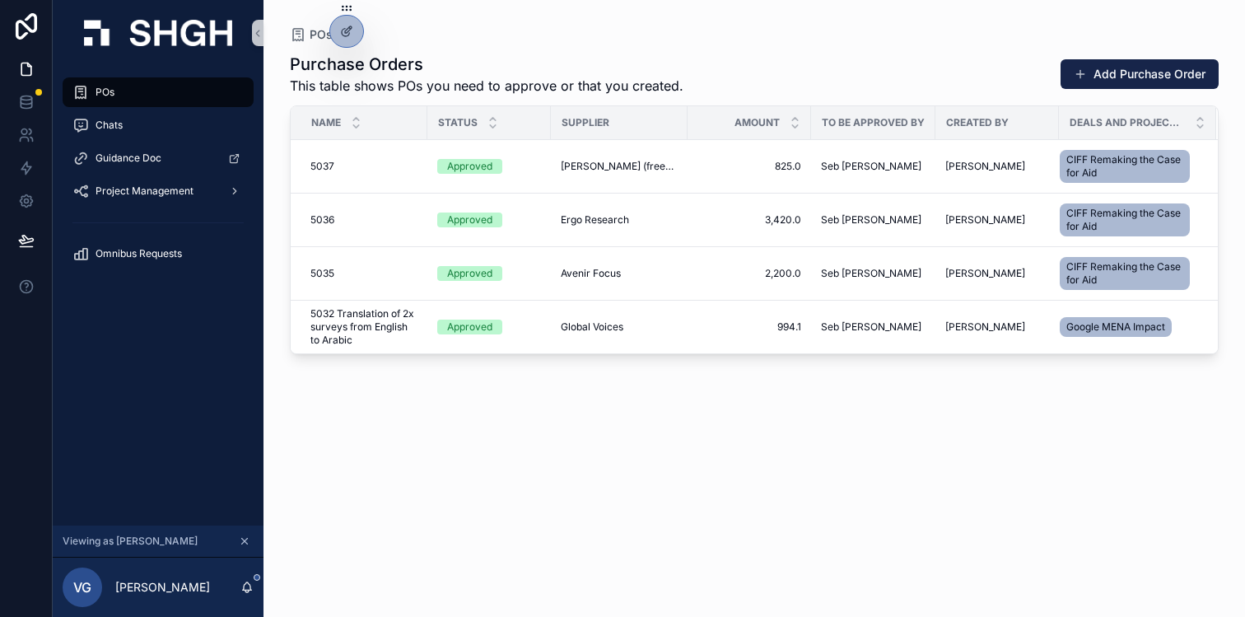
click at [562, 484] on div "Purchase Orders This table shows POs you need to approve or that you created. A…" at bounding box center [754, 320] width 929 height 554
click at [554, 445] on div "Purchase Orders This table shows POs you need to approve or that you created. A…" at bounding box center [754, 320] width 929 height 554
click at [348, 37] on icon at bounding box center [346, 31] width 13 height 13
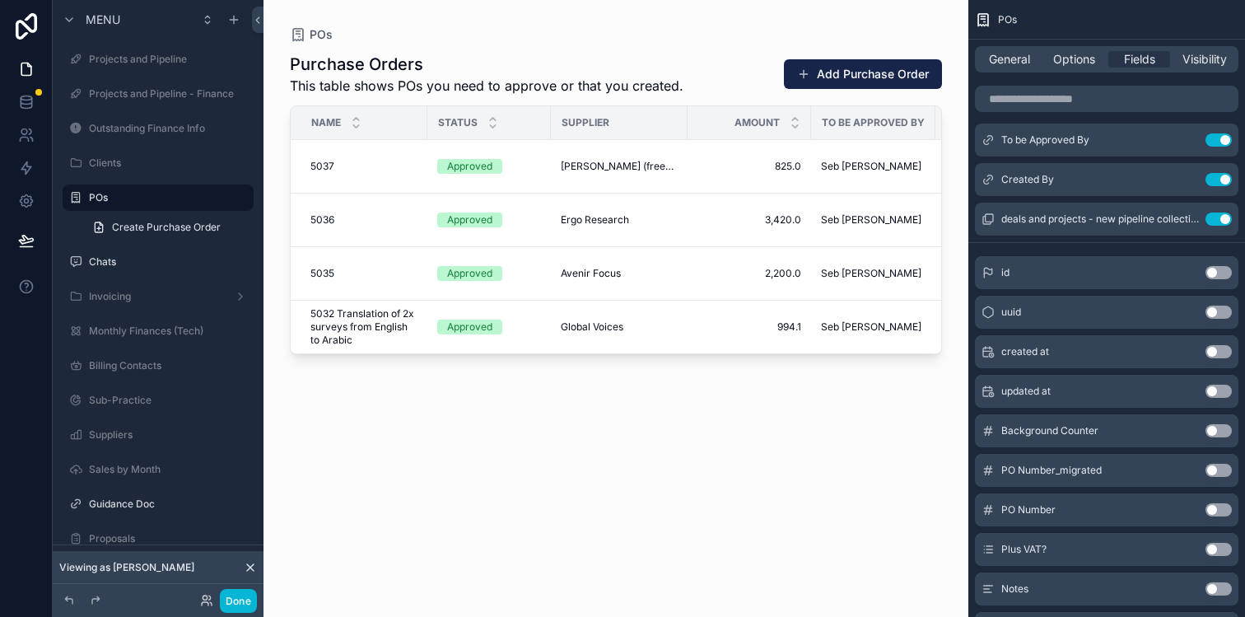
scroll to position [176, 0]
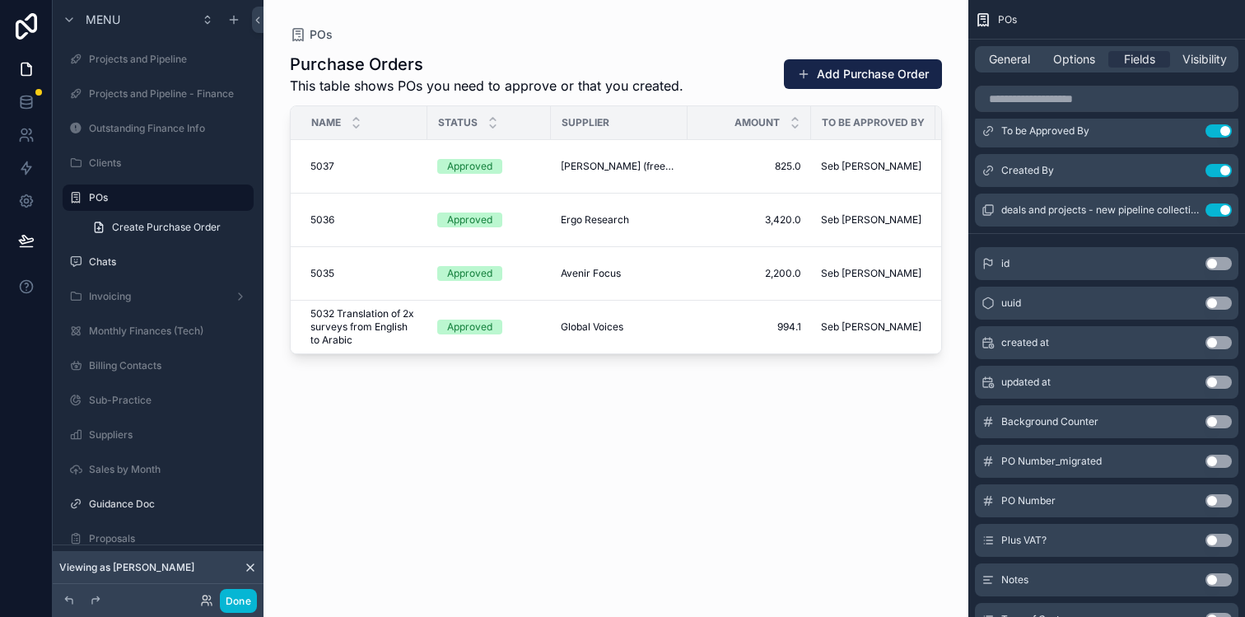
click at [1221, 501] on button "Use setting" at bounding box center [1218, 500] width 26 height 13
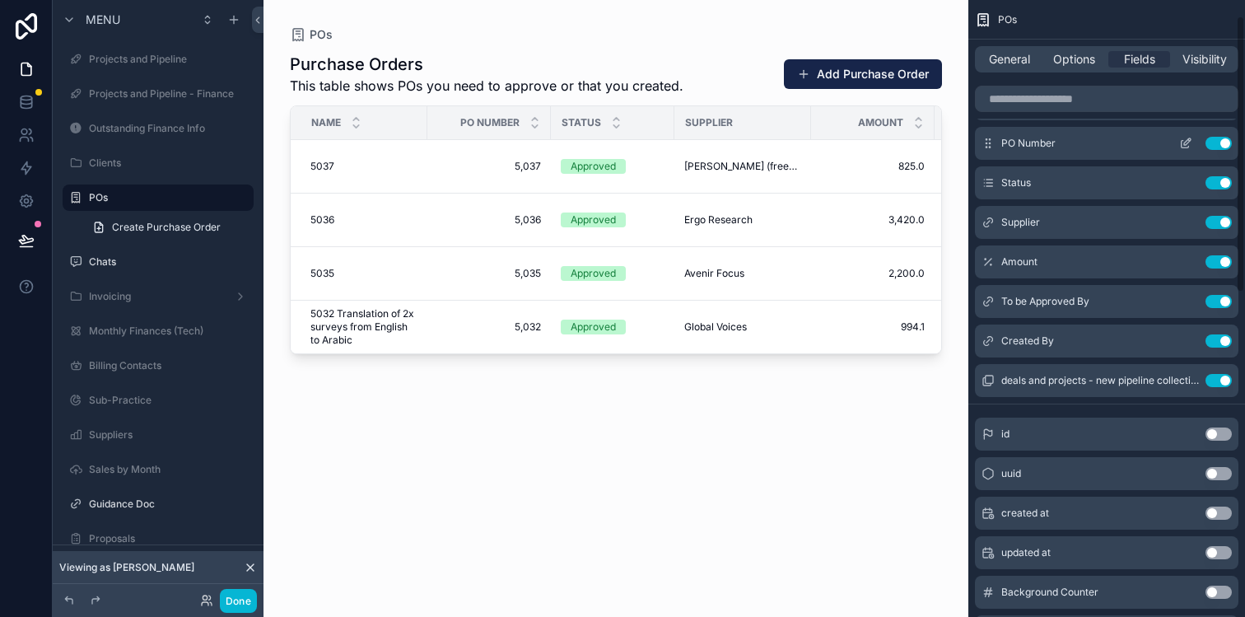
scroll to position [0, 0]
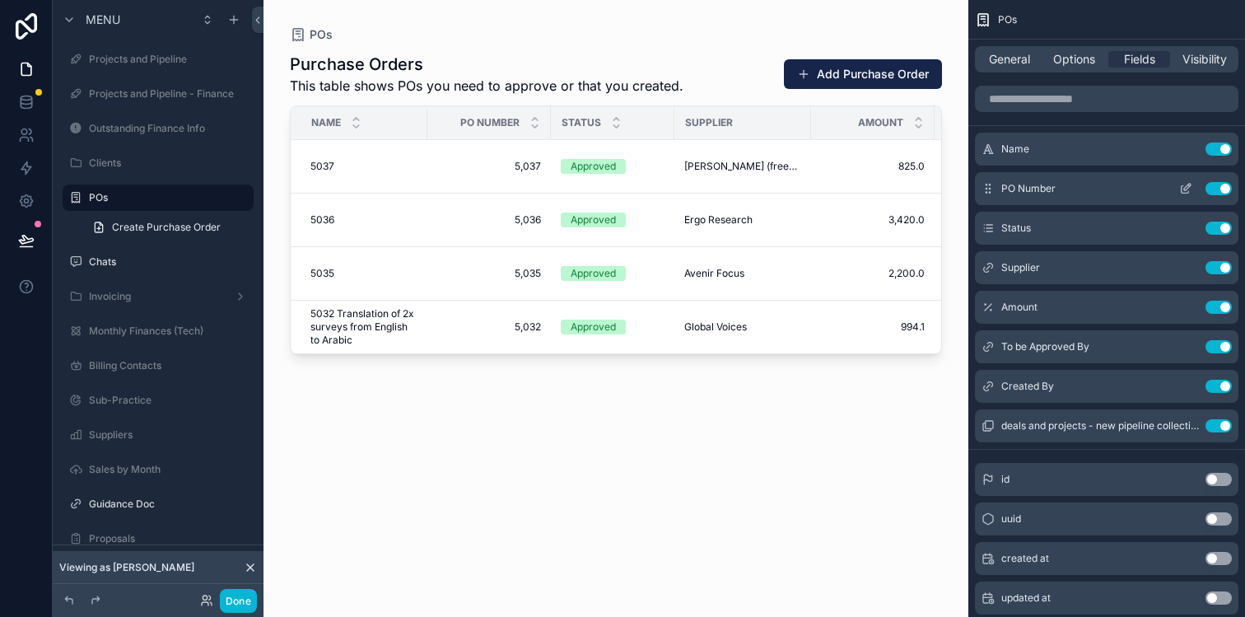
click at [1186, 189] on icon "scrollable content" at bounding box center [1185, 188] width 13 height 13
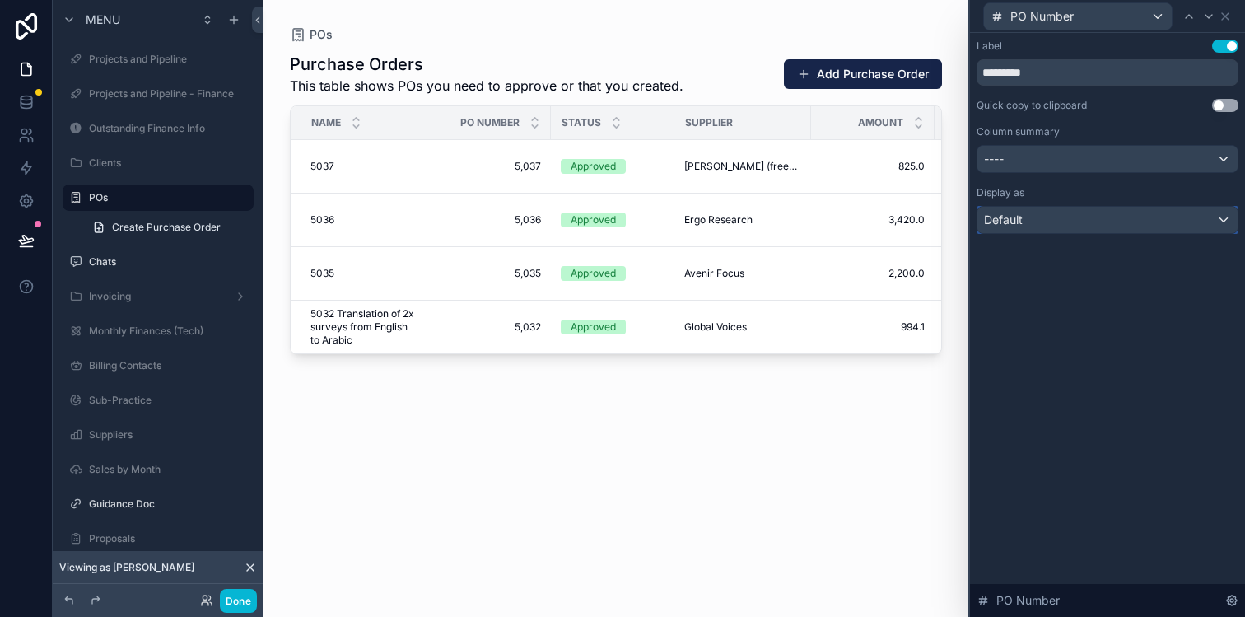
click at [1142, 218] on div "Default" at bounding box center [1107, 220] width 260 height 26
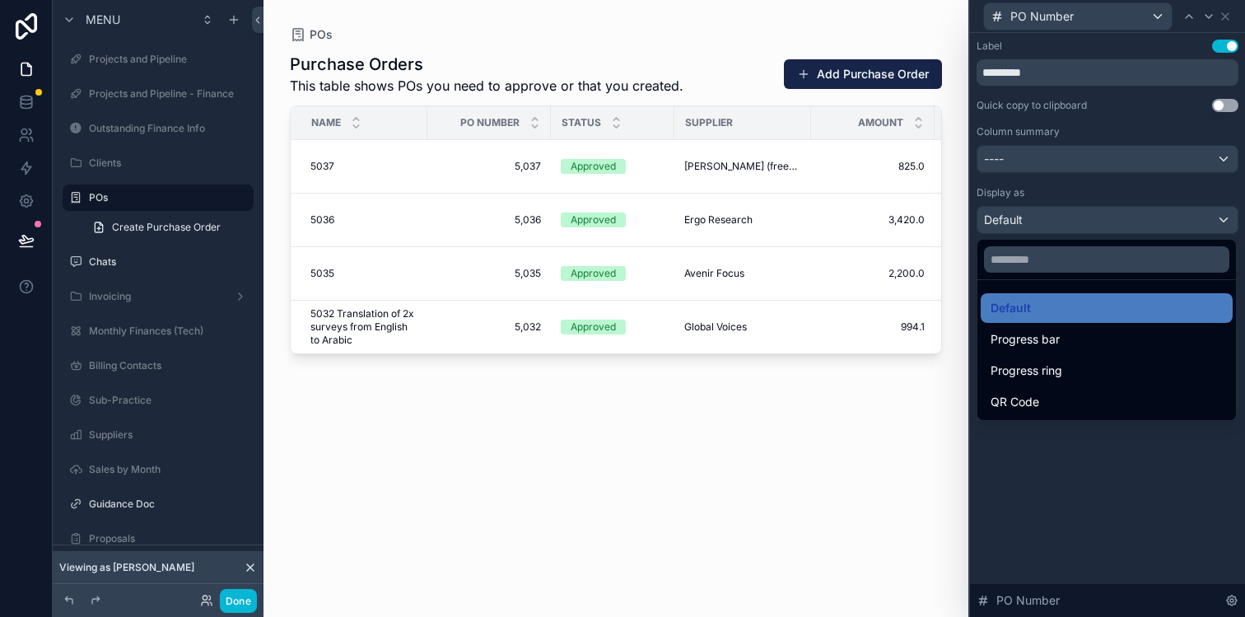
click at [1142, 218] on div at bounding box center [1107, 308] width 275 height 617
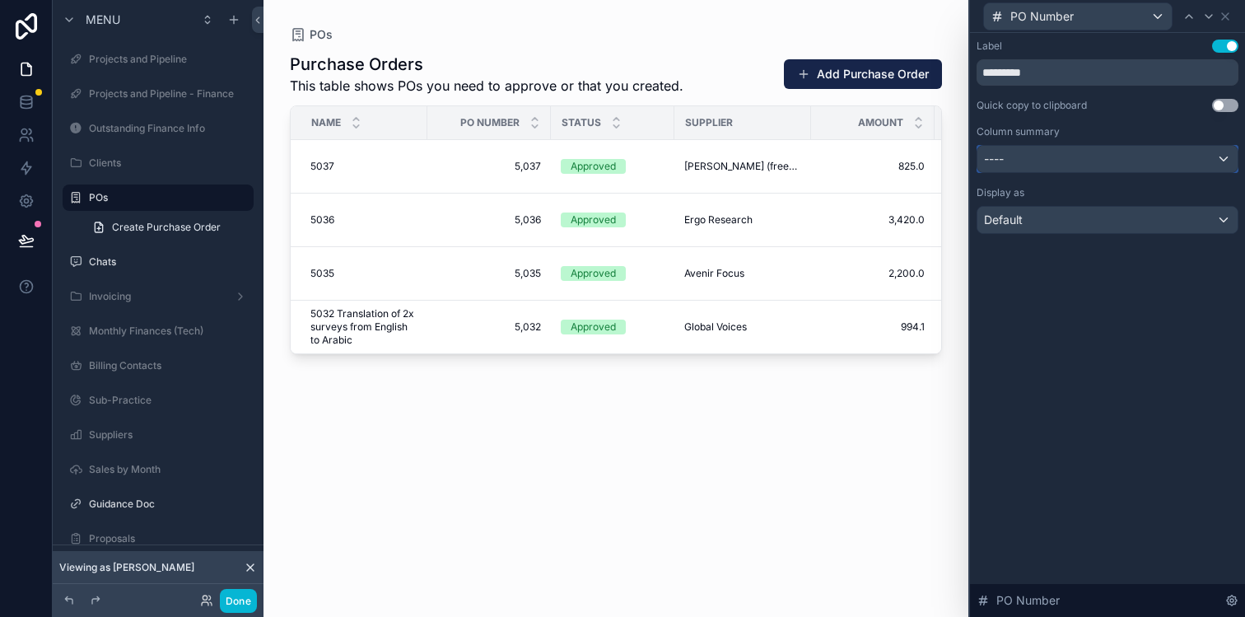
click at [1169, 159] on div "----" at bounding box center [1107, 159] width 260 height 26
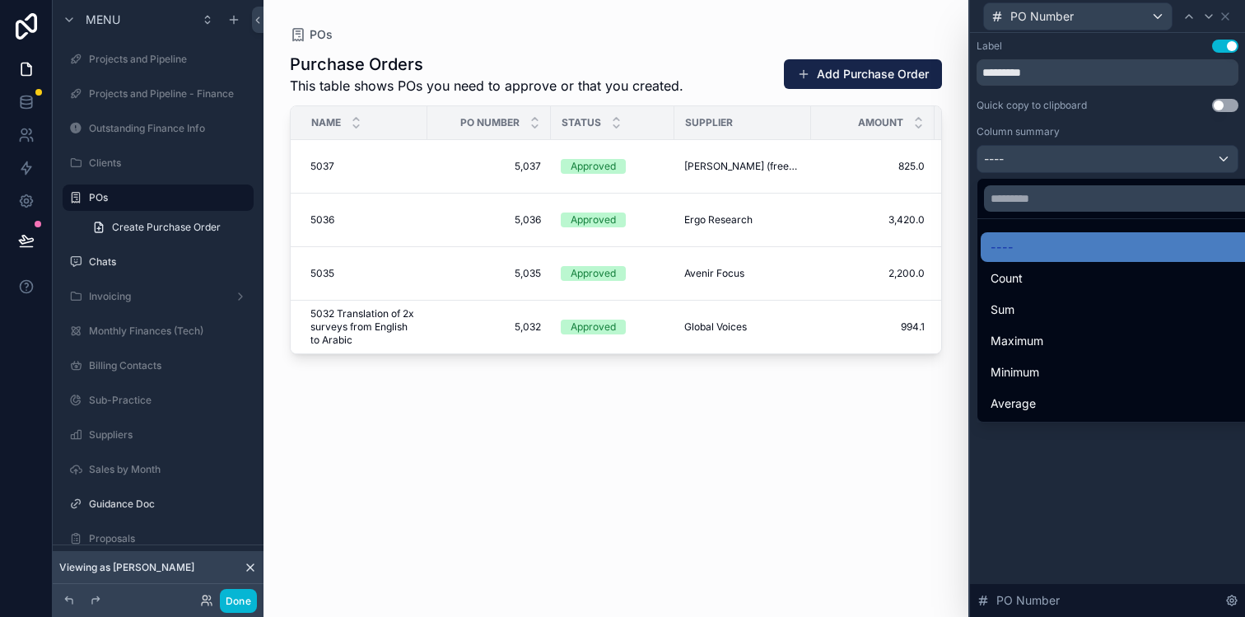
click at [1169, 159] on div at bounding box center [1107, 308] width 275 height 617
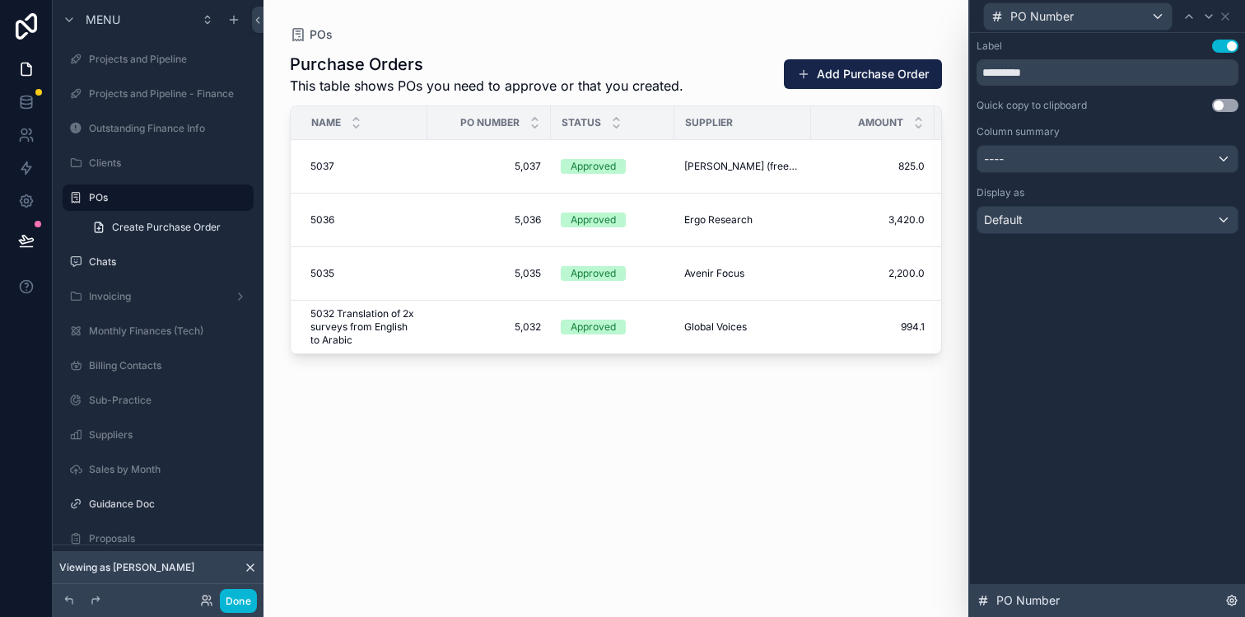
click at [1232, 603] on icon at bounding box center [1232, 600] width 10 height 10
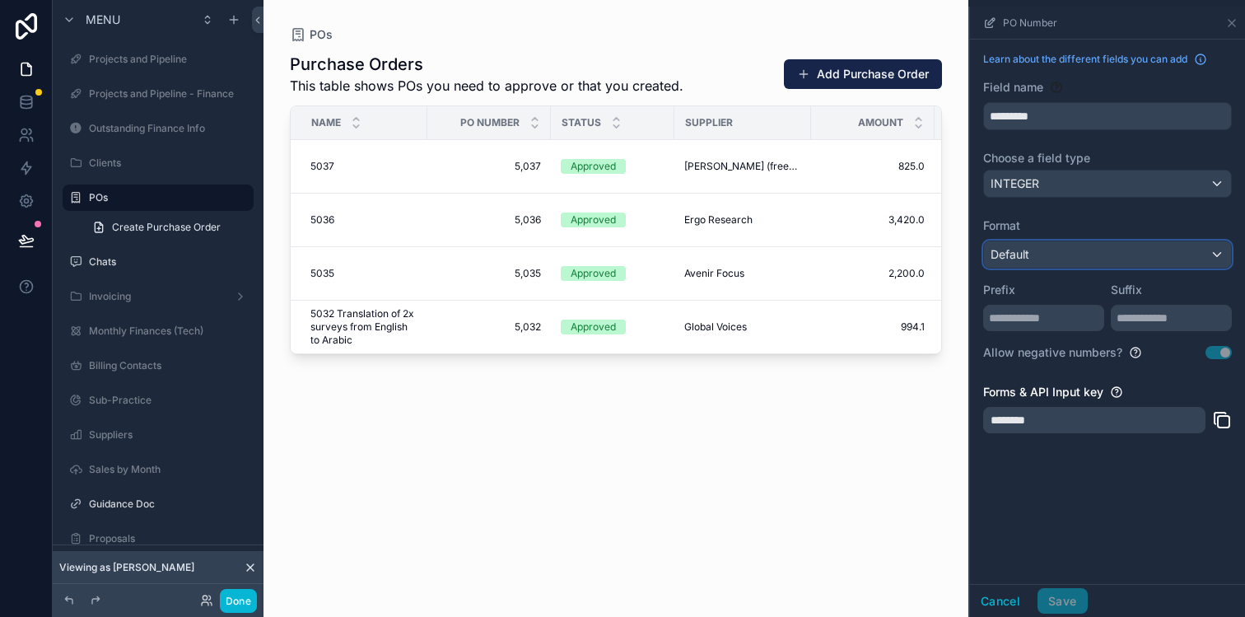
click at [1206, 254] on div "Default" at bounding box center [1107, 254] width 247 height 26
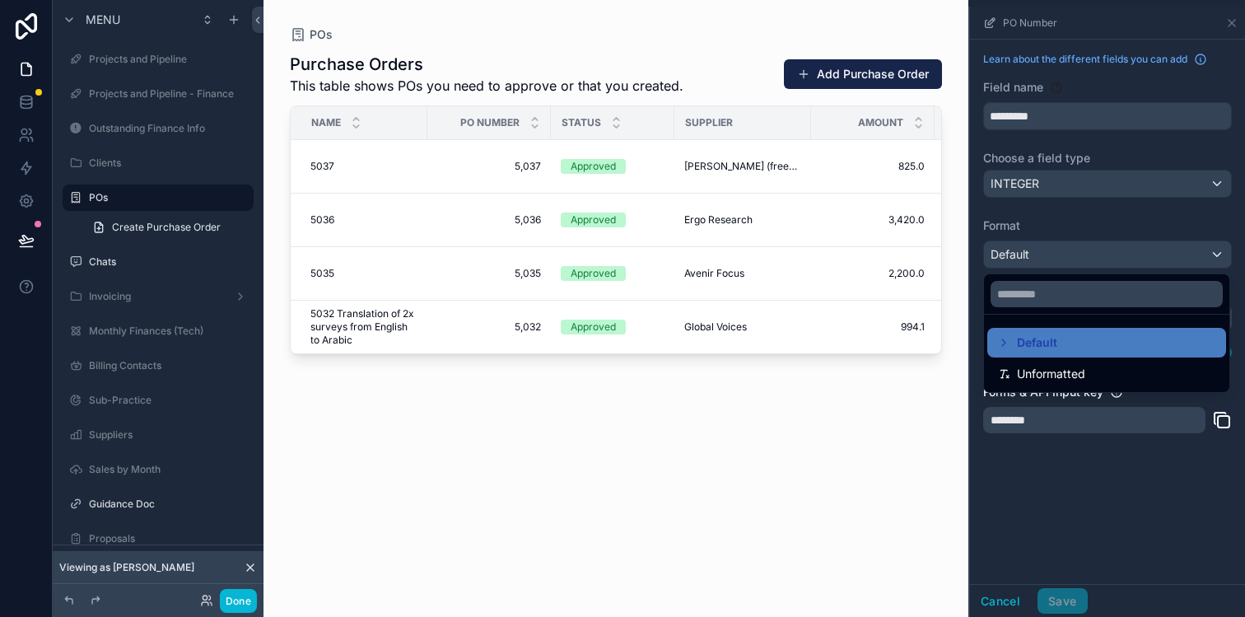
click at [1206, 254] on div "scrollable content" at bounding box center [1107, 312] width 275 height 610
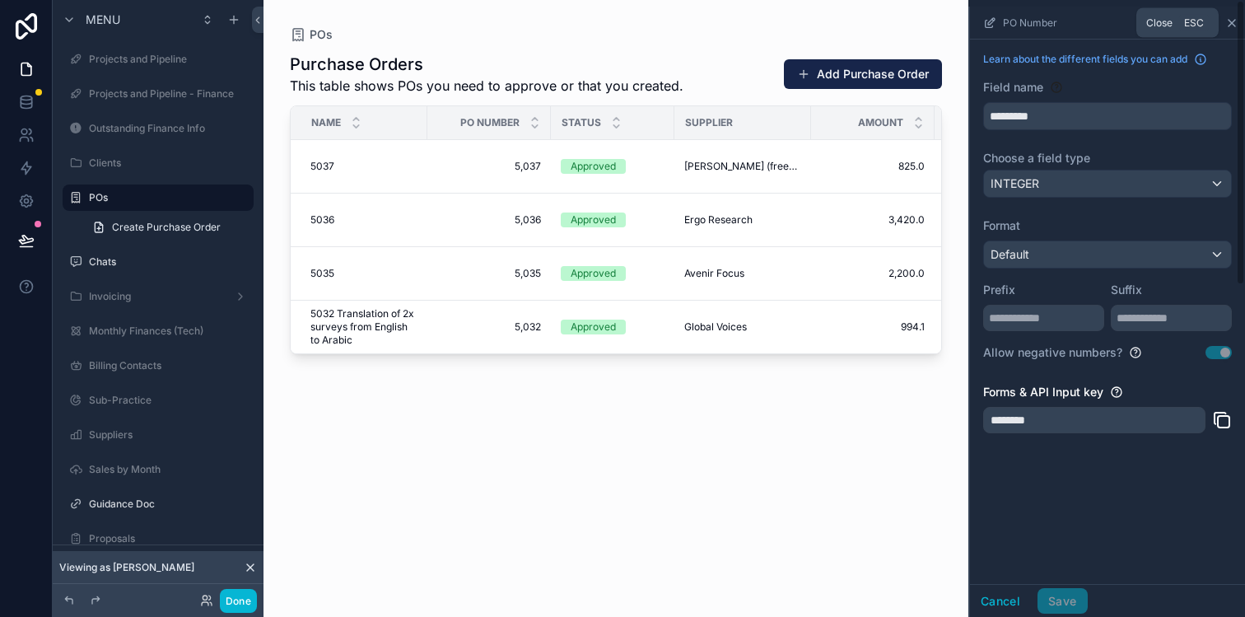
click at [1232, 18] on icon "scrollable content" at bounding box center [1231, 22] width 13 height 13
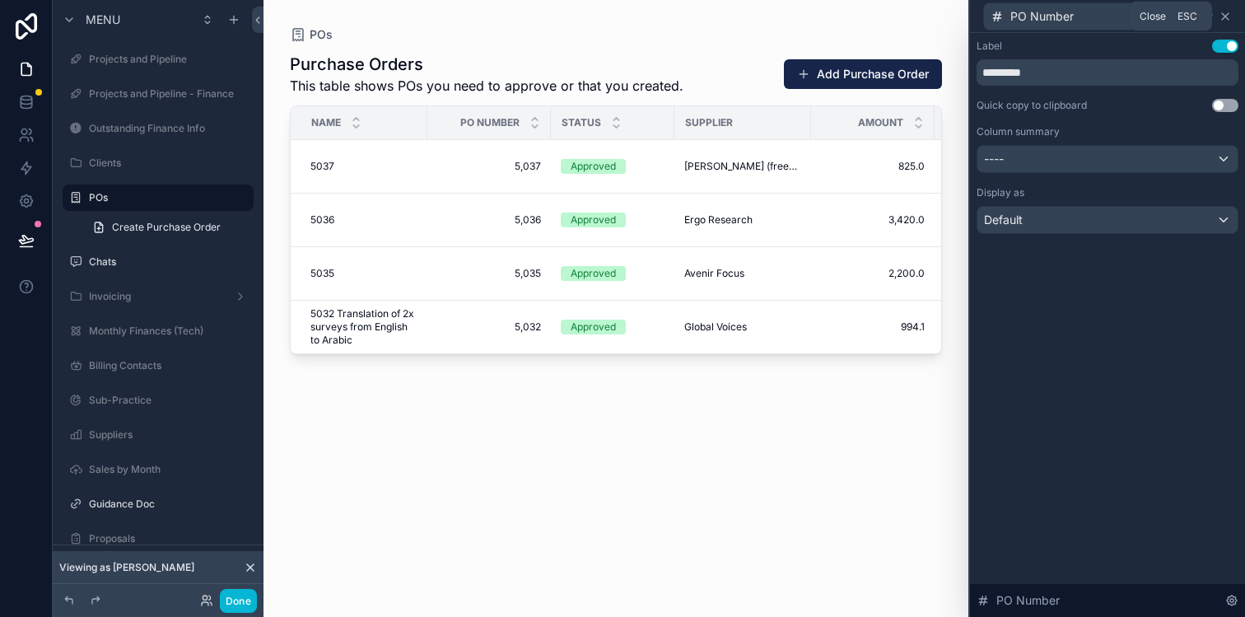
click at [1231, 16] on icon at bounding box center [1224, 16] width 13 height 13
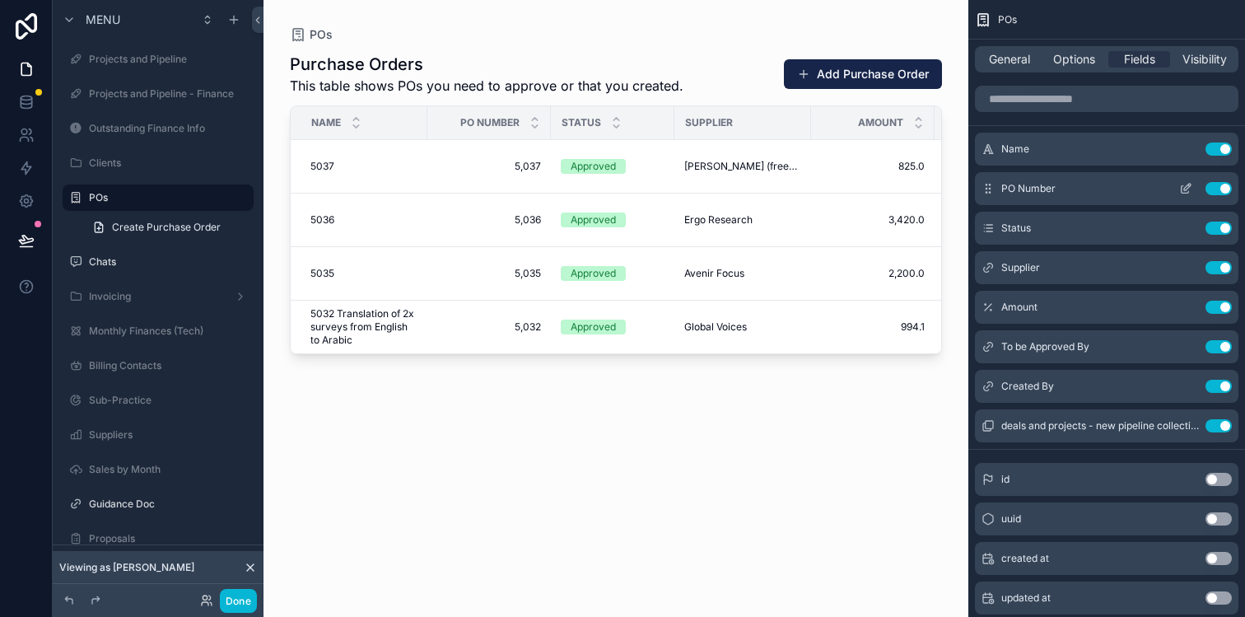
click at [1183, 191] on icon "scrollable content" at bounding box center [1185, 188] width 13 height 13
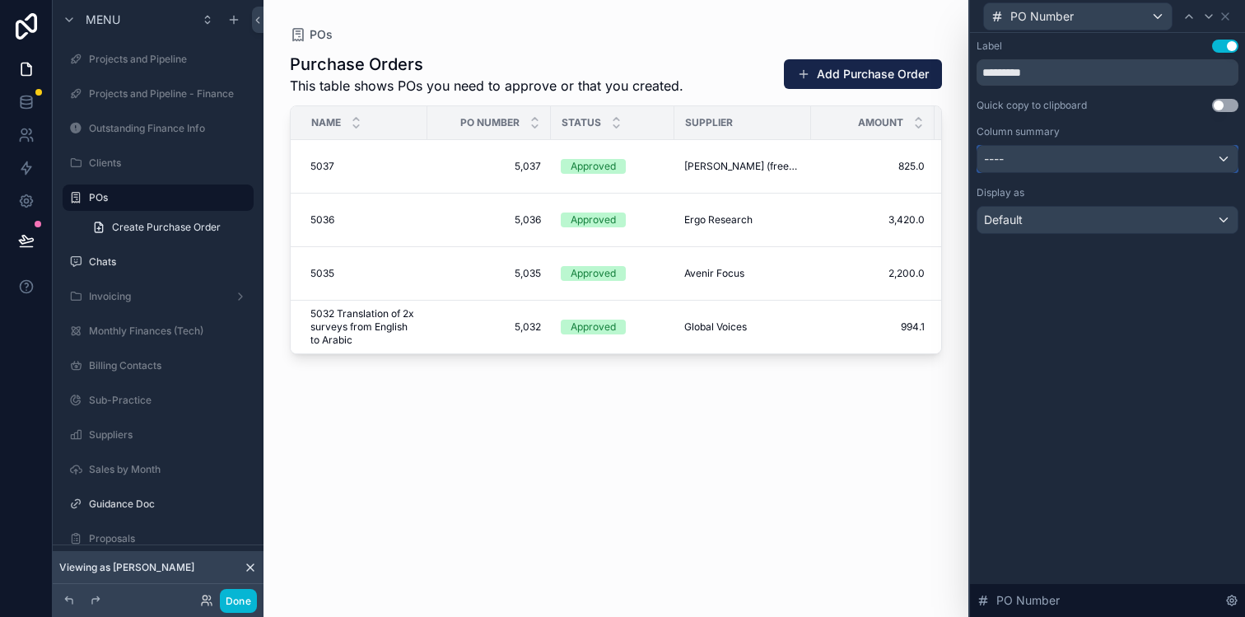
click at [1180, 155] on div "----" at bounding box center [1107, 159] width 260 height 26
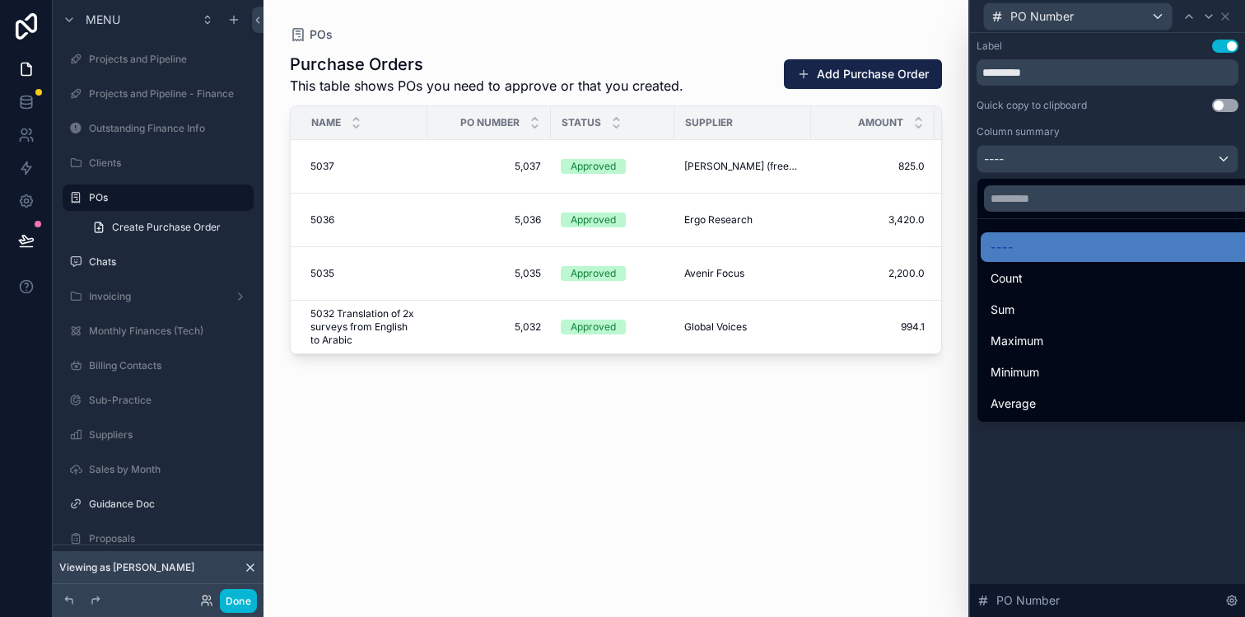
click at [1180, 155] on div at bounding box center [1107, 308] width 275 height 617
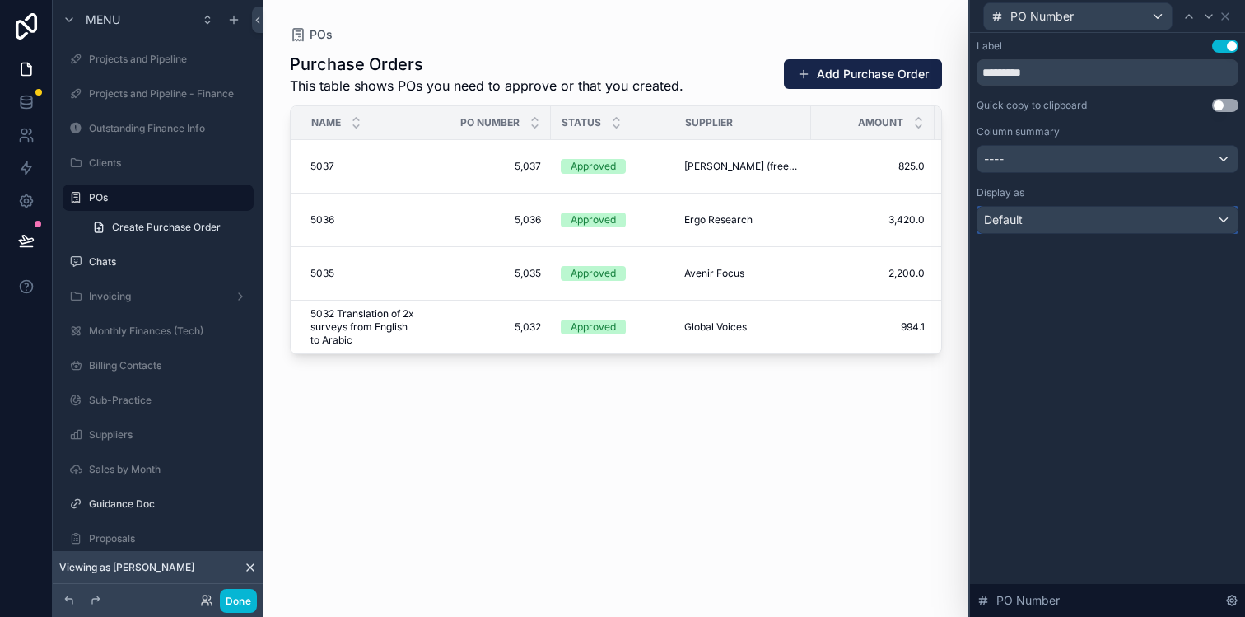
click at [1171, 220] on div "Default" at bounding box center [1107, 220] width 260 height 26
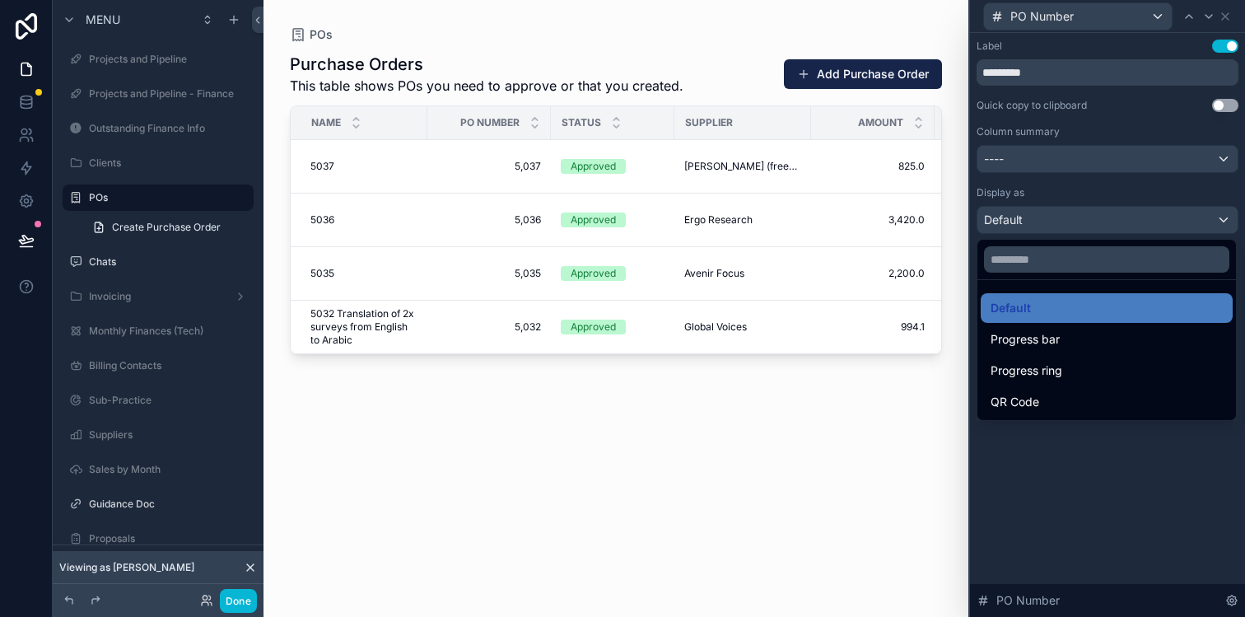
click at [1171, 220] on div at bounding box center [1107, 308] width 275 height 617
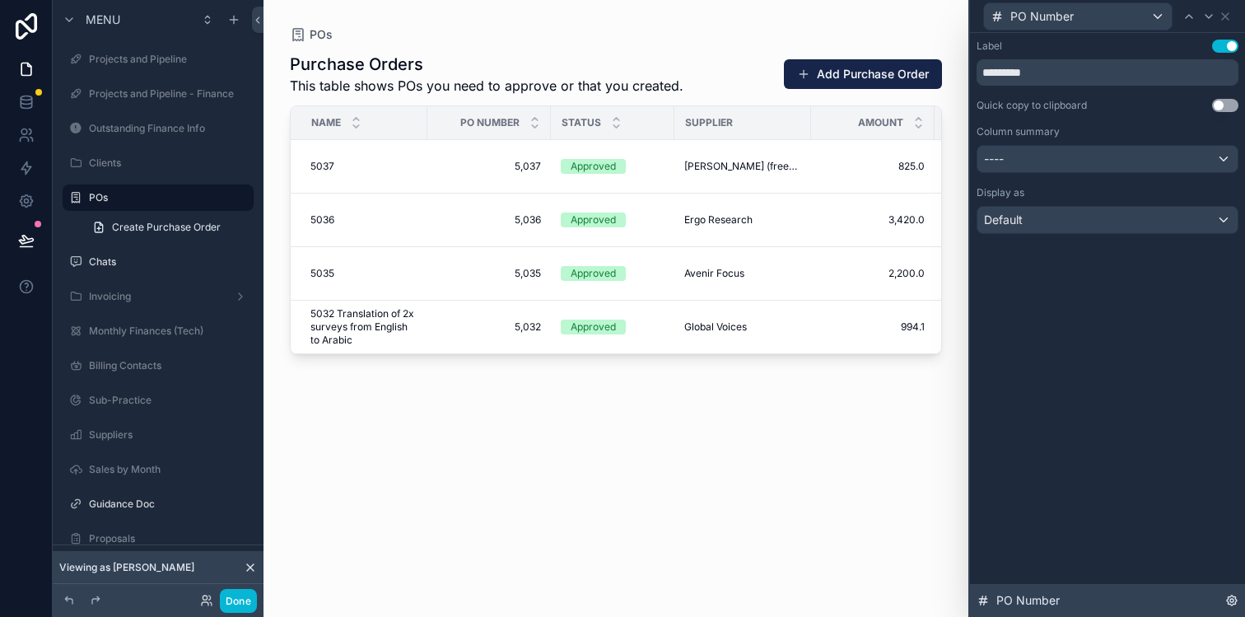
click at [1227, 600] on icon at bounding box center [1232, 600] width 10 height 10
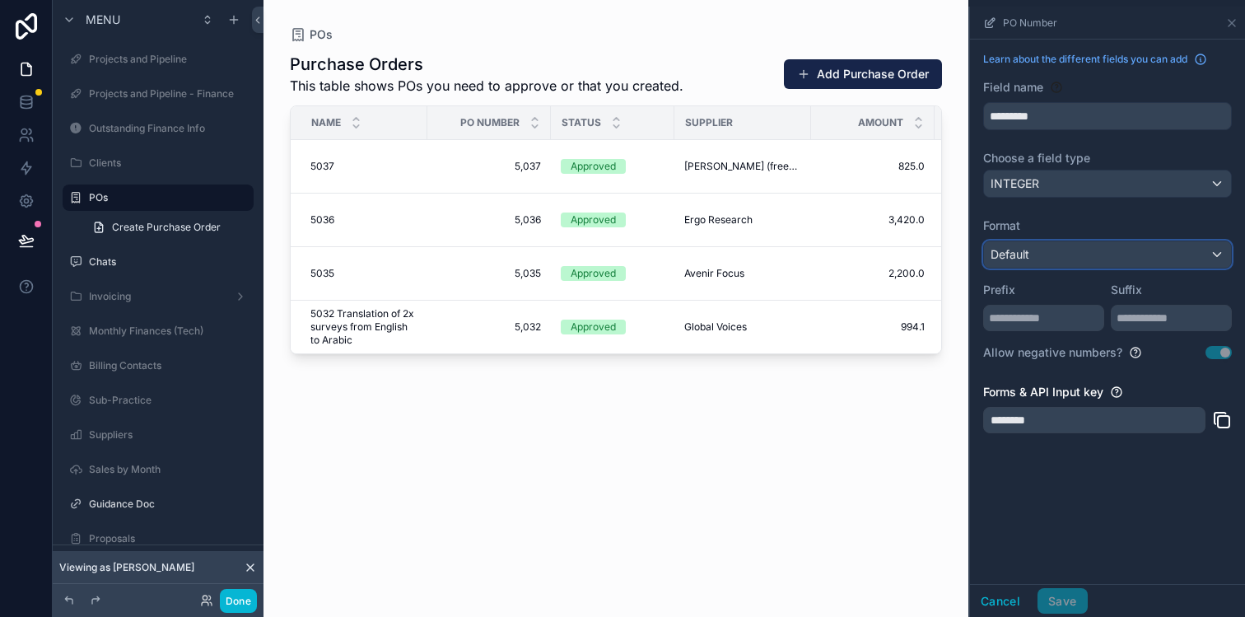
click at [1078, 254] on div "Default" at bounding box center [1107, 254] width 247 height 26
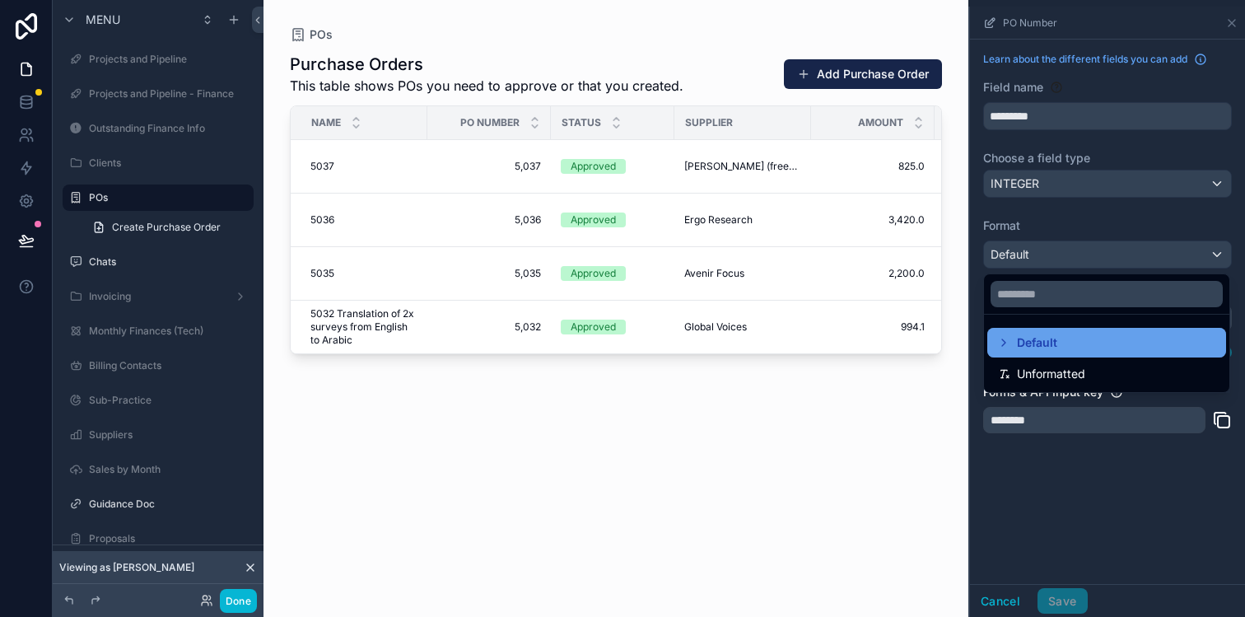
click at [1064, 350] on div "Default" at bounding box center [1106, 343] width 219 height 20
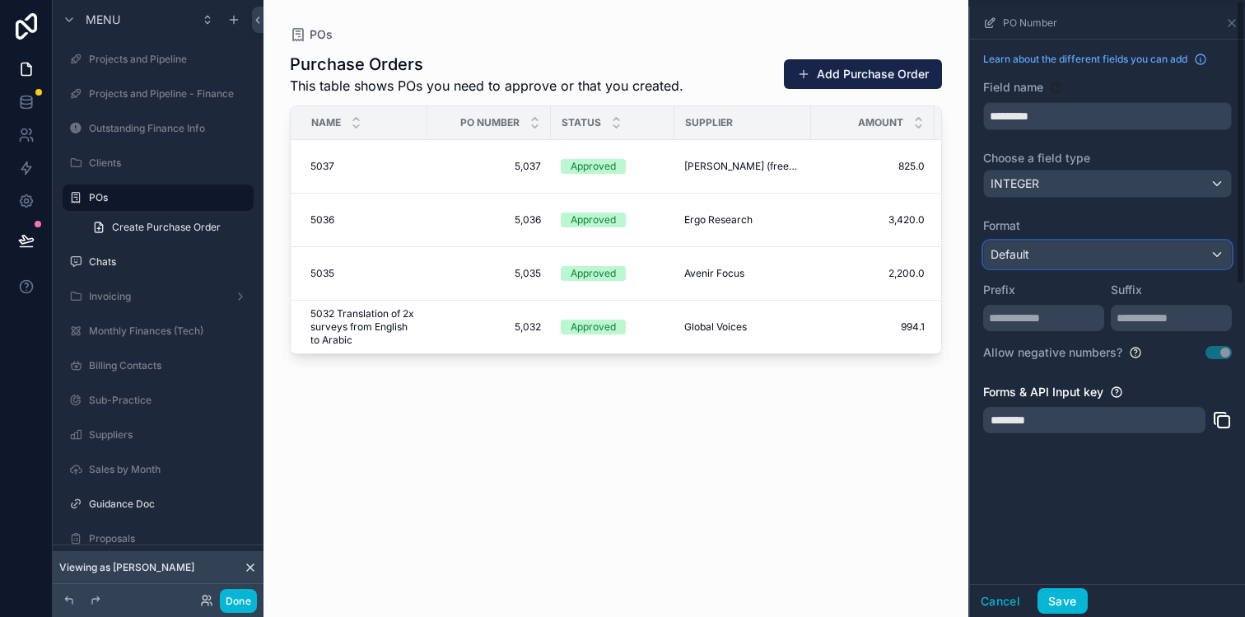
click at [1073, 246] on div "Default" at bounding box center [1107, 254] width 247 height 26
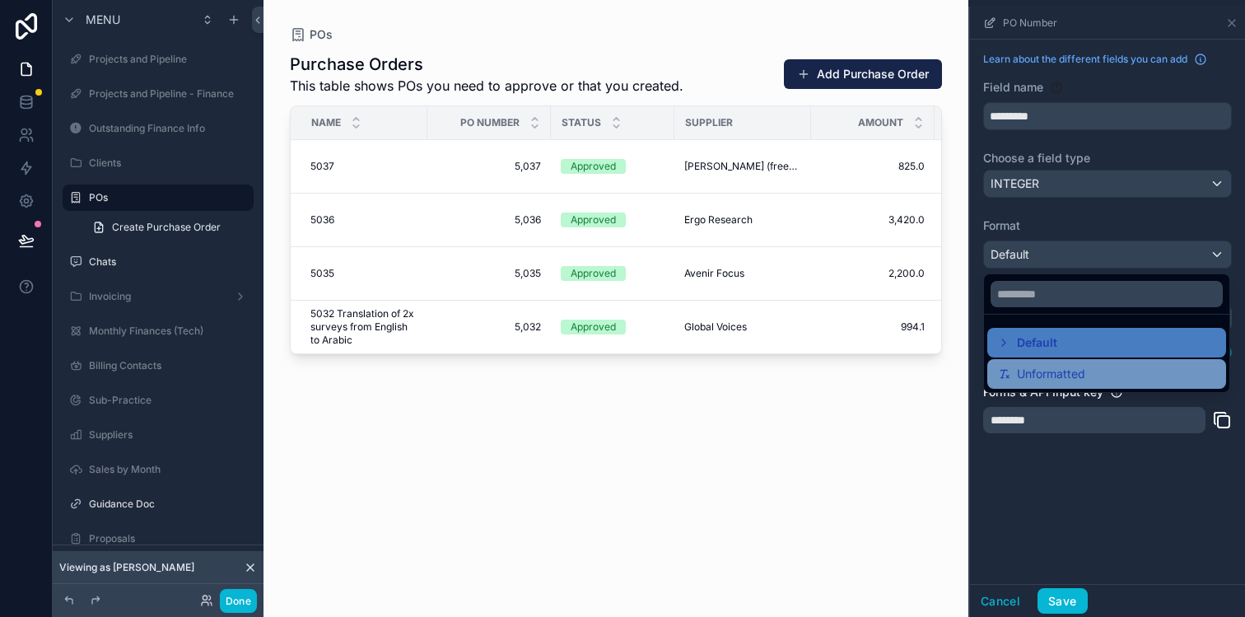
click at [1049, 366] on span "Unformatted" at bounding box center [1051, 374] width 68 height 20
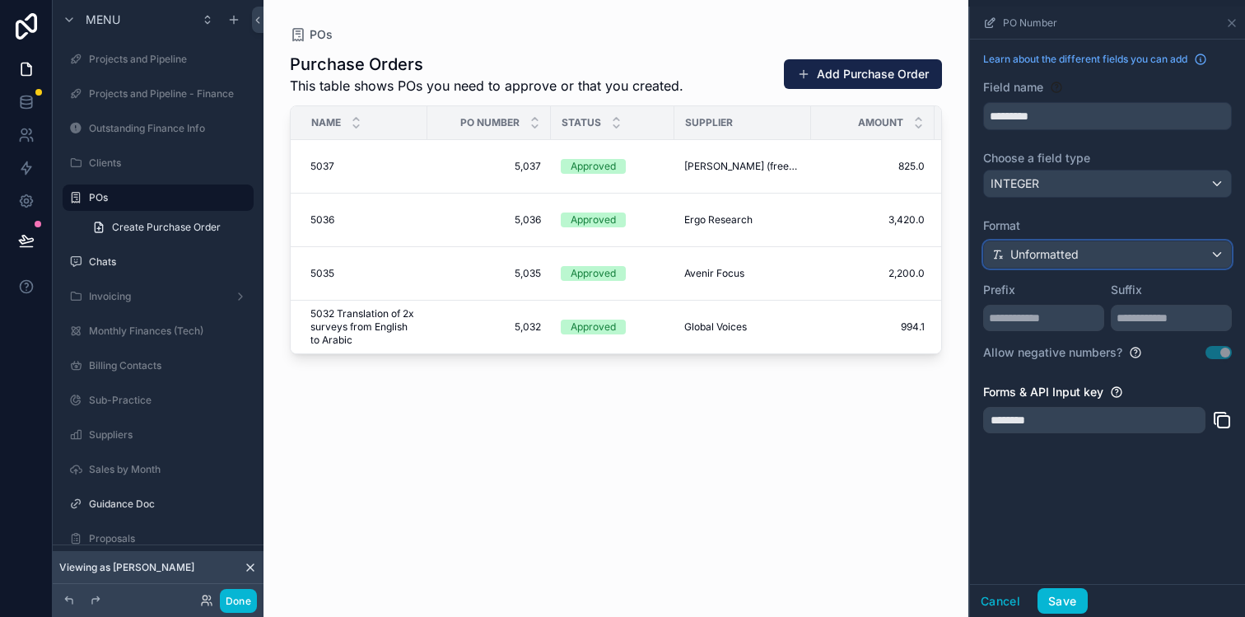
click at [1069, 259] on span "Unformatted" at bounding box center [1044, 254] width 68 height 16
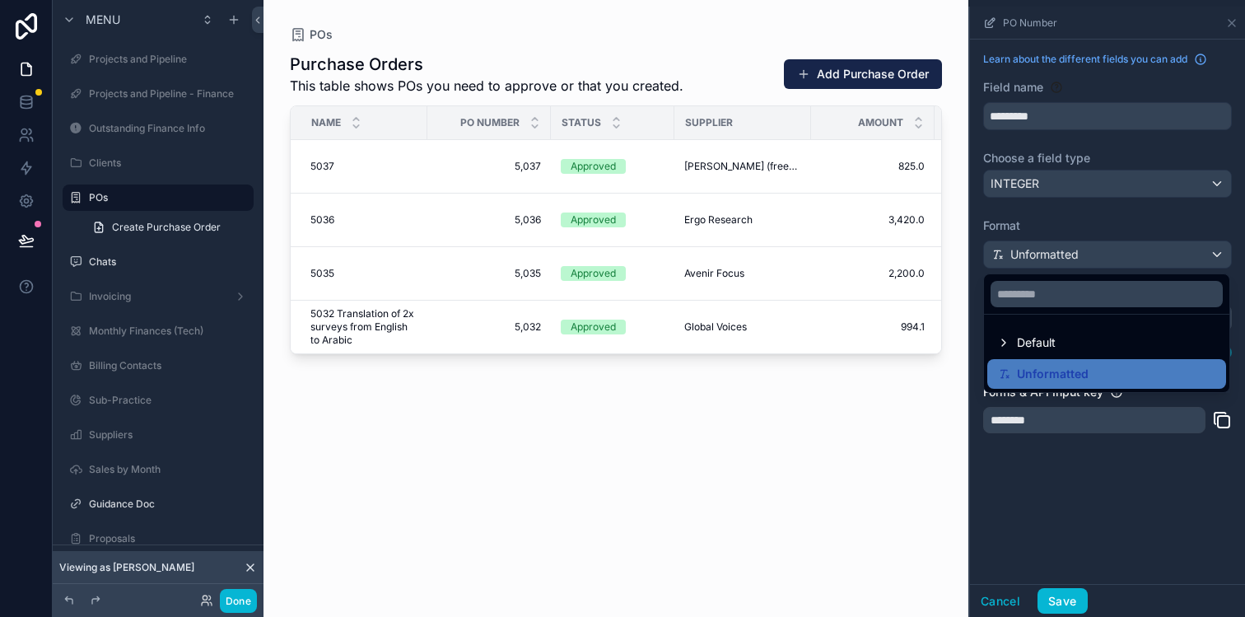
click at [1054, 357] on ul "Default Unformatted" at bounding box center [1106, 352] width 245 height 77
click at [1059, 345] on div "Default" at bounding box center [1106, 343] width 219 height 20
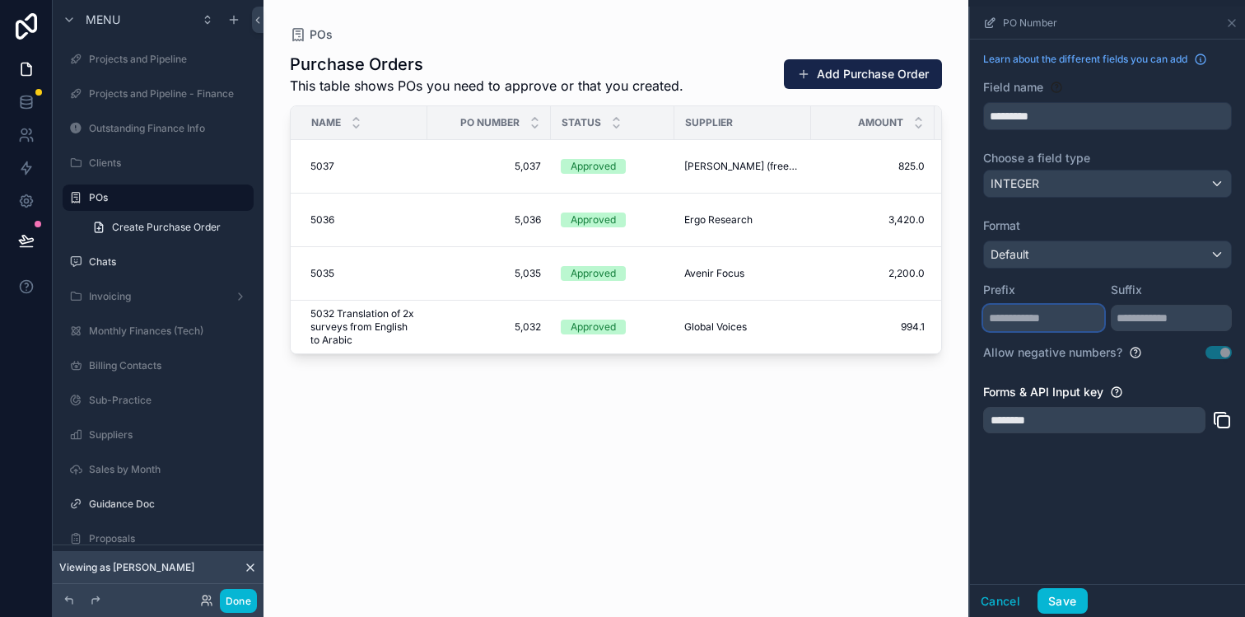
click at [1068, 316] on input "scrollable content" at bounding box center [1043, 318] width 121 height 26
click at [1135, 314] on input "scrollable content" at bounding box center [1170, 318] width 121 height 26
click at [1092, 263] on div "Default" at bounding box center [1107, 254] width 247 height 26
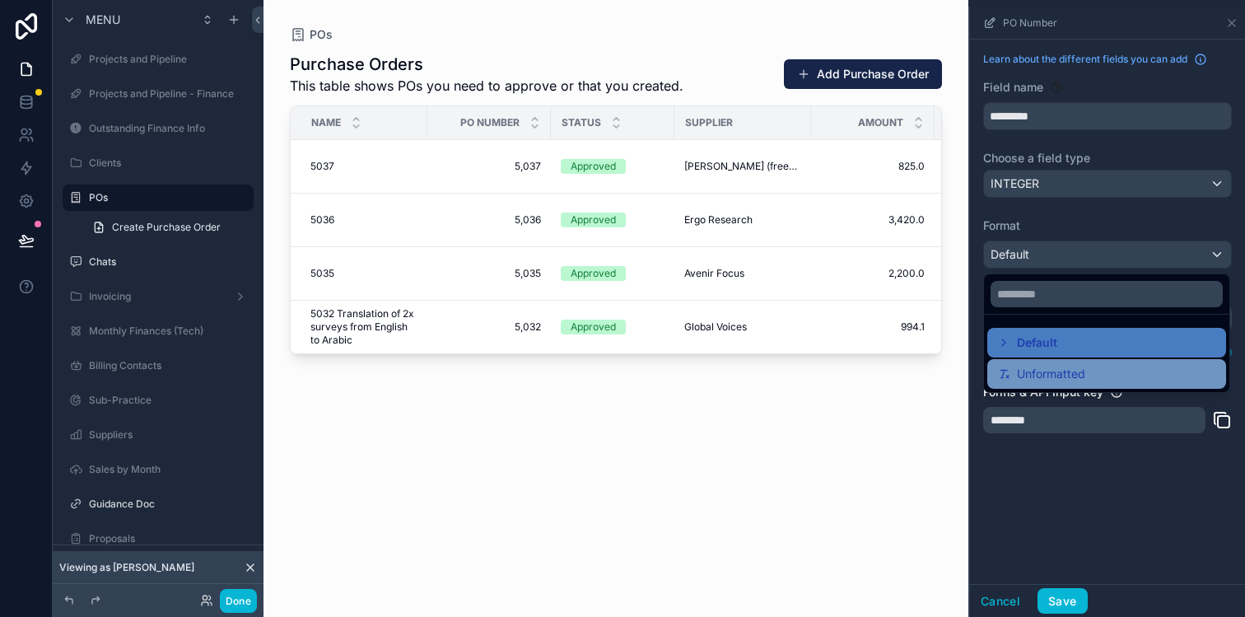
click at [1056, 370] on span "Unformatted" at bounding box center [1051, 374] width 68 height 20
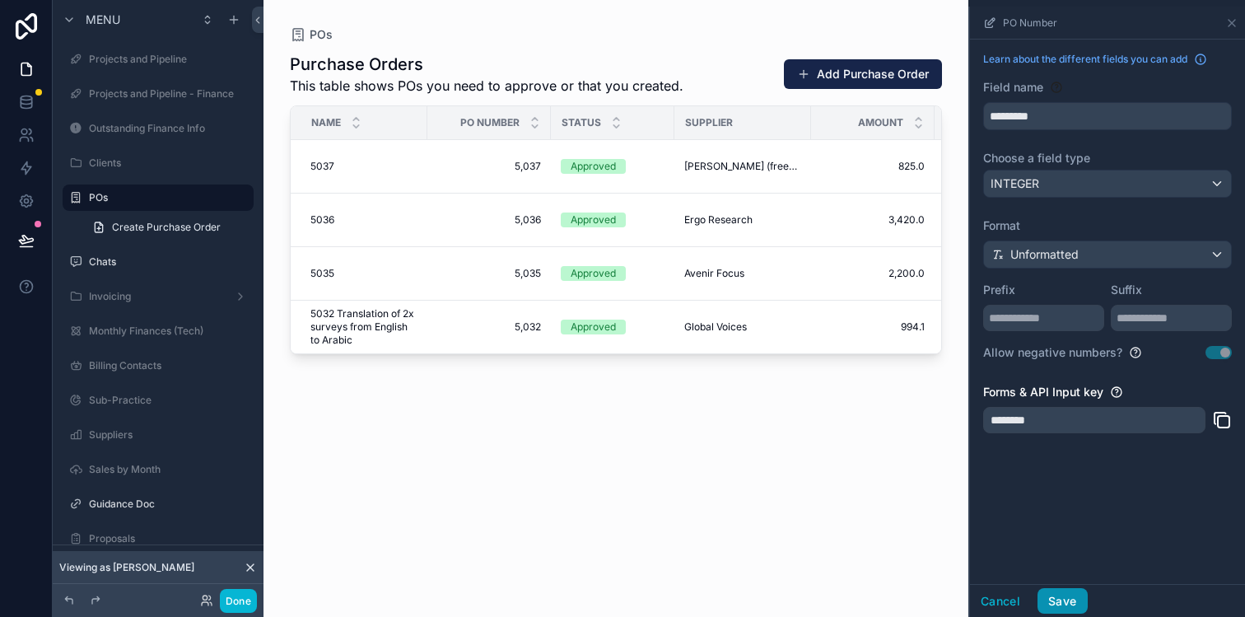
click at [1066, 601] on button "Save" at bounding box center [1061, 601] width 49 height 26
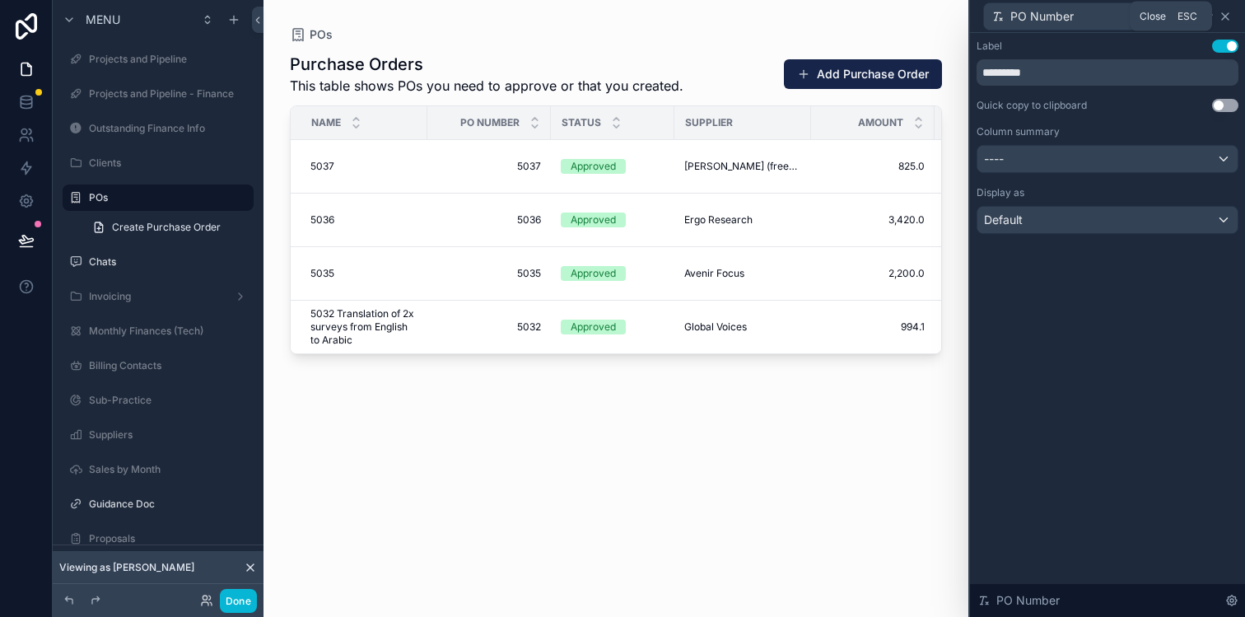
click at [1224, 12] on icon at bounding box center [1224, 16] width 13 height 13
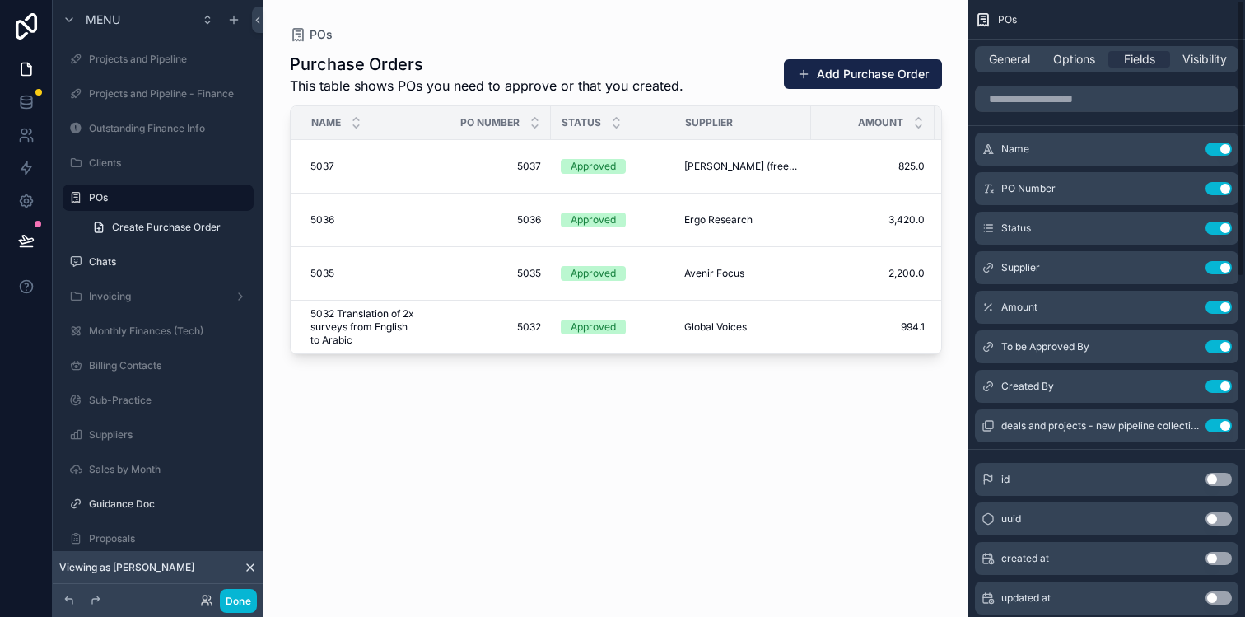
click at [774, 458] on div "scrollable content" at bounding box center [615, 298] width 705 height 597
click at [1064, 15] on div "POs" at bounding box center [1106, 20] width 277 height 40
click at [614, 421] on div "Purchase Orders This table shows POs you need to approve or that you created. A…" at bounding box center [616, 320] width 652 height 554
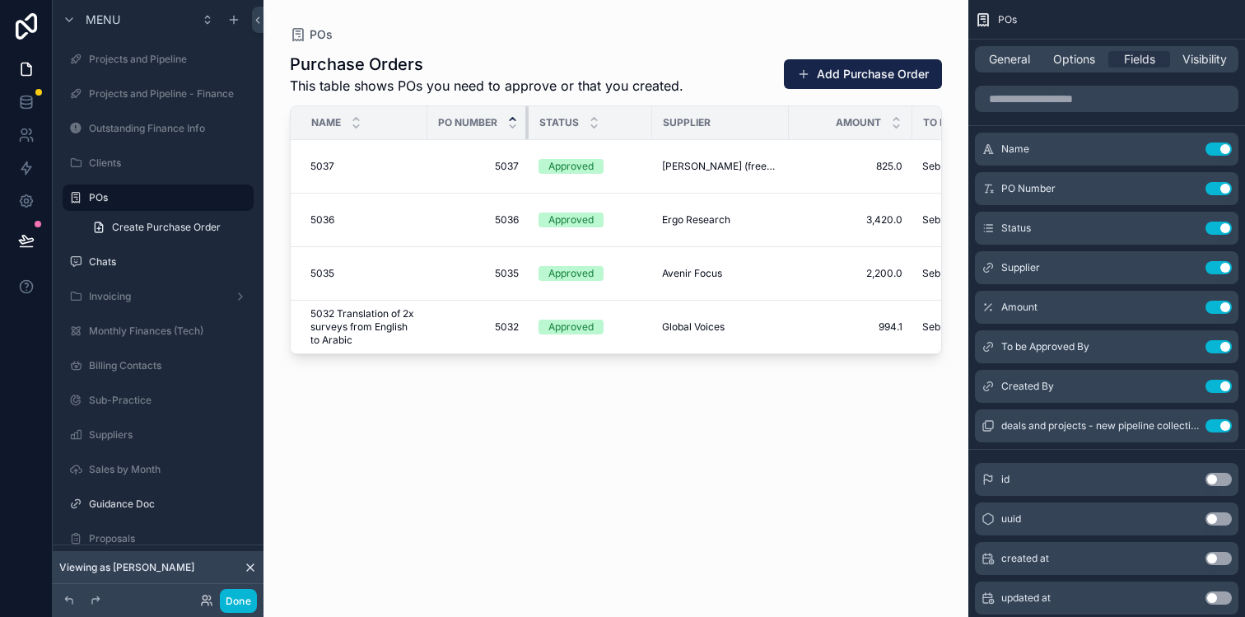
drag, startPoint x: 548, startPoint y: 120, endPoint x: 510, endPoint y: 120, distance: 38.7
click at [510, 120] on th "PO Number" at bounding box center [477, 123] width 101 height 34
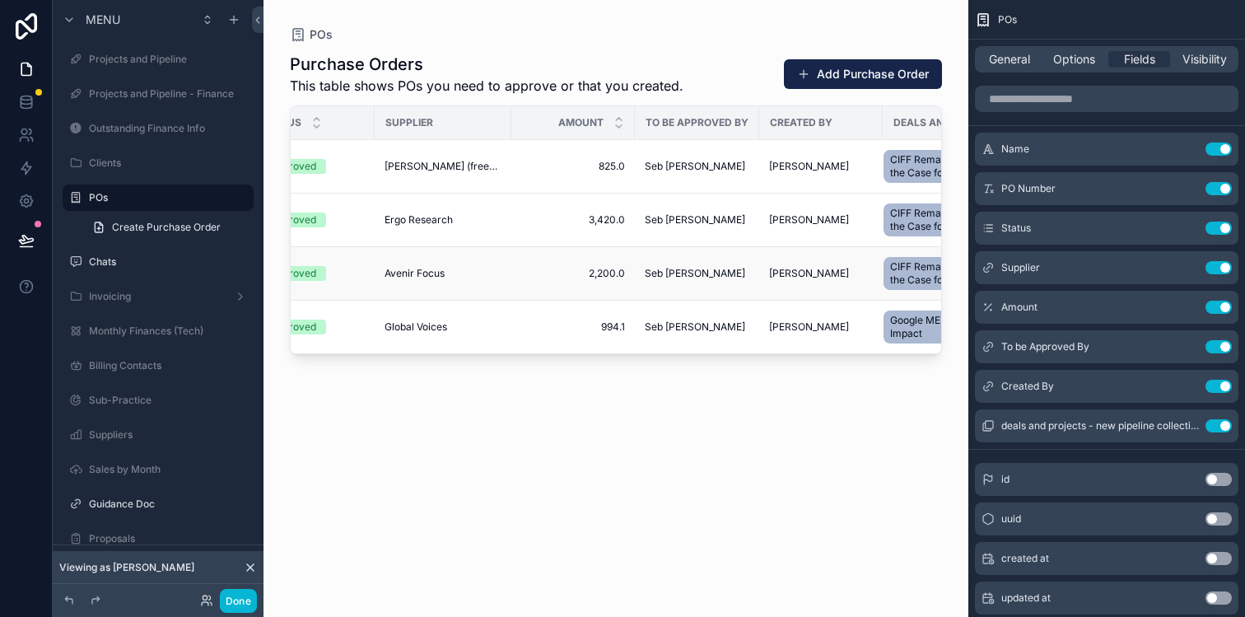
scroll to position [0, 343]
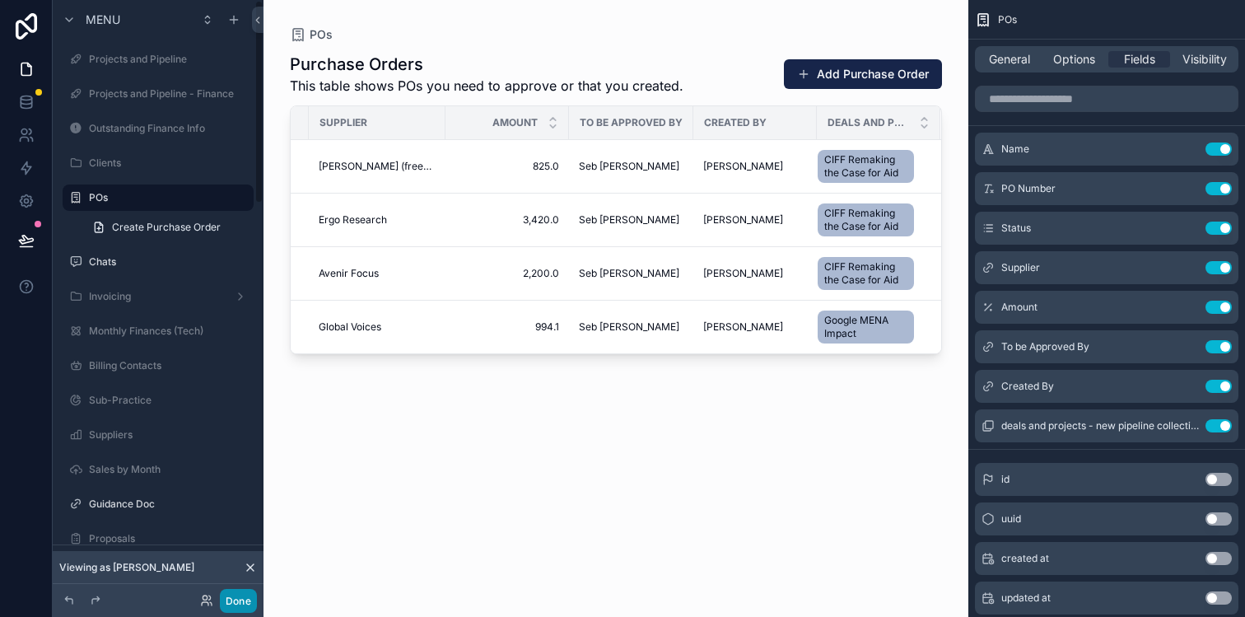
click at [235, 600] on button "Done" at bounding box center [238, 601] width 37 height 24
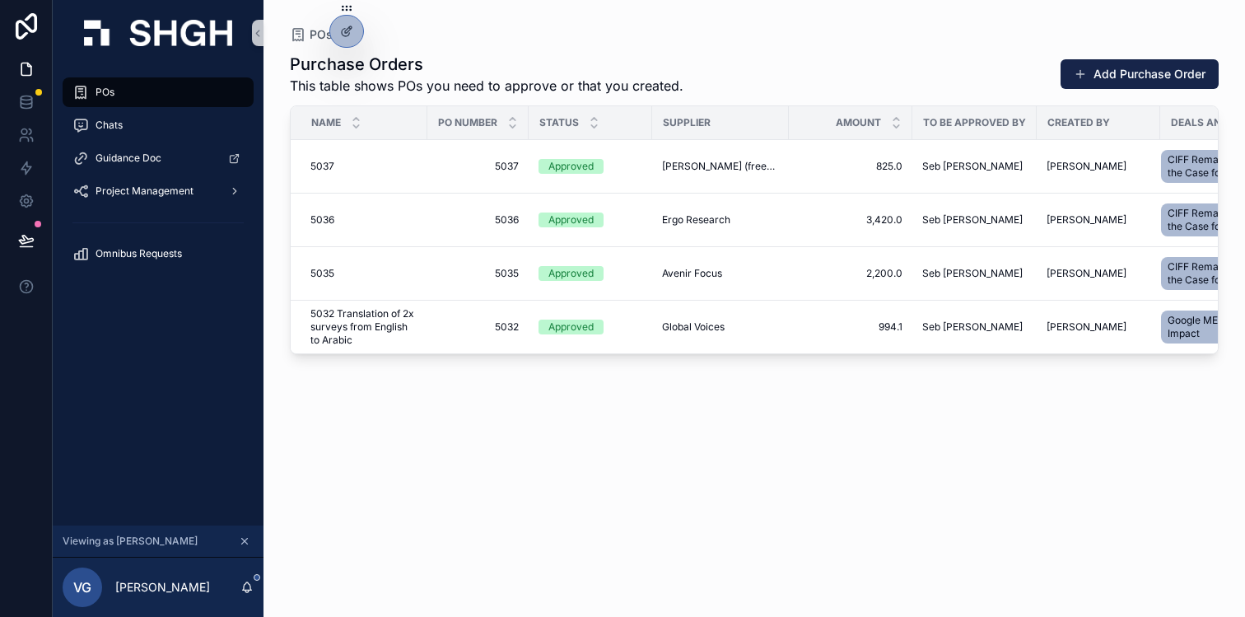
click at [633, 441] on div "Purchase Orders This table shows POs you need to approve or that you created. A…" at bounding box center [754, 320] width 929 height 554
click at [647, 49] on div "Purchase Orders This table shows POs you need to approve or that you created. A…" at bounding box center [754, 320] width 929 height 554
click at [418, 478] on div "Purchase Orders This table shows POs you need to approve or that you created. A…" at bounding box center [754, 320] width 929 height 554
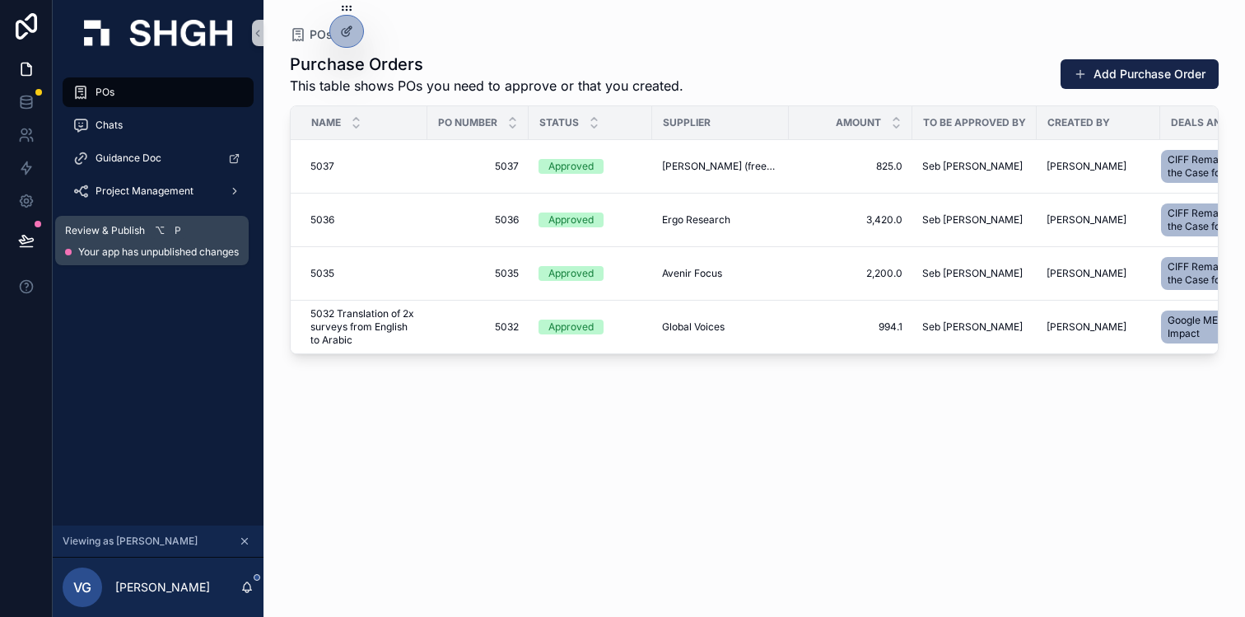
click at [23, 240] on icon at bounding box center [26, 239] width 14 height 8
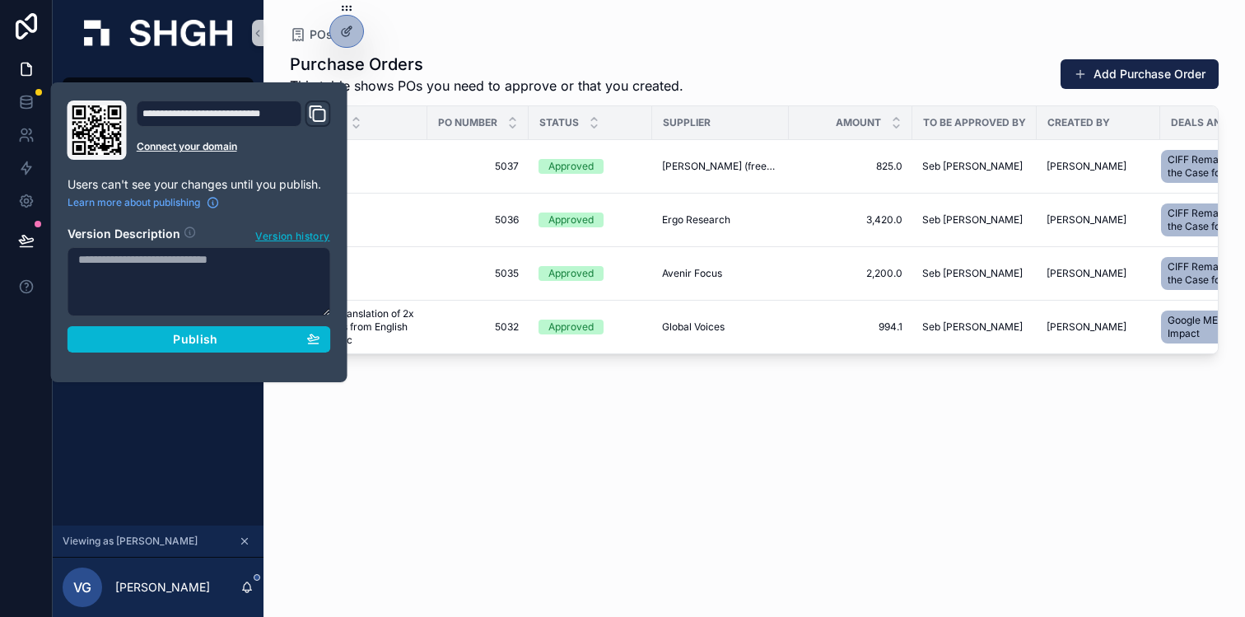
click at [159, 263] on textarea at bounding box center [198, 281] width 263 height 69
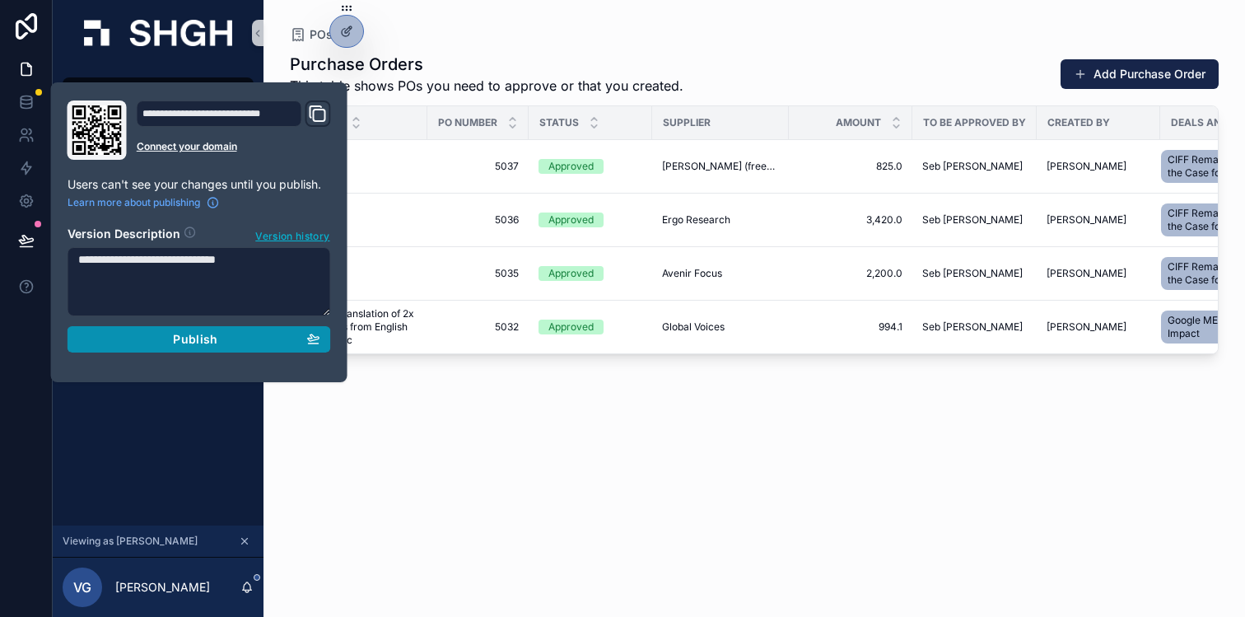
type textarea "**********"
click at [138, 333] on div "Publish" at bounding box center [199, 339] width 242 height 15
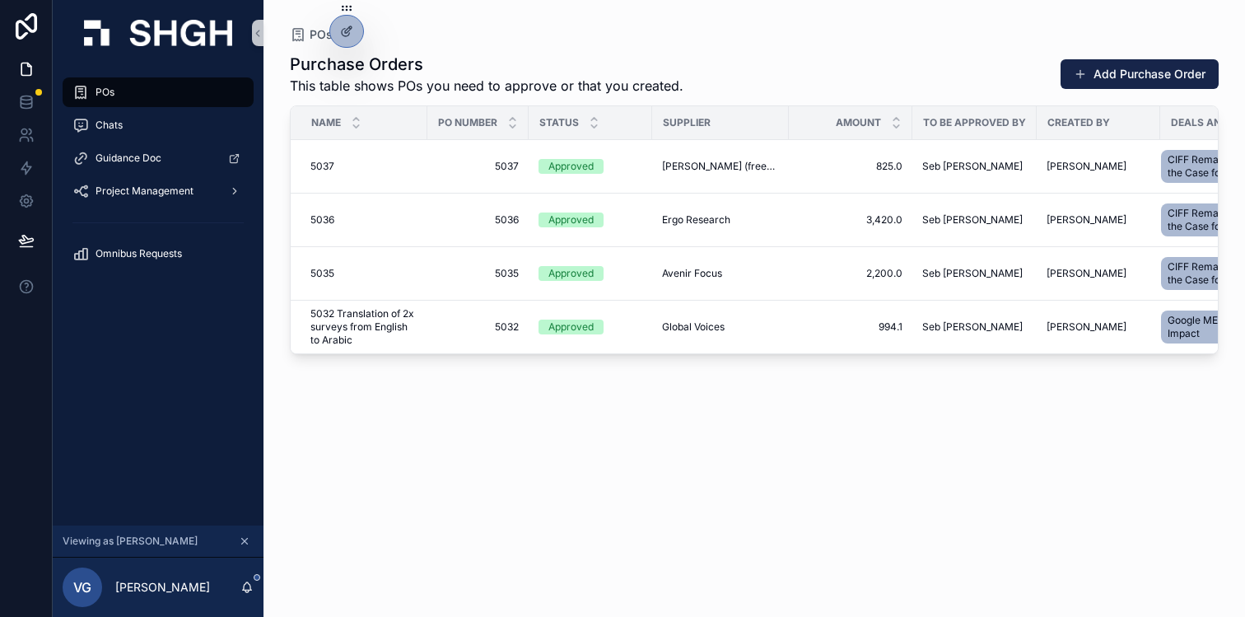
click at [455, 467] on div "Purchase Orders This table shows POs you need to approve or that you created. A…" at bounding box center [754, 320] width 929 height 554
click at [213, 394] on div "POs Chats Guidance Doc Project Management Omnibus Requests" at bounding box center [158, 295] width 211 height 459
click at [24, 165] on icon at bounding box center [26, 168] width 10 height 12
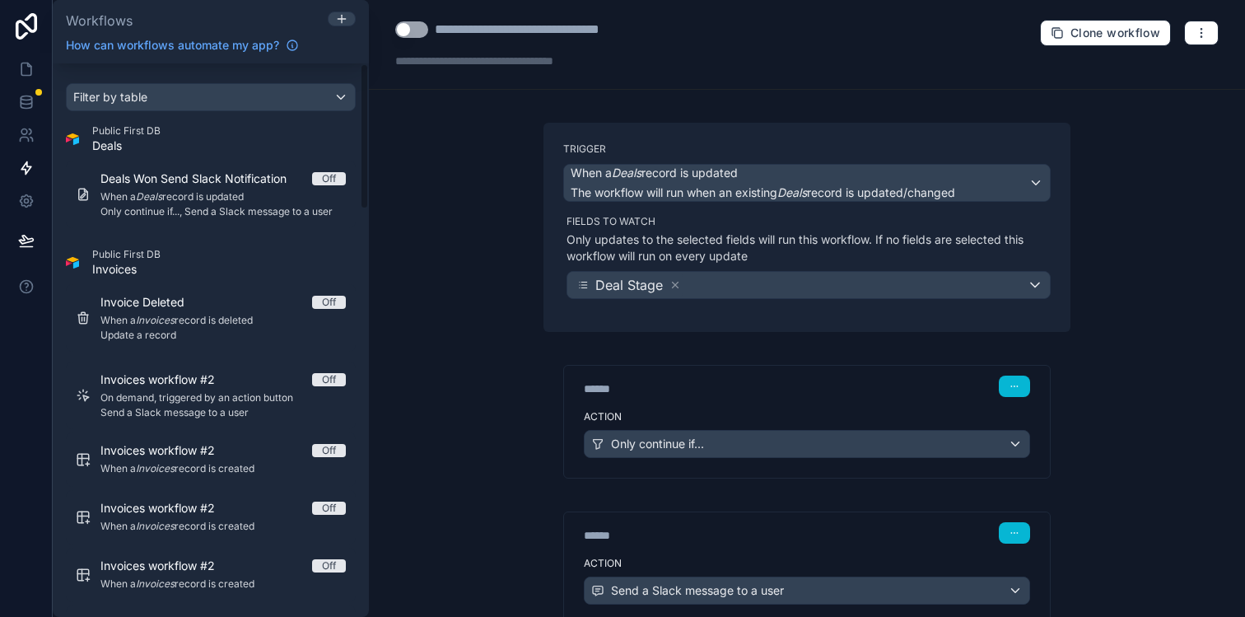
click at [432, 278] on div "**********" at bounding box center [807, 308] width 876 height 617
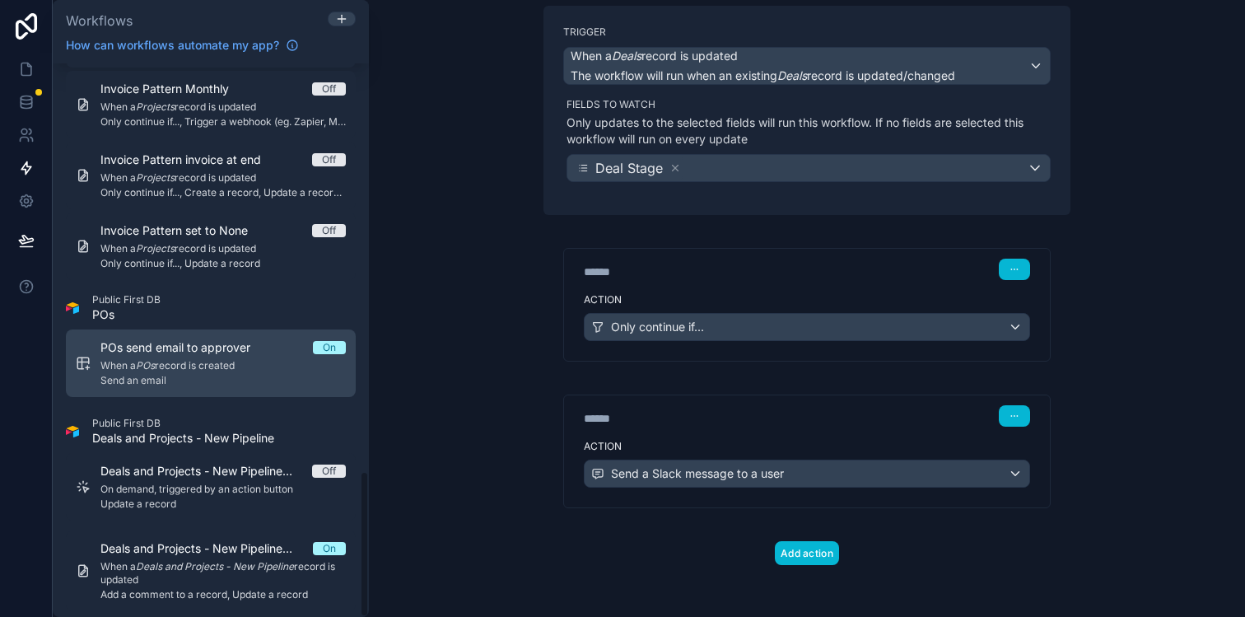
scroll to position [1539, 0]
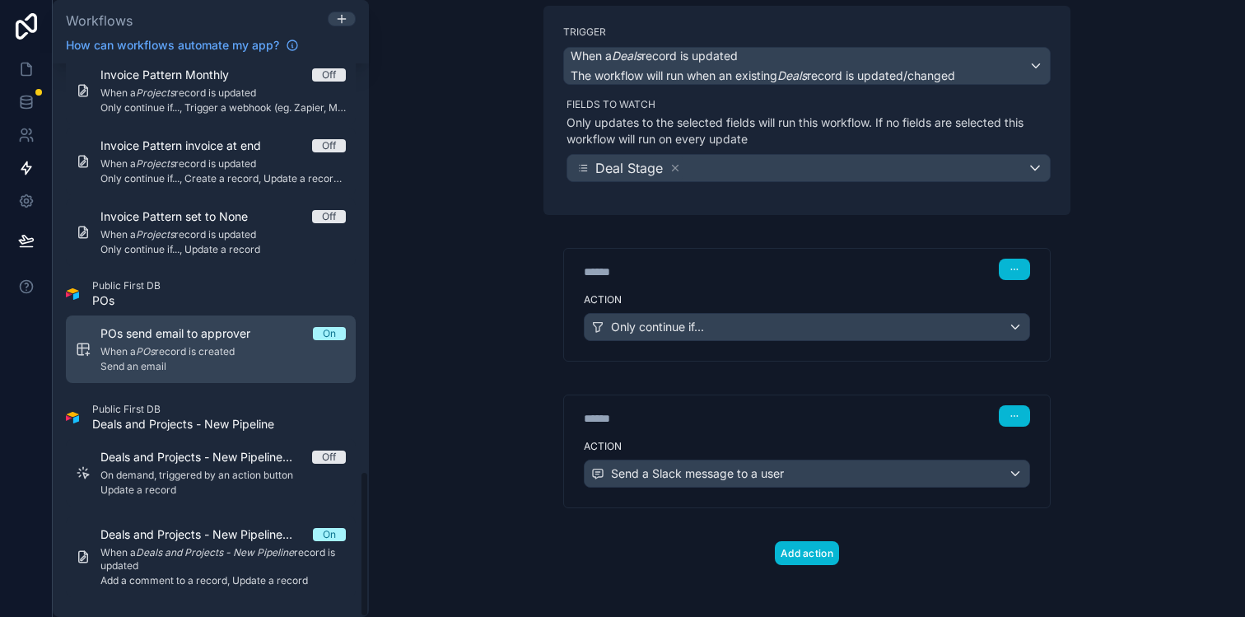
click at [212, 344] on div "POs send email to approver On When a POs record is created Send an email" at bounding box center [222, 349] width 245 height 48
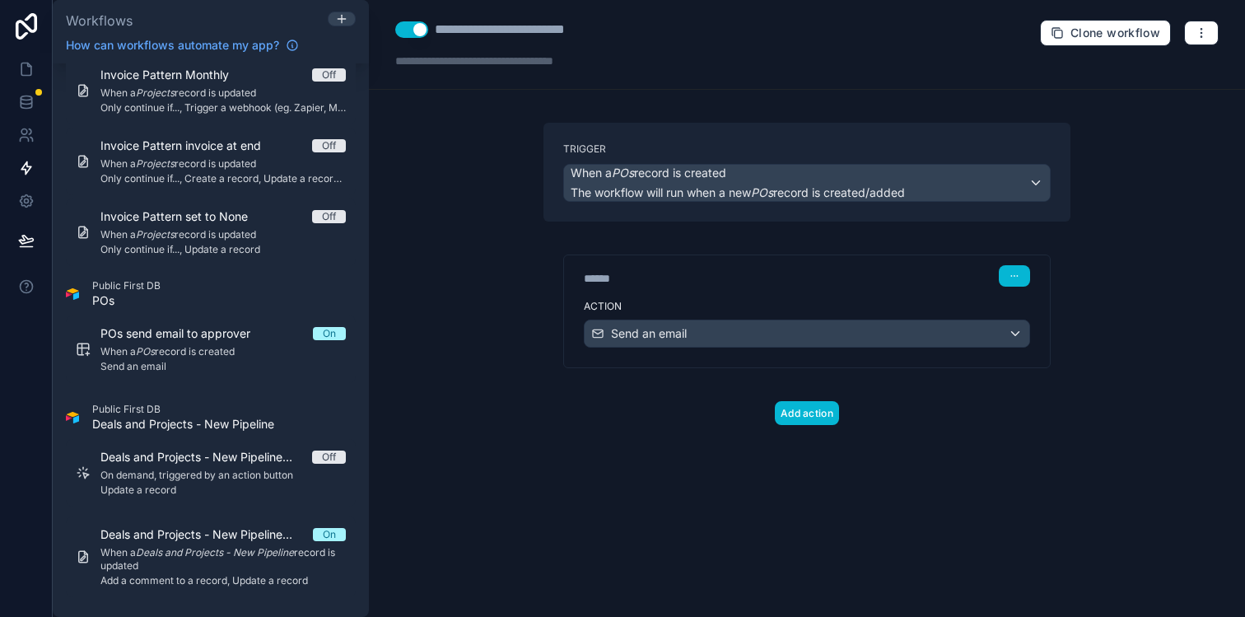
click at [702, 434] on div "Trigger When a POs record is created The workflow will run when a new POs recor…" at bounding box center [806, 300] width 553 height 355
click at [338, 19] on icon at bounding box center [341, 18] width 13 height 13
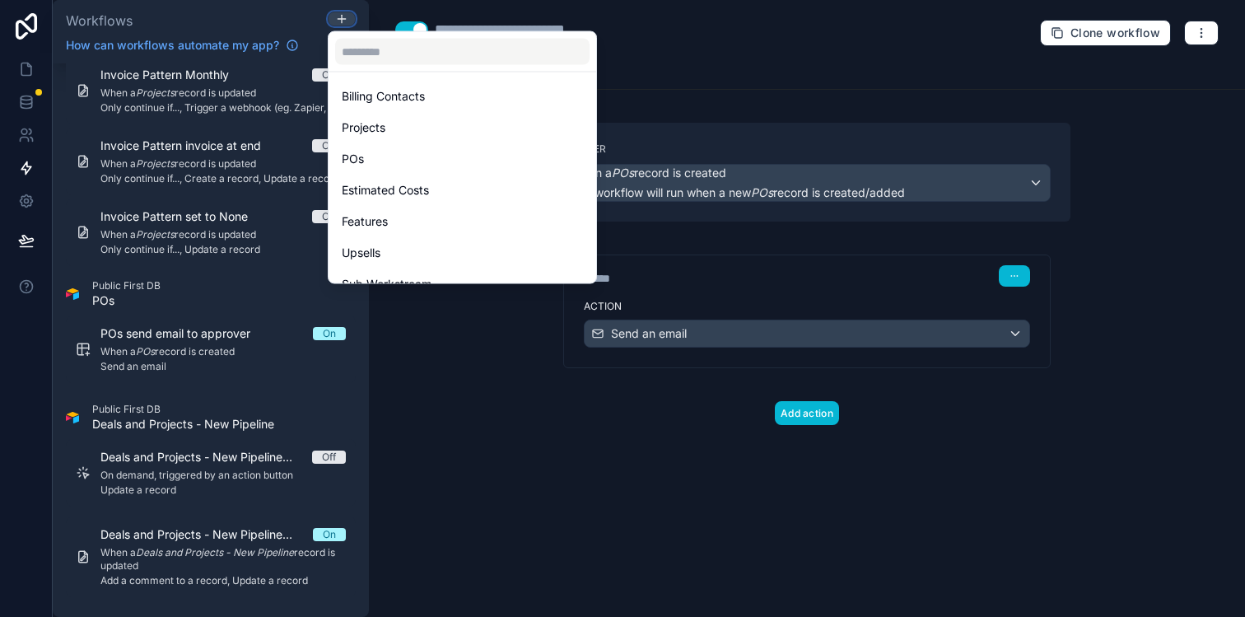
scroll to position [525, 0]
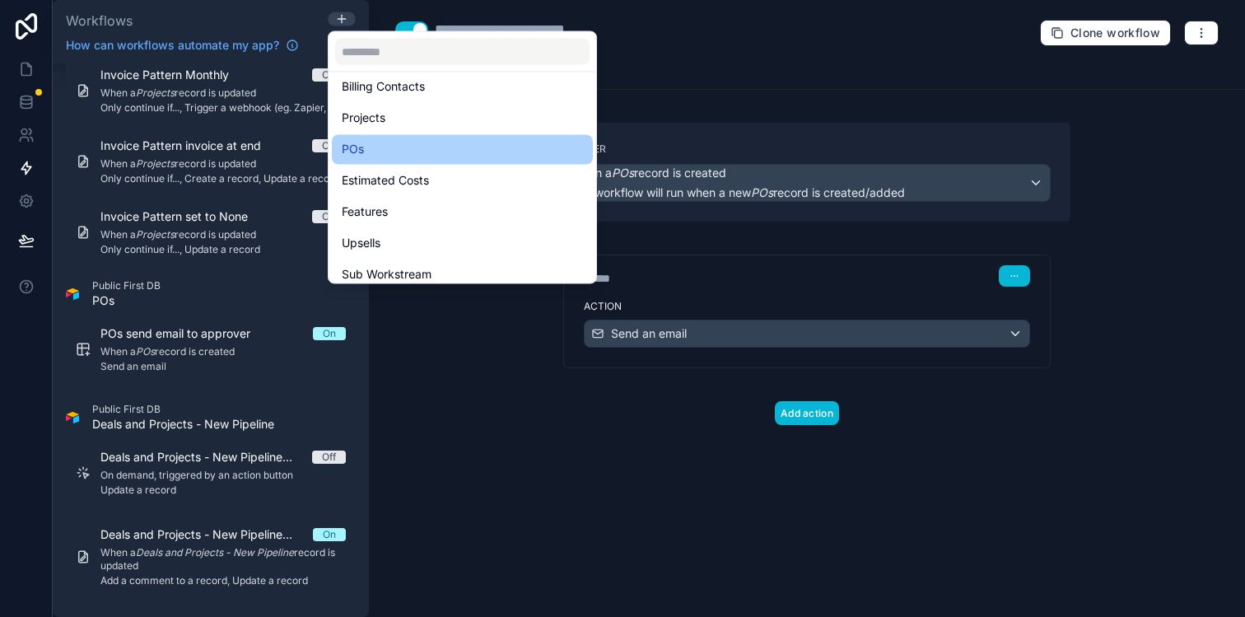
click at [410, 156] on div "POs" at bounding box center [462, 150] width 241 height 20
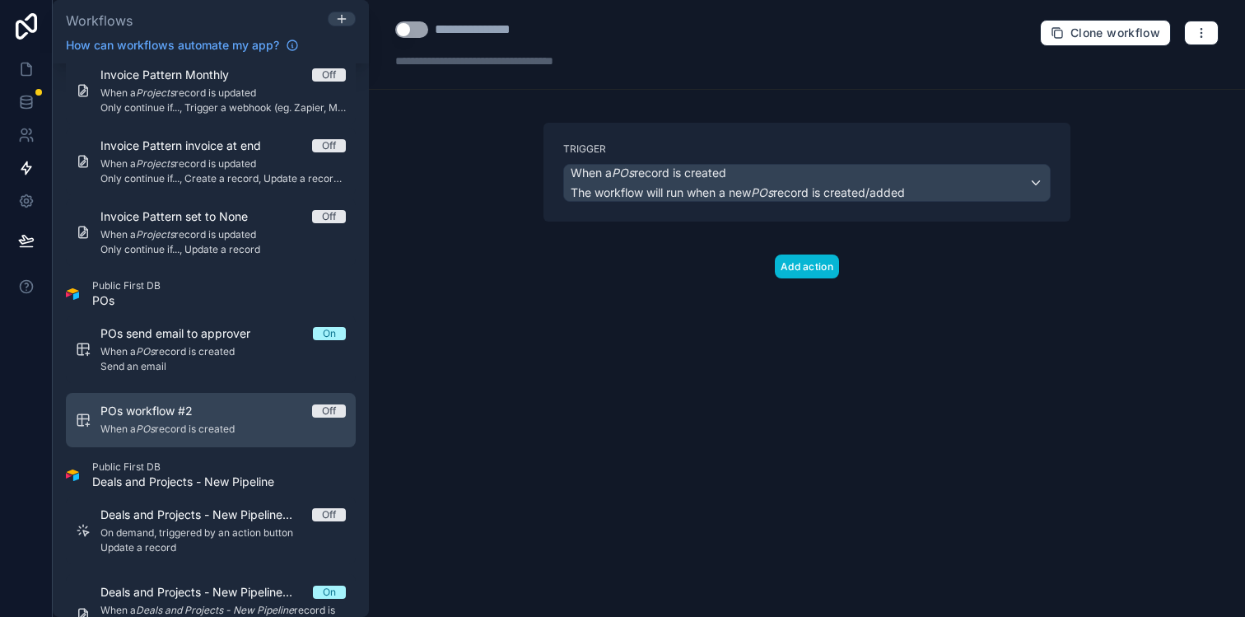
click at [284, 435] on span "When a POs record is created" at bounding box center [222, 428] width 245 height 13
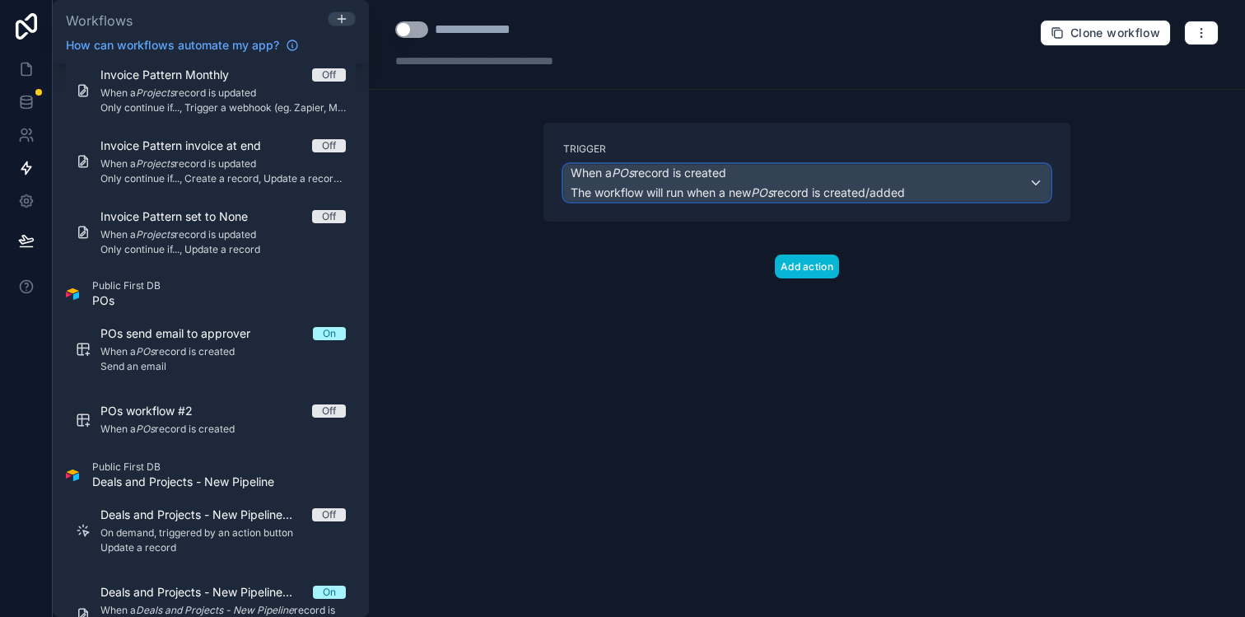
click at [920, 179] on div "When a POs record is created The workflow will run when a new POs record is cre…" at bounding box center [807, 183] width 486 height 36
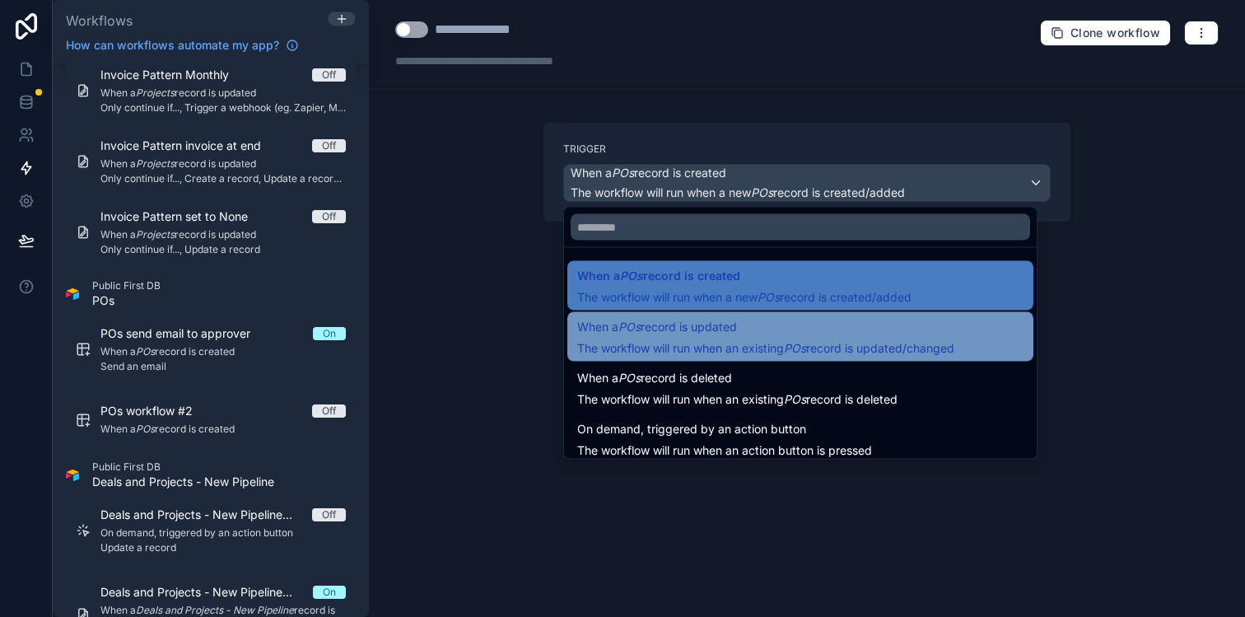
click at [863, 341] on span "The workflow will run when an existing POs record is updated/changed" at bounding box center [765, 348] width 377 height 14
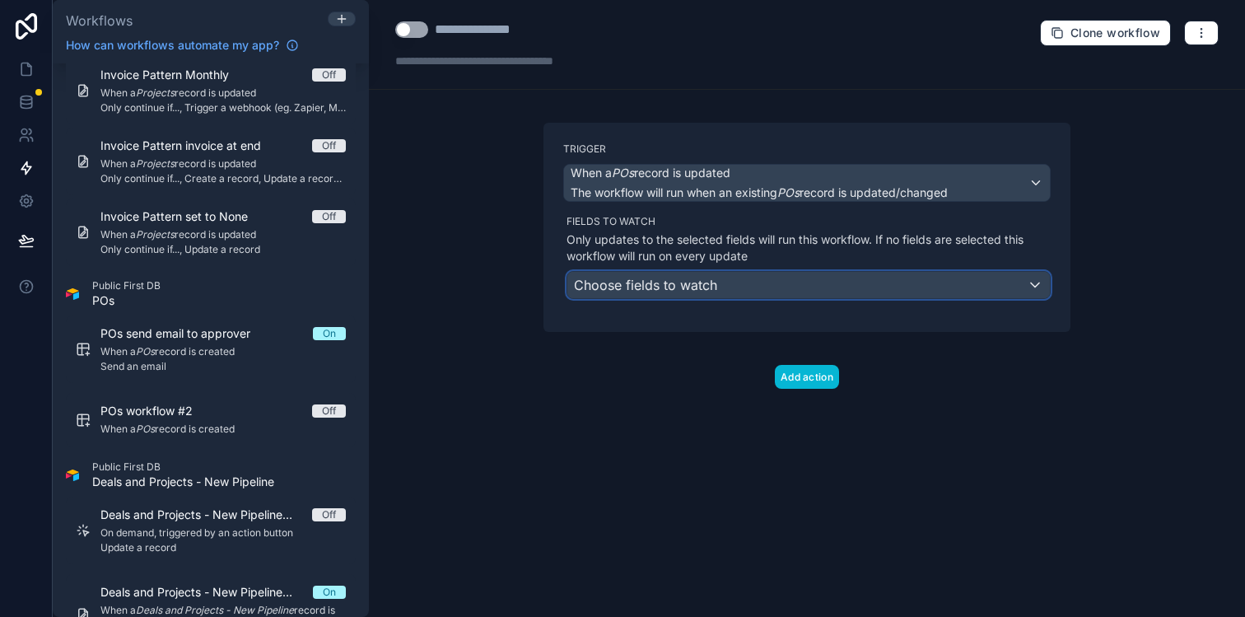
click at [833, 288] on div "Choose fields to watch" at bounding box center [808, 285] width 482 height 26
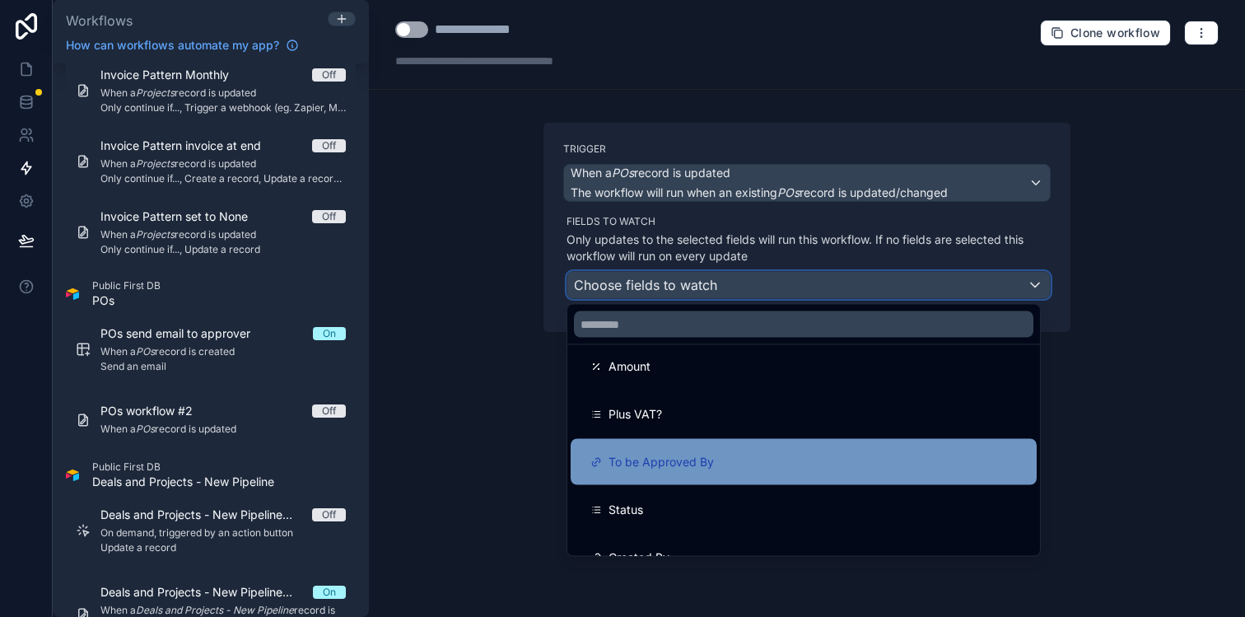
scroll to position [115, 0]
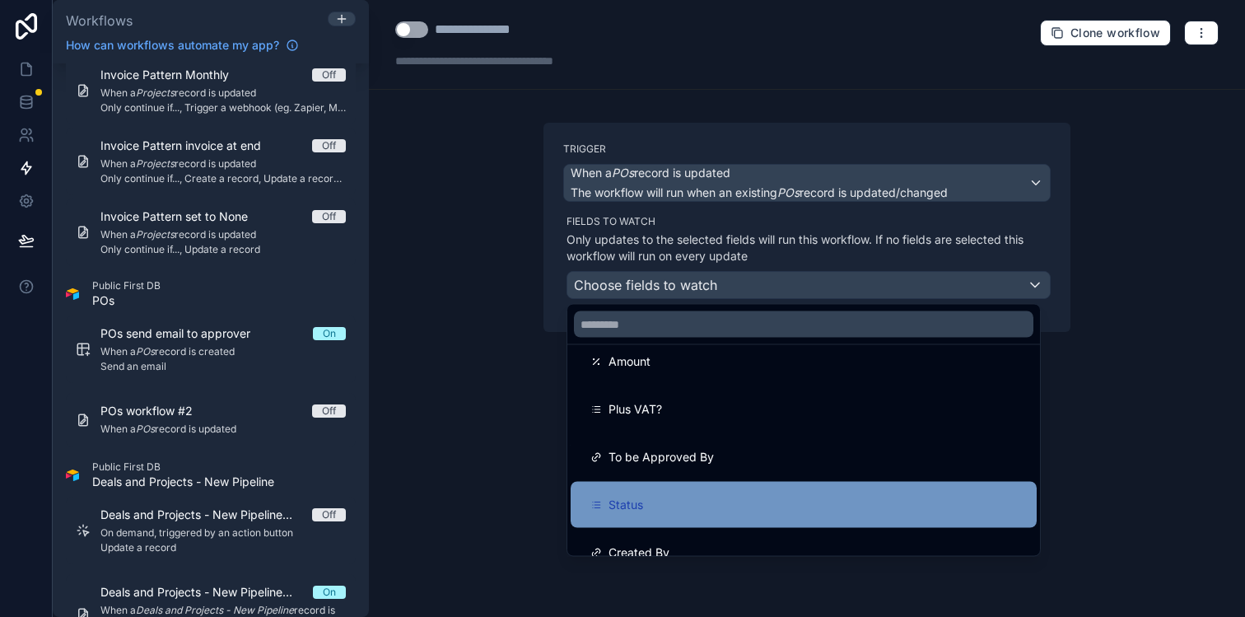
click at [775, 493] on div "Status" at bounding box center [803, 505] width 466 height 46
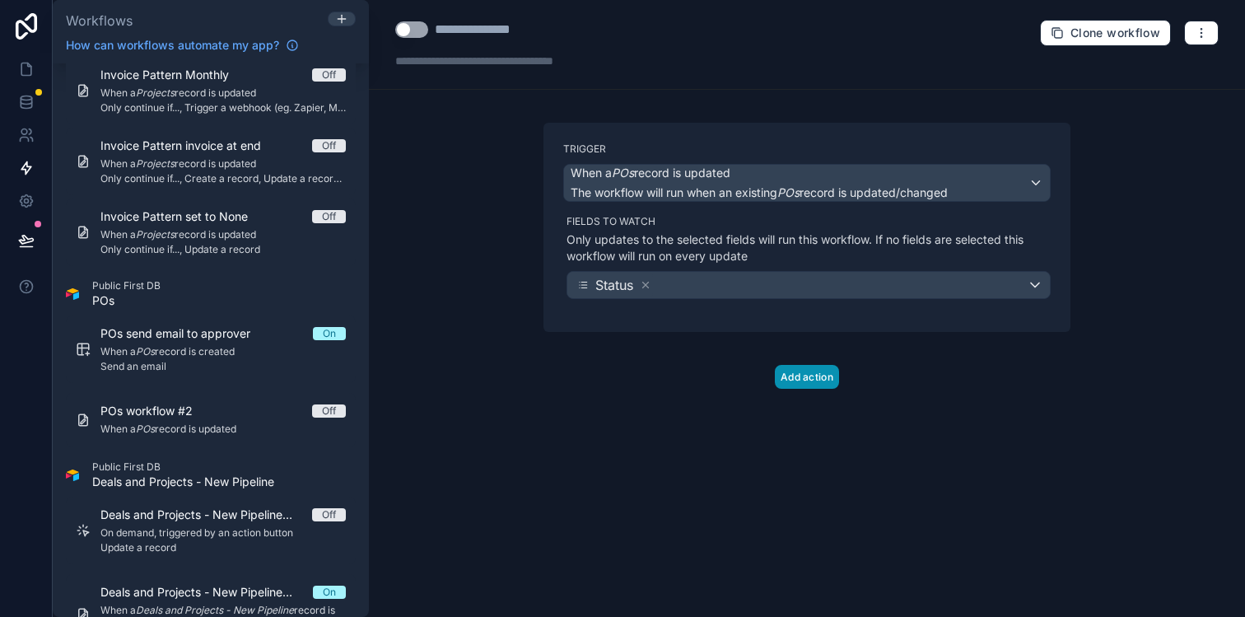
click at [806, 376] on button "Add action" at bounding box center [807, 377] width 64 height 24
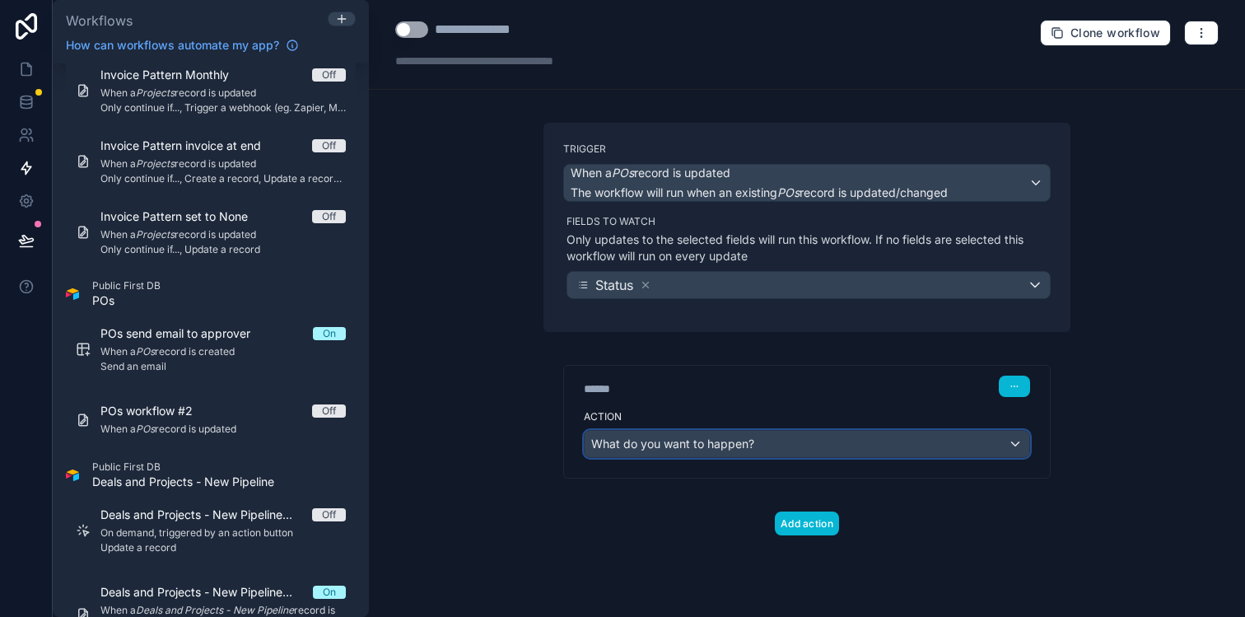
click at [953, 443] on div "What do you want to happen?" at bounding box center [806, 444] width 445 height 26
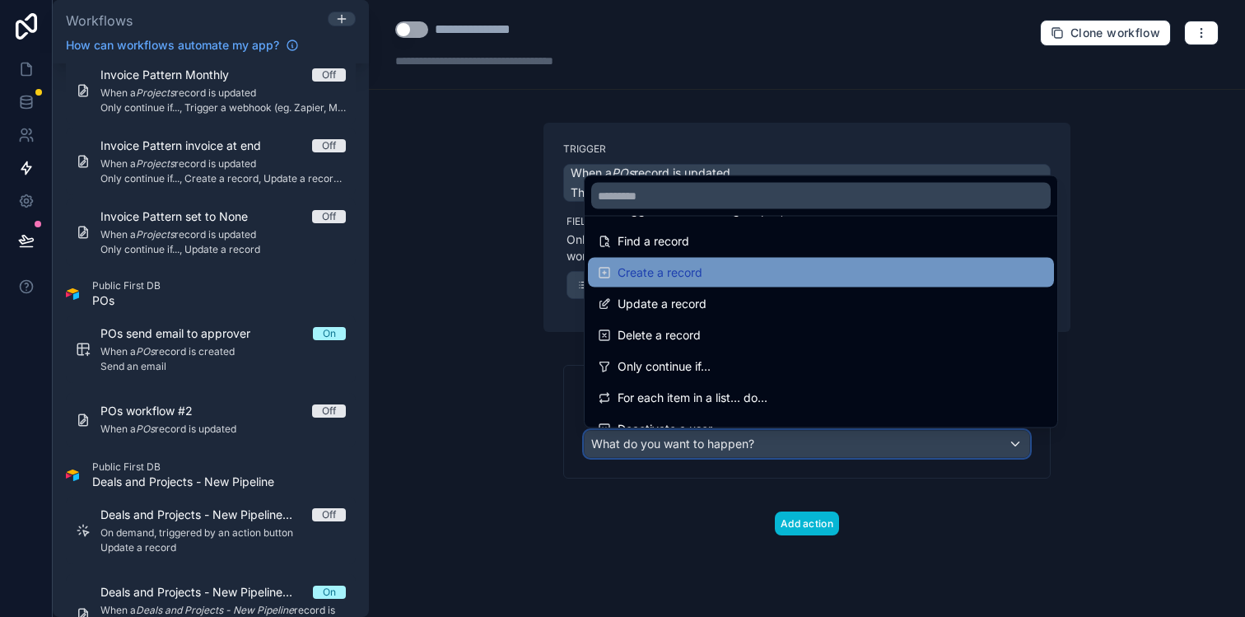
scroll to position [109, 0]
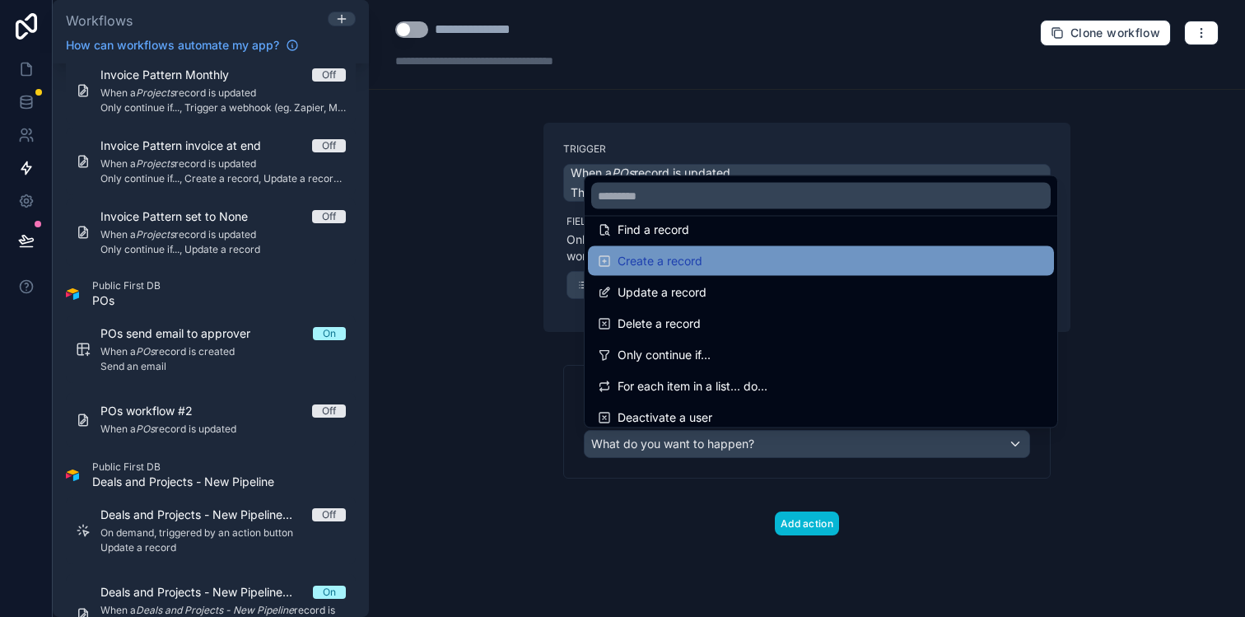
click at [915, 361] on div "Only continue if..." at bounding box center [821, 355] width 446 height 20
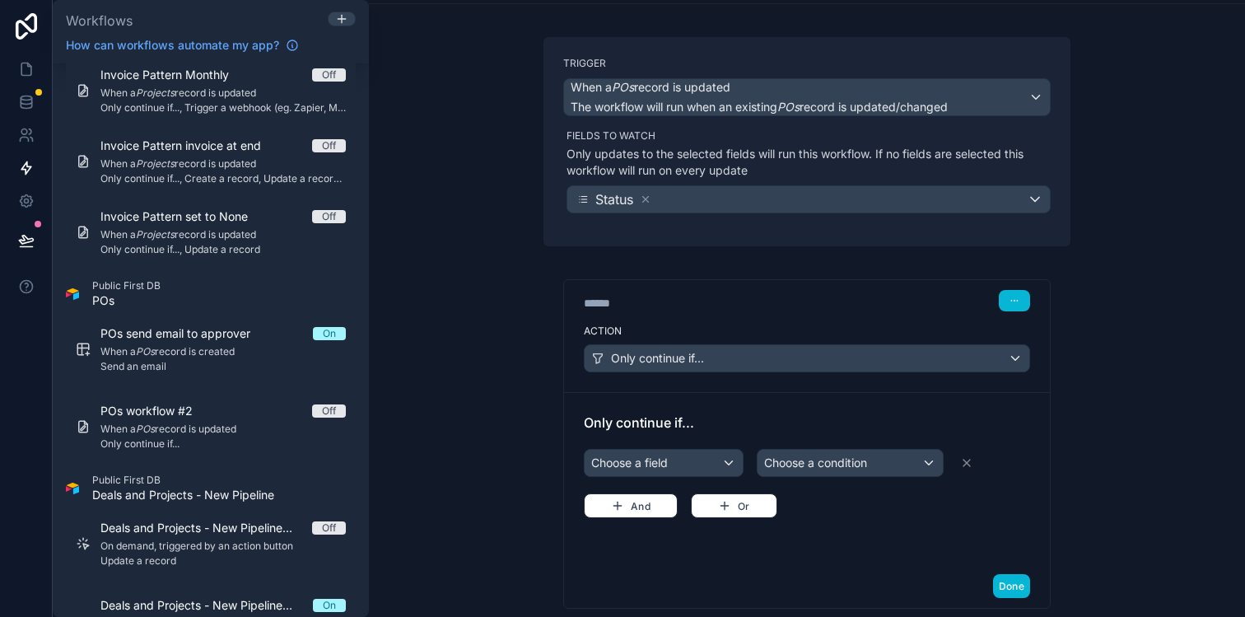
scroll to position [162, 0]
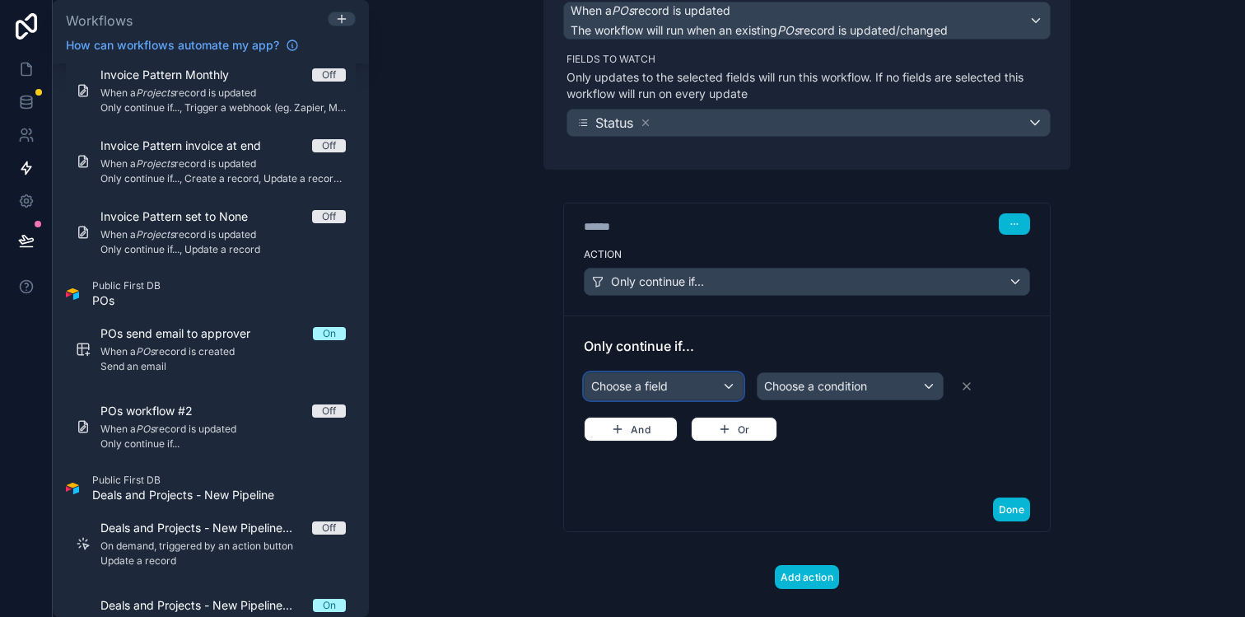
click at [717, 386] on div "Choose a field" at bounding box center [663, 386] width 158 height 26
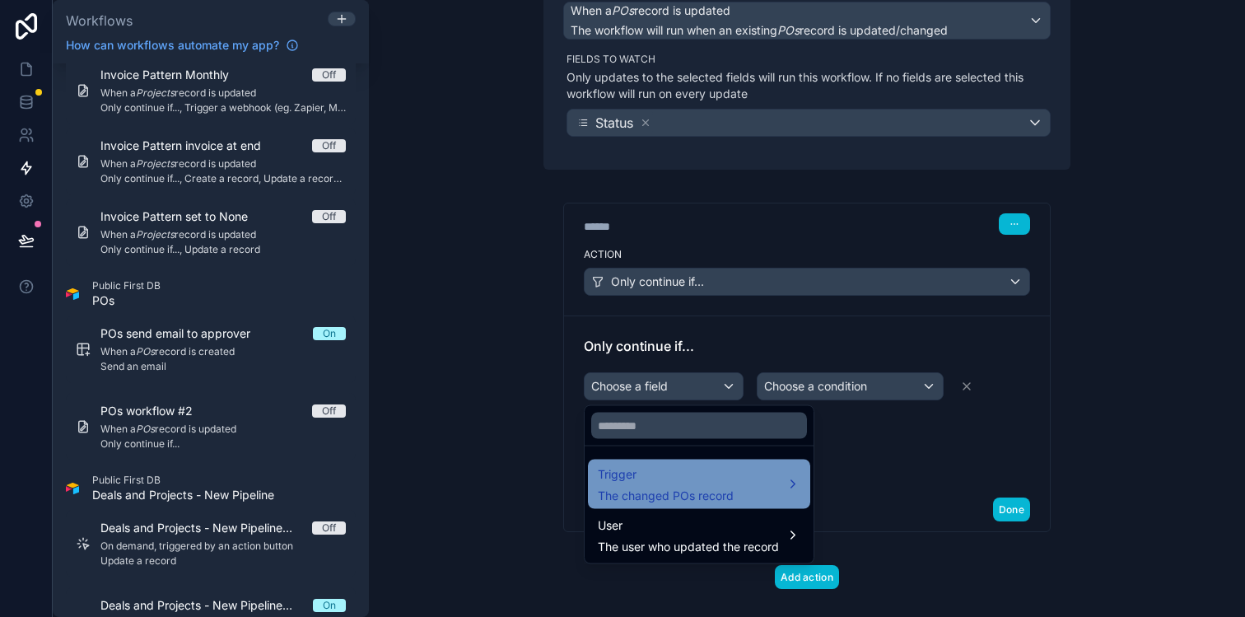
click at [705, 486] on div "Trigger The changed POs record" at bounding box center [666, 484] width 136 height 40
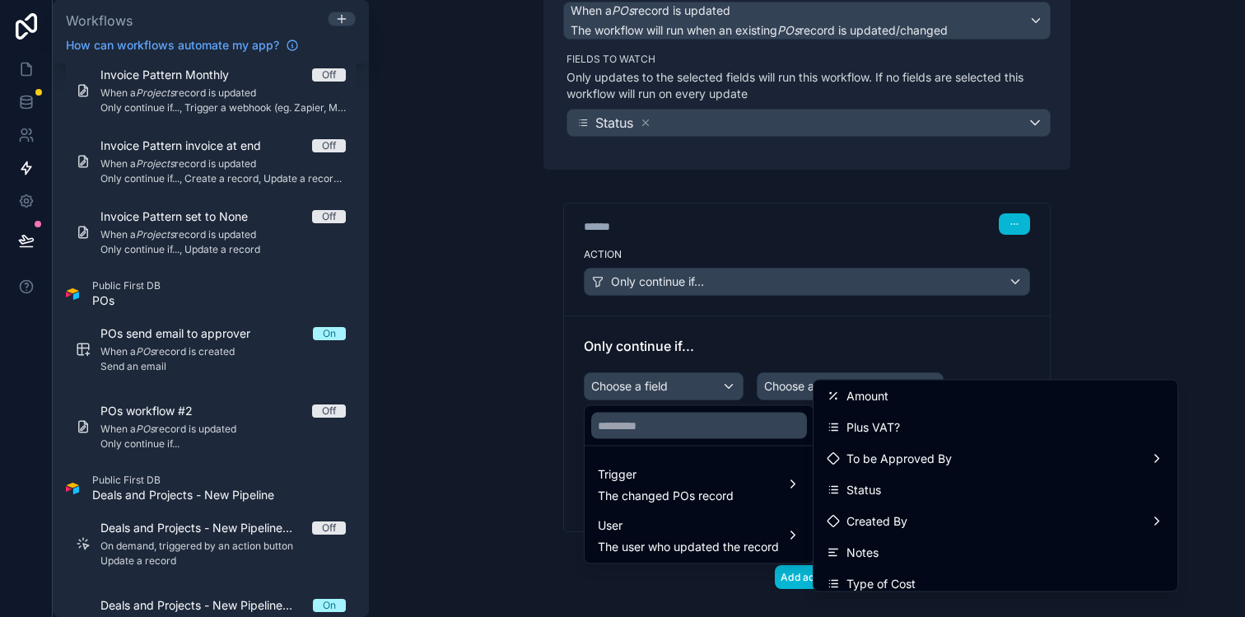
scroll to position [199, 0]
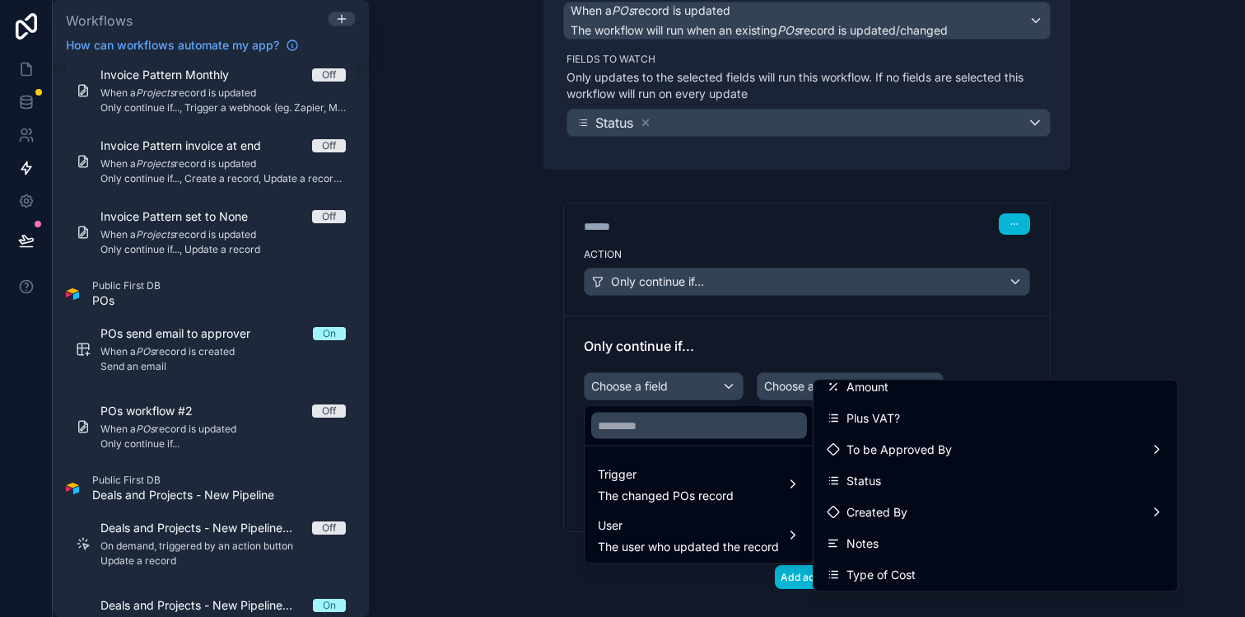
click at [896, 474] on div "Status" at bounding box center [994, 481] width 337 height 20
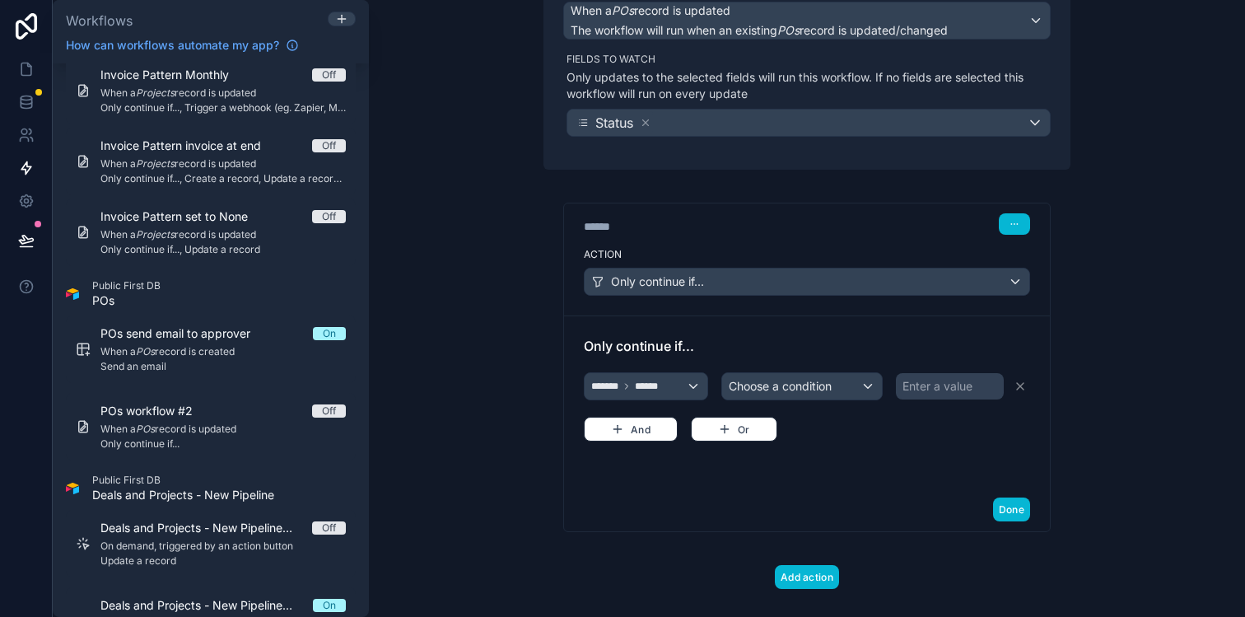
click at [896, 474] on div "Only continue if... ******* ****** Choose a condition Enter a value And Or" at bounding box center [807, 401] width 486 height 172
click at [868, 387] on div "Choose a condition" at bounding box center [808, 386] width 155 height 26
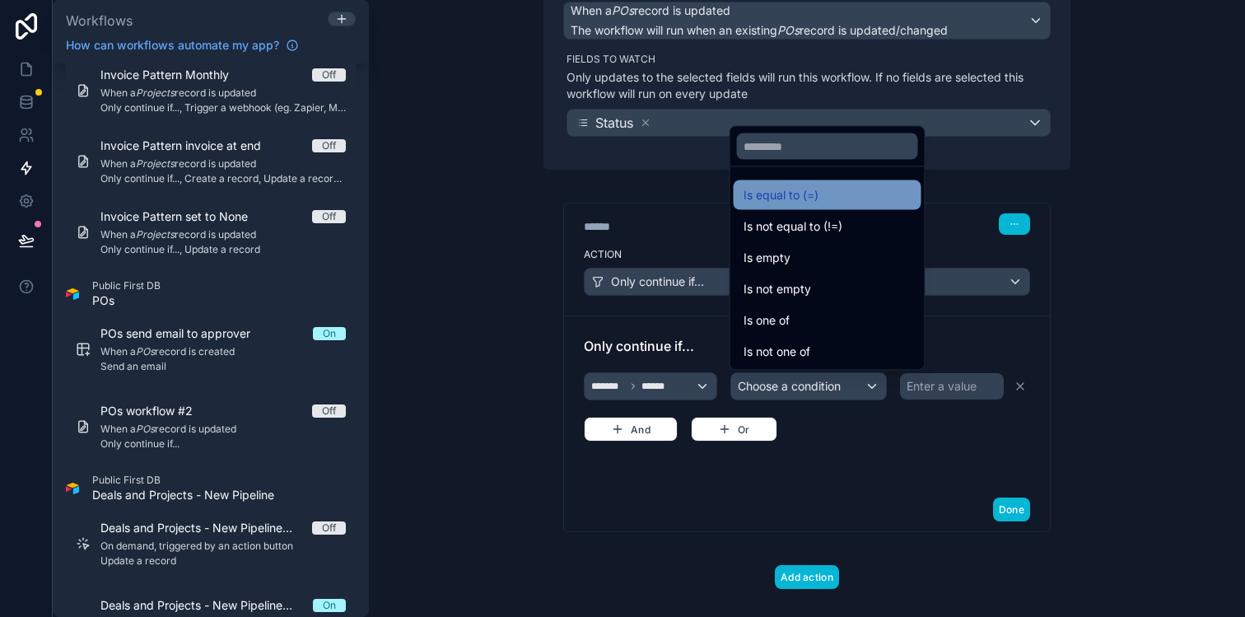
click at [843, 196] on div "Is equal to (=)" at bounding box center [827, 195] width 168 height 20
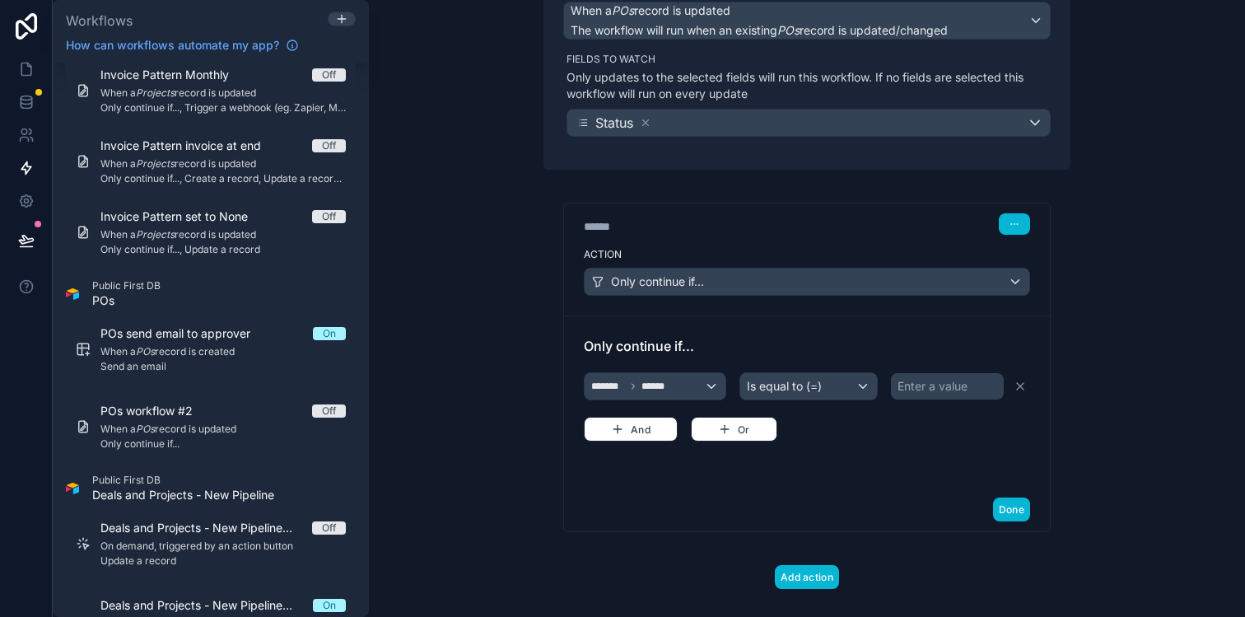
click at [932, 383] on div "Enter a value" at bounding box center [932, 386] width 70 height 16
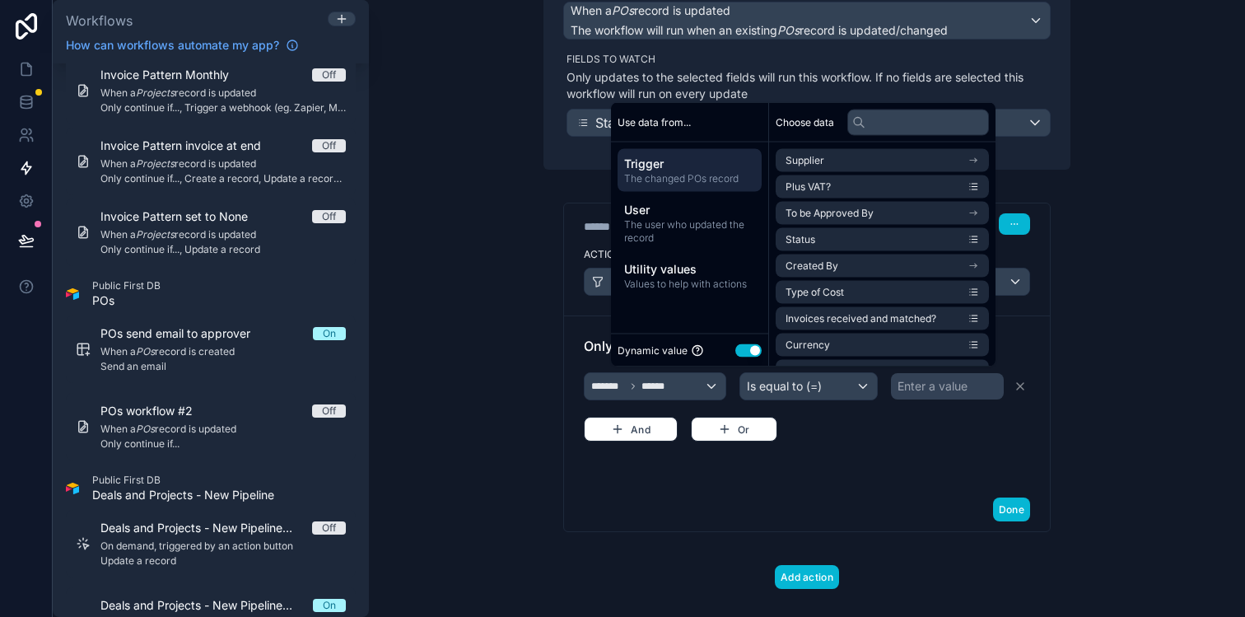
click at [738, 347] on button "Use setting" at bounding box center [748, 349] width 26 height 13
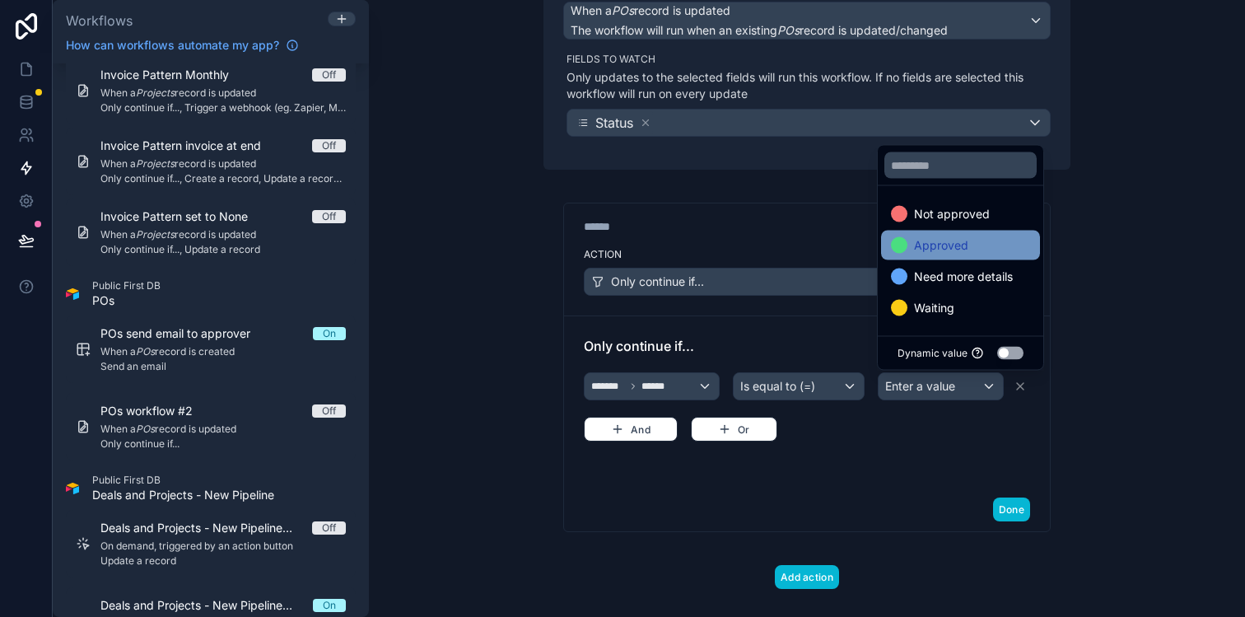
click at [938, 244] on span "Approved" at bounding box center [941, 245] width 54 height 20
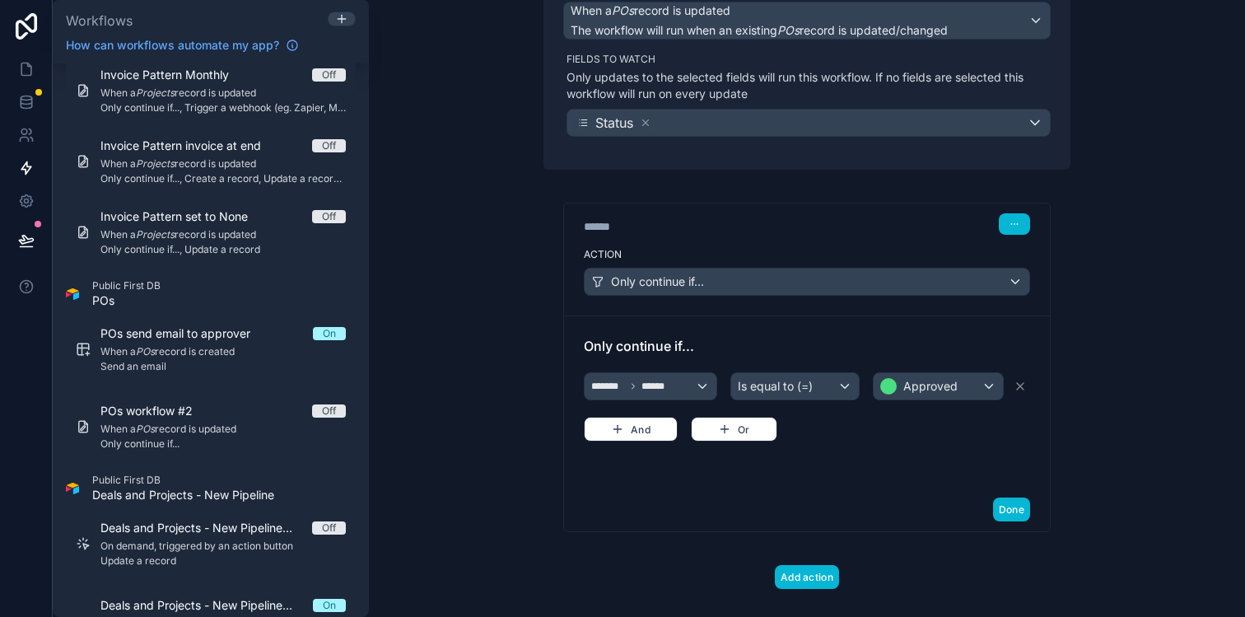
click at [1133, 362] on div "**********" at bounding box center [807, 308] width 876 height 617
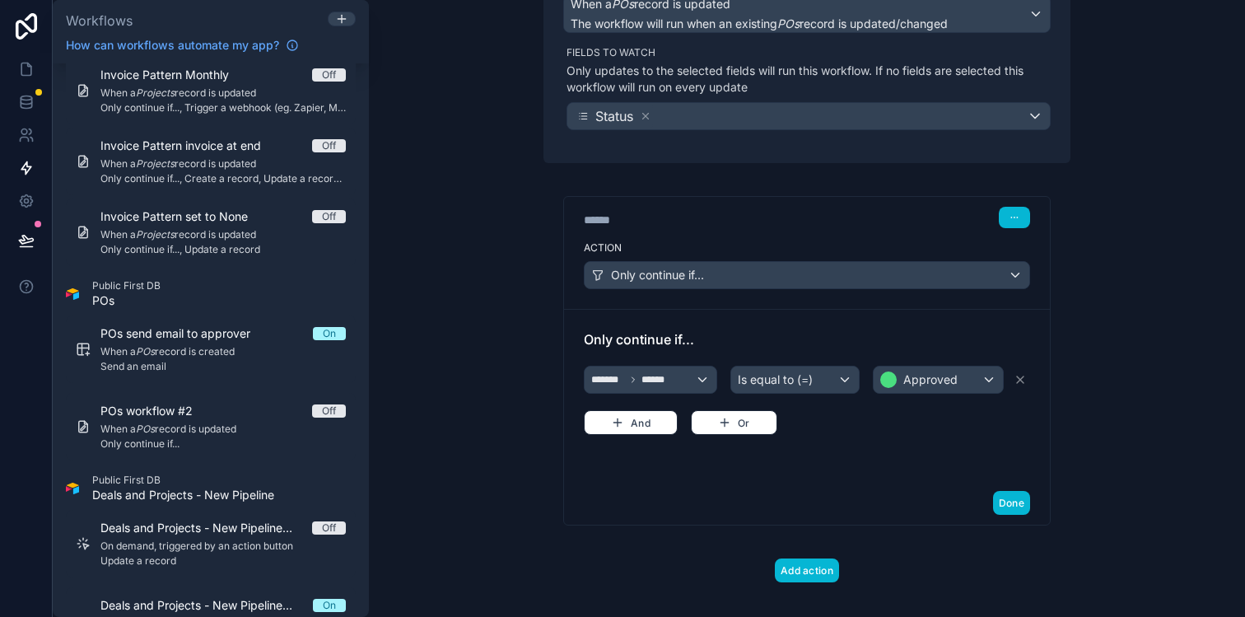
scroll to position [176, 0]
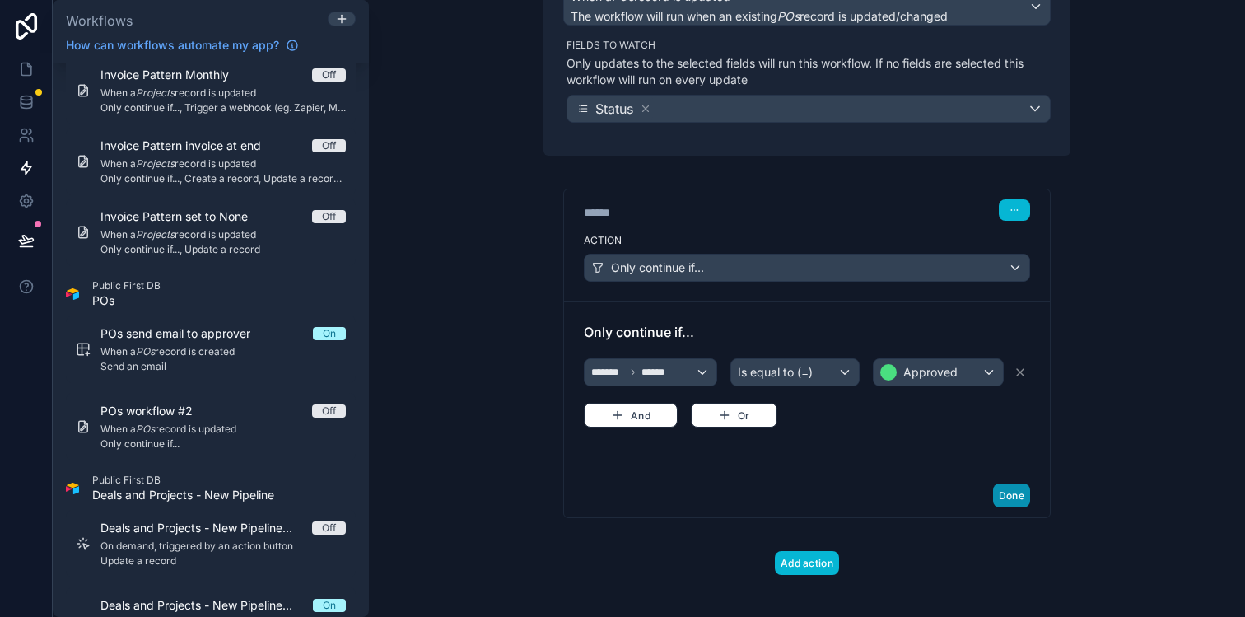
click at [1017, 498] on button "Done" at bounding box center [1011, 495] width 37 height 24
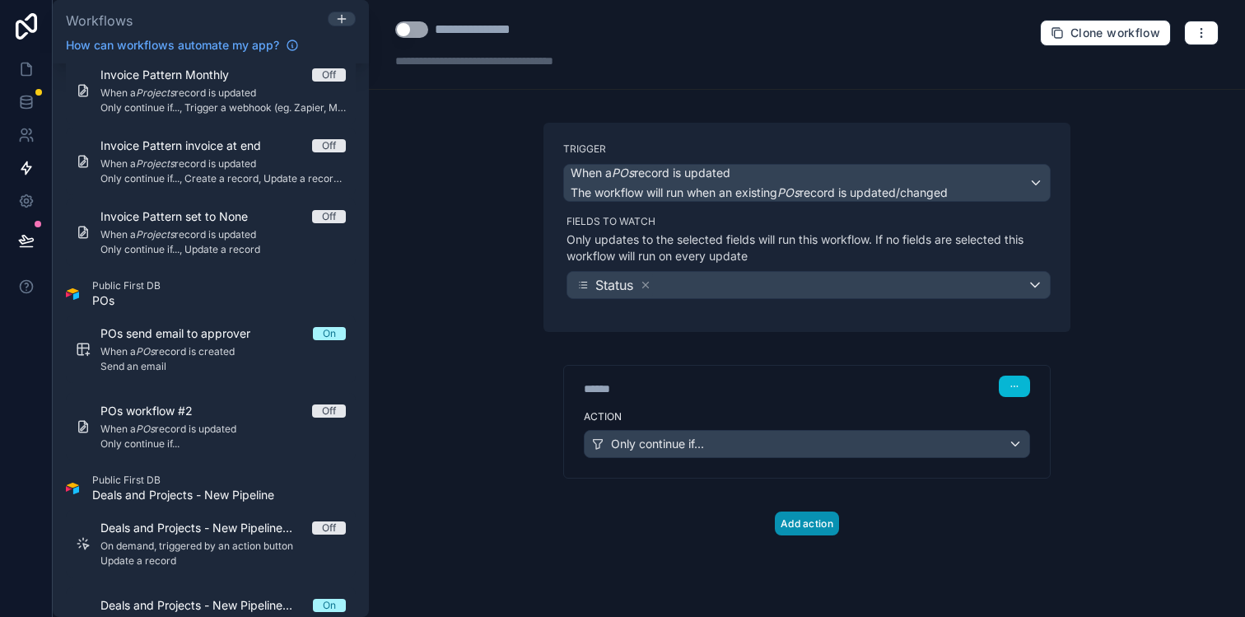
click at [823, 527] on button "Add action" at bounding box center [807, 523] width 64 height 24
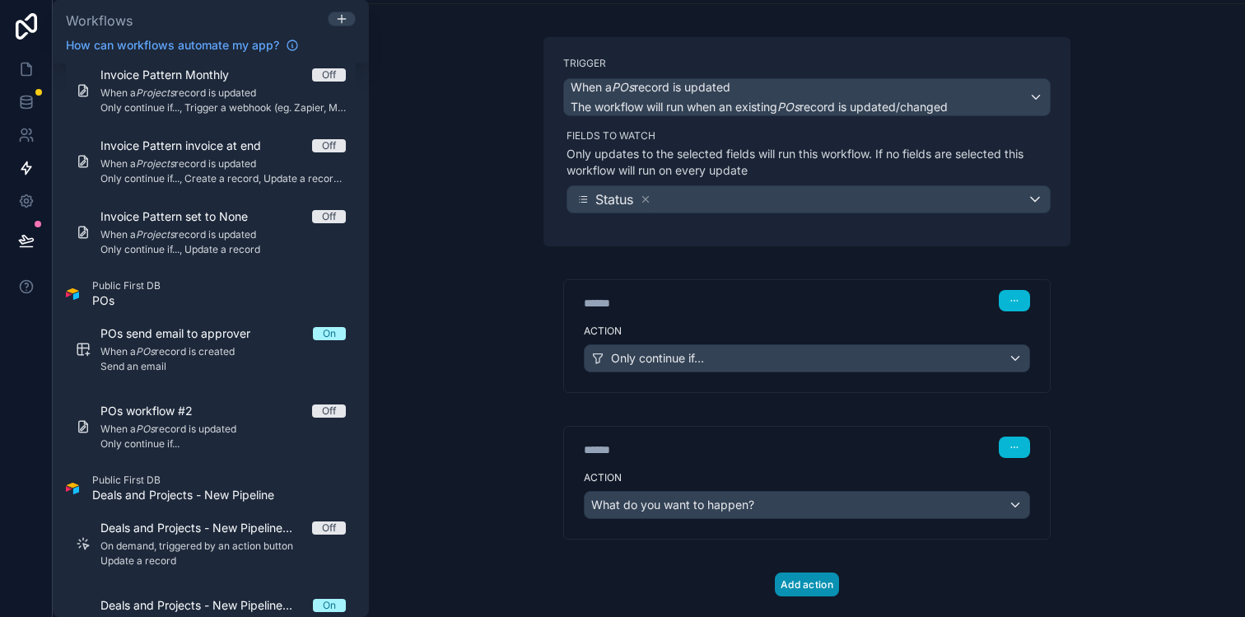
scroll to position [117, 0]
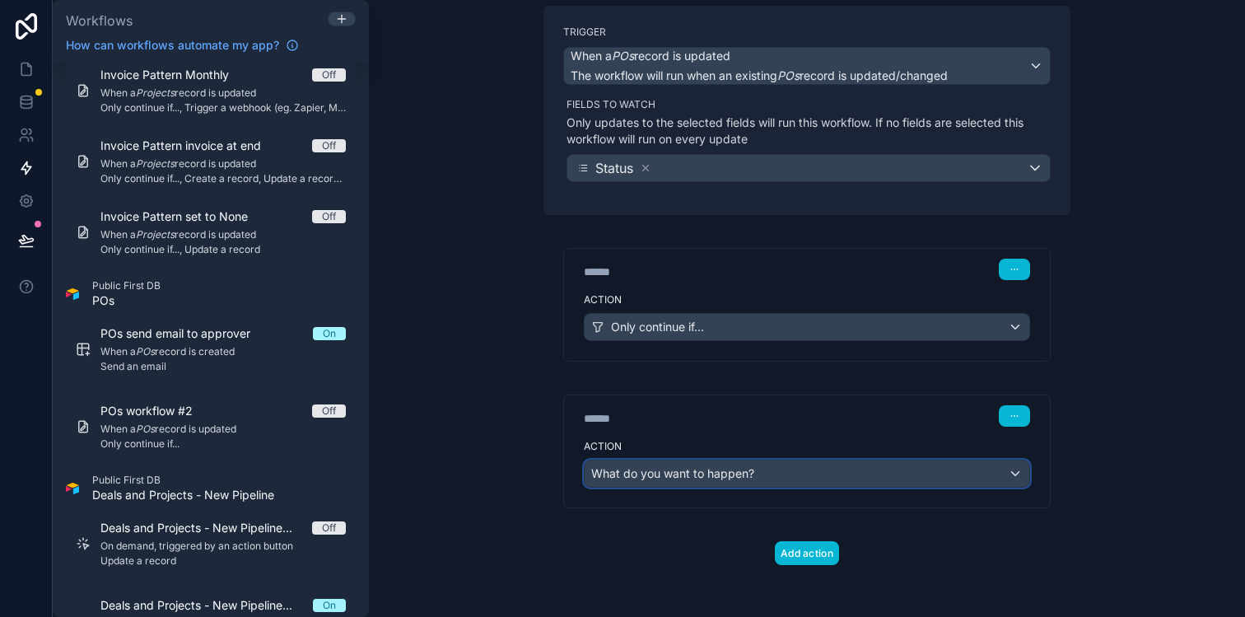
click at [859, 469] on div "What do you want to happen?" at bounding box center [806, 473] width 445 height 26
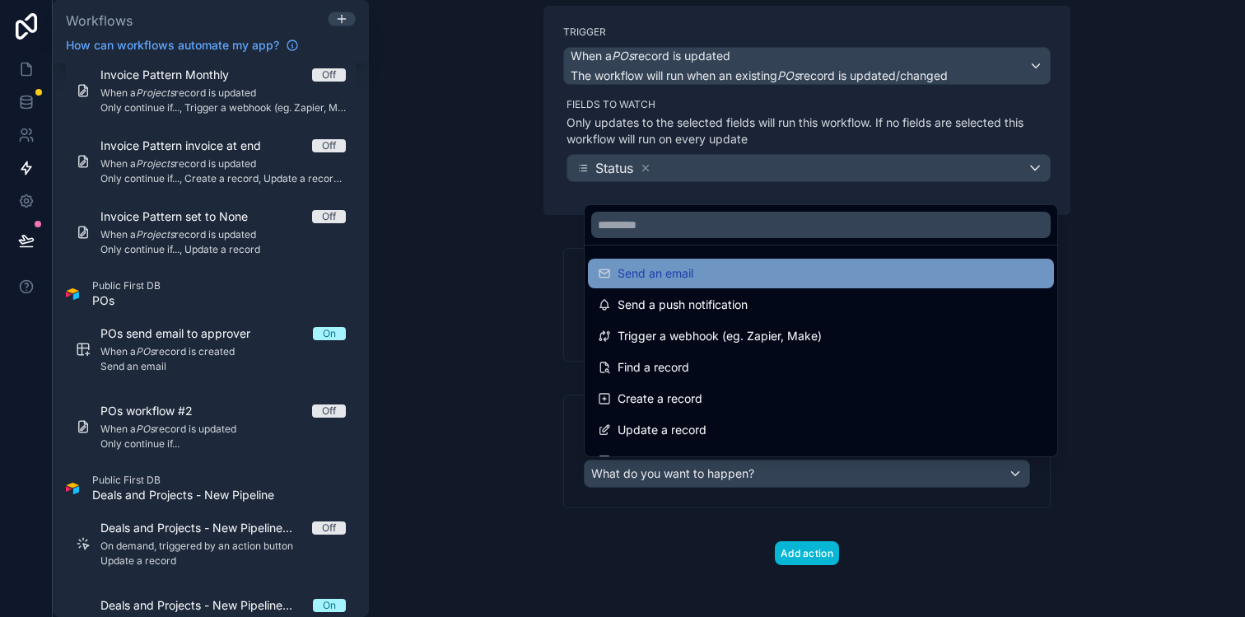
click at [824, 263] on div "Send an email" at bounding box center [821, 273] width 446 height 20
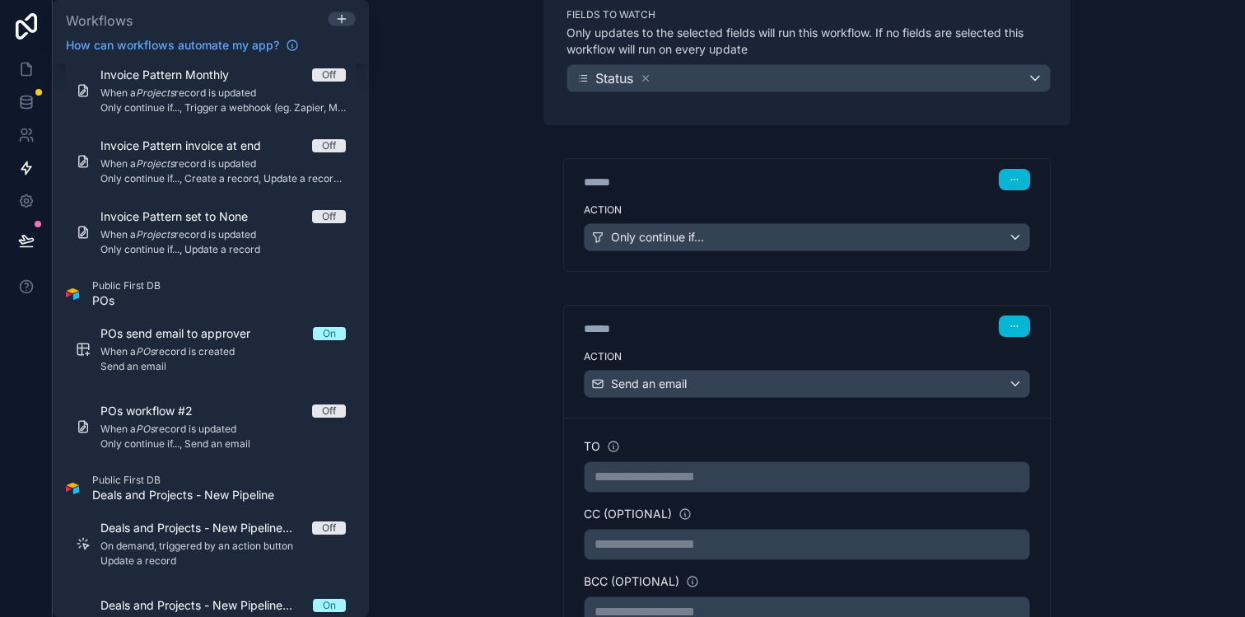
scroll to position [311, 0]
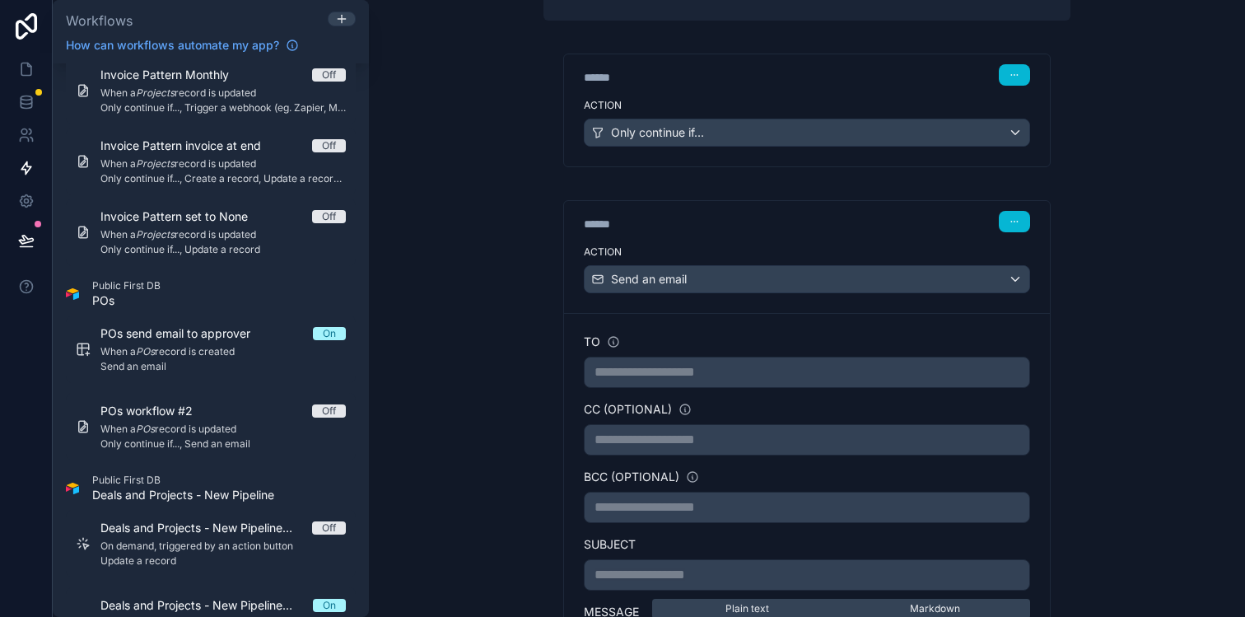
click at [834, 371] on p "**********" at bounding box center [806, 372] width 425 height 20
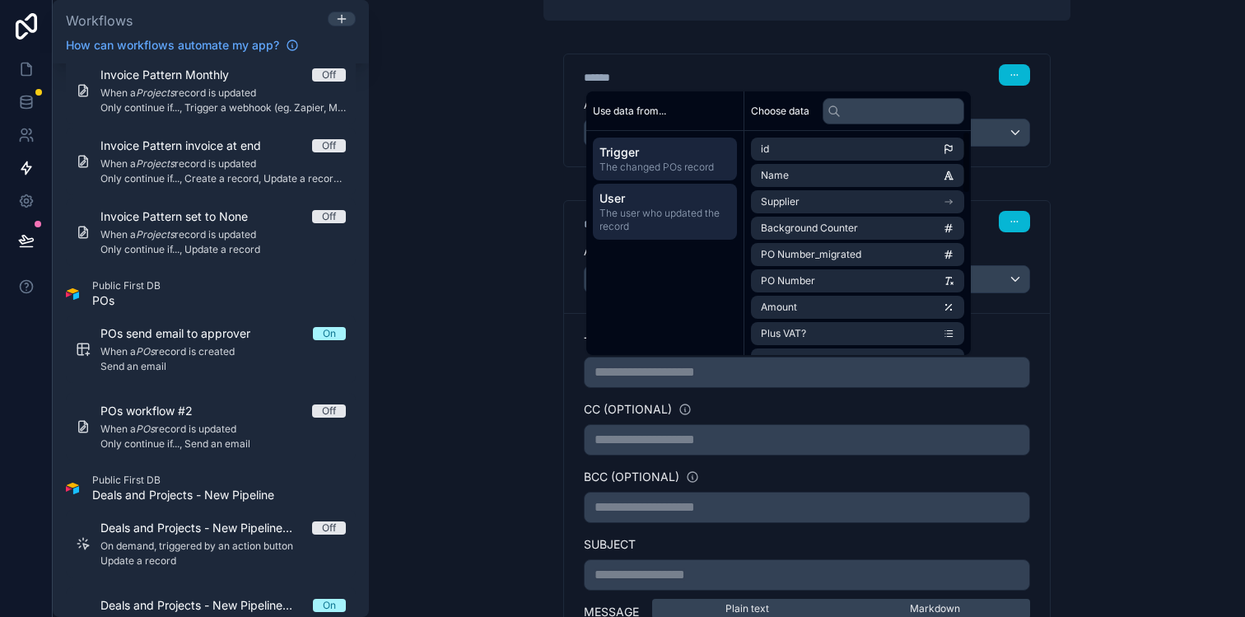
click at [691, 212] on span "The user who updated the record" at bounding box center [664, 220] width 131 height 26
click at [689, 170] on span "The changed POs record" at bounding box center [664, 167] width 131 height 13
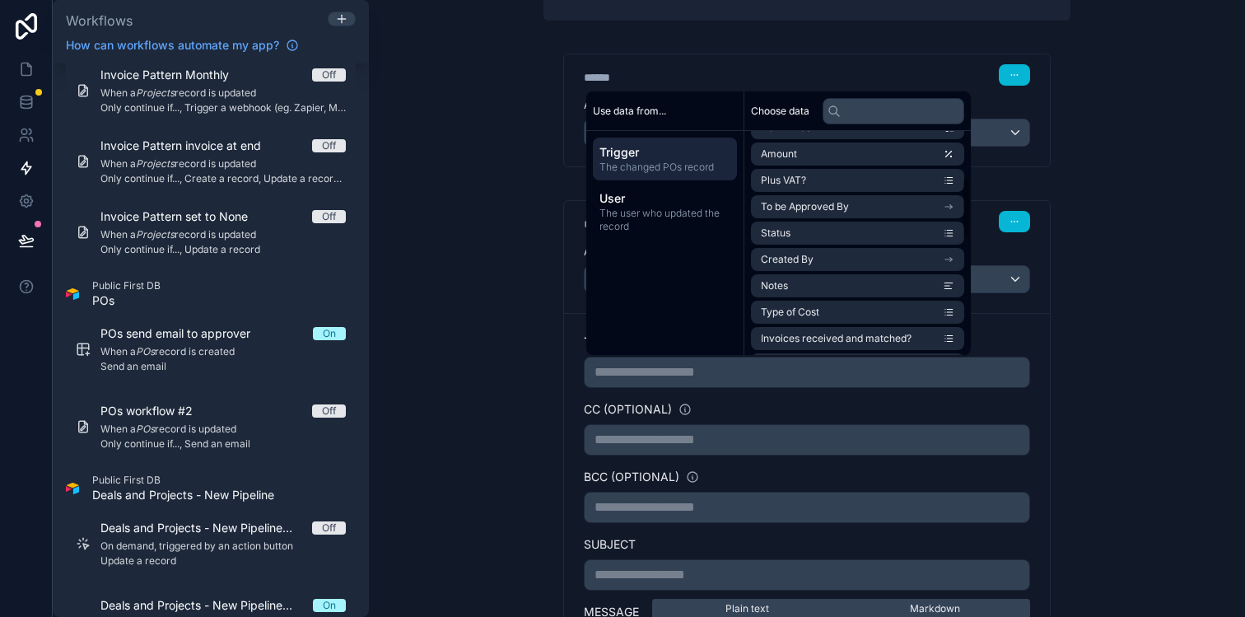
scroll to position [169, 0]
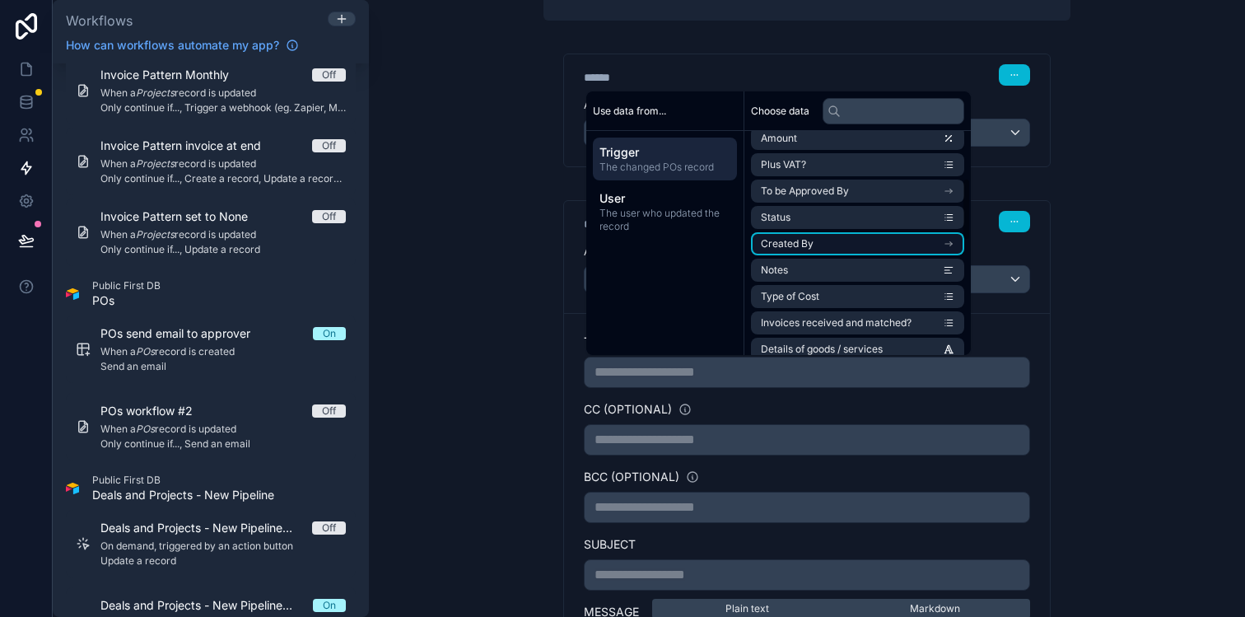
click at [829, 244] on li "Created By" at bounding box center [857, 243] width 213 height 23
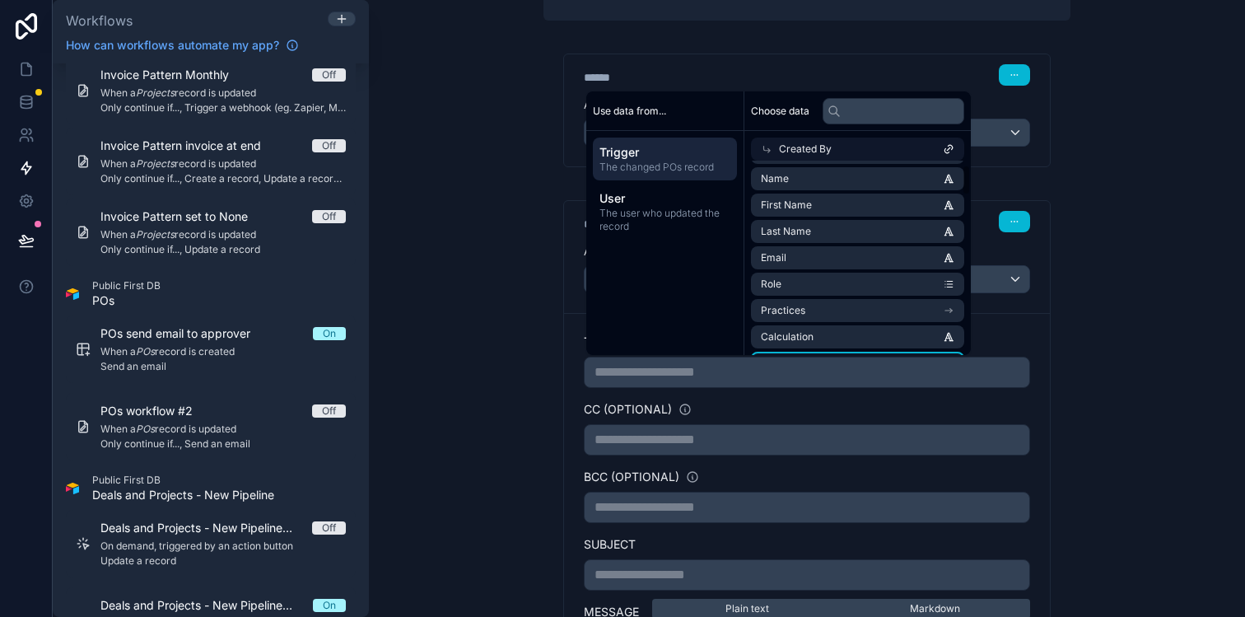
scroll to position [0, 0]
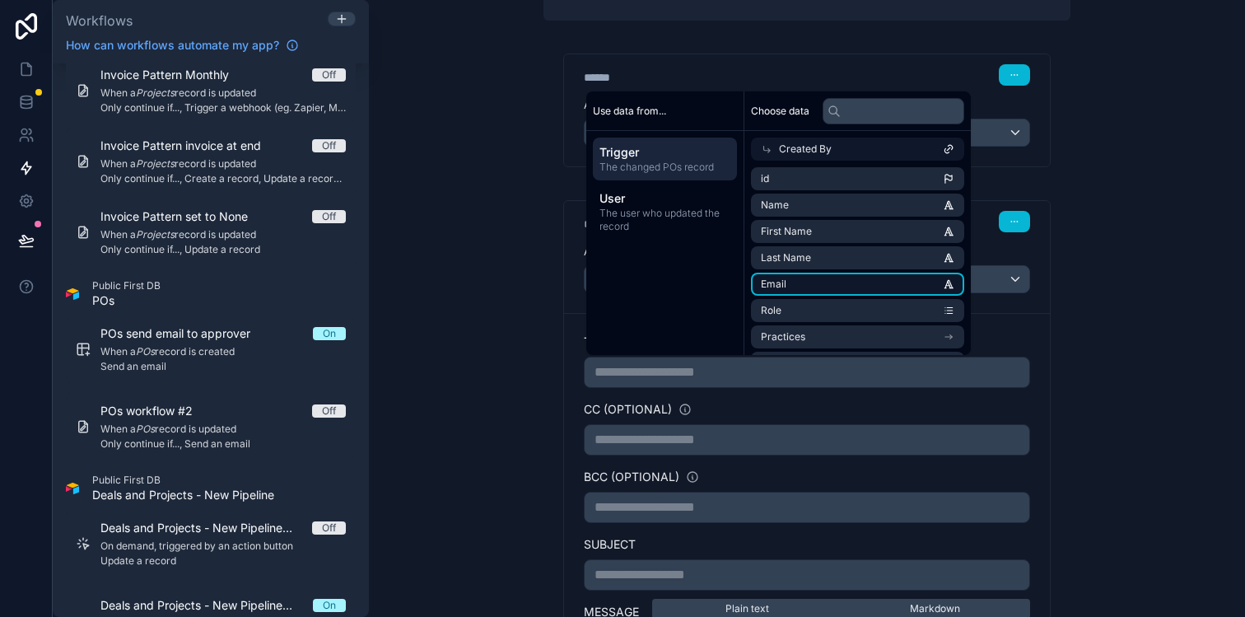
click at [832, 276] on li "Email" at bounding box center [857, 283] width 213 height 23
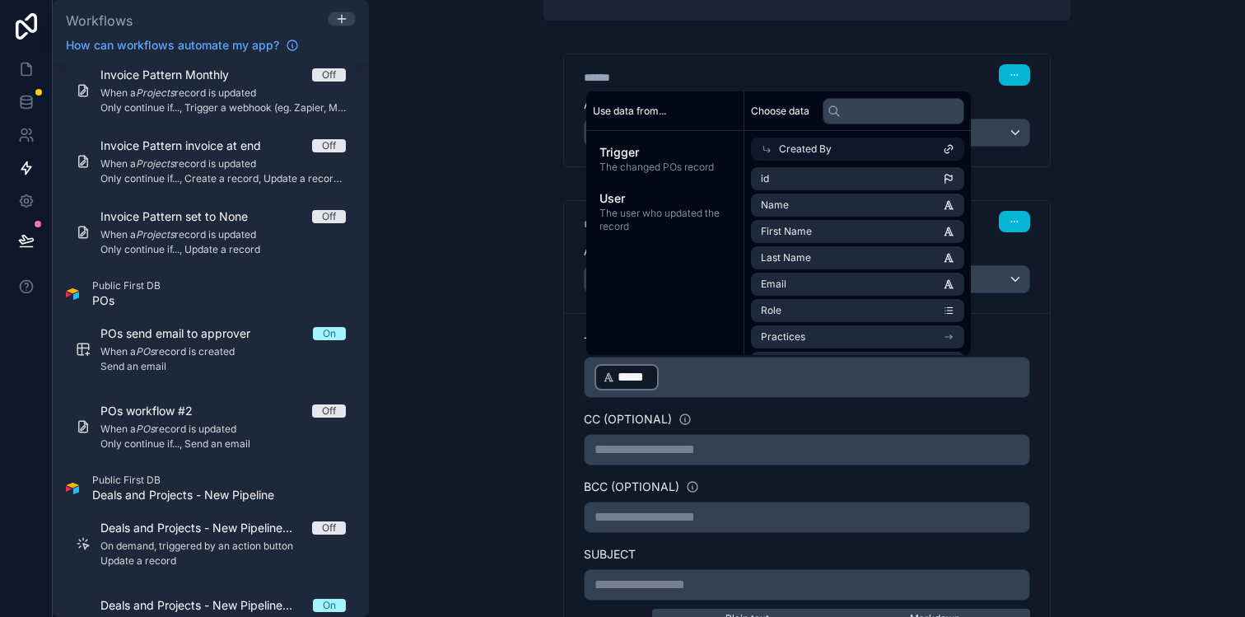
click at [1082, 353] on div "**********" at bounding box center [806, 427] width 553 height 1232
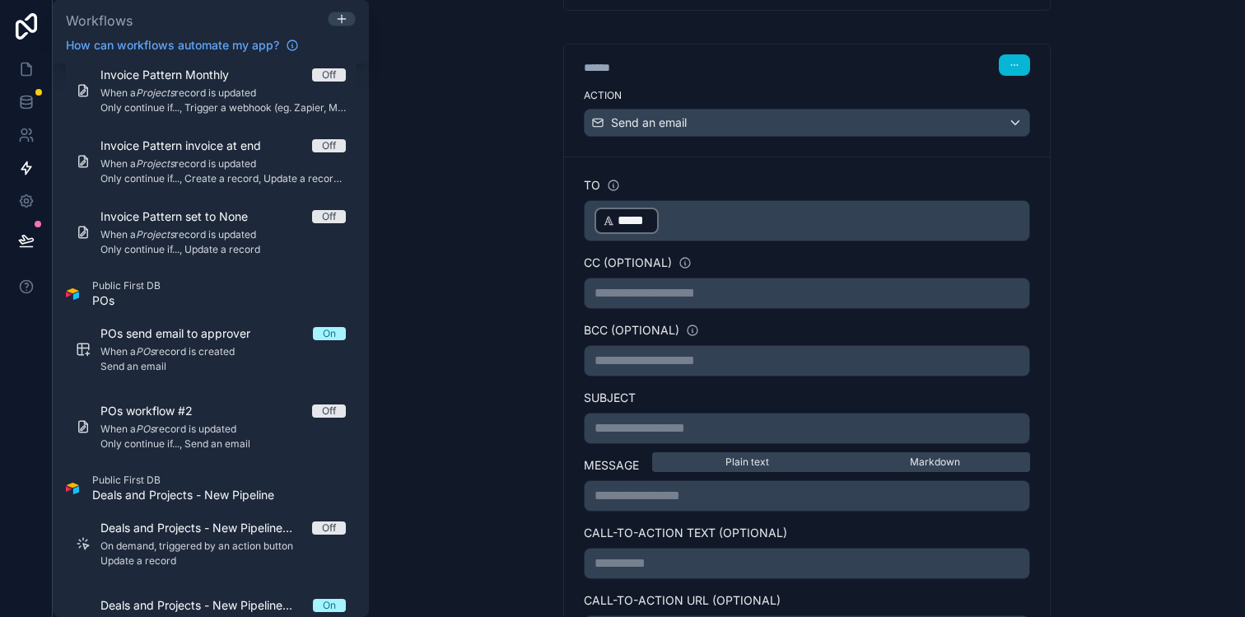
scroll to position [457, 0]
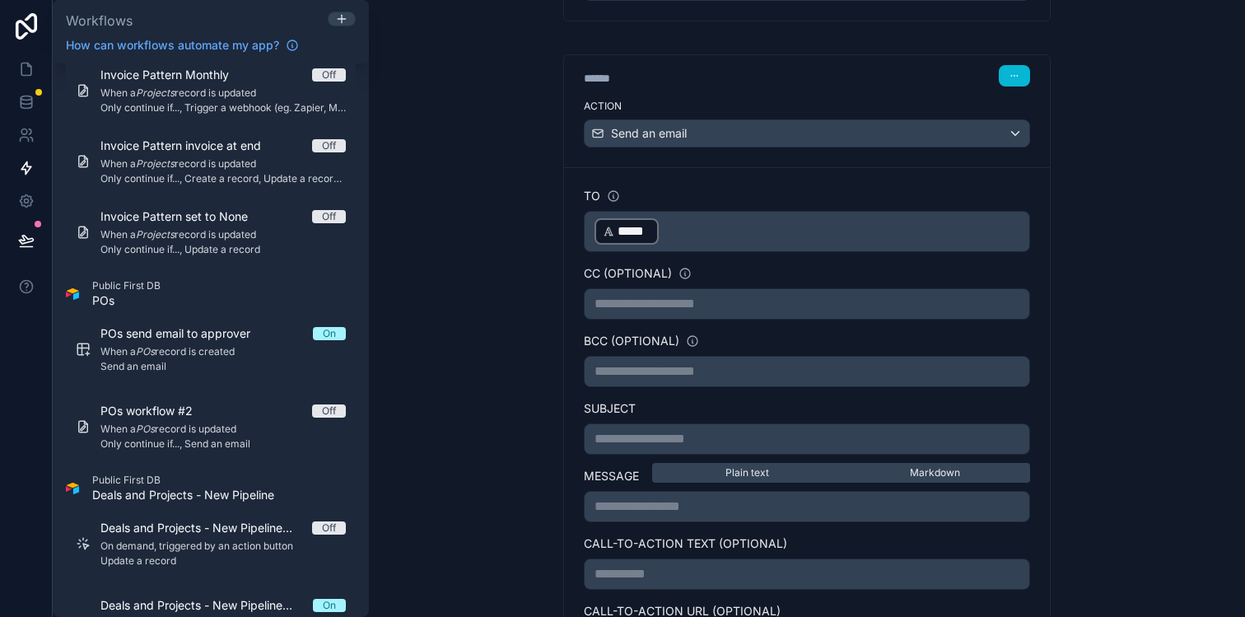
click at [728, 437] on p "**********" at bounding box center [806, 439] width 425 height 20
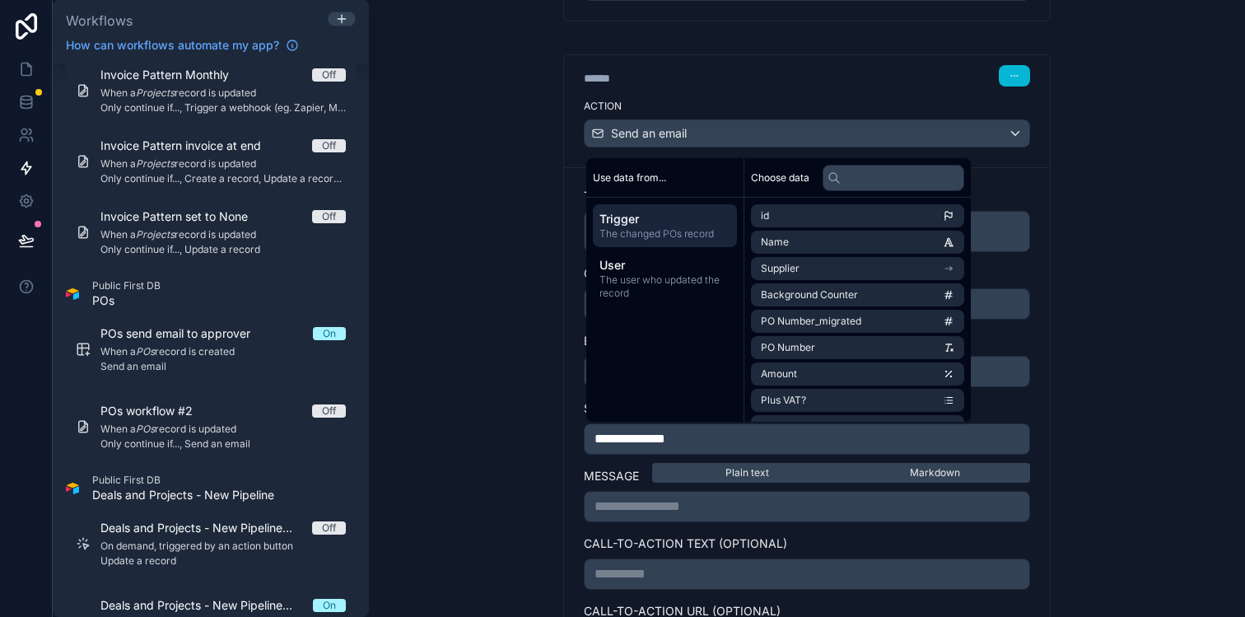
click at [687, 242] on div "Trigger The changed POs record" at bounding box center [665, 225] width 144 height 43
click at [798, 240] on li "Name" at bounding box center [857, 241] width 213 height 23
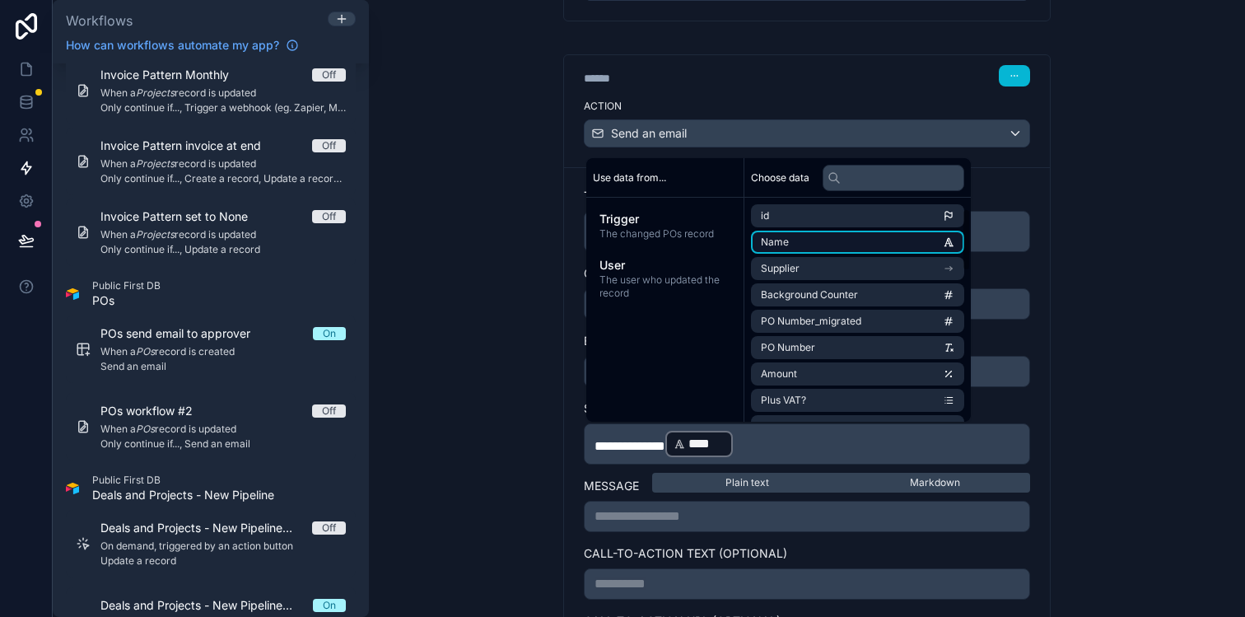
scroll to position [207, 0]
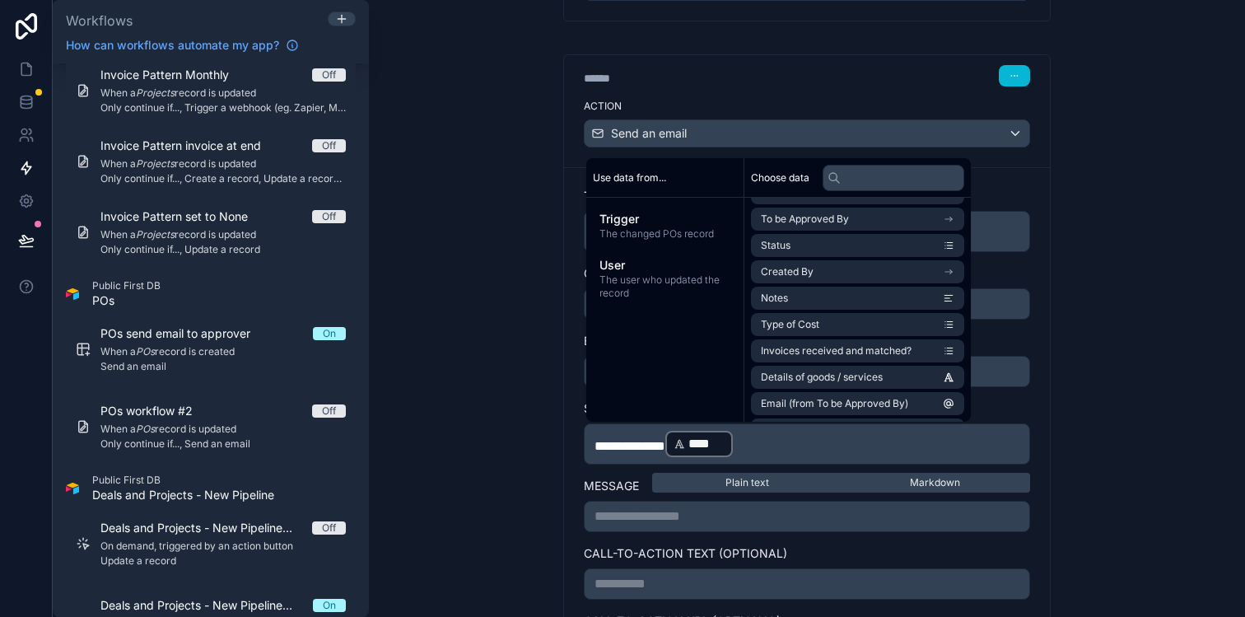
click at [792, 437] on p "**********" at bounding box center [806, 444] width 425 height 30
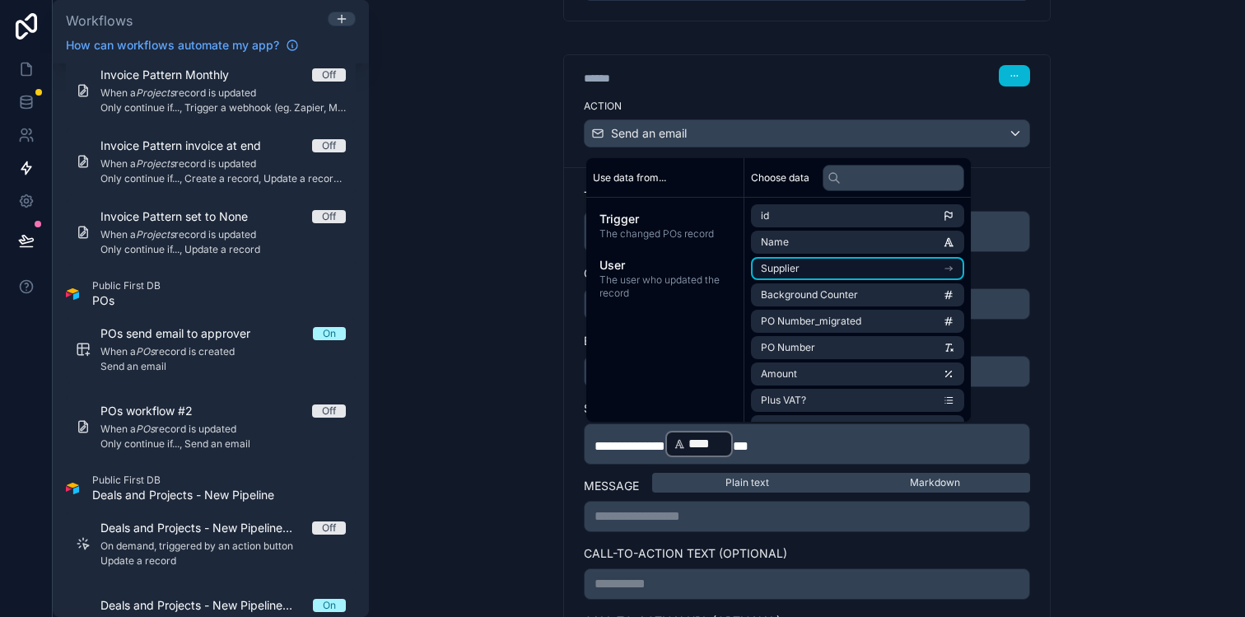
click at [810, 268] on li "Supplier" at bounding box center [857, 268] width 213 height 23
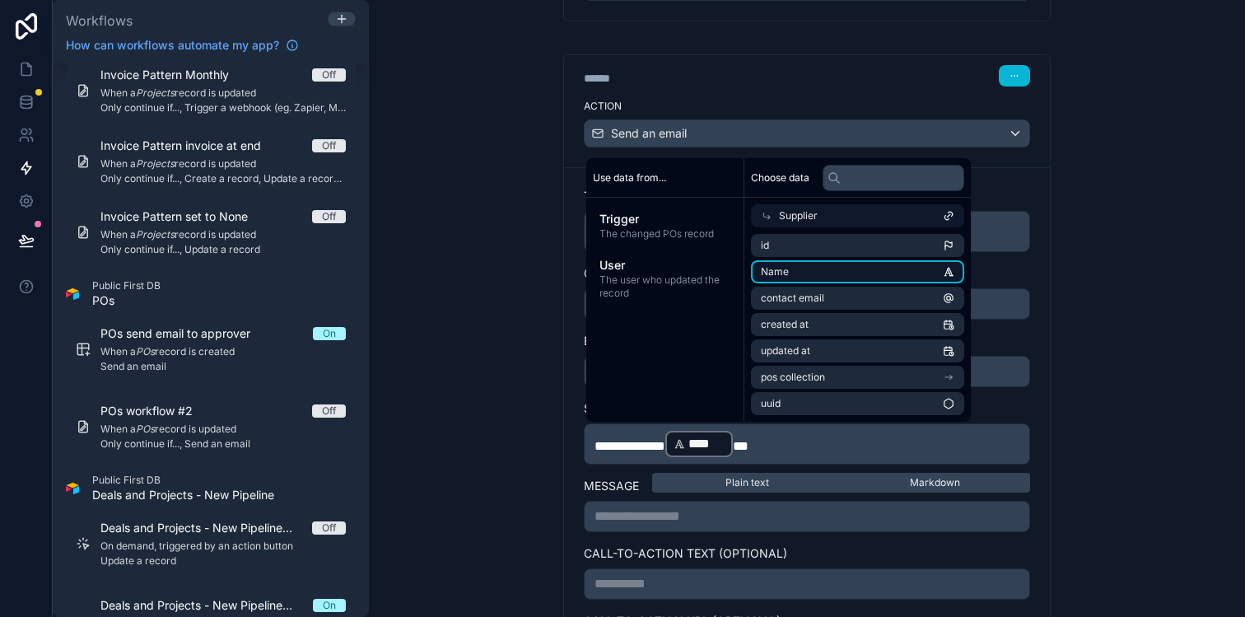
click at [812, 273] on li "Name" at bounding box center [857, 271] width 213 height 23
click at [849, 436] on p "**********" at bounding box center [806, 444] width 425 height 30
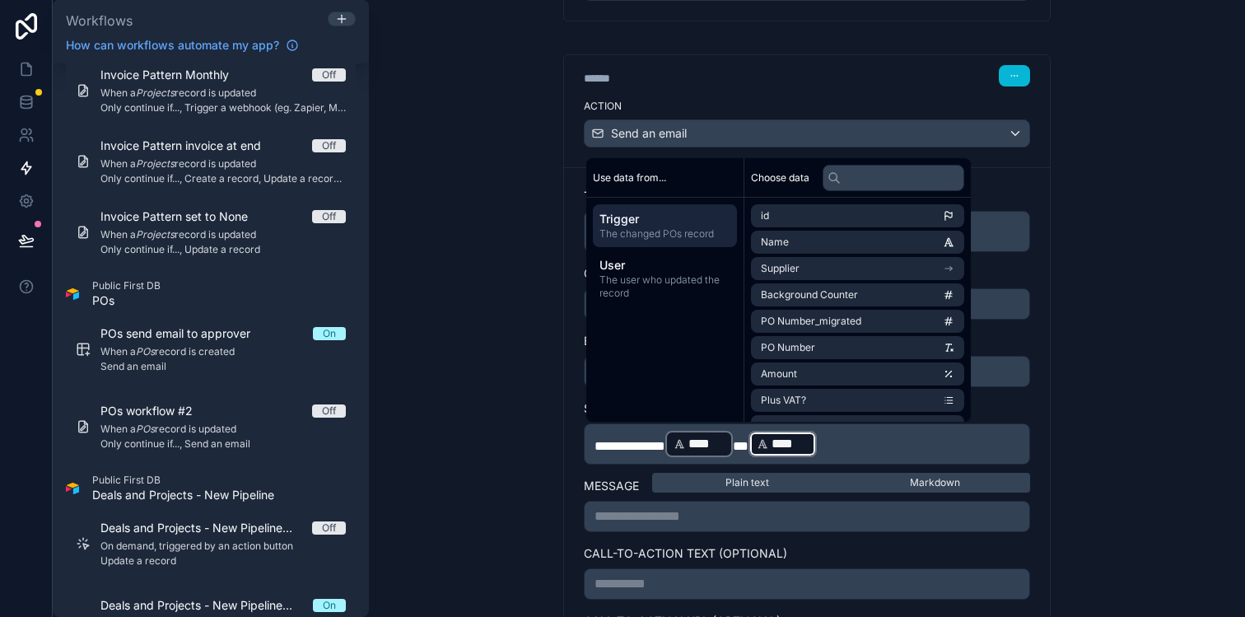
click at [850, 440] on p "**********" at bounding box center [806, 444] width 425 height 30
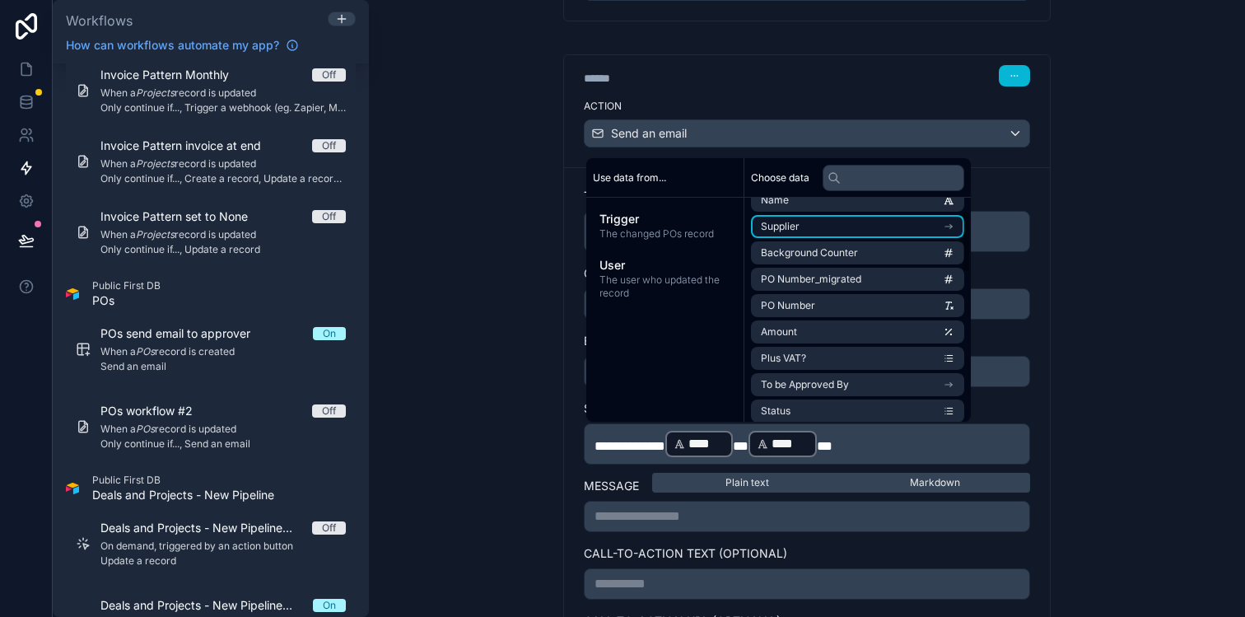
scroll to position [53, 0]
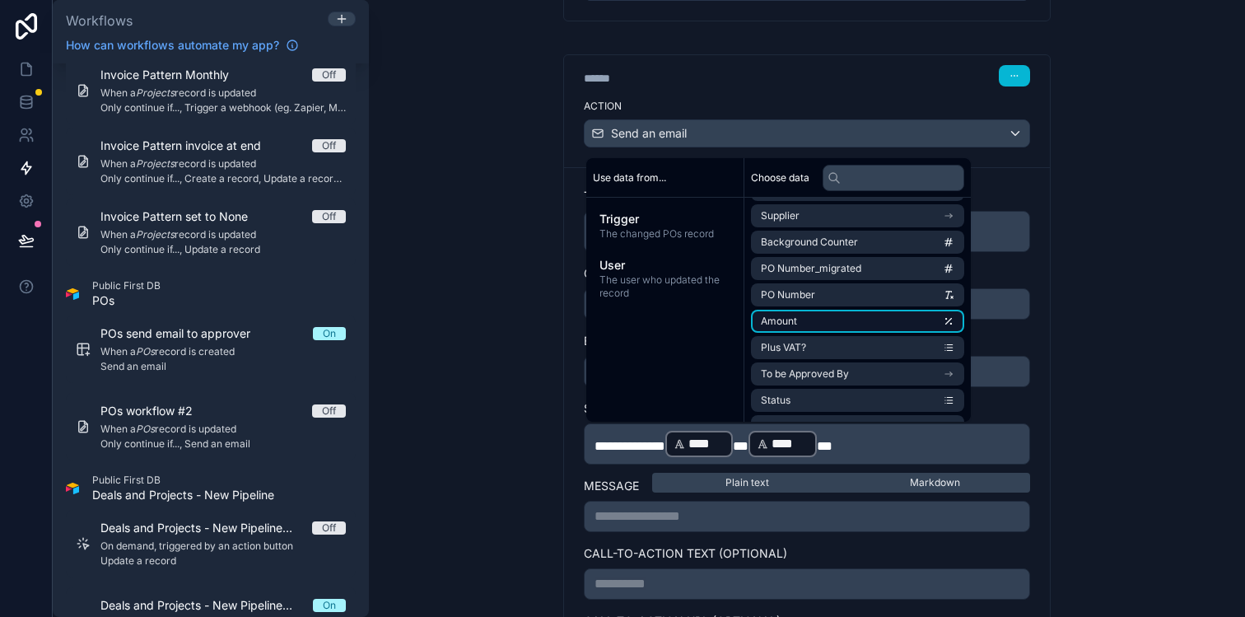
click at [833, 317] on li "Amount" at bounding box center [857, 321] width 213 height 23
click at [1118, 425] on div "**********" at bounding box center [807, 308] width 876 height 617
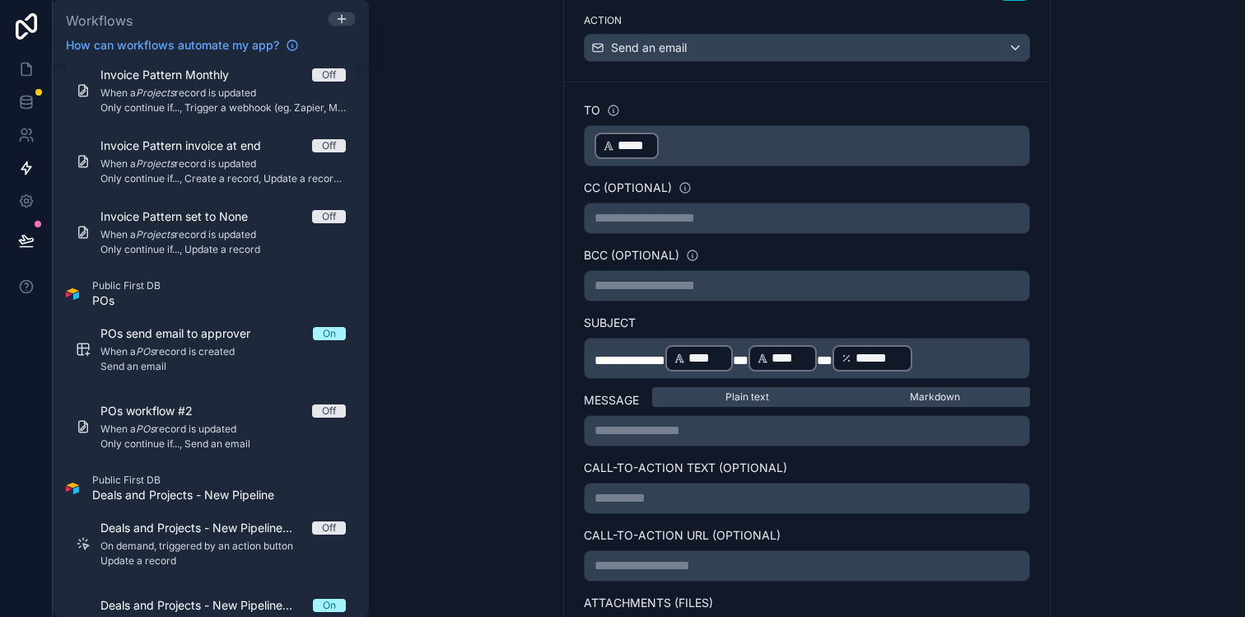
scroll to position [553, 0]
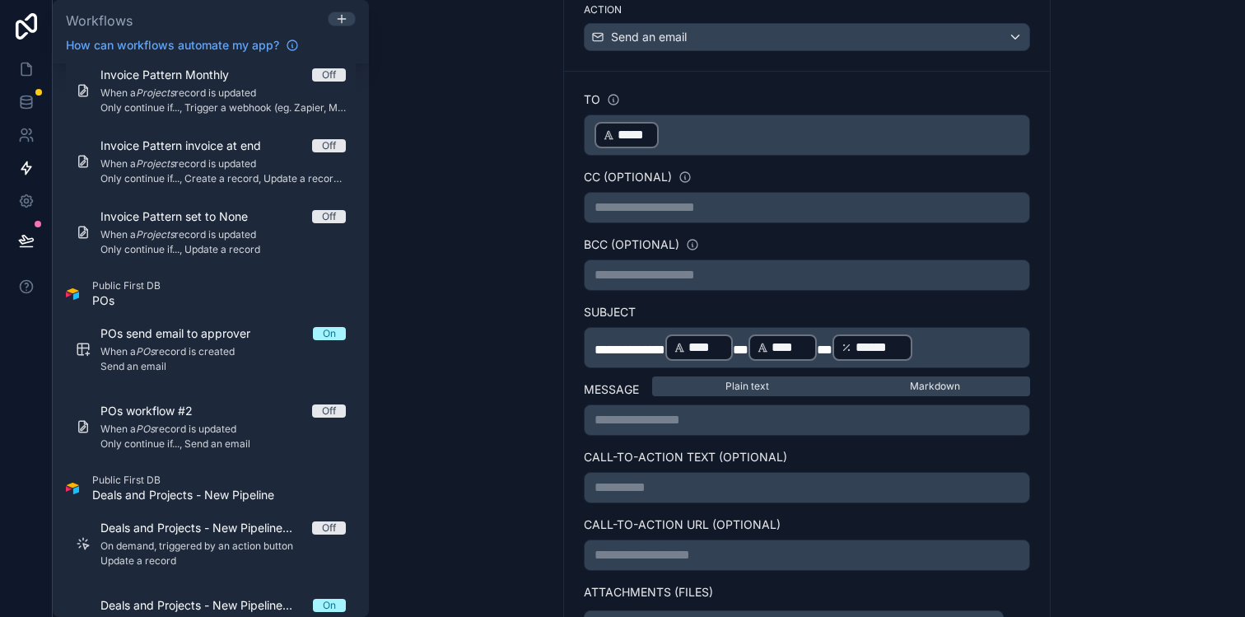
click at [896, 426] on p "**********" at bounding box center [806, 420] width 425 height 20
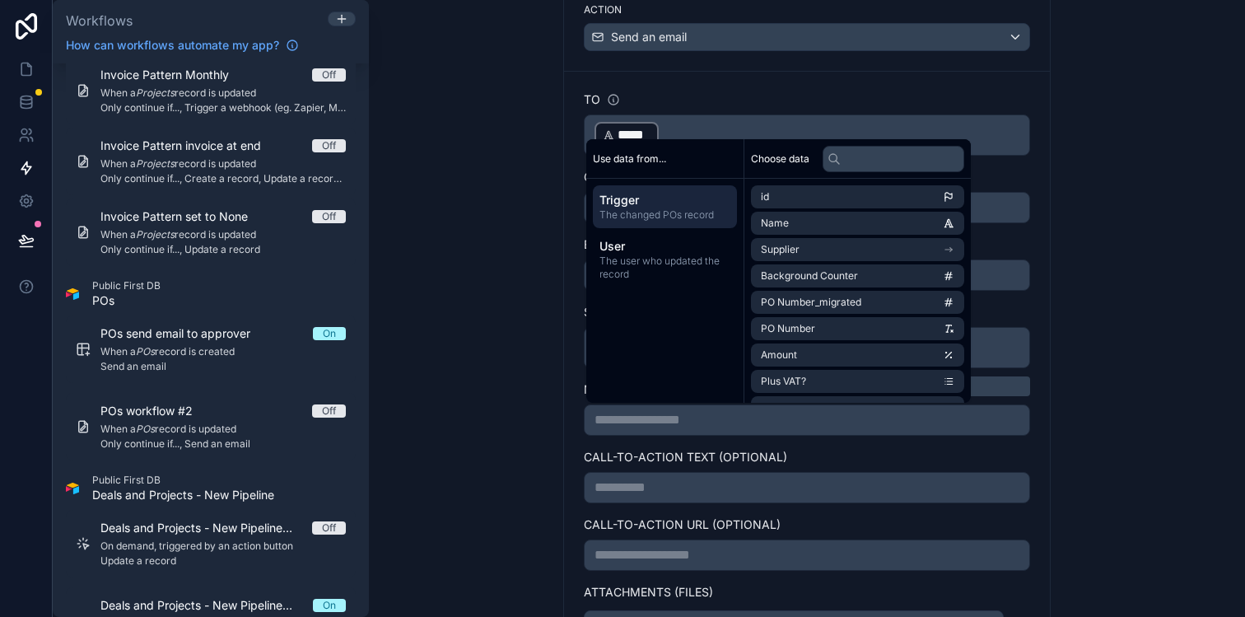
click at [1098, 409] on div "**********" at bounding box center [807, 308] width 876 height 617
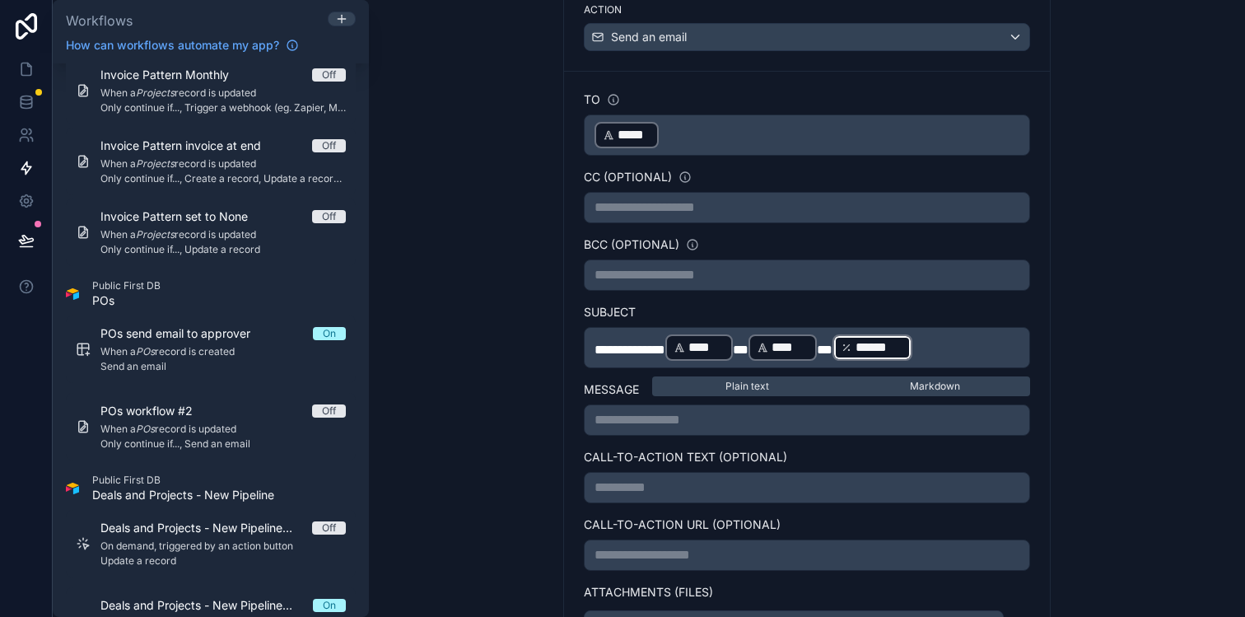
drag, startPoint x: 974, startPoint y: 351, endPoint x: 614, endPoint y: 348, distance: 359.7
click at [634, 347] on p "**********" at bounding box center [806, 348] width 425 height 30
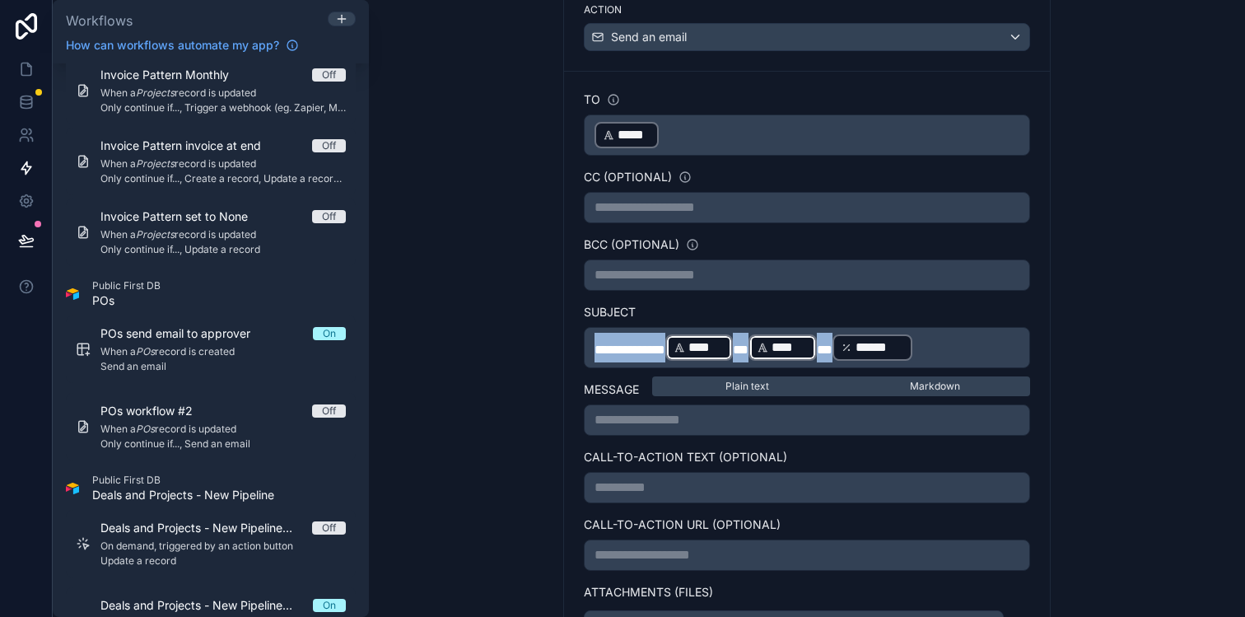
drag, startPoint x: 601, startPoint y: 347, endPoint x: 966, endPoint y: 342, distance: 365.5
click at [966, 342] on p "**********" at bounding box center [806, 348] width 425 height 30
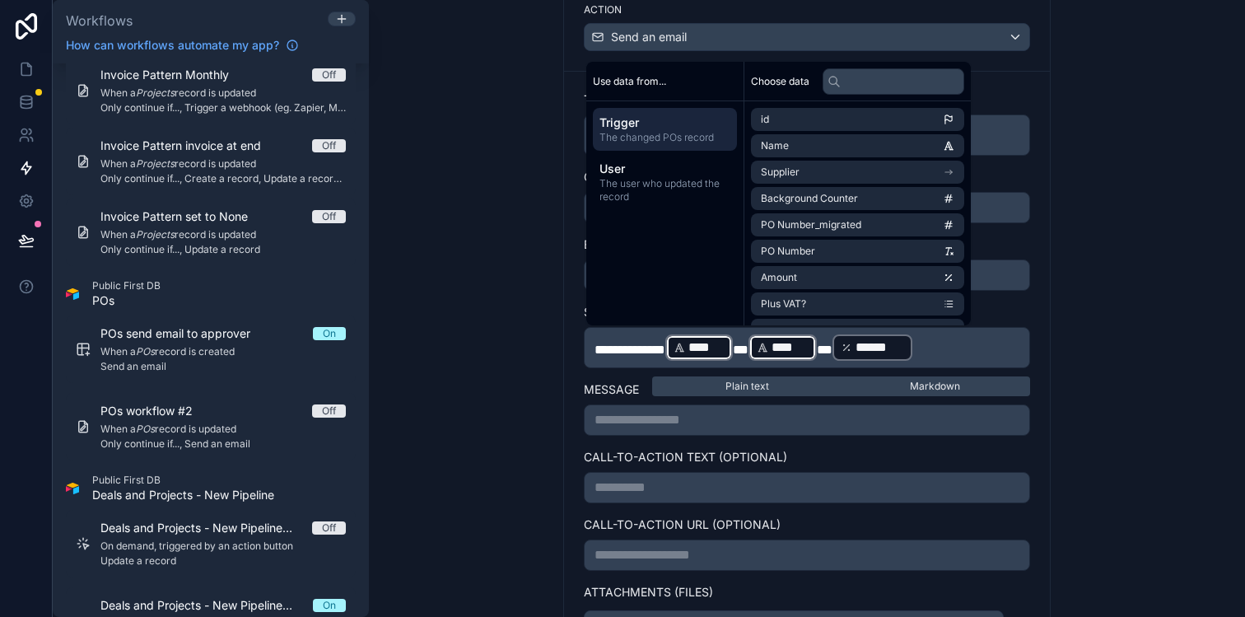
click at [772, 430] on div "**********" at bounding box center [807, 419] width 446 height 31
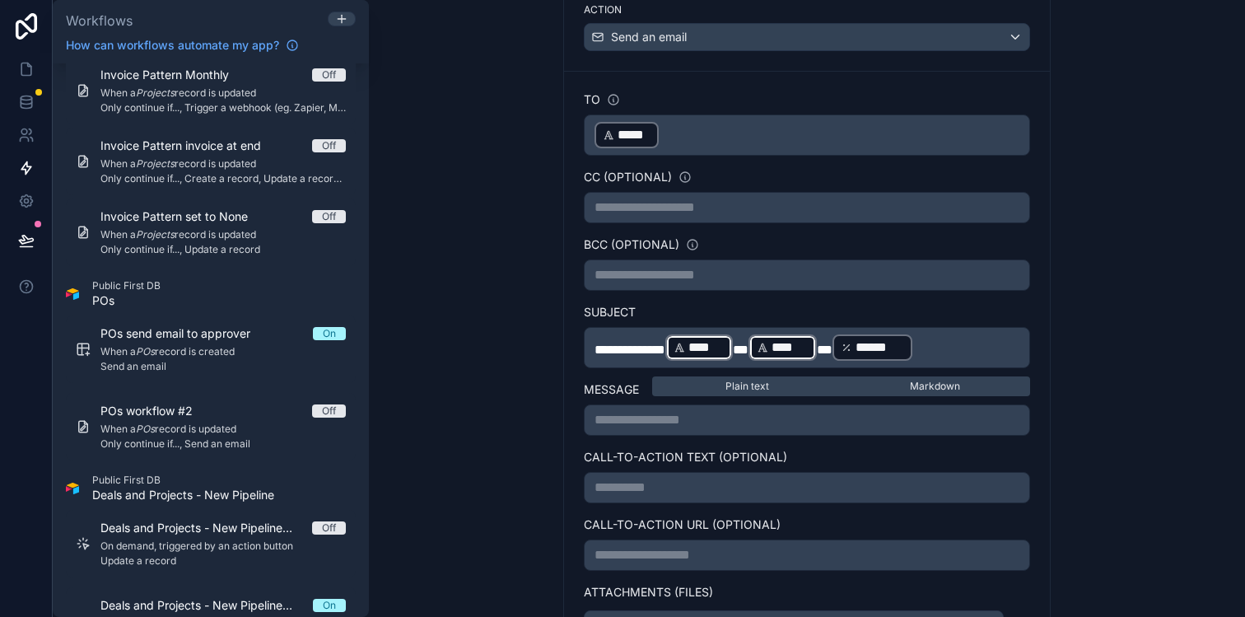
click at [743, 425] on p "**********" at bounding box center [806, 420] width 425 height 20
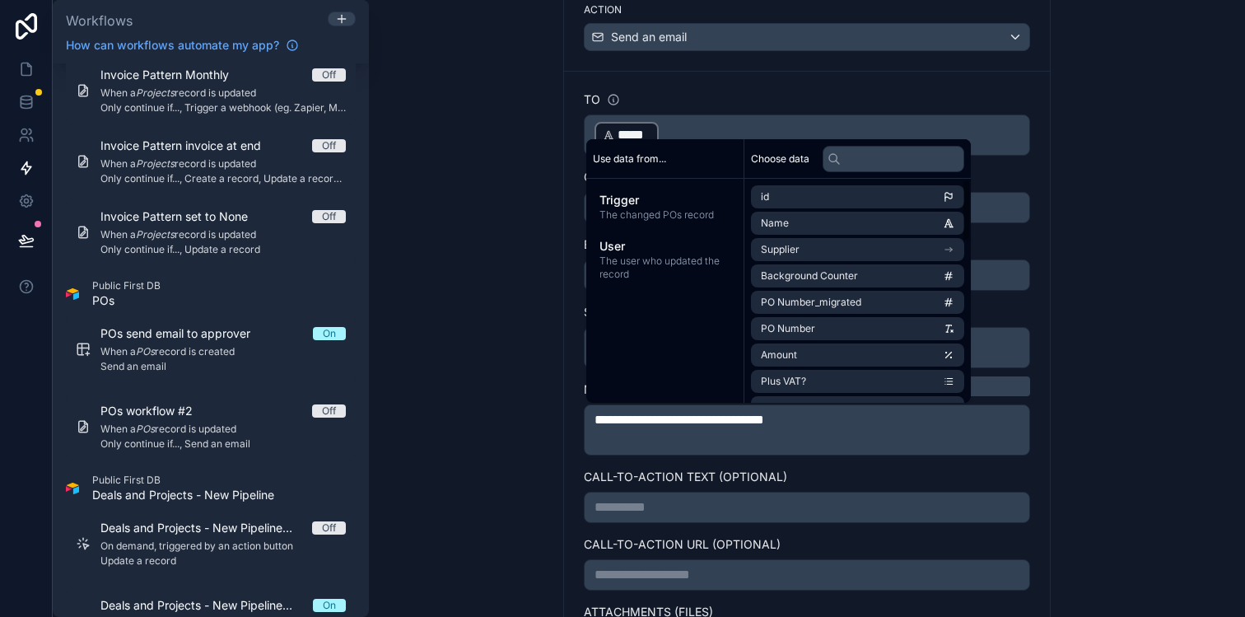
click at [1115, 394] on div "**********" at bounding box center [807, 308] width 876 height 617
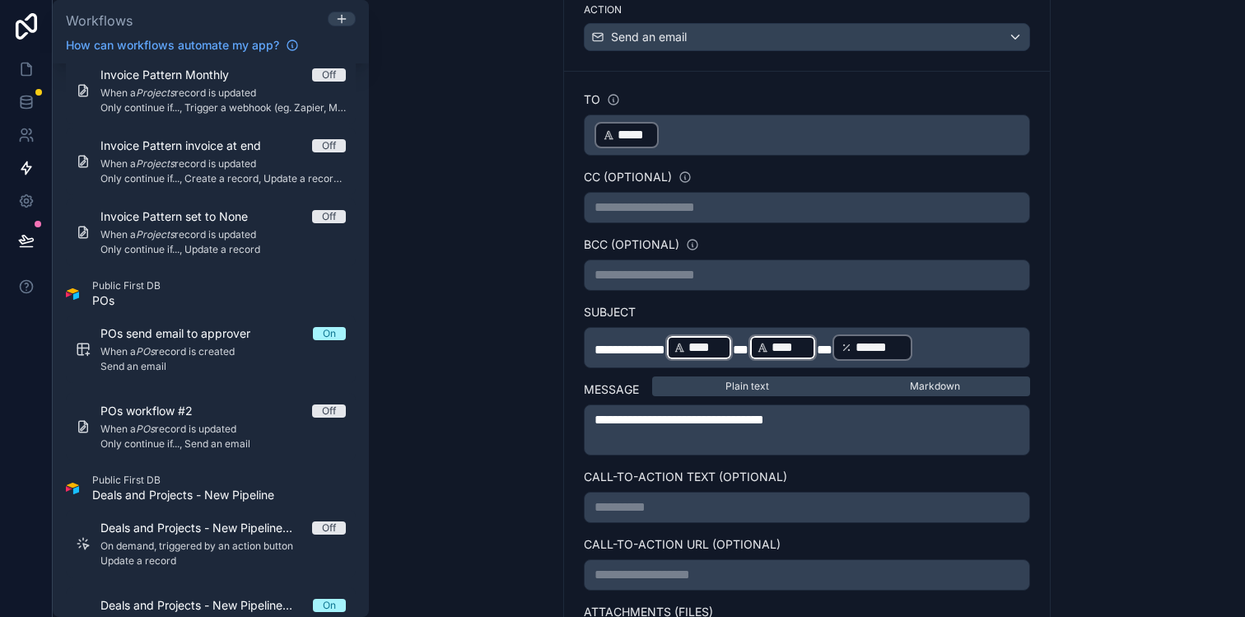
click at [785, 440] on p "﻿" at bounding box center [806, 440] width 425 height 20
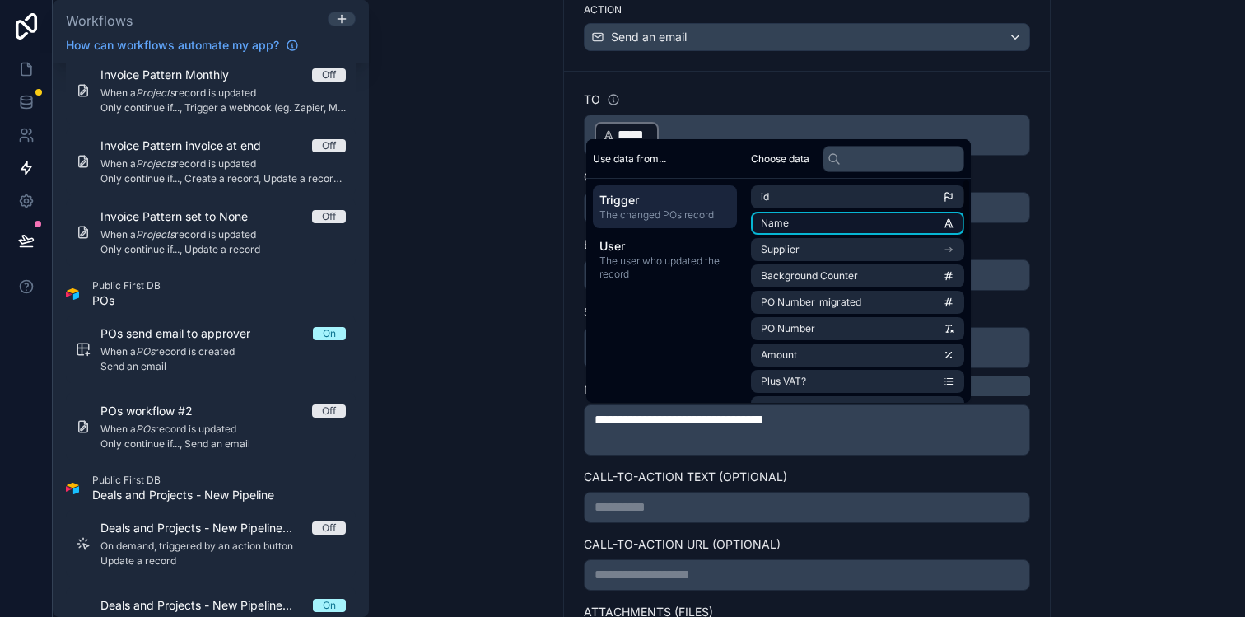
click at [822, 225] on li "Name" at bounding box center [857, 223] width 213 height 23
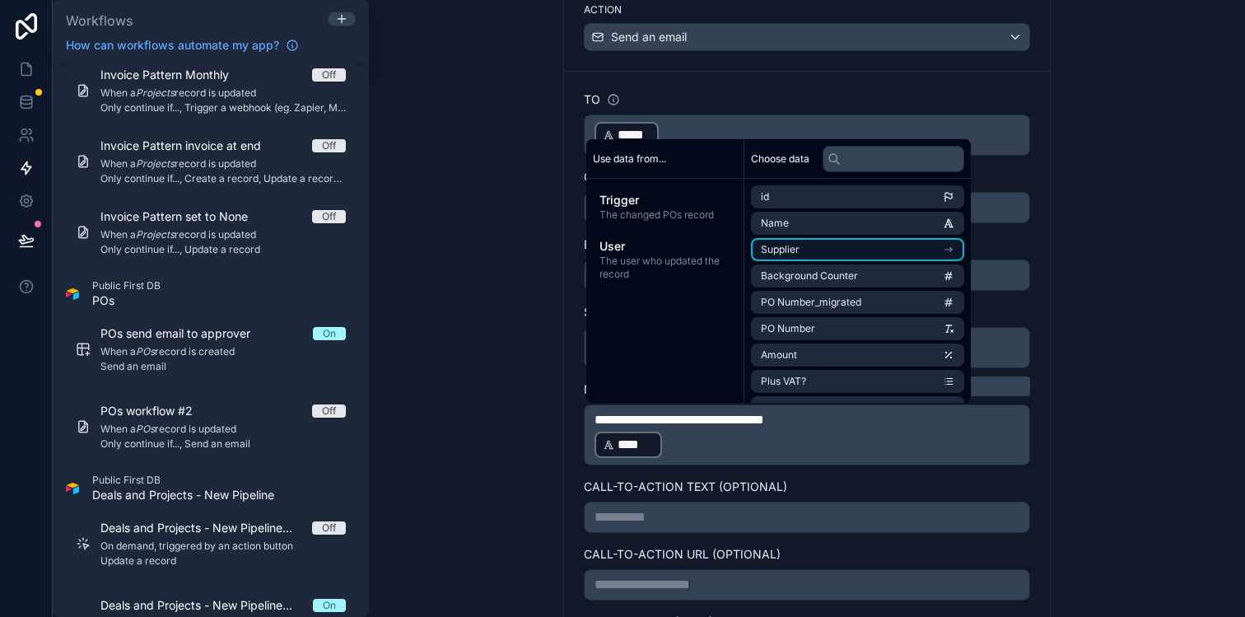
click at [825, 242] on li "Supplier" at bounding box center [857, 249] width 213 height 23
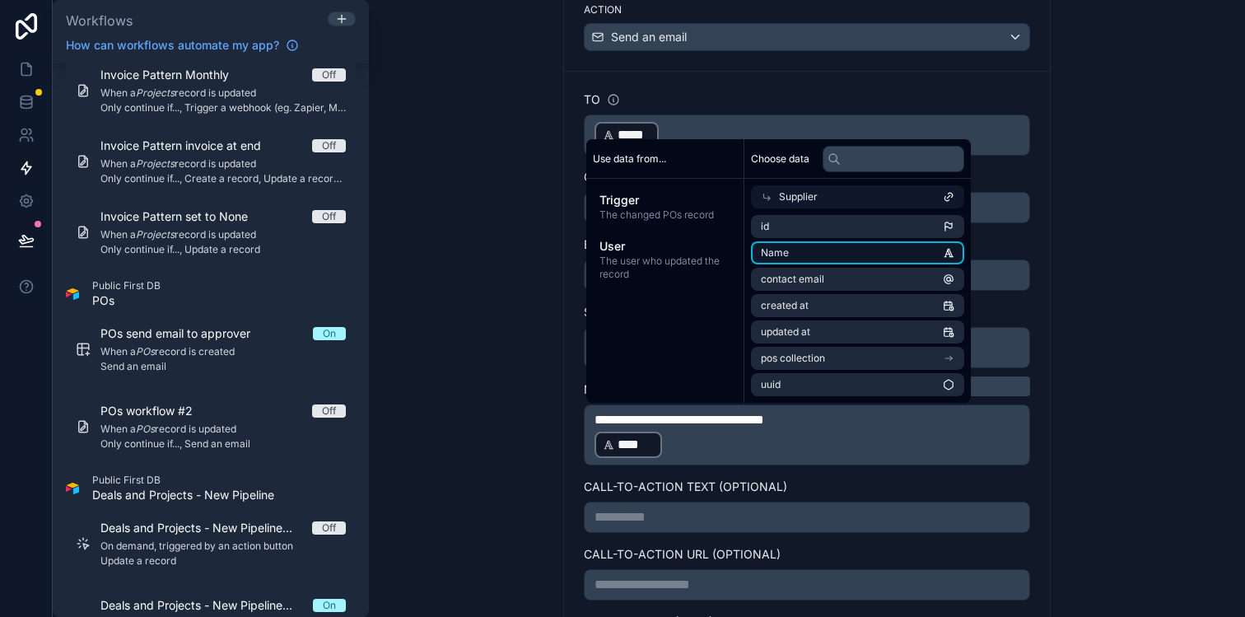
click at [811, 257] on li "Name" at bounding box center [857, 252] width 213 height 23
click at [787, 448] on p "﻿ **** ﻿ ﻿ **** ﻿ ﻿" at bounding box center [806, 445] width 425 height 30
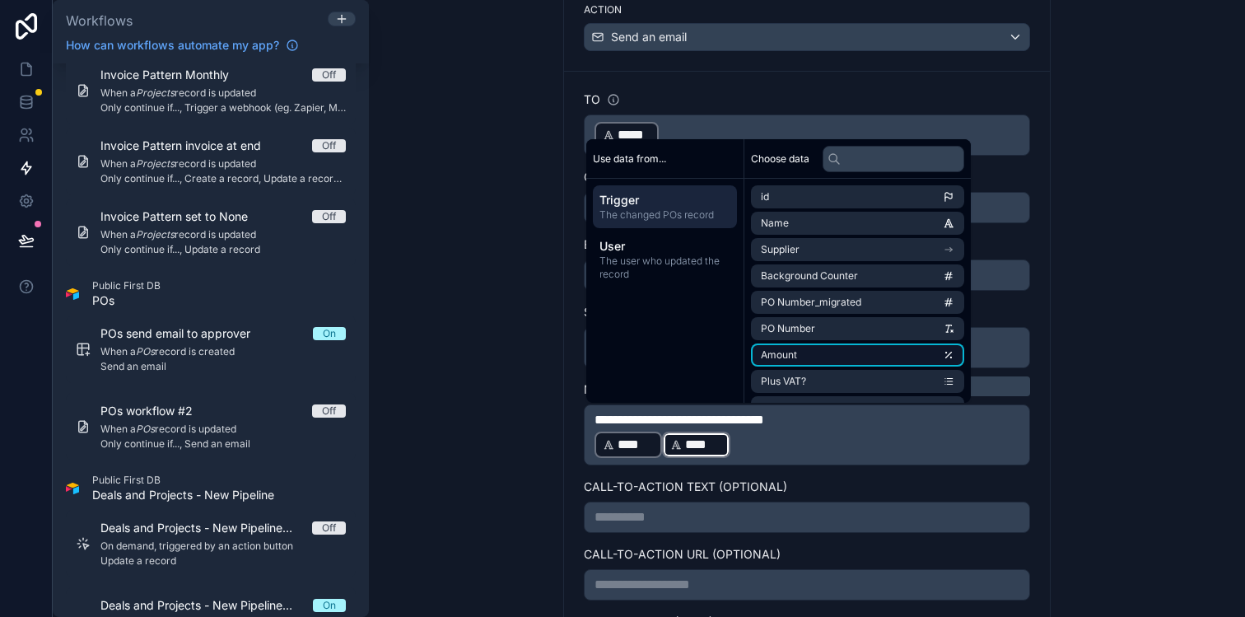
click at [819, 358] on li "Amount" at bounding box center [857, 354] width 213 height 23
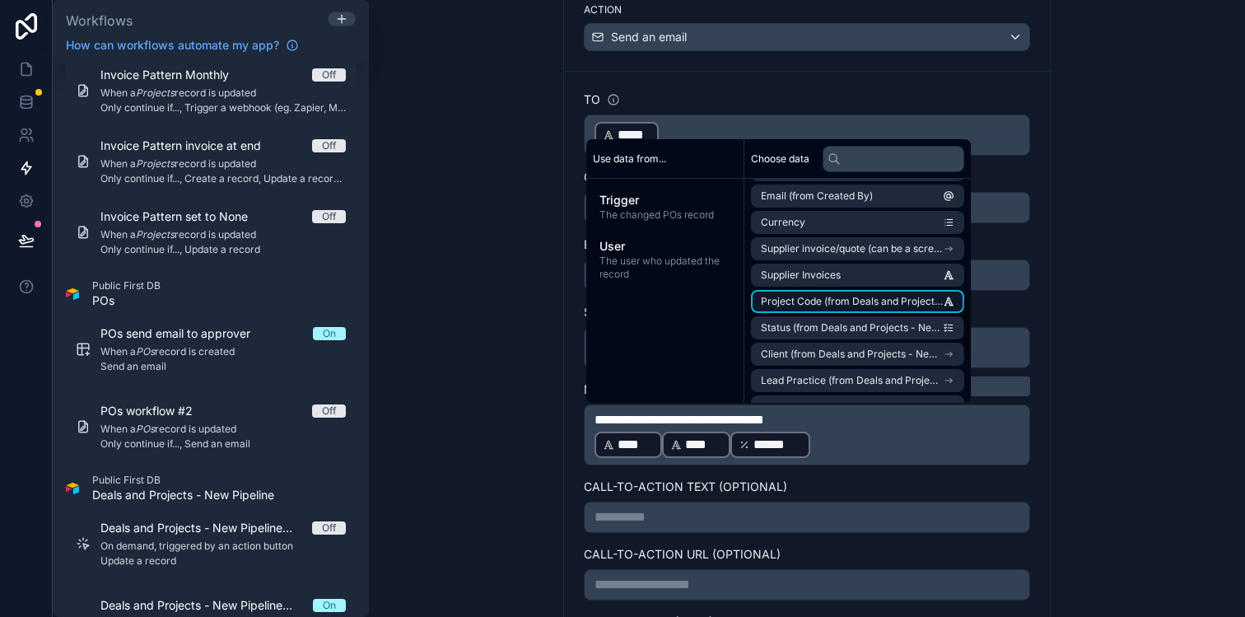
scroll to position [432, 0]
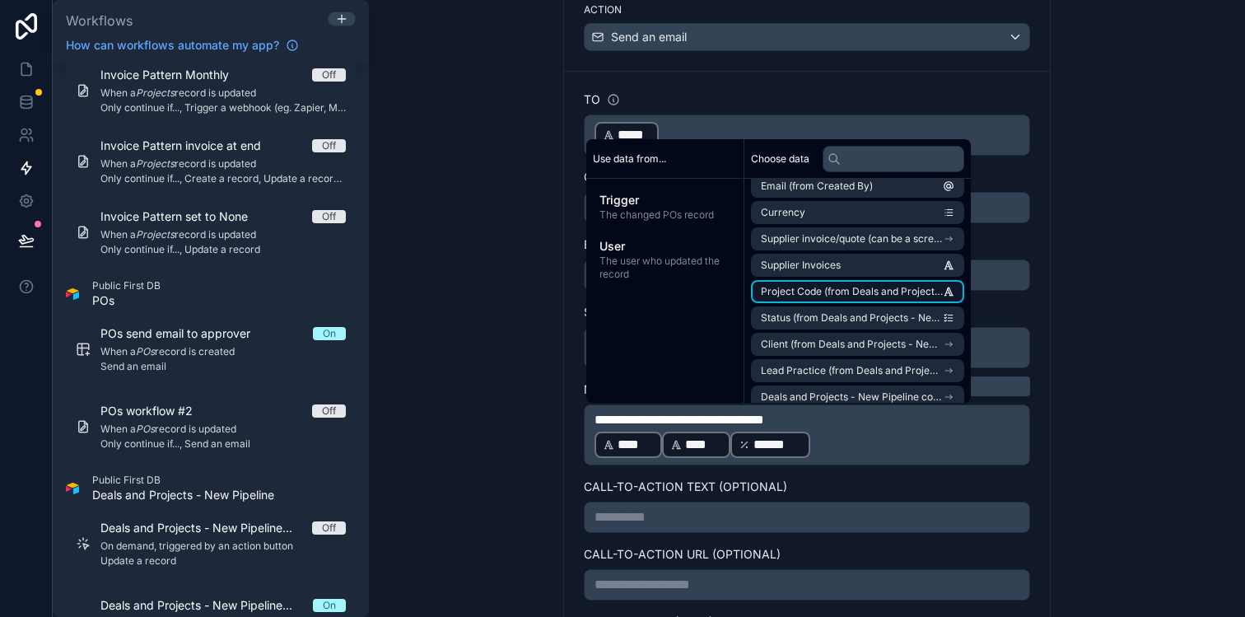
click at [855, 290] on span "Project Code (from Deals and Projects - New Pipeline)" at bounding box center [852, 291] width 182 height 13
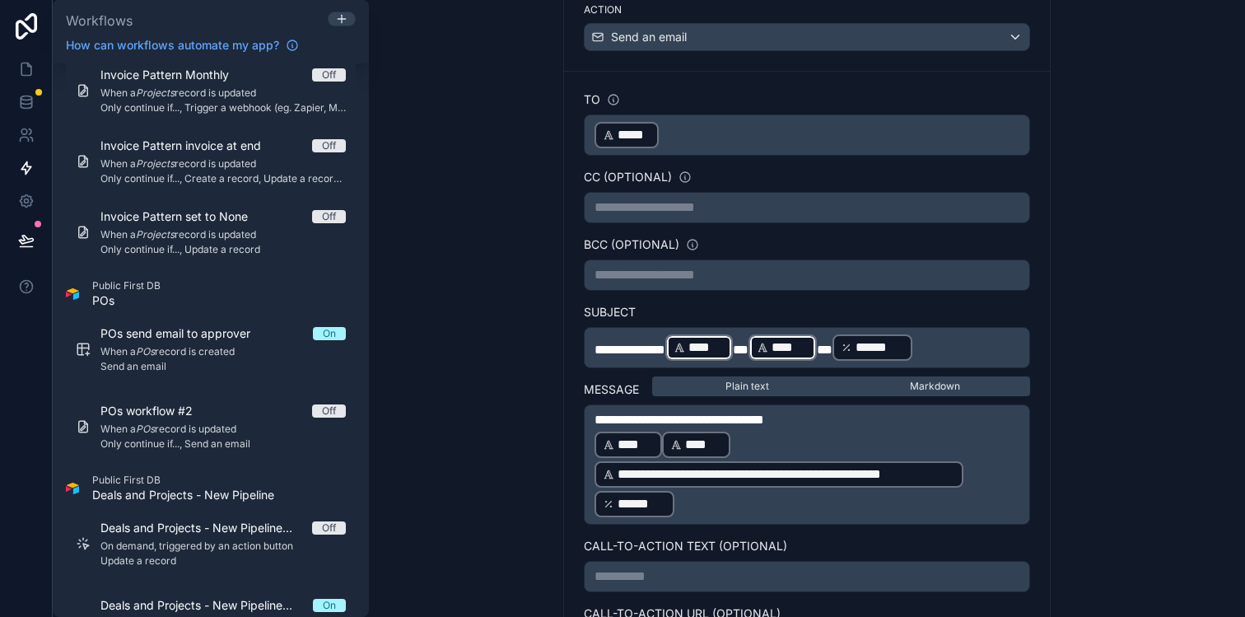
click at [770, 436] on p "**********" at bounding box center [806, 474] width 425 height 89
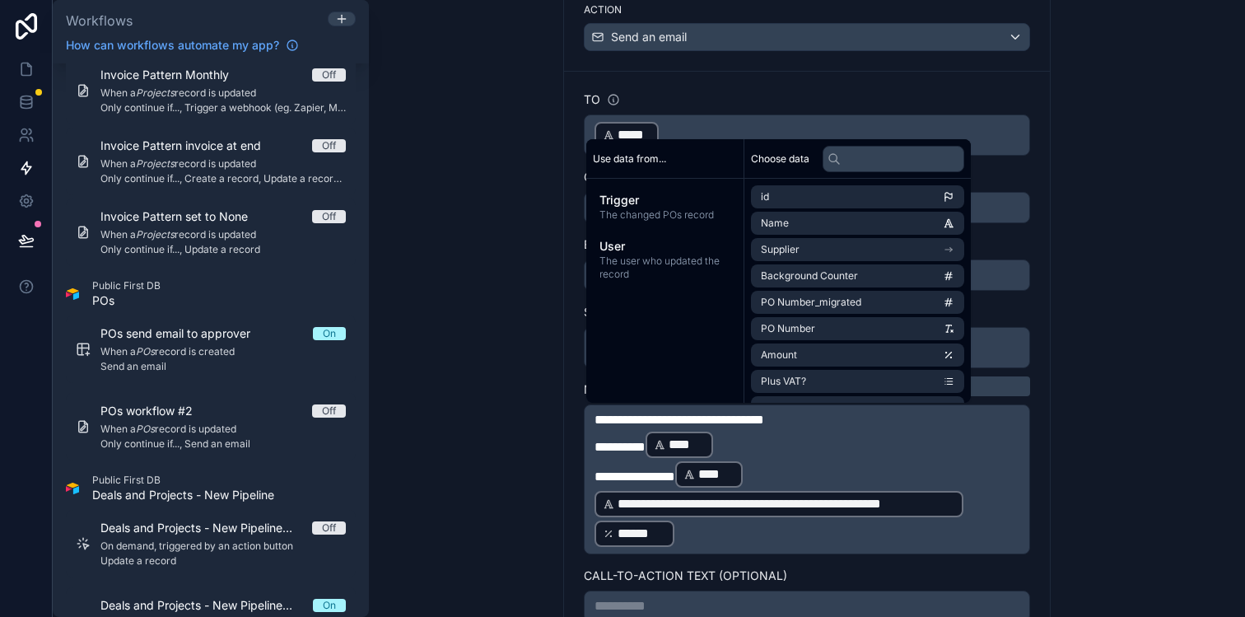
click at [792, 476] on p "**********" at bounding box center [806, 503] width 425 height 89
click at [789, 466] on p "**********" at bounding box center [806, 503] width 425 height 89
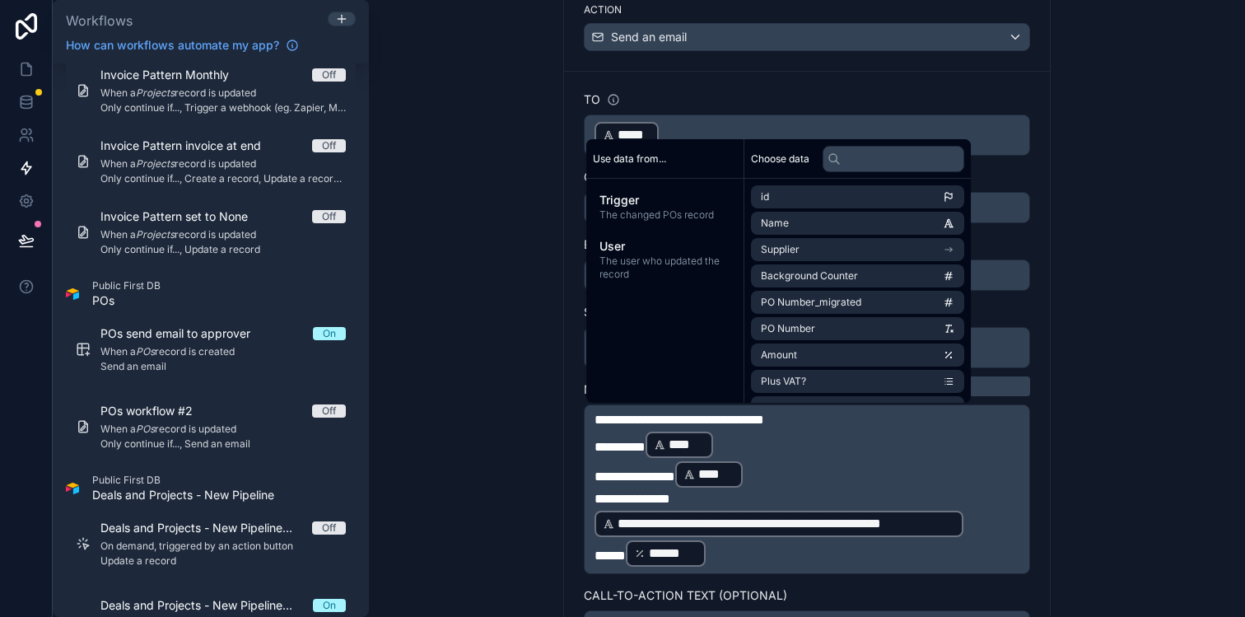
click at [626, 550] on span "******" at bounding box center [609, 555] width 31 height 12
click at [1028, 514] on div "**********" at bounding box center [807, 489] width 446 height 170
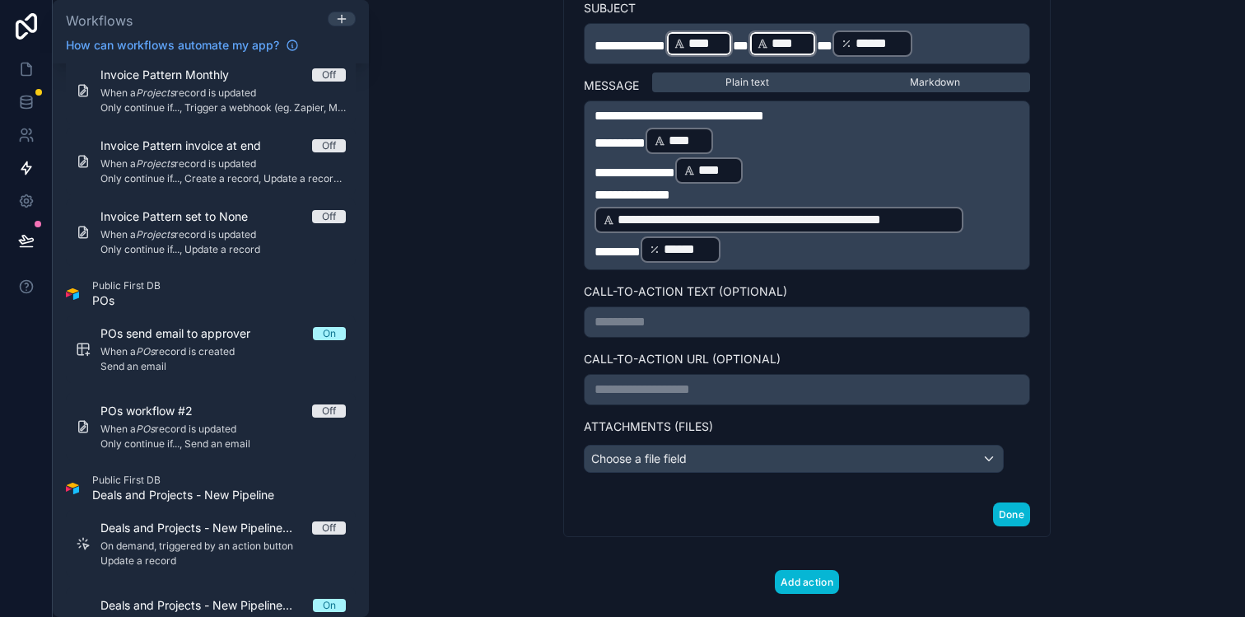
scroll to position [886, 0]
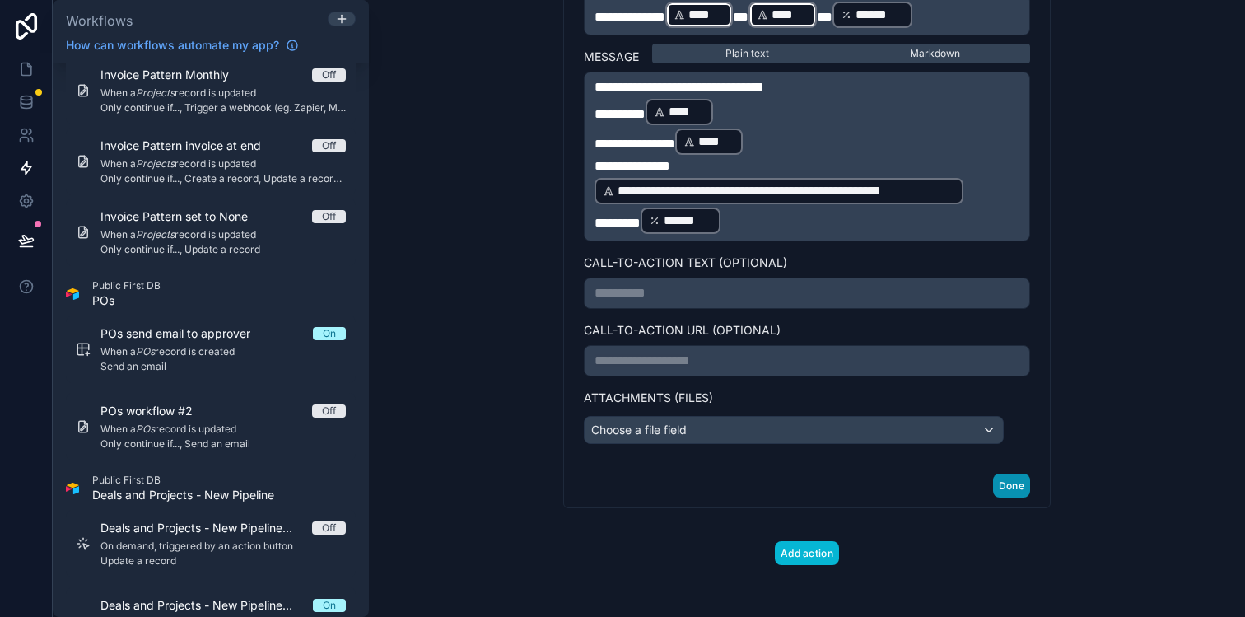
click at [1017, 489] on button "Done" at bounding box center [1011, 485] width 37 height 24
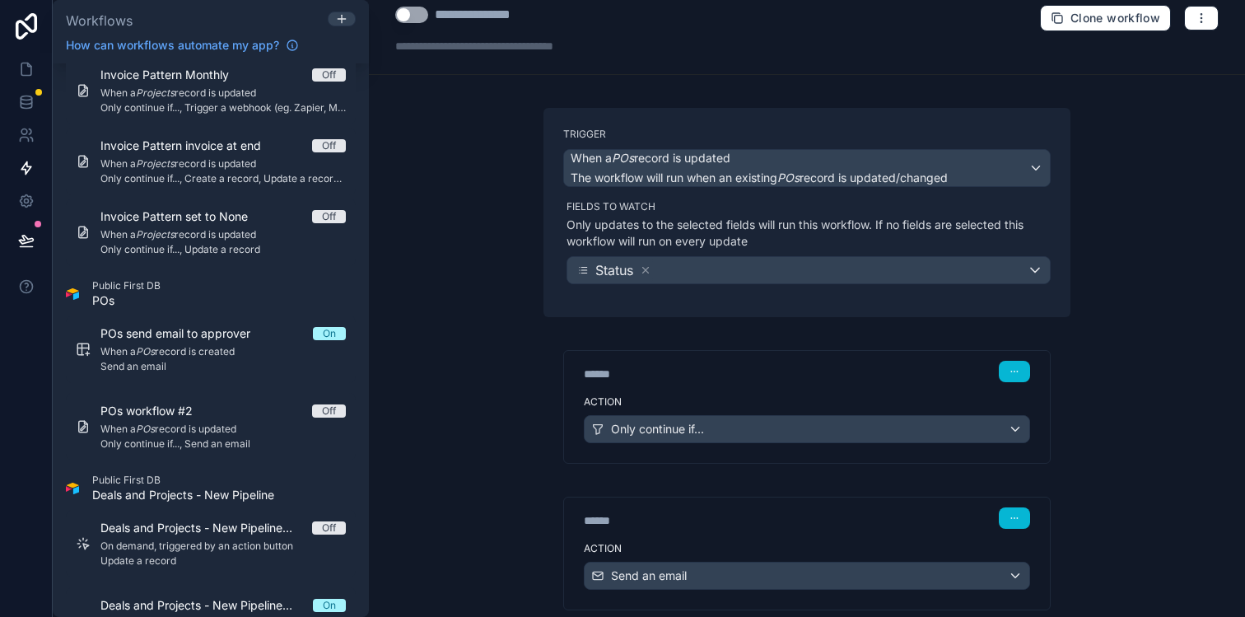
scroll to position [0, 0]
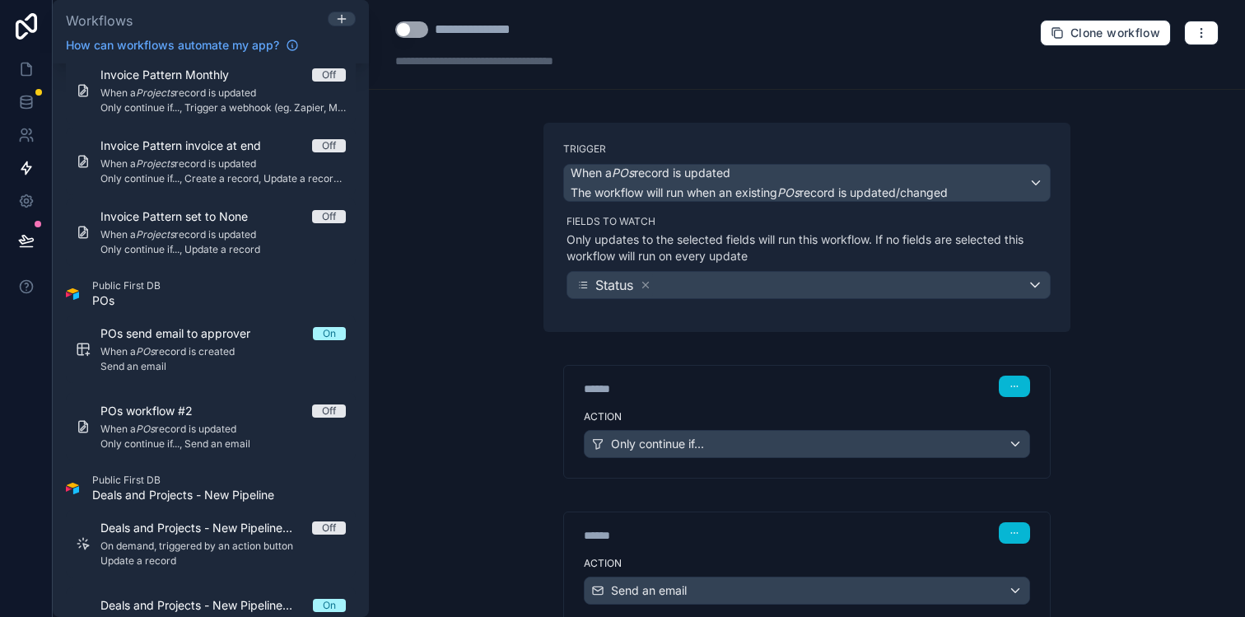
click at [417, 35] on button "Use setting" at bounding box center [411, 29] width 33 height 16
click at [456, 25] on div "**********" at bounding box center [494, 30] width 119 height 20
drag, startPoint x: 542, startPoint y: 31, endPoint x: 467, endPoint y: 36, distance: 75.9
click at [467, 36] on div "**********" at bounding box center [494, 30] width 119 height 20
type div "**********"
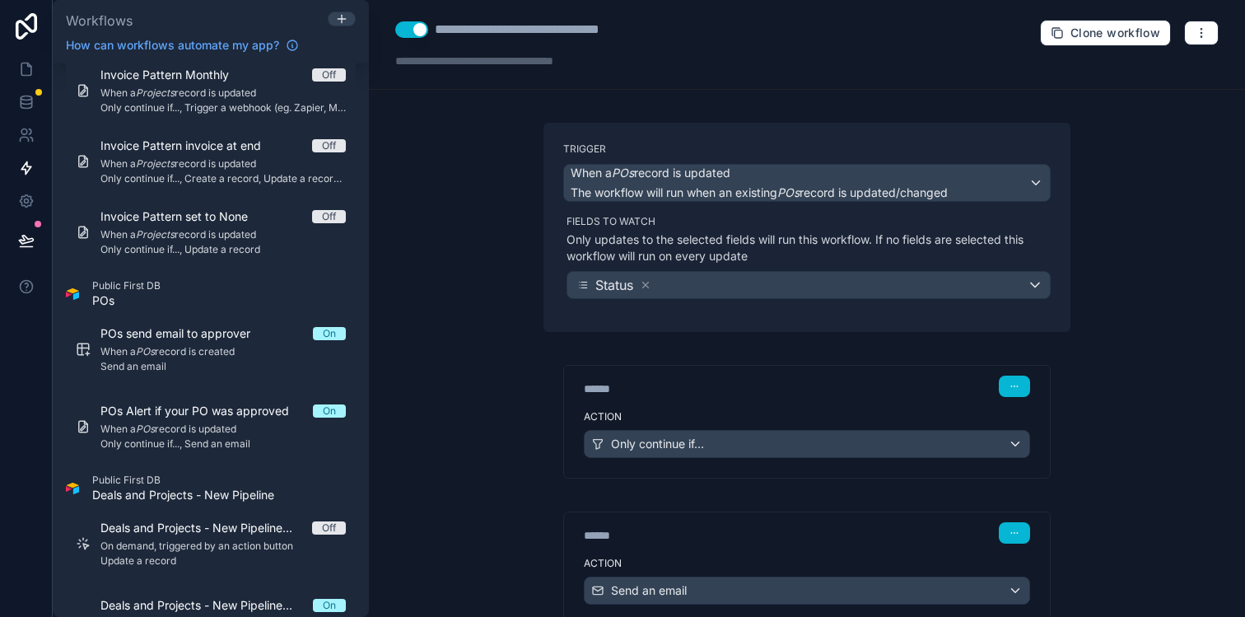
scroll to position [117, 0]
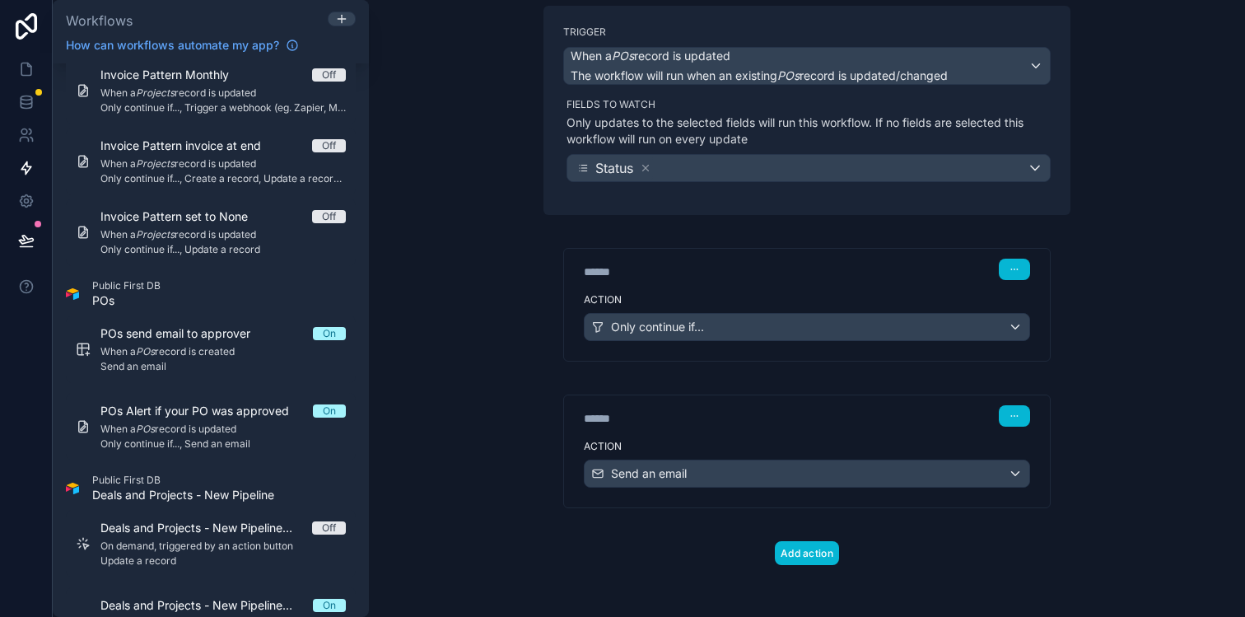
click at [949, 418] on div "****** Step 2" at bounding box center [807, 415] width 446 height 21
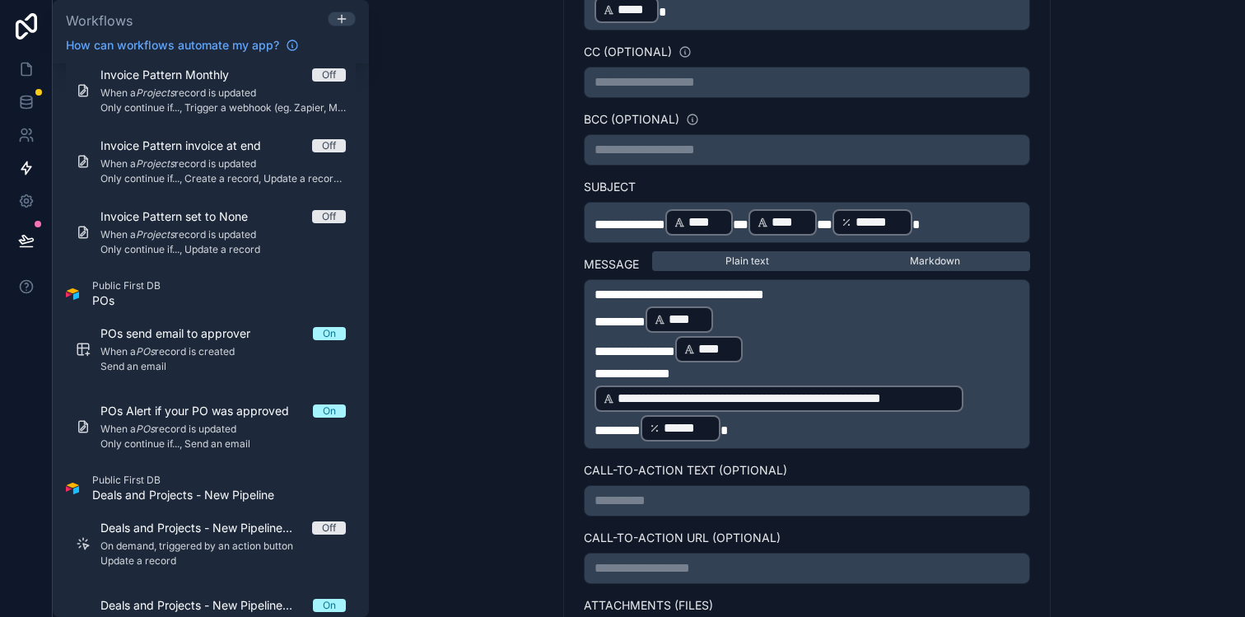
scroll to position [707, 0]
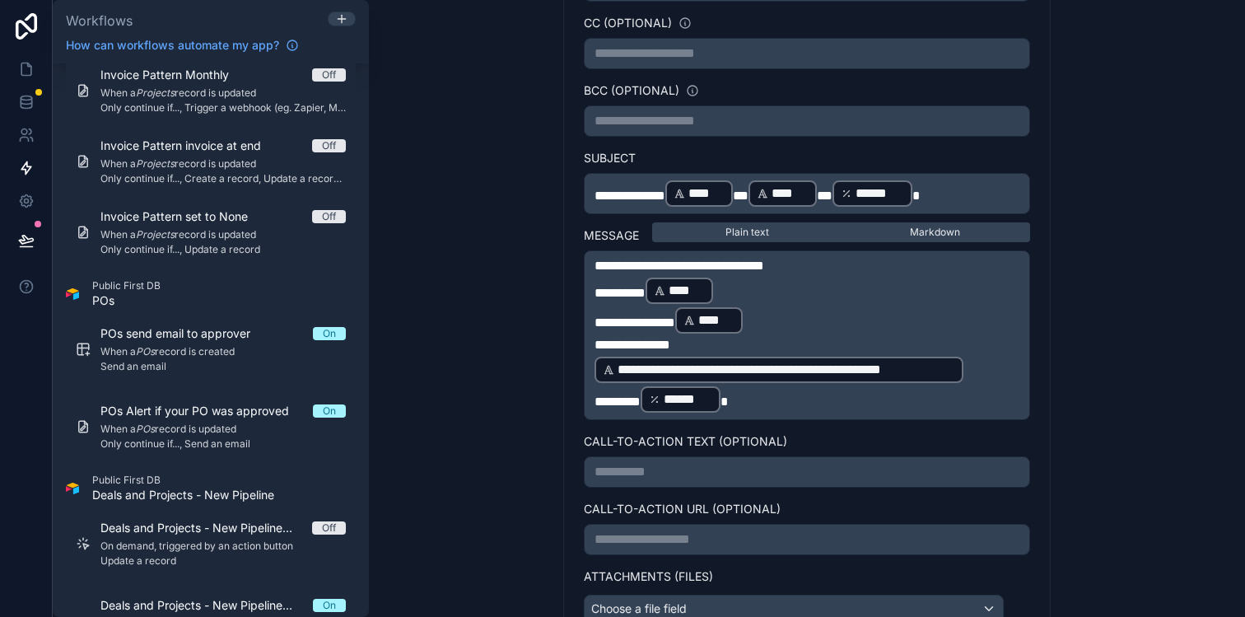
click at [844, 404] on p "******** ****** ﻿" at bounding box center [806, 399] width 425 height 30
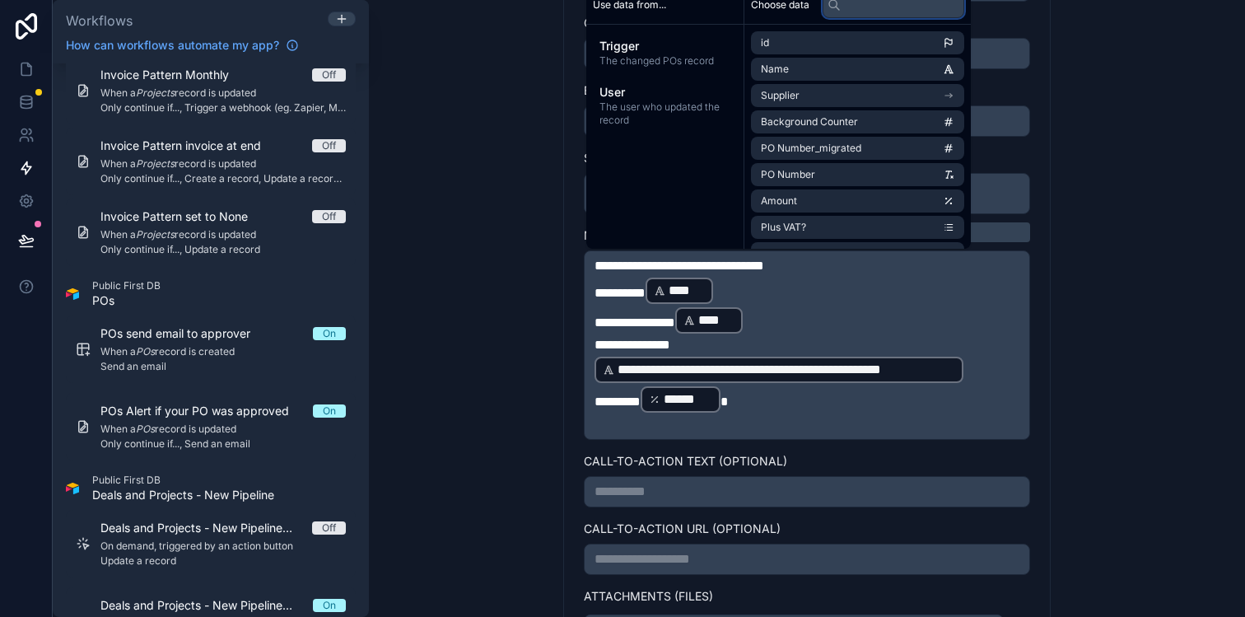
click at [878, 10] on input "text" at bounding box center [893, 5] width 142 height 26
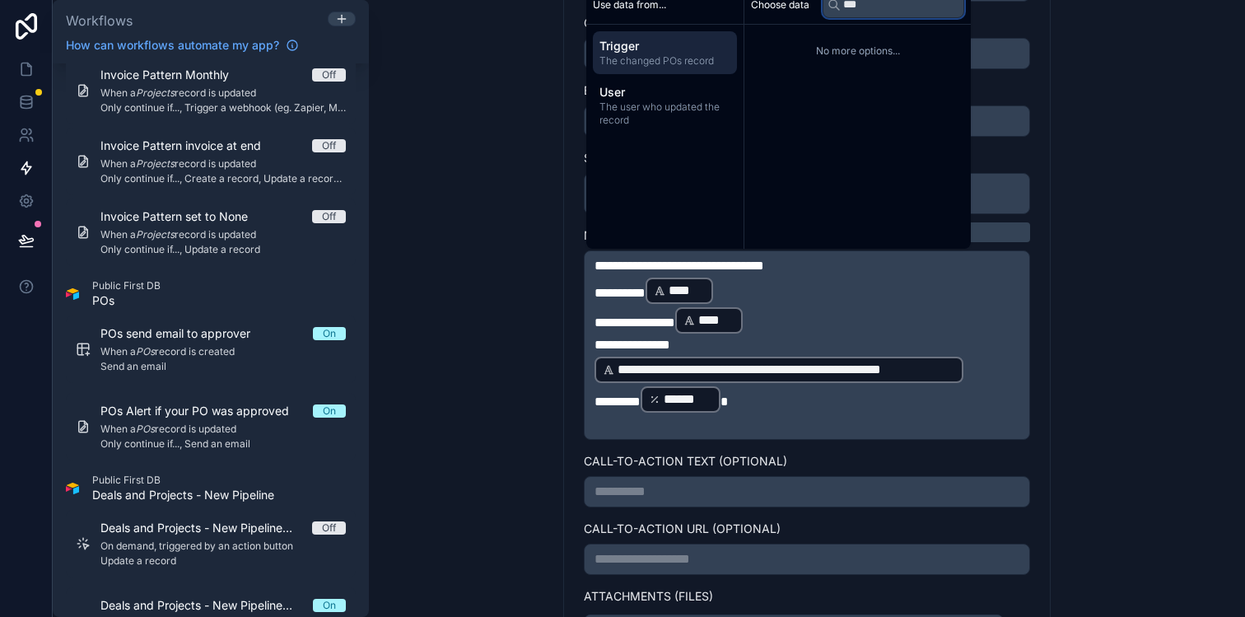
type input "***"
click at [663, 68] on div "Trigger The changed POs record" at bounding box center [665, 52] width 144 height 43
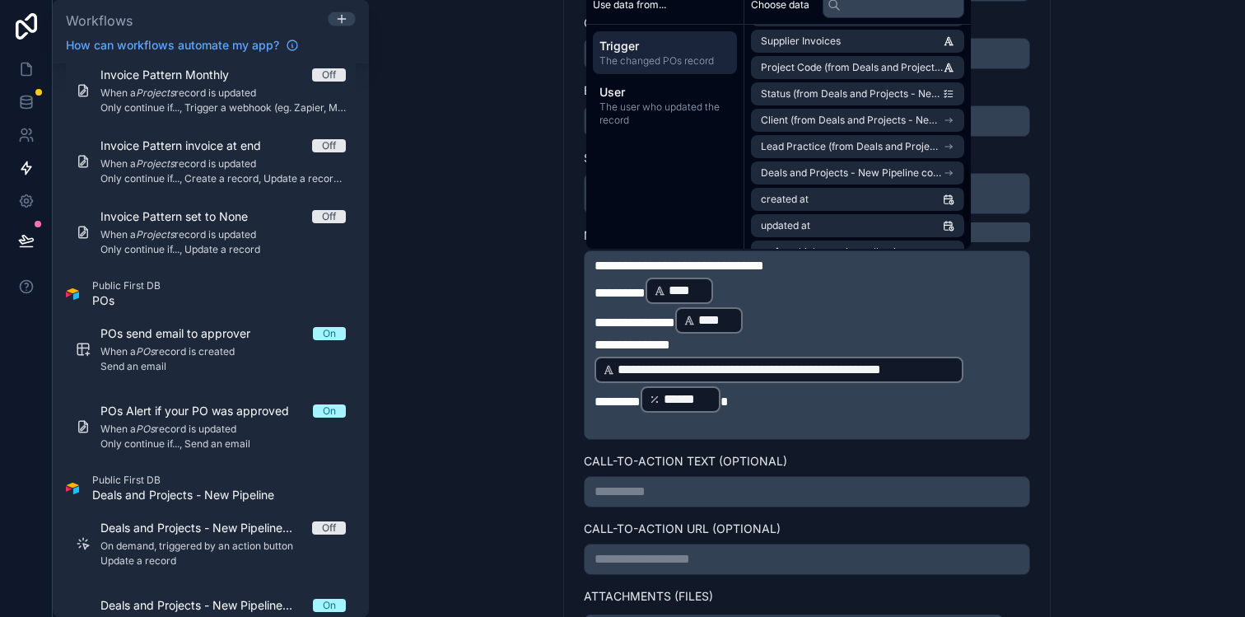
scroll to position [576, 0]
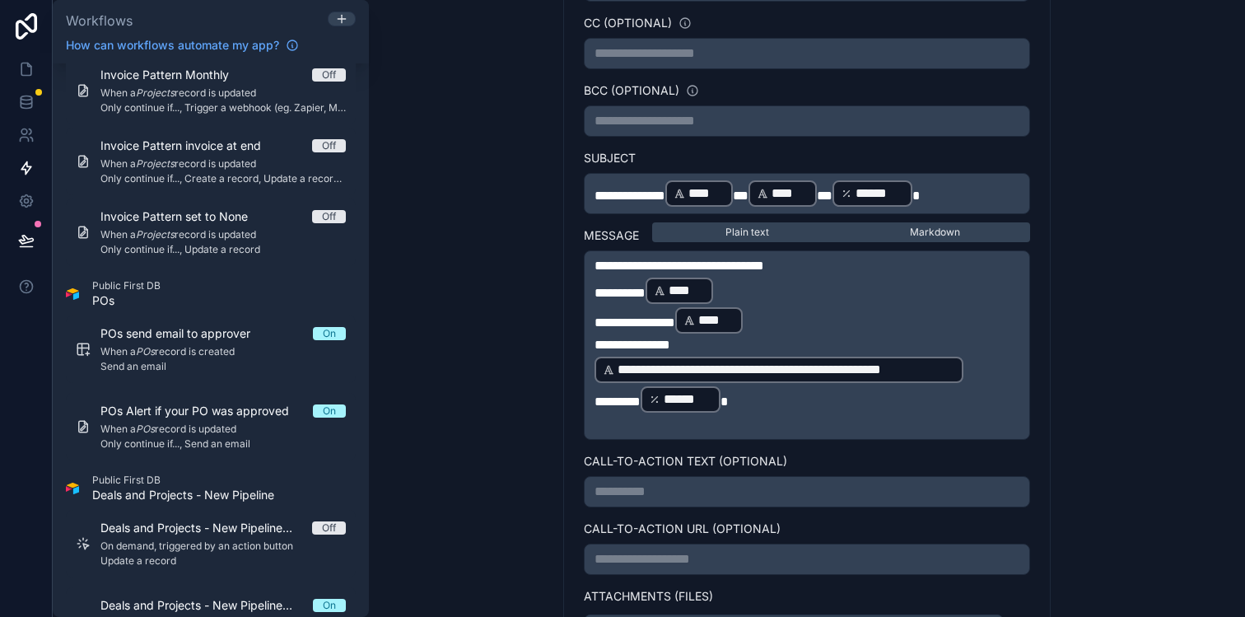
click at [757, 426] on p "﻿" at bounding box center [806, 424] width 425 height 20
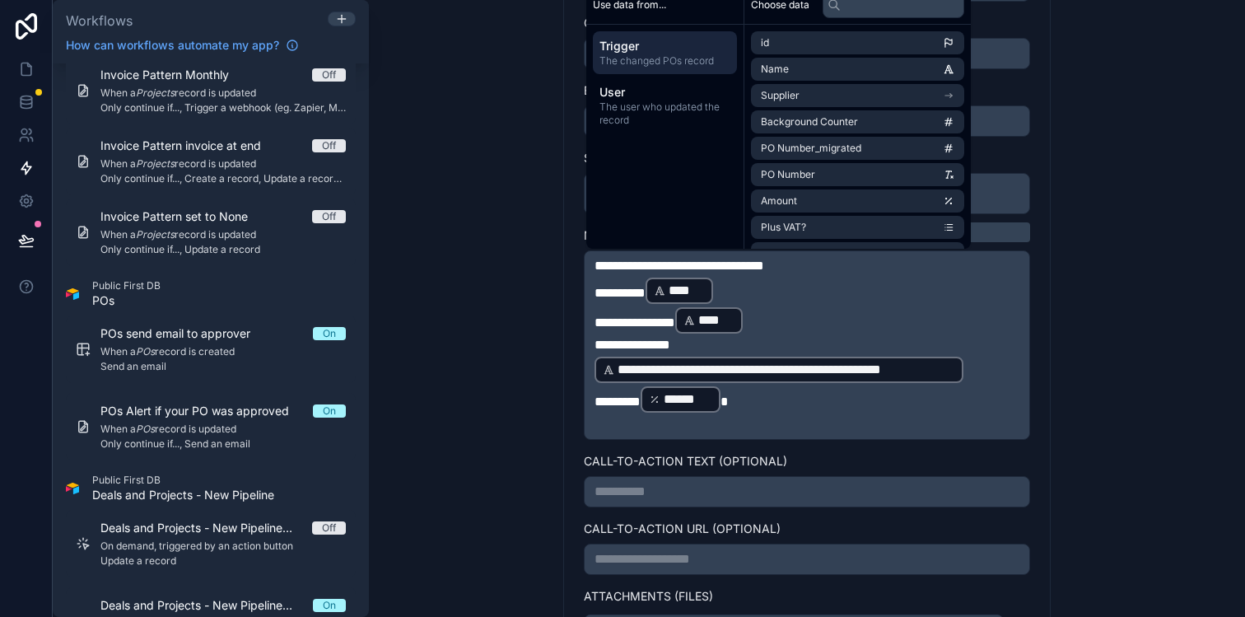
click at [1230, 340] on div "**********" at bounding box center [807, 308] width 876 height 617
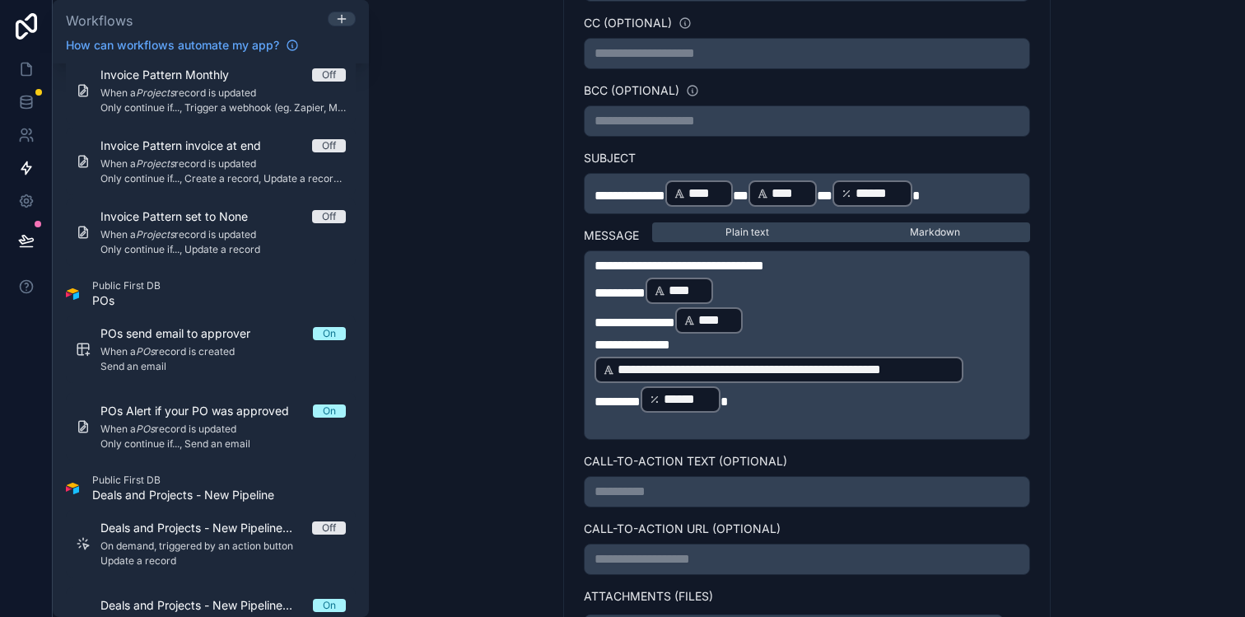
click at [1156, 325] on div "**********" at bounding box center [807, 308] width 876 height 617
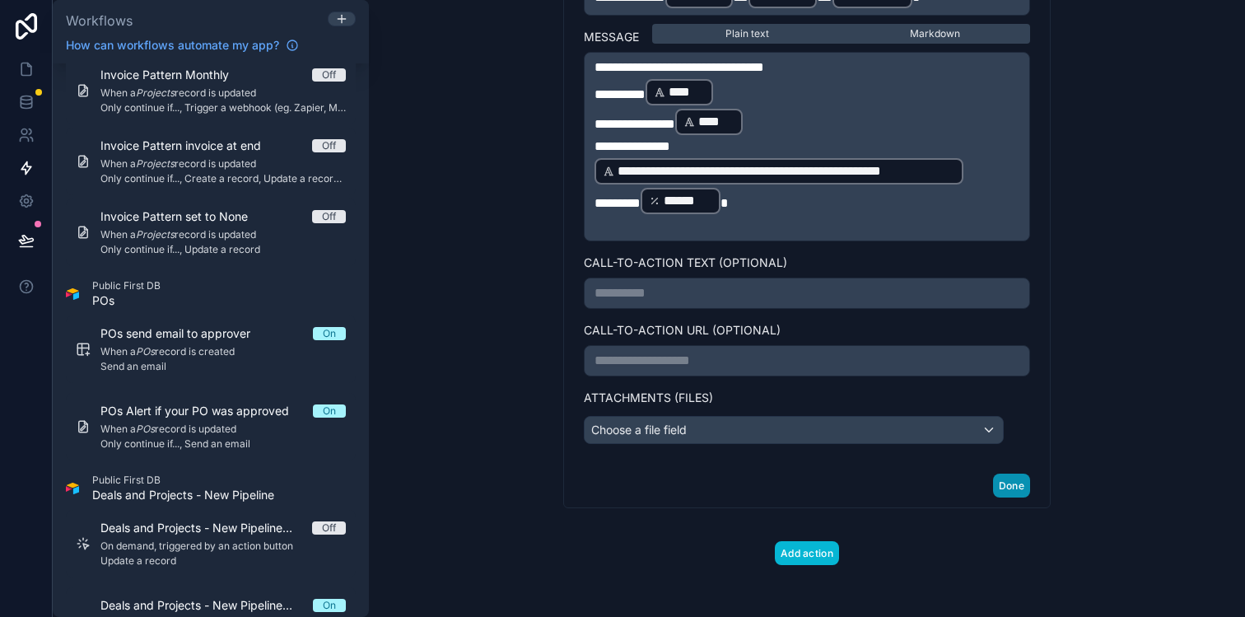
click at [1020, 486] on button "Done" at bounding box center [1011, 485] width 37 height 24
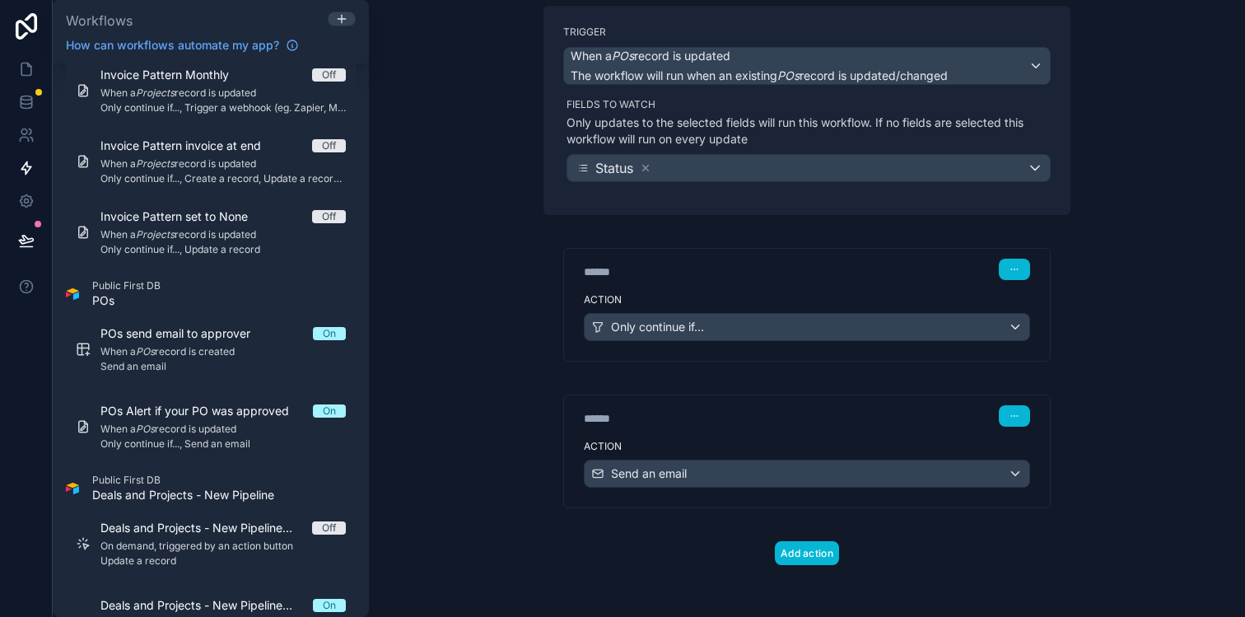
scroll to position [0, 0]
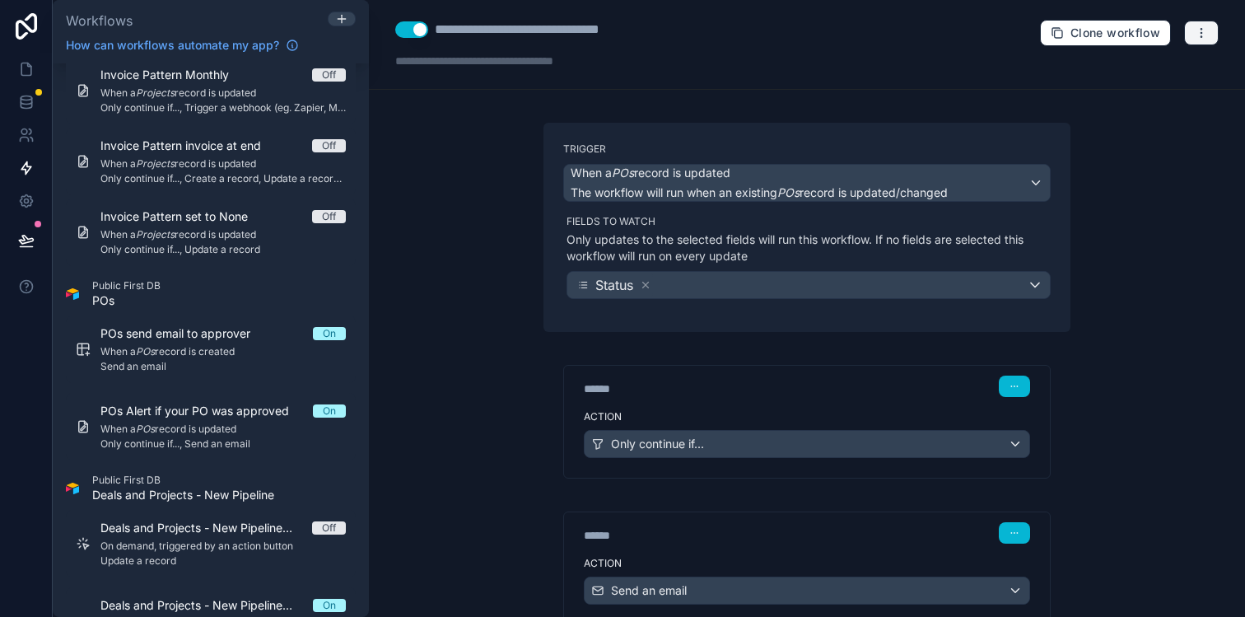
click at [1203, 37] on icon "button" at bounding box center [1200, 32] width 13 height 13
click at [422, 242] on div "**********" at bounding box center [807, 308] width 876 height 617
click at [16, 240] on button at bounding box center [26, 240] width 36 height 46
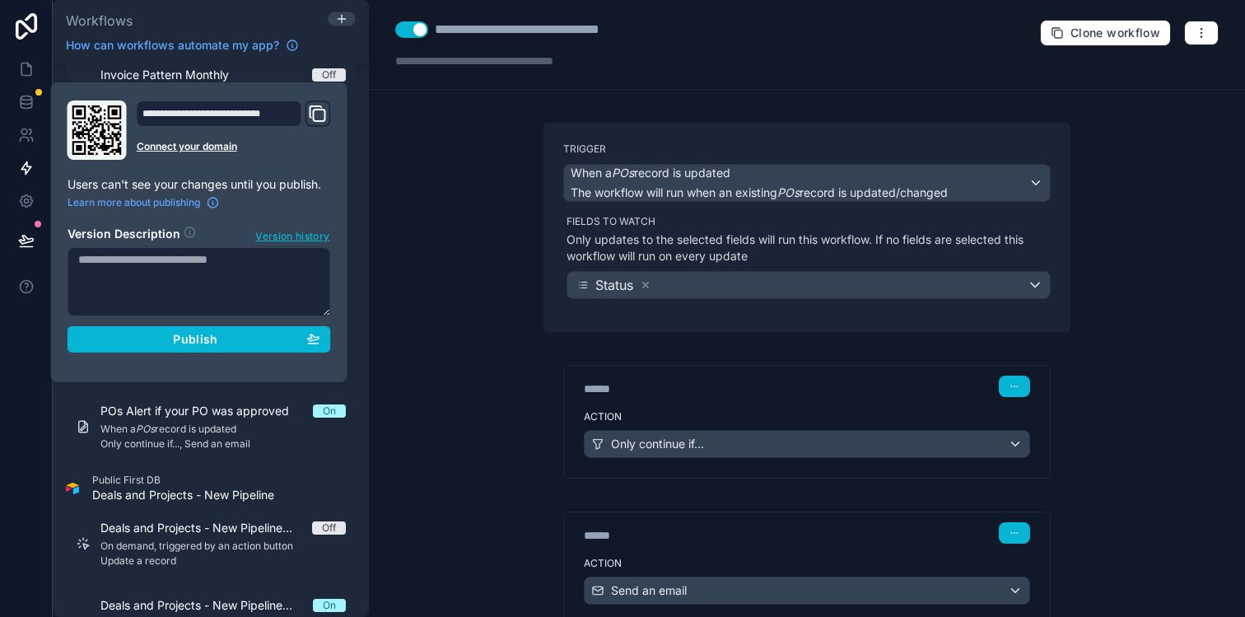
click at [152, 272] on textarea at bounding box center [198, 281] width 263 height 69
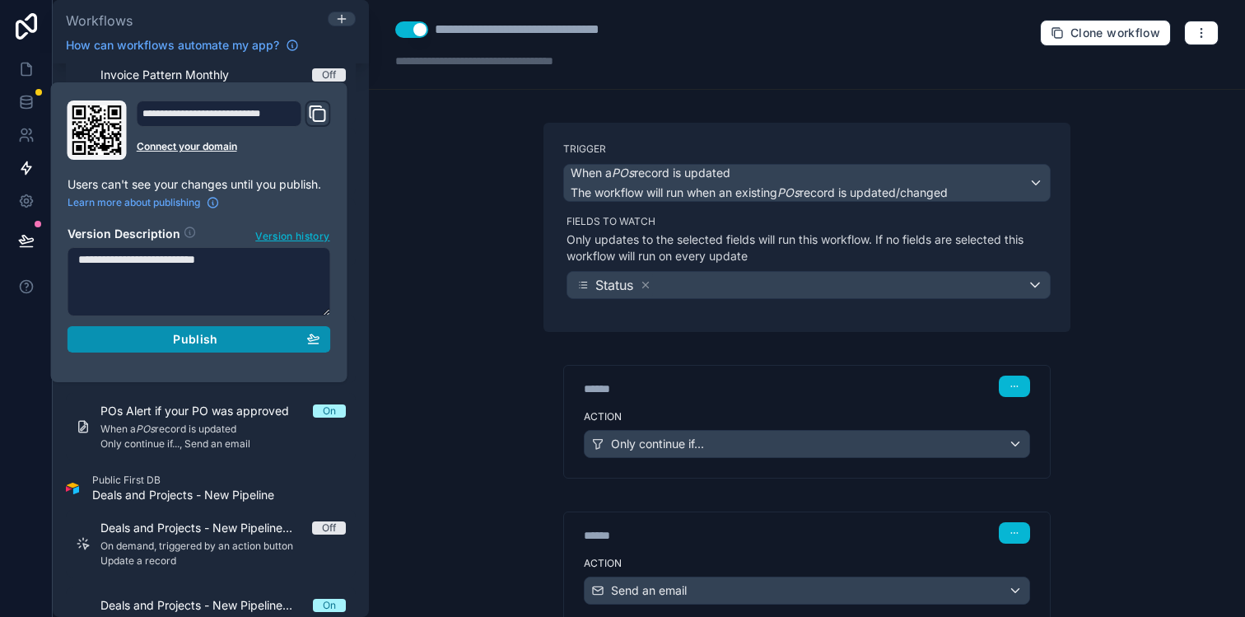
type textarea "**********"
click at [144, 340] on div "Publish" at bounding box center [199, 339] width 242 height 15
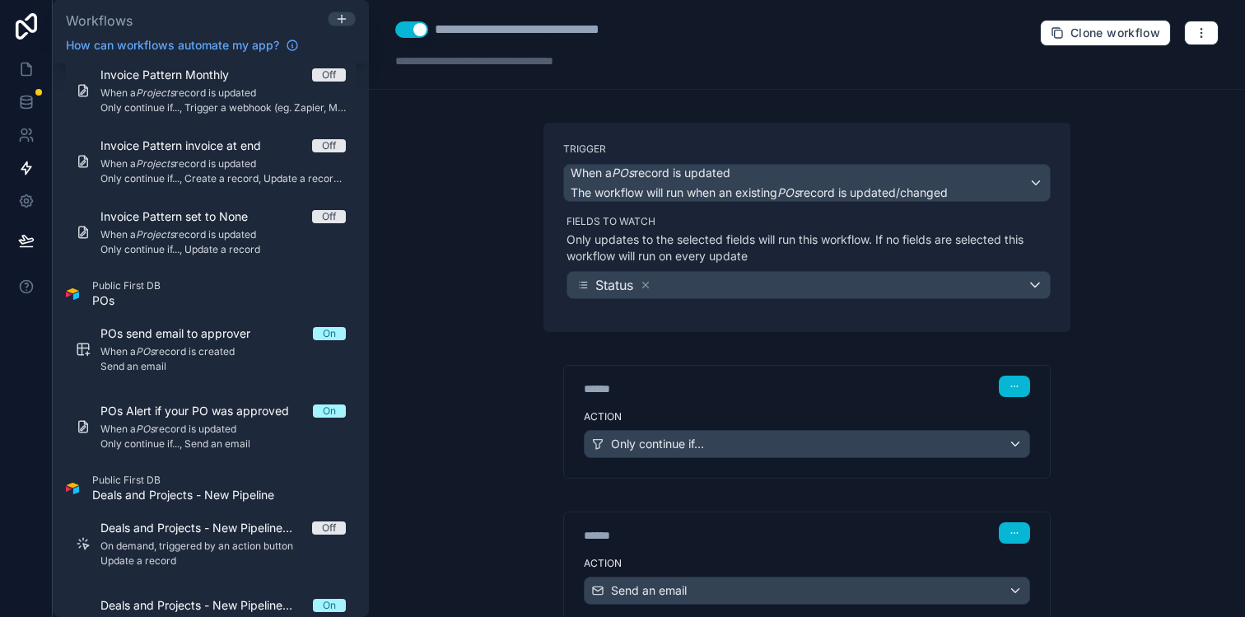
click at [480, 322] on div "**********" at bounding box center [807, 308] width 876 height 617
click at [472, 300] on div "**********" at bounding box center [807, 308] width 876 height 617
click at [396, 119] on div "**********" at bounding box center [807, 308] width 876 height 617
click at [30, 66] on icon at bounding box center [26, 69] width 10 height 12
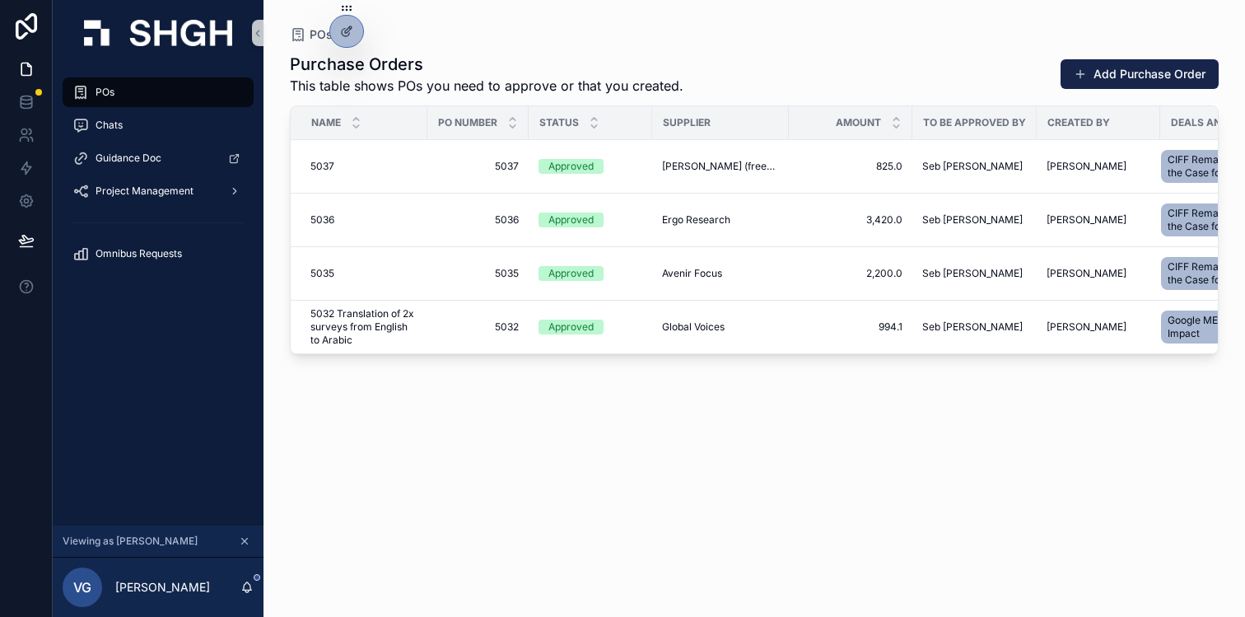
click at [663, 409] on div "Purchase Orders This table shows POs you need to approve or that you created. A…" at bounding box center [754, 320] width 929 height 554
click at [754, 411] on div "Purchase Orders This table shows POs you need to approve or that you created. A…" at bounding box center [754, 320] width 929 height 554
click at [671, 386] on div "Purchase Orders This table shows POs you need to approve or that you created. A…" at bounding box center [754, 320] width 929 height 554
click at [903, 164] on td "825.0 825.0" at bounding box center [850, 167] width 123 height 54
click at [829, 170] on span "825.0" at bounding box center [850, 166] width 104 height 13
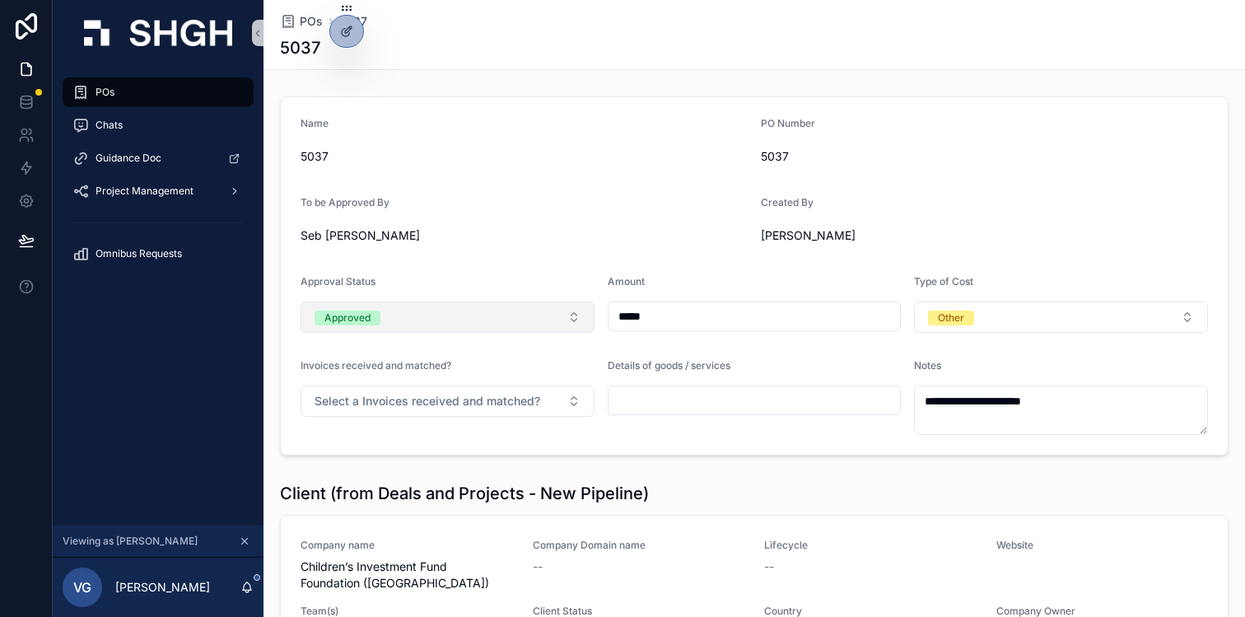
click at [523, 319] on button "Approved" at bounding box center [447, 316] width 294 height 31
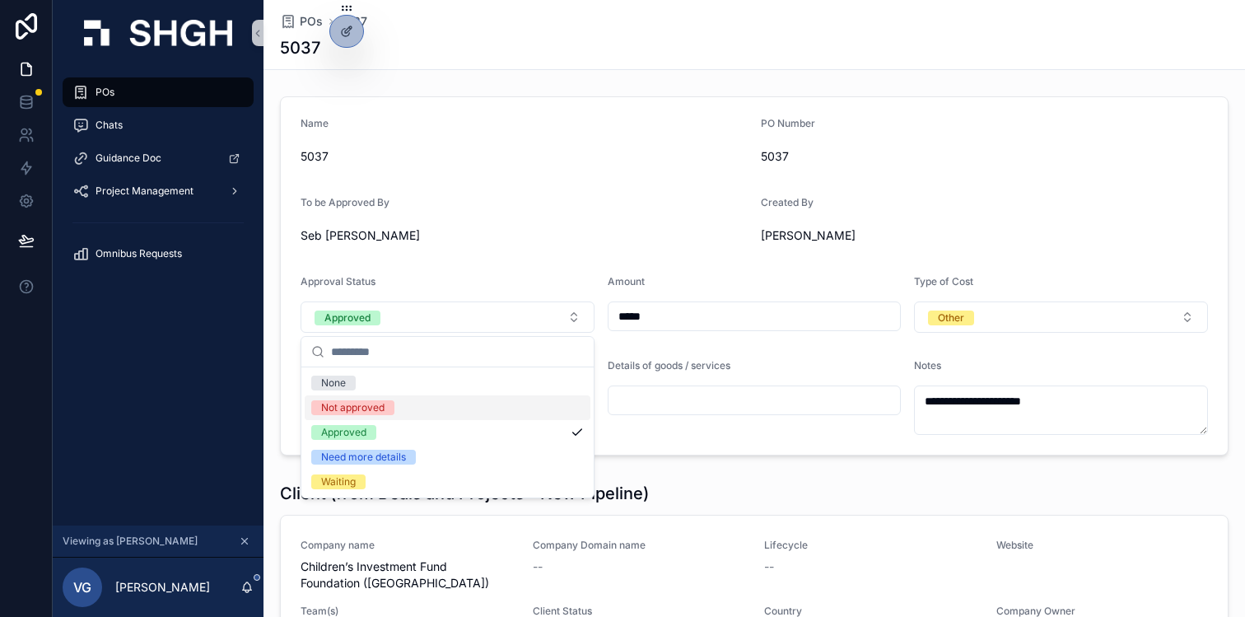
click at [482, 412] on div "Not approved" at bounding box center [448, 407] width 286 height 25
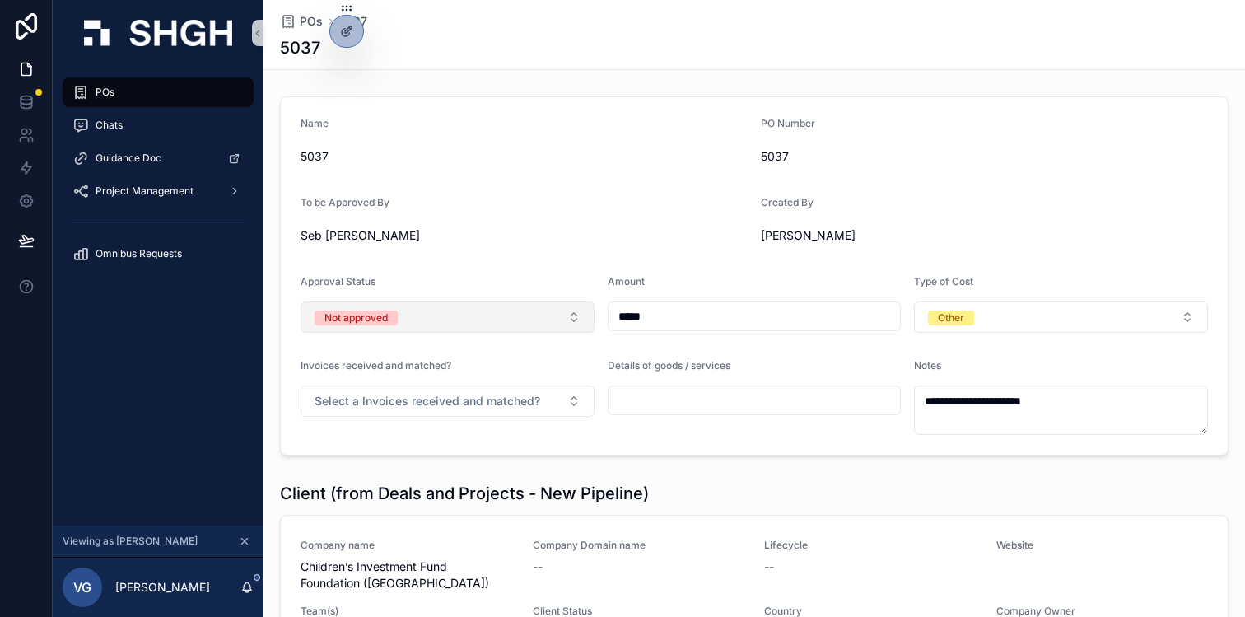
click at [566, 319] on button "Not approved" at bounding box center [447, 316] width 294 height 31
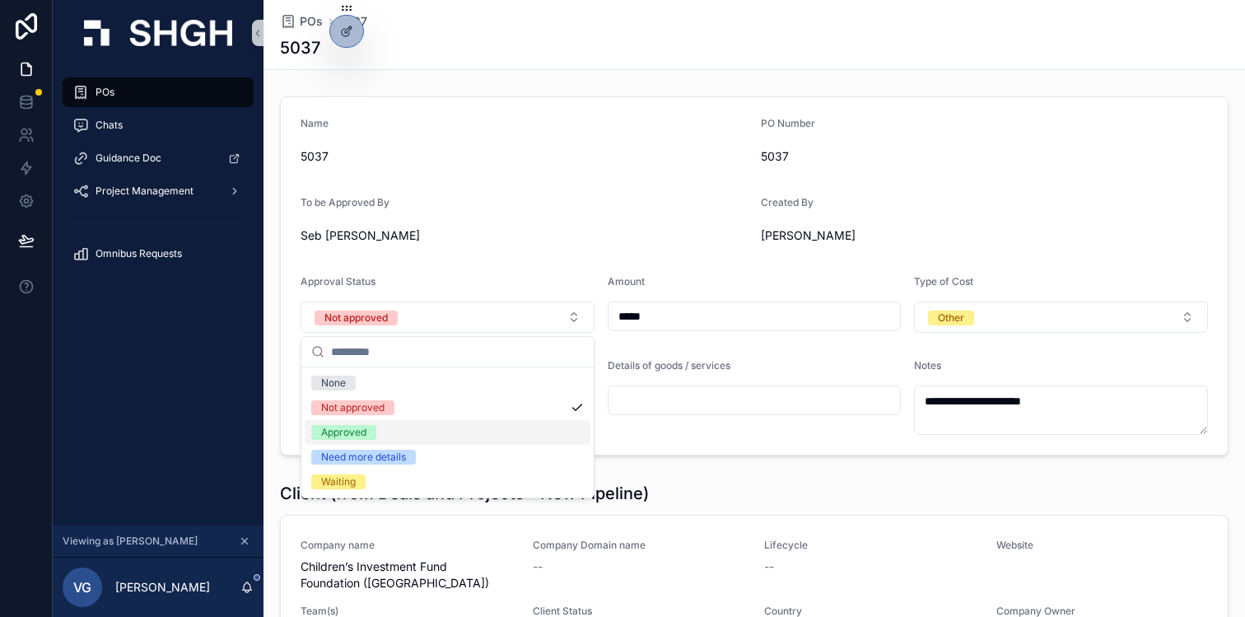
click at [509, 438] on div "Approved" at bounding box center [448, 432] width 286 height 25
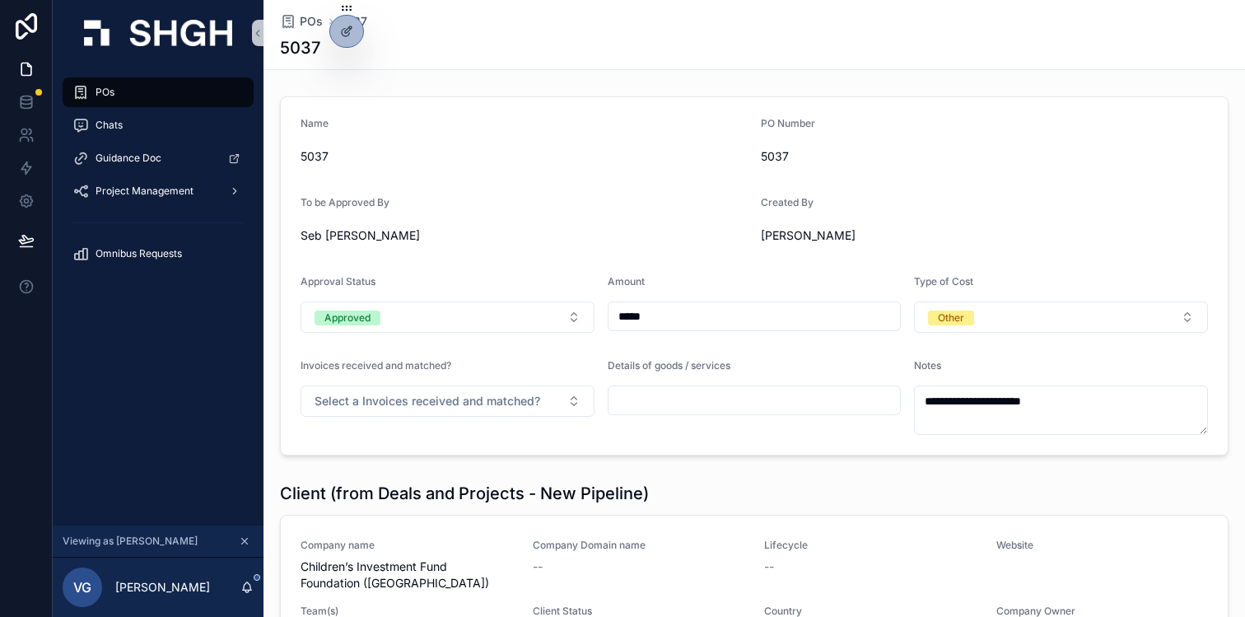
click at [593, 264] on form "**********" at bounding box center [754, 275] width 947 height 357
click at [342, 36] on icon at bounding box center [346, 31] width 13 height 13
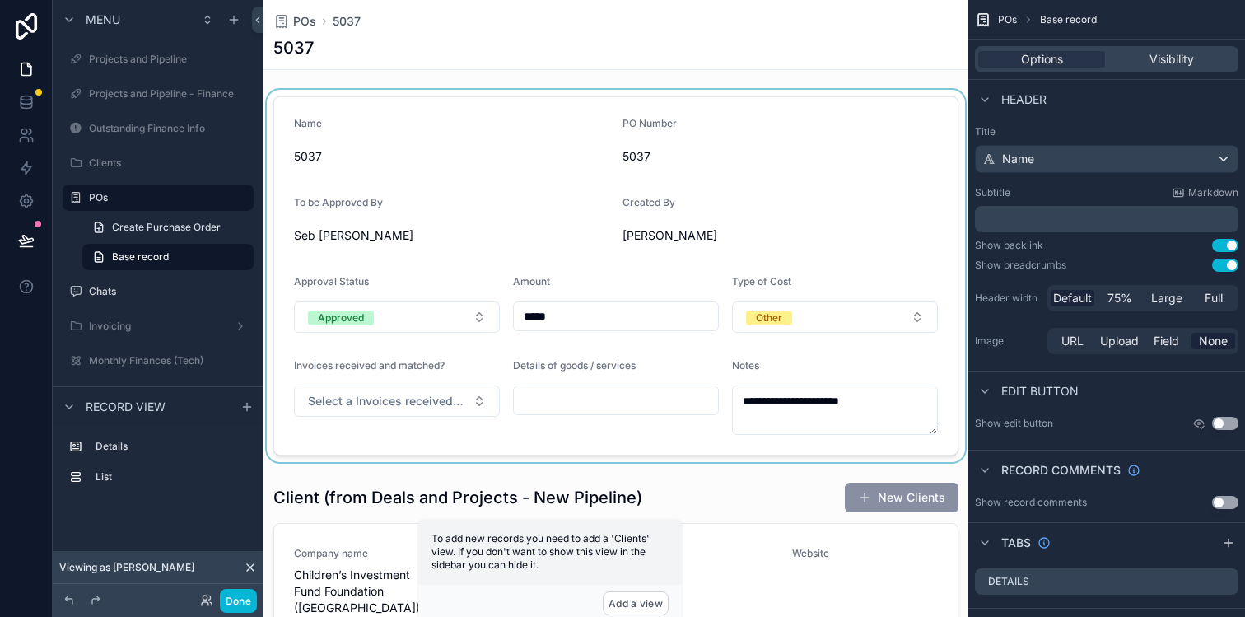
click at [484, 194] on div "scrollable content" at bounding box center [615, 276] width 705 height 372
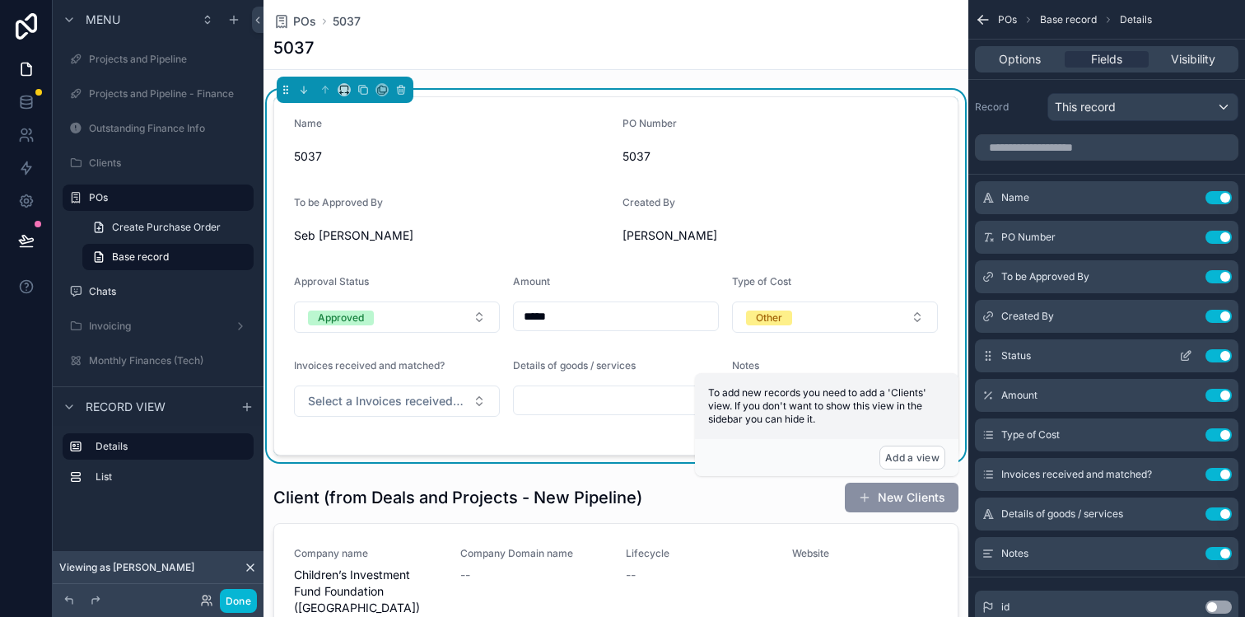
click at [1184, 356] on icon "scrollable content" at bounding box center [1185, 355] width 13 height 13
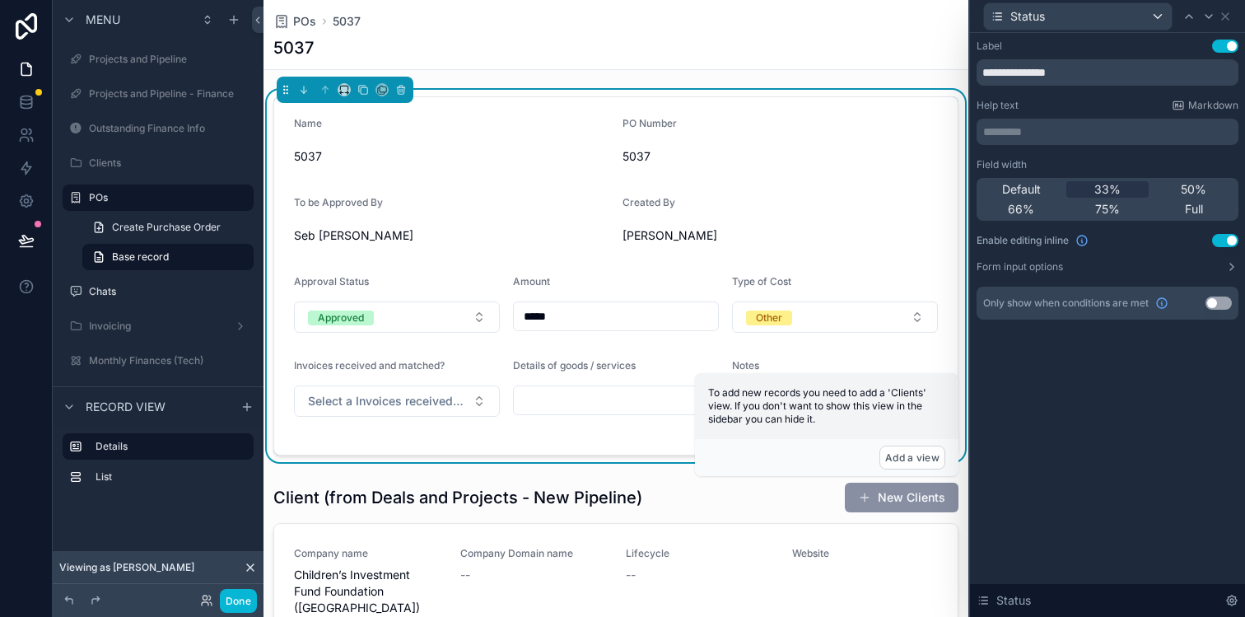
click at [1217, 303] on button "Use setting" at bounding box center [1218, 302] width 26 height 13
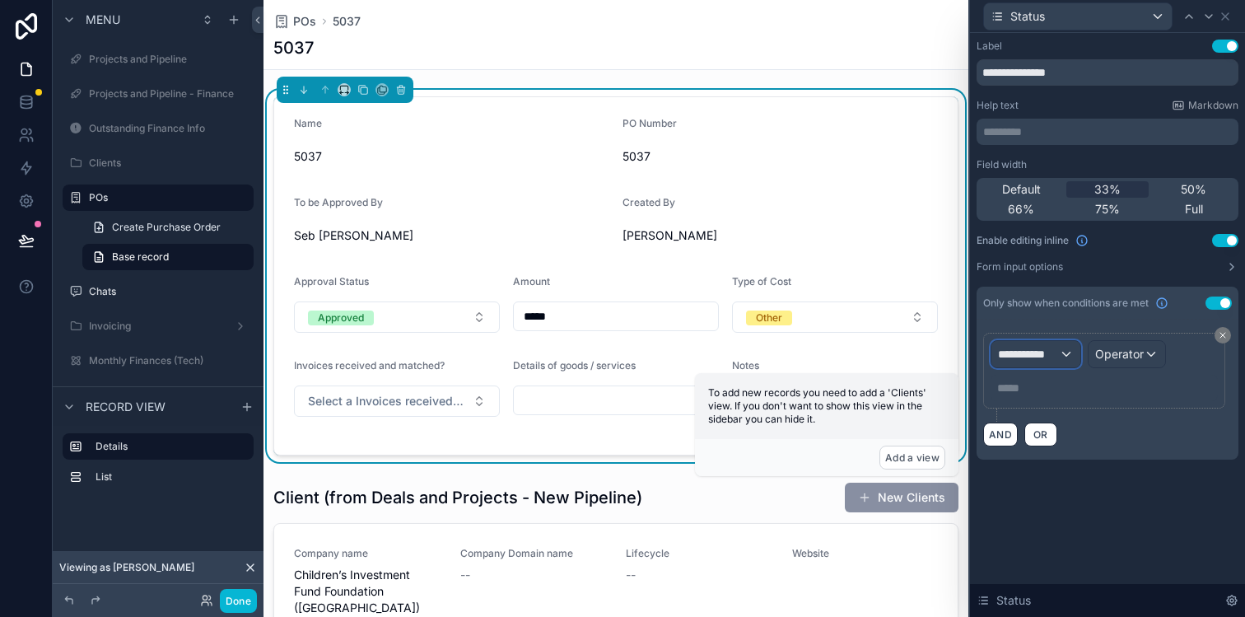
click at [1050, 356] on span "**********" at bounding box center [1028, 354] width 61 height 16
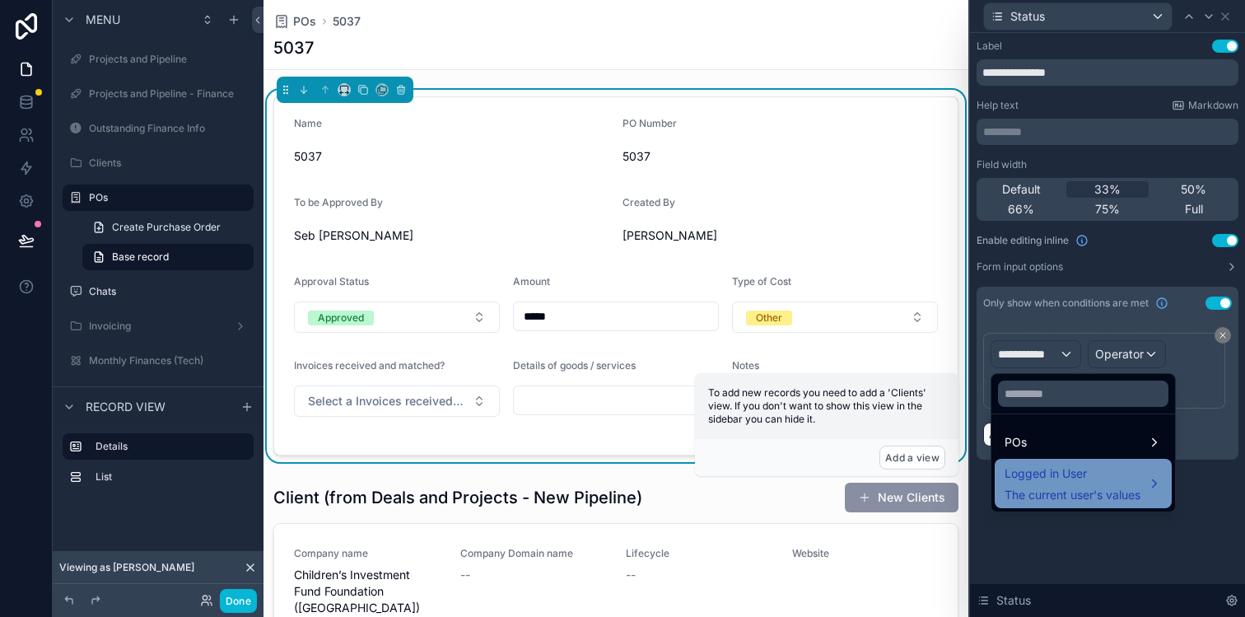
click at [1051, 486] on span "The current user's values" at bounding box center [1072, 494] width 136 height 16
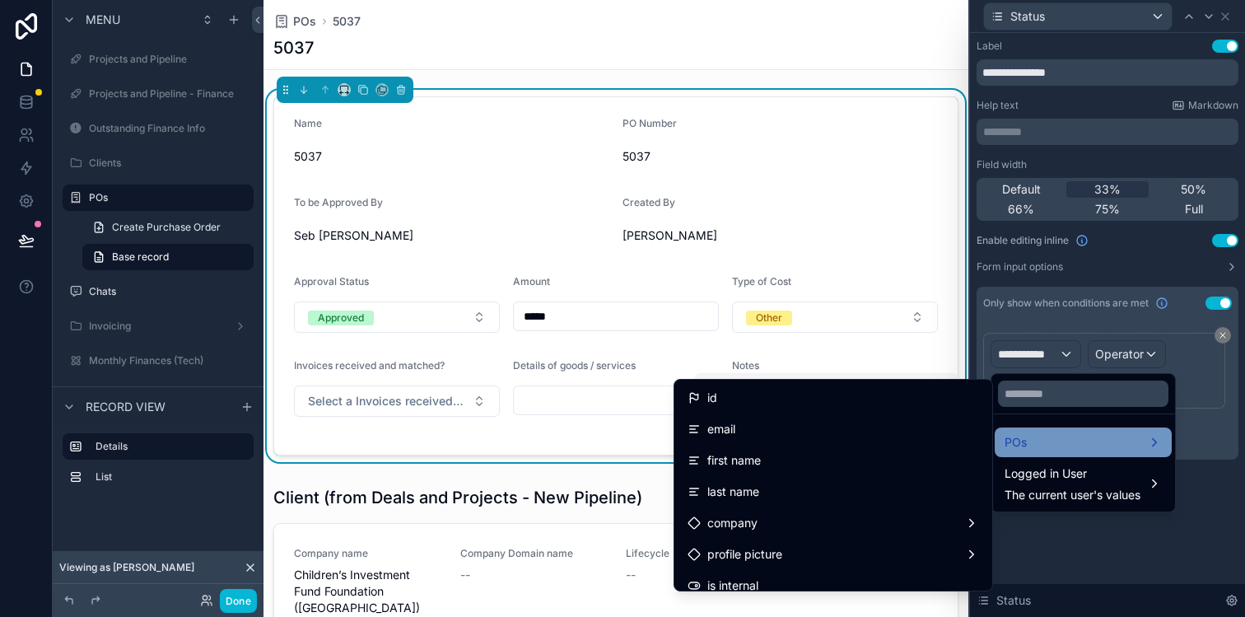
click at [1082, 445] on div "POs" at bounding box center [1082, 442] width 157 height 20
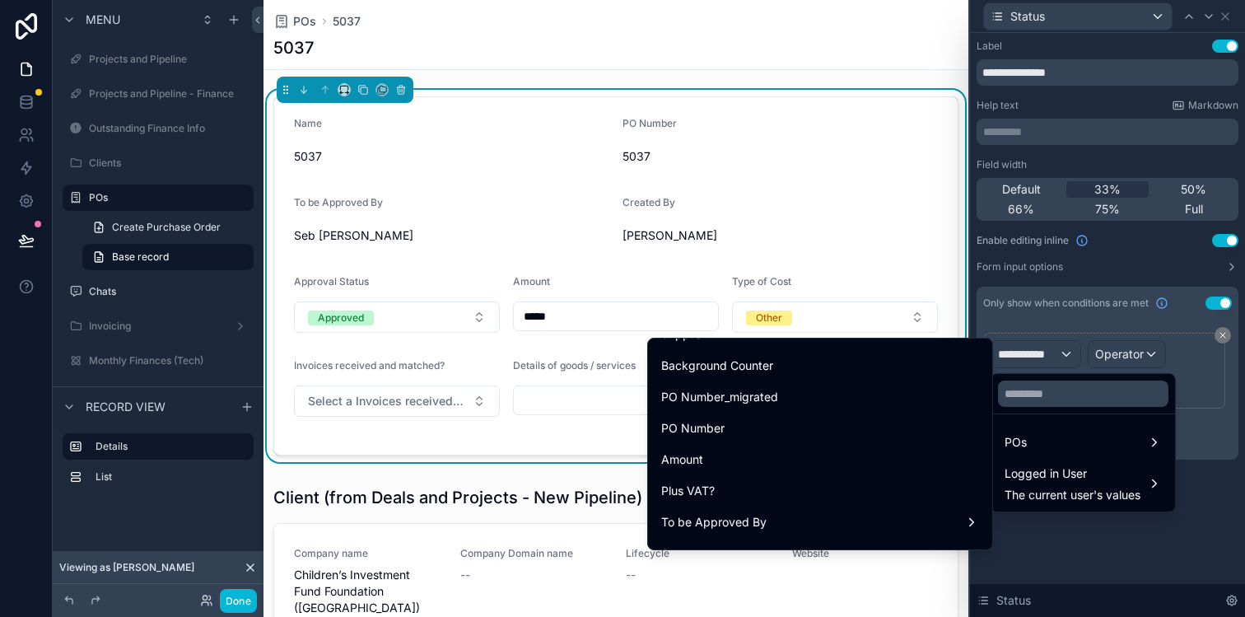
scroll to position [187, 0]
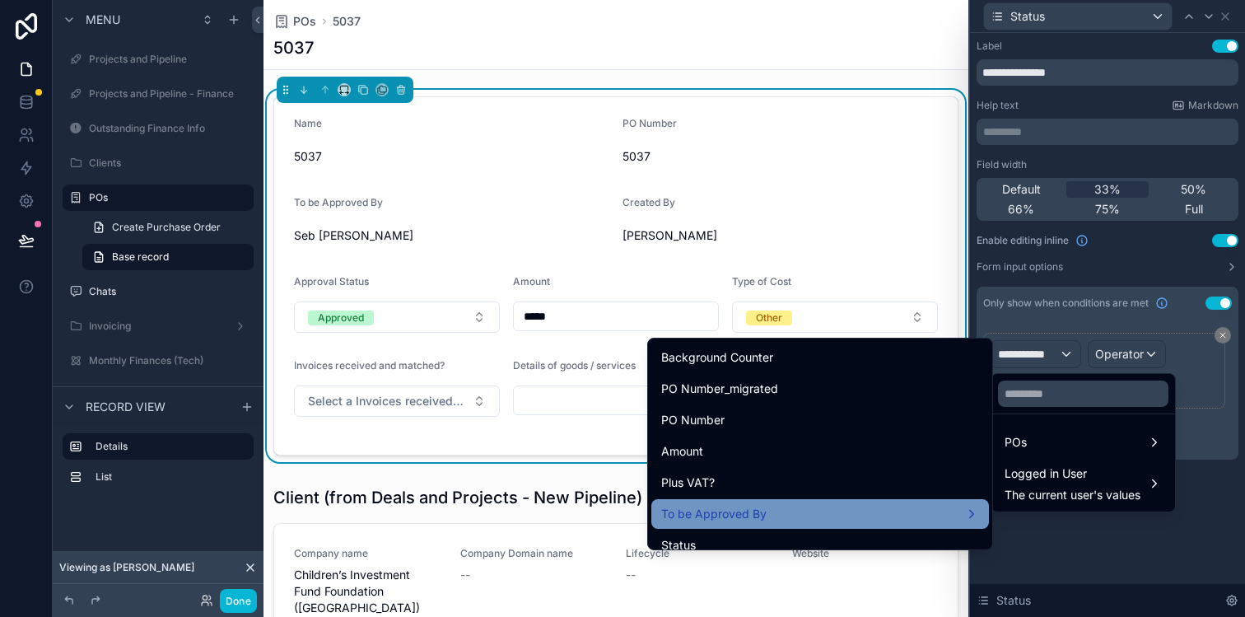
click at [805, 505] on div "To be Approved By" at bounding box center [820, 514] width 318 height 20
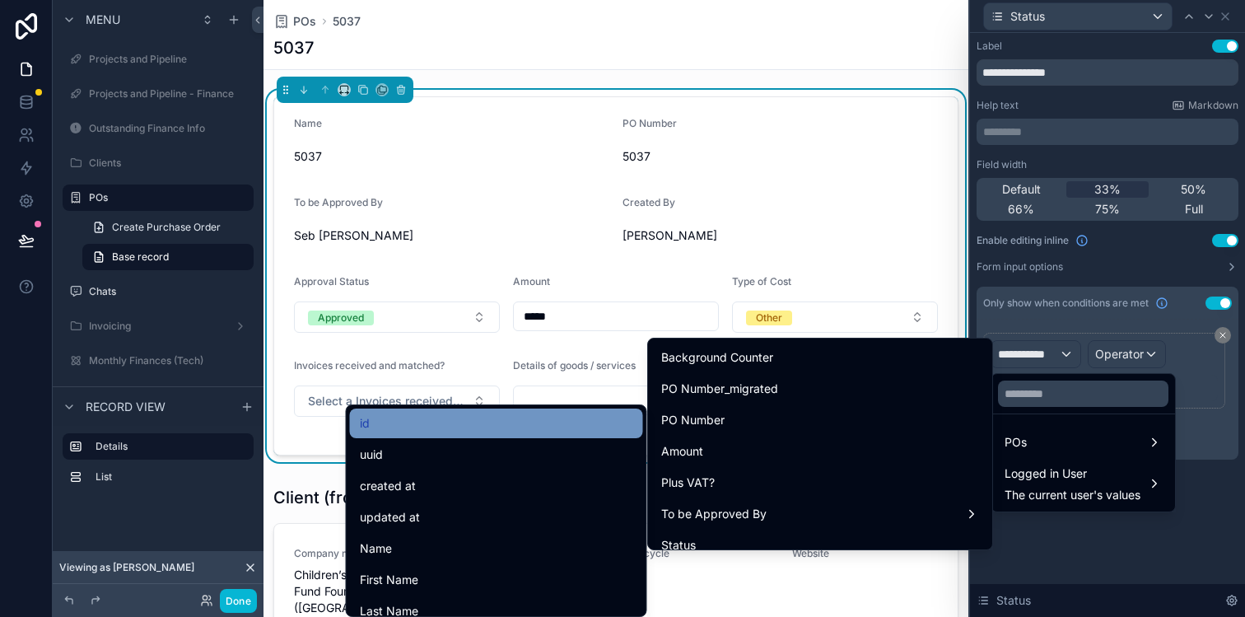
click at [464, 416] on div "id" at bounding box center [496, 423] width 273 height 20
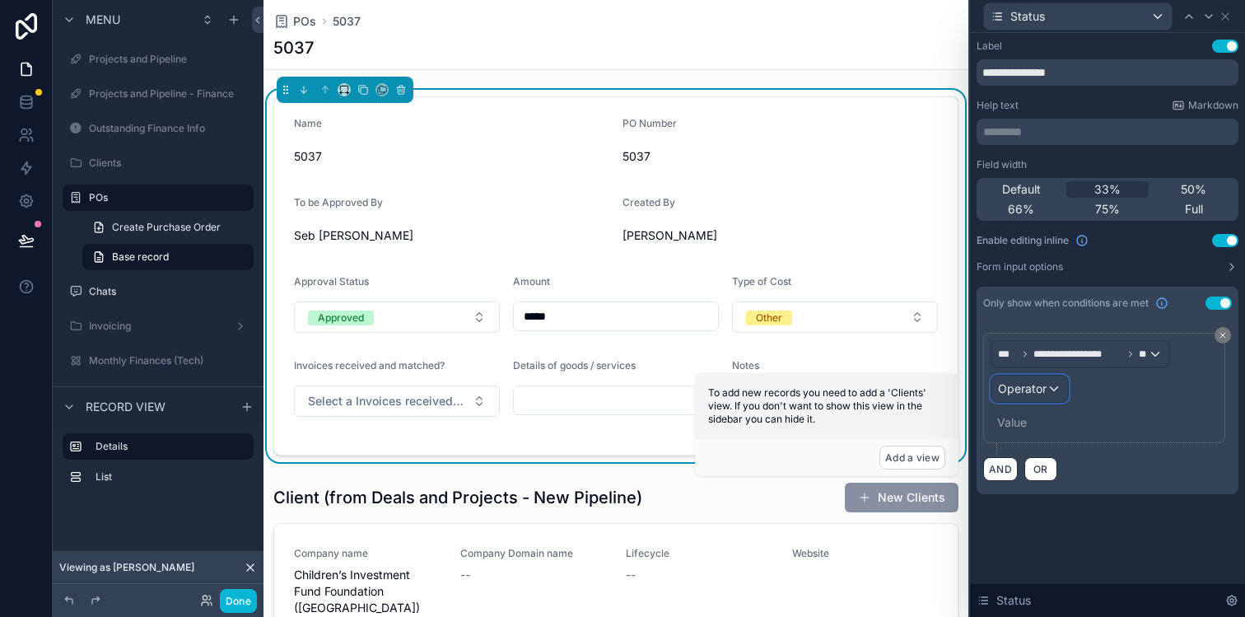
click at [1044, 392] on span "Operator" at bounding box center [1022, 388] width 49 height 14
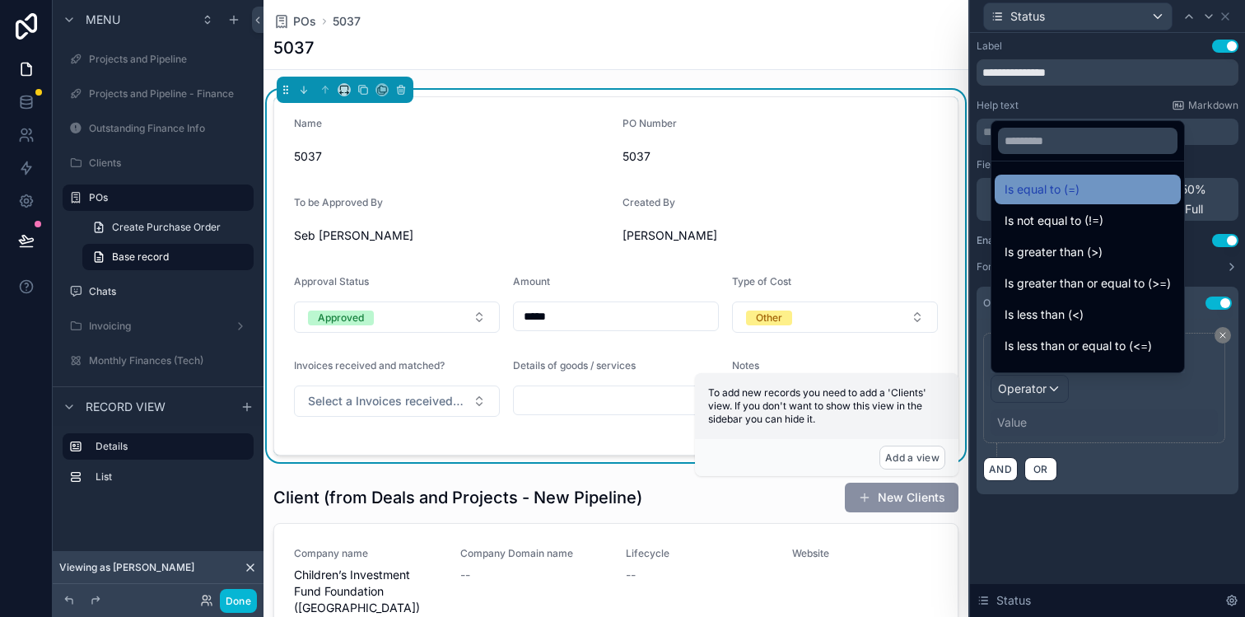
click at [1045, 189] on span "Is equal to (=)" at bounding box center [1041, 189] width 75 height 20
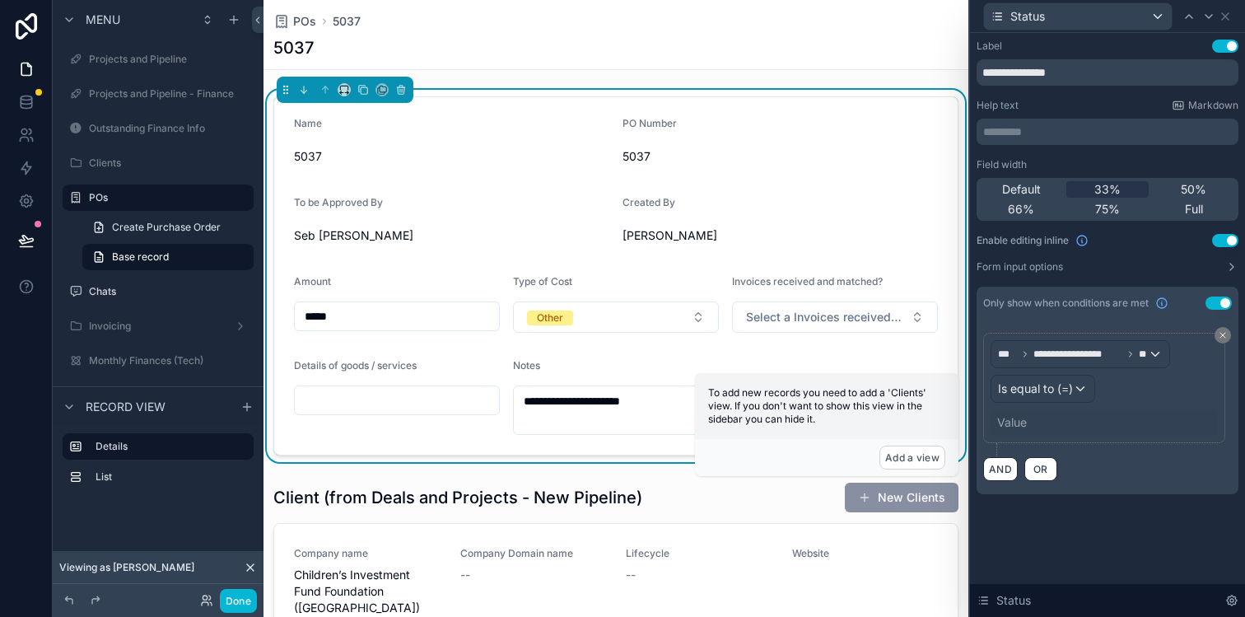
click at [1030, 419] on div "Value" at bounding box center [1103, 422] width 227 height 26
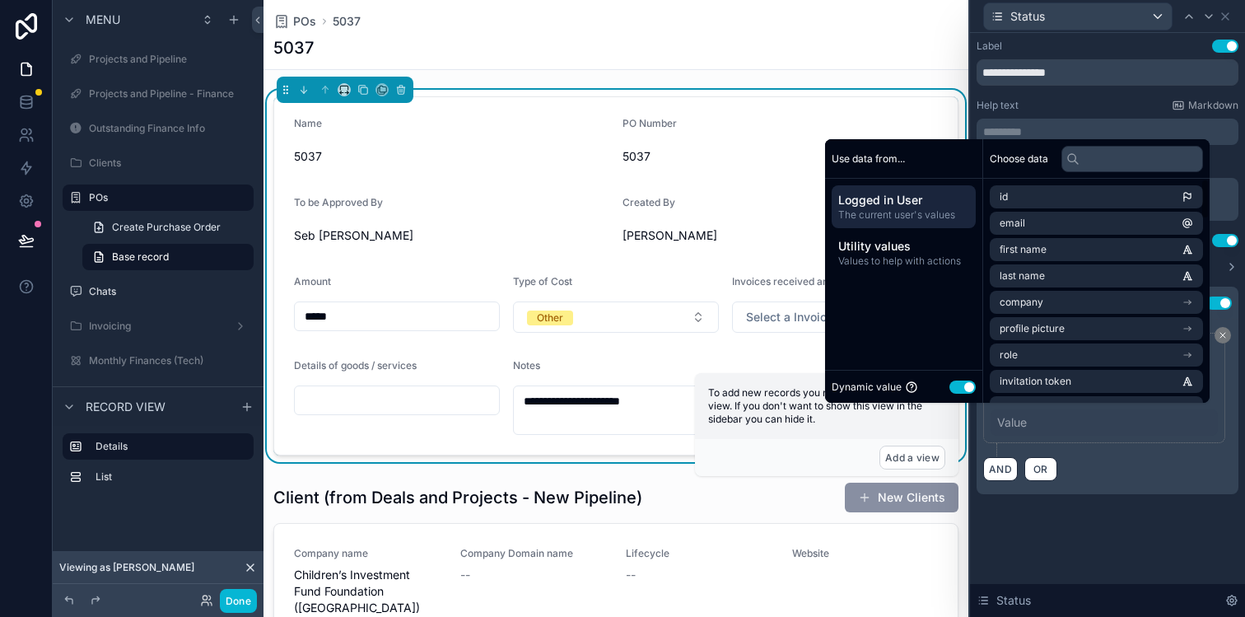
click at [925, 200] on span "Logged in User" at bounding box center [903, 200] width 131 height 16
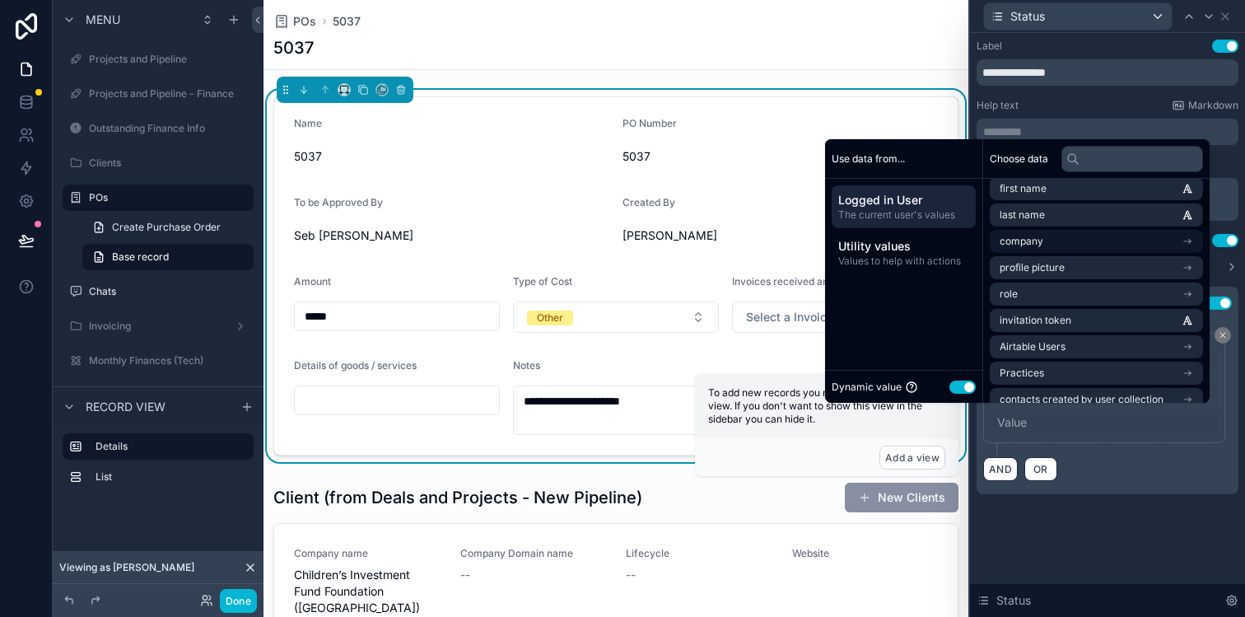
scroll to position [83, 0]
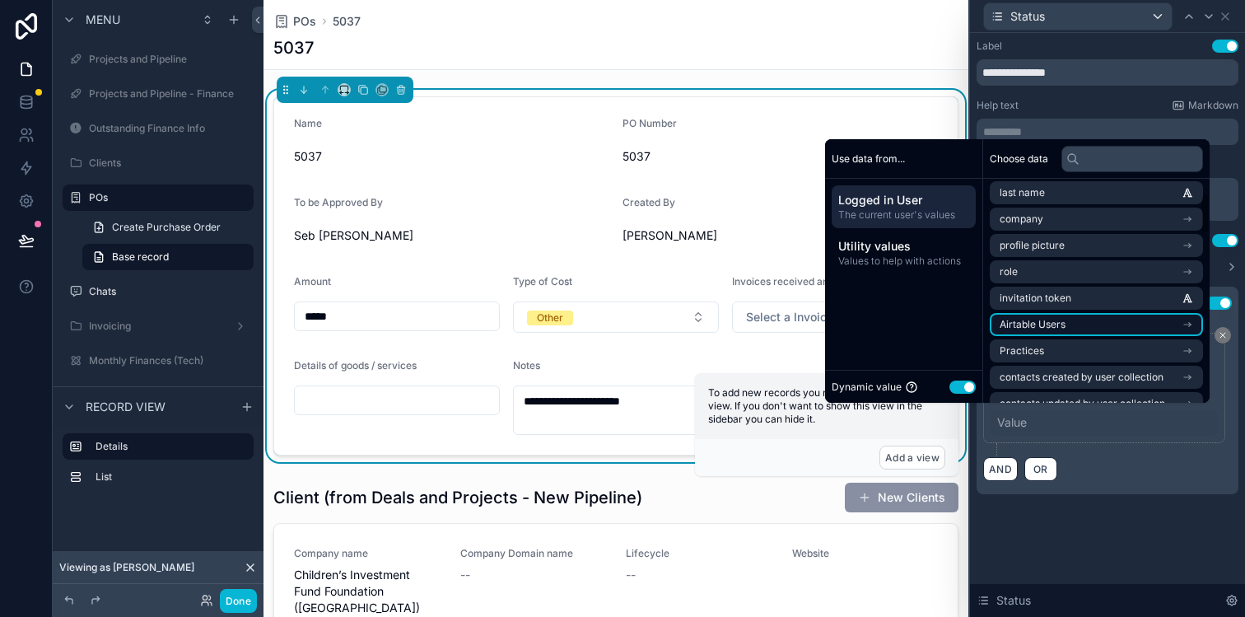
click at [1019, 319] on span "Airtable Users" at bounding box center [1032, 324] width 66 height 13
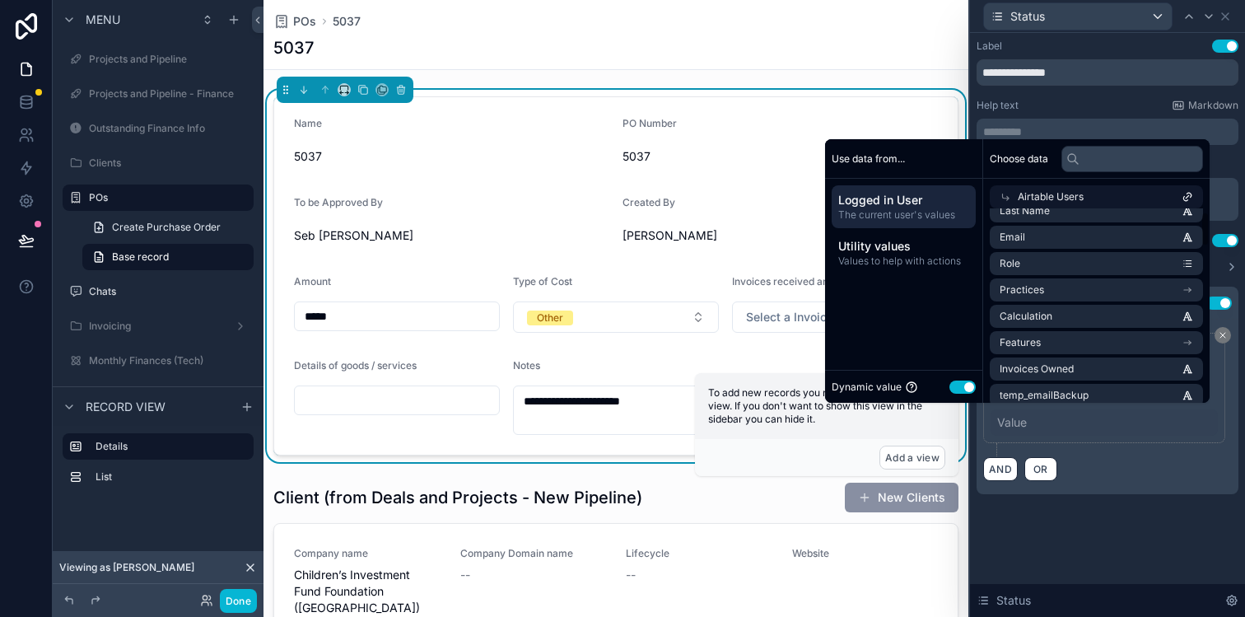
scroll to position [0, 0]
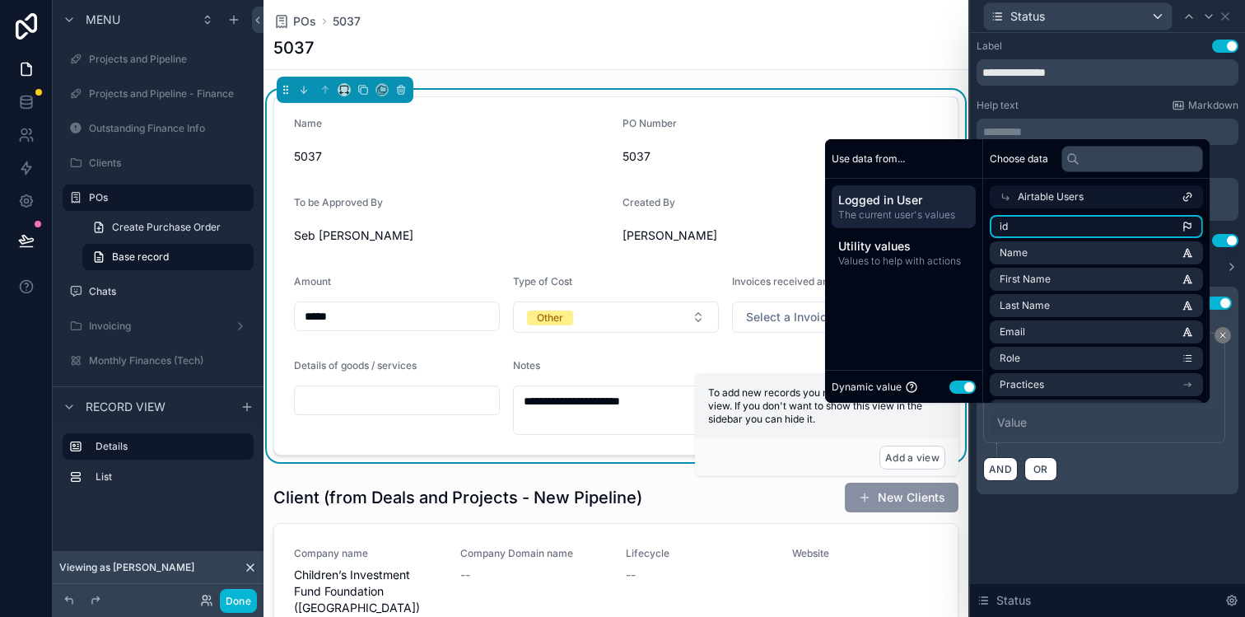
click at [1000, 226] on li "id" at bounding box center [1095, 226] width 213 height 23
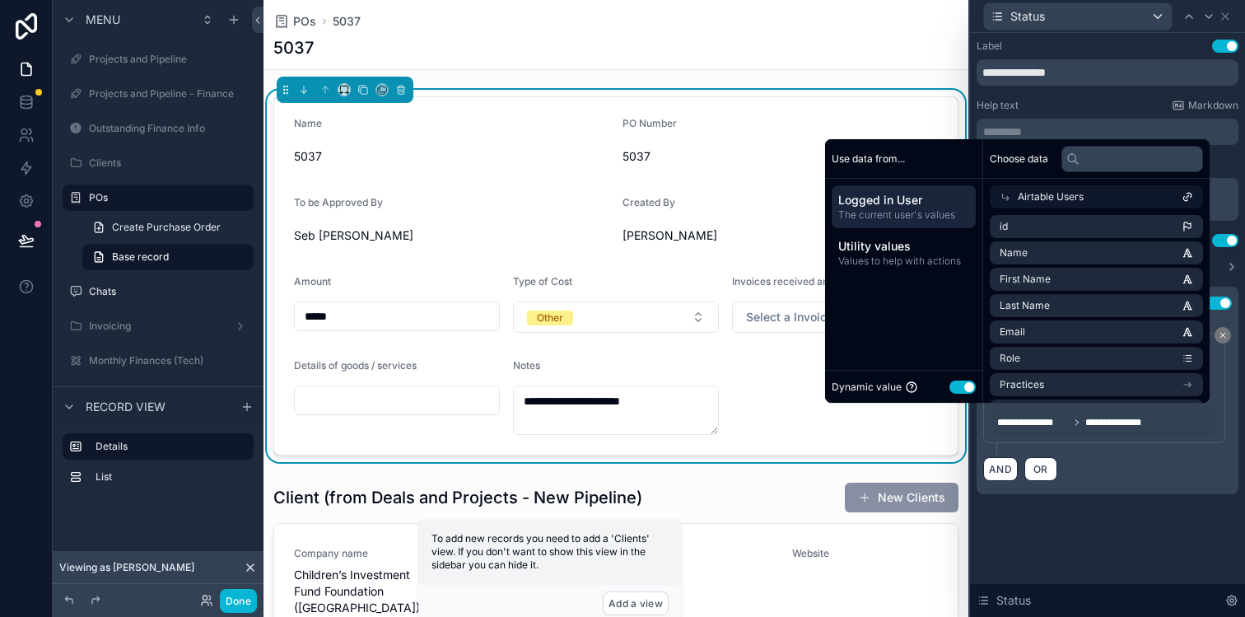
click at [1119, 542] on div "**********" at bounding box center [1107, 325] width 275 height 584
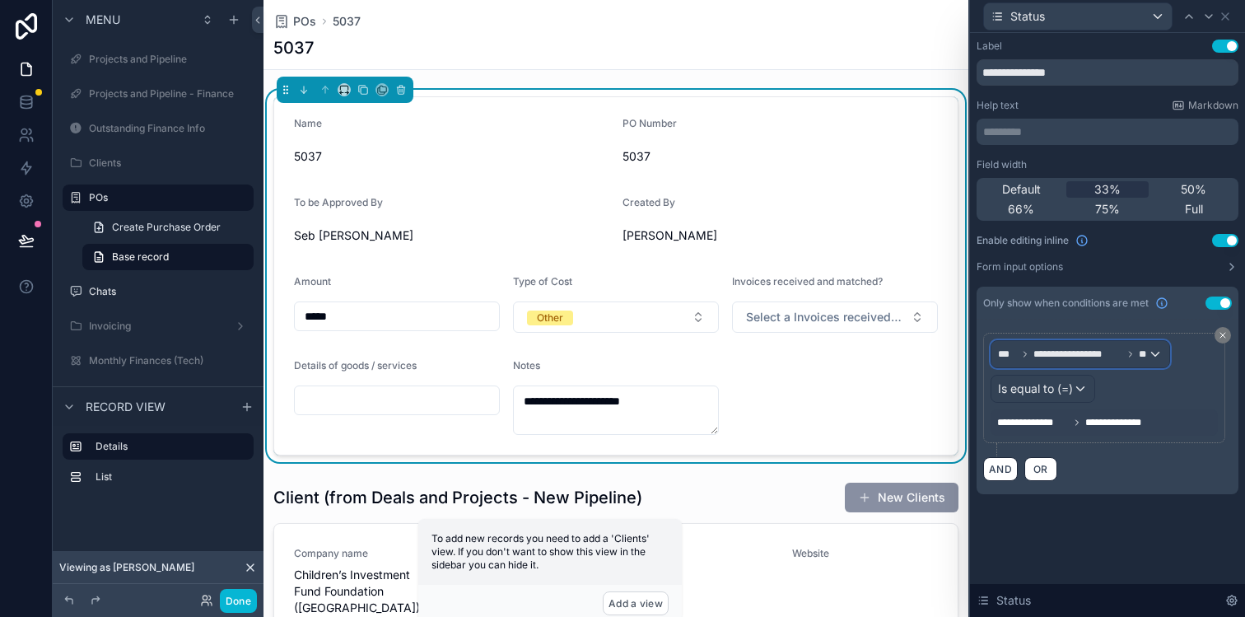
click at [1052, 365] on div "**********" at bounding box center [1080, 354] width 178 height 26
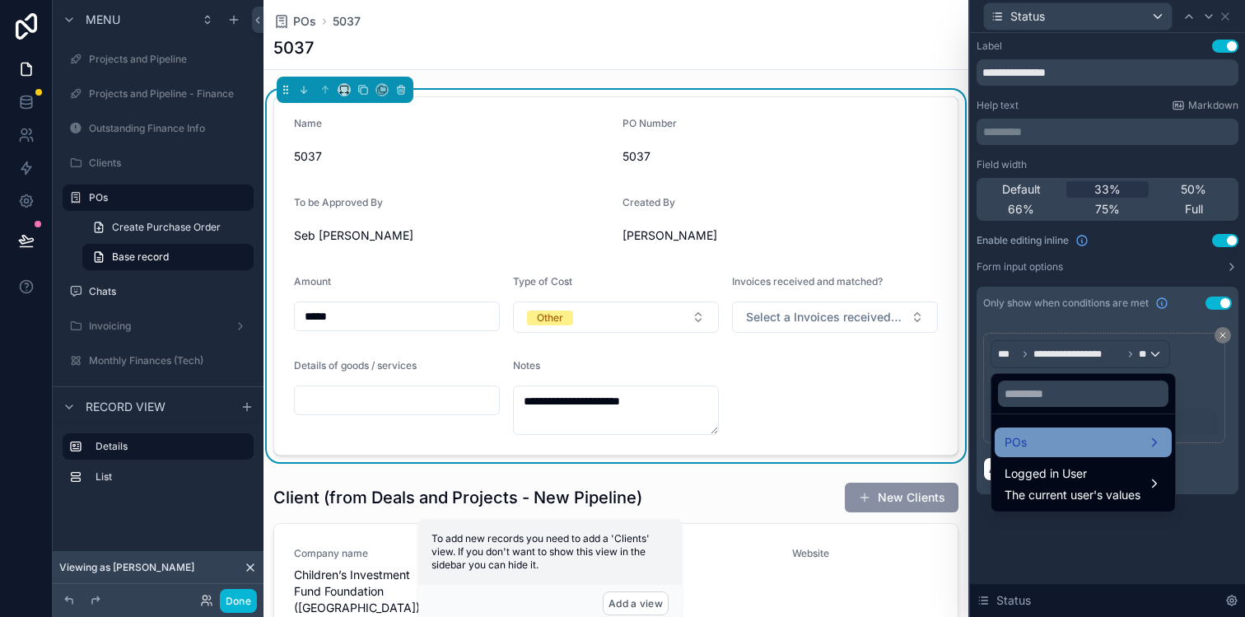
click at [1055, 440] on div "POs" at bounding box center [1082, 442] width 157 height 20
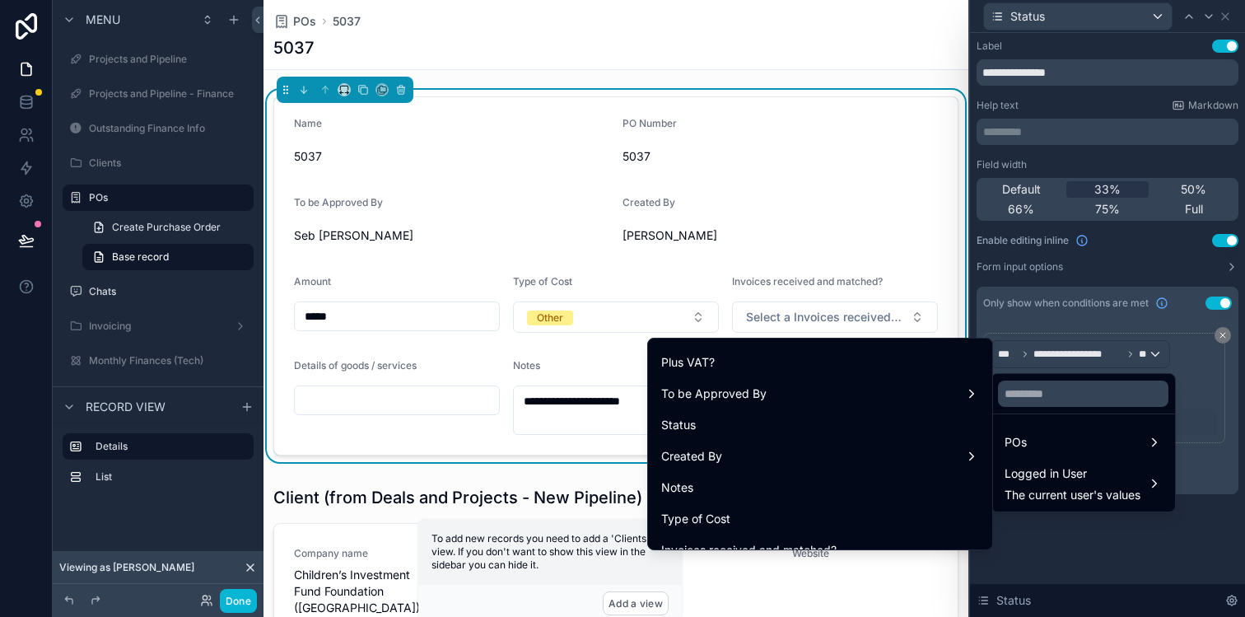
scroll to position [308, 0]
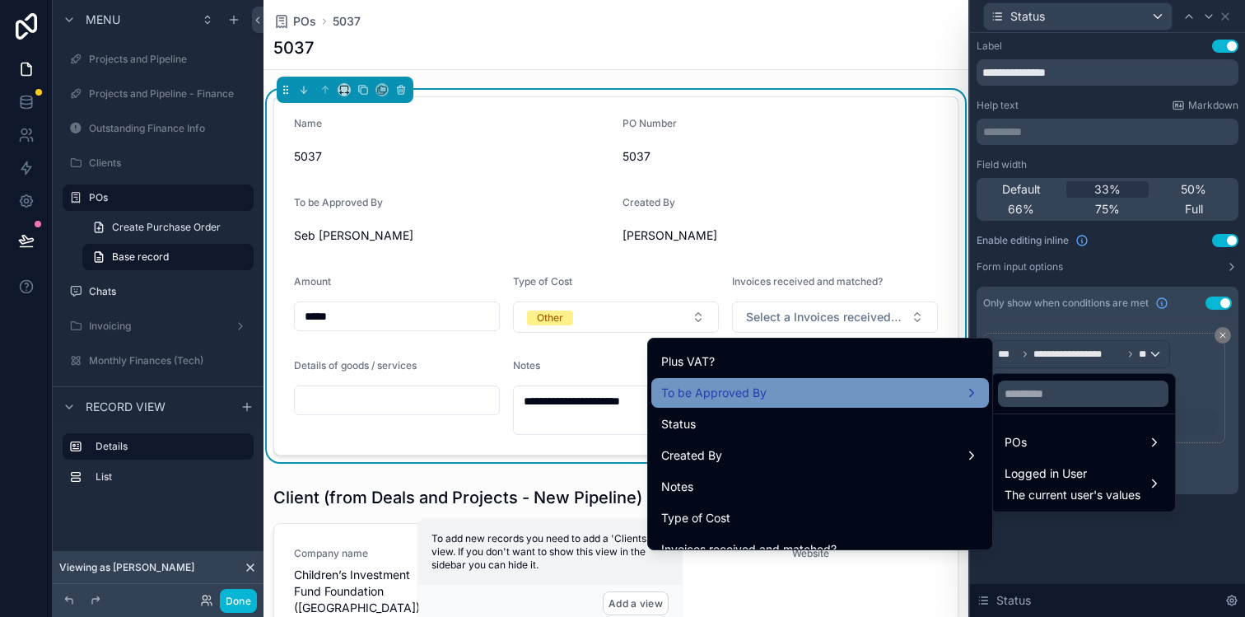
click at [757, 397] on span "To be Approved By" at bounding box center [713, 393] width 105 height 20
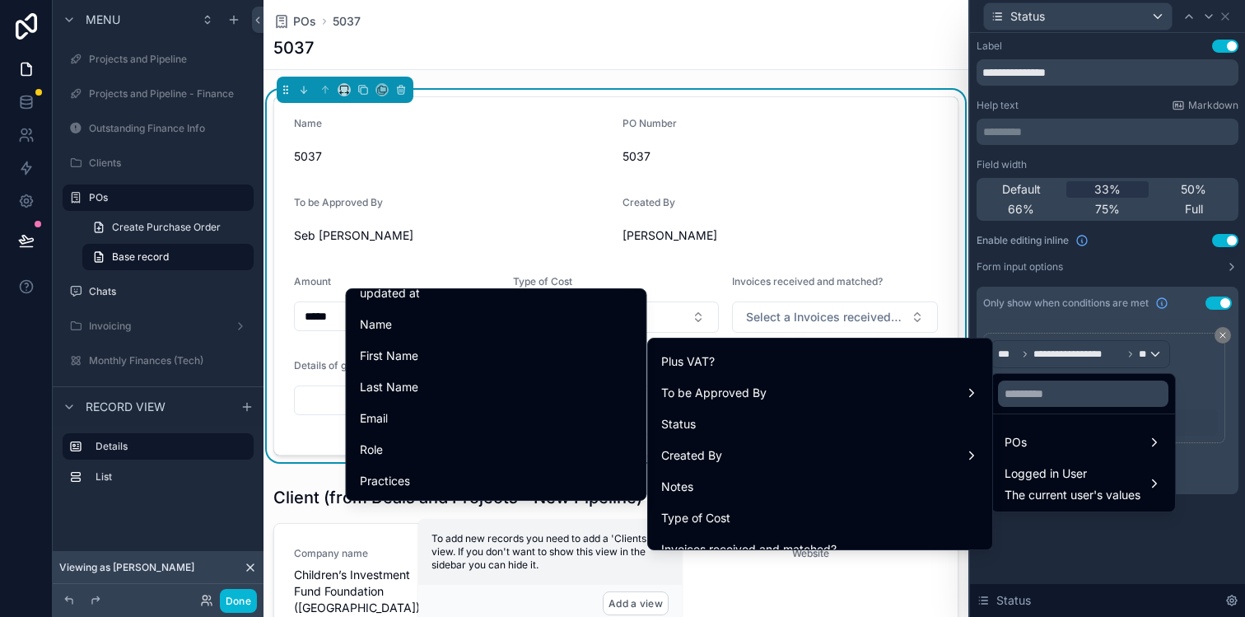
scroll to position [0, 0]
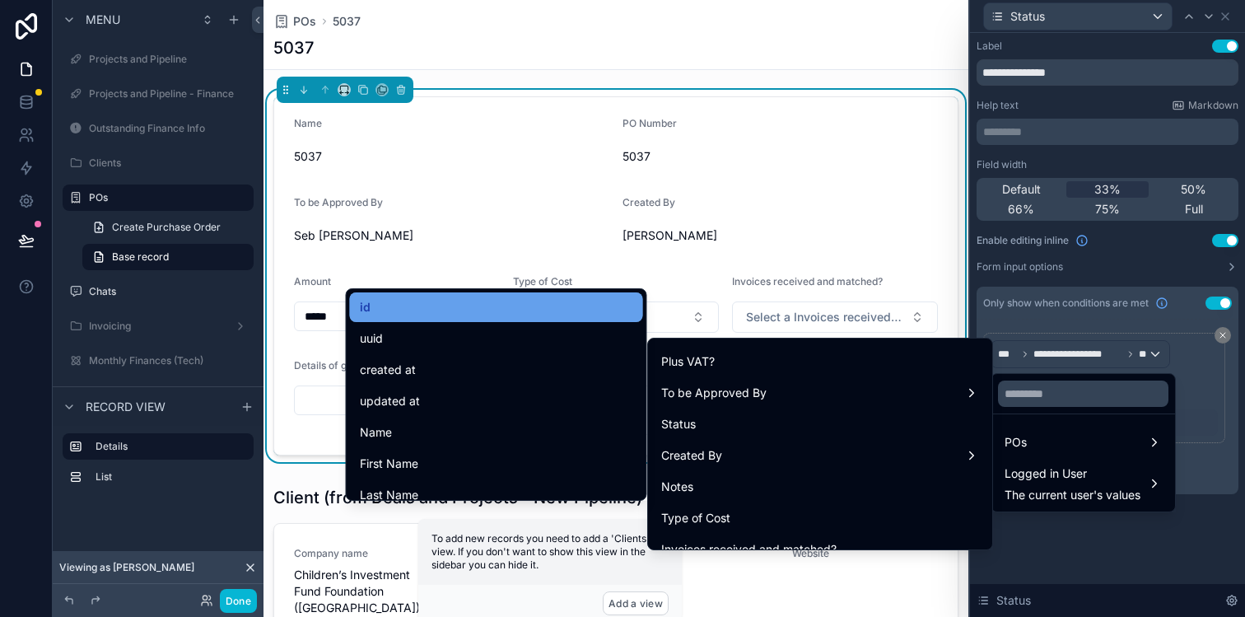
click at [477, 301] on div "id" at bounding box center [496, 307] width 273 height 20
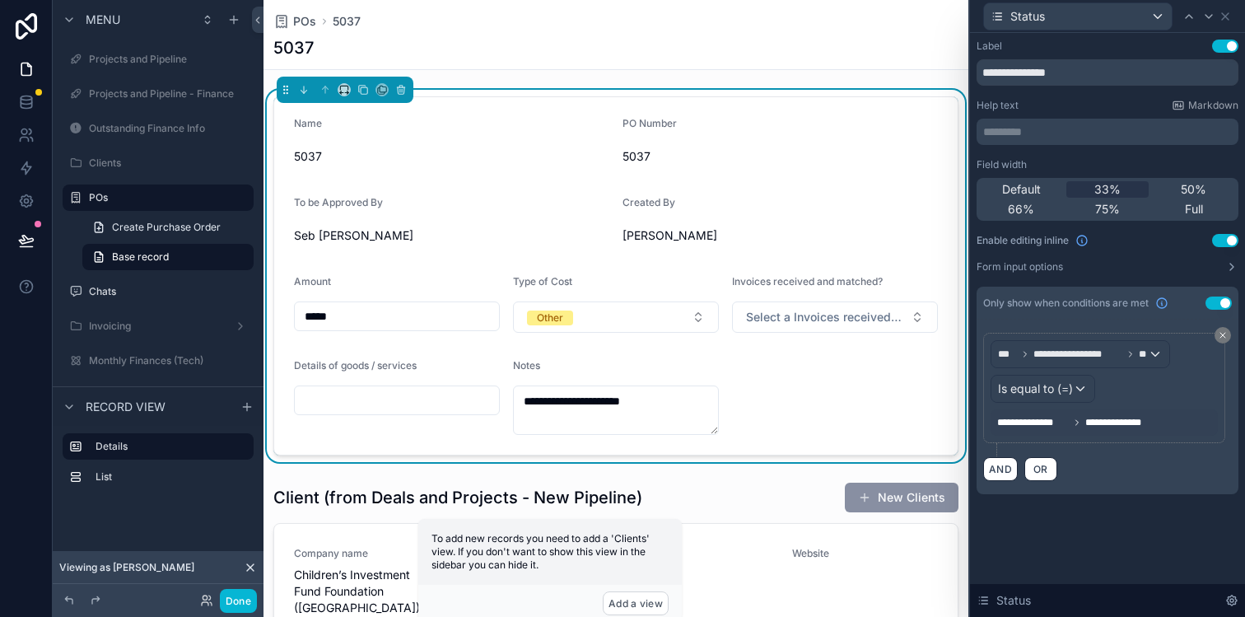
click at [1195, 555] on div "**********" at bounding box center [1107, 325] width 275 height 584
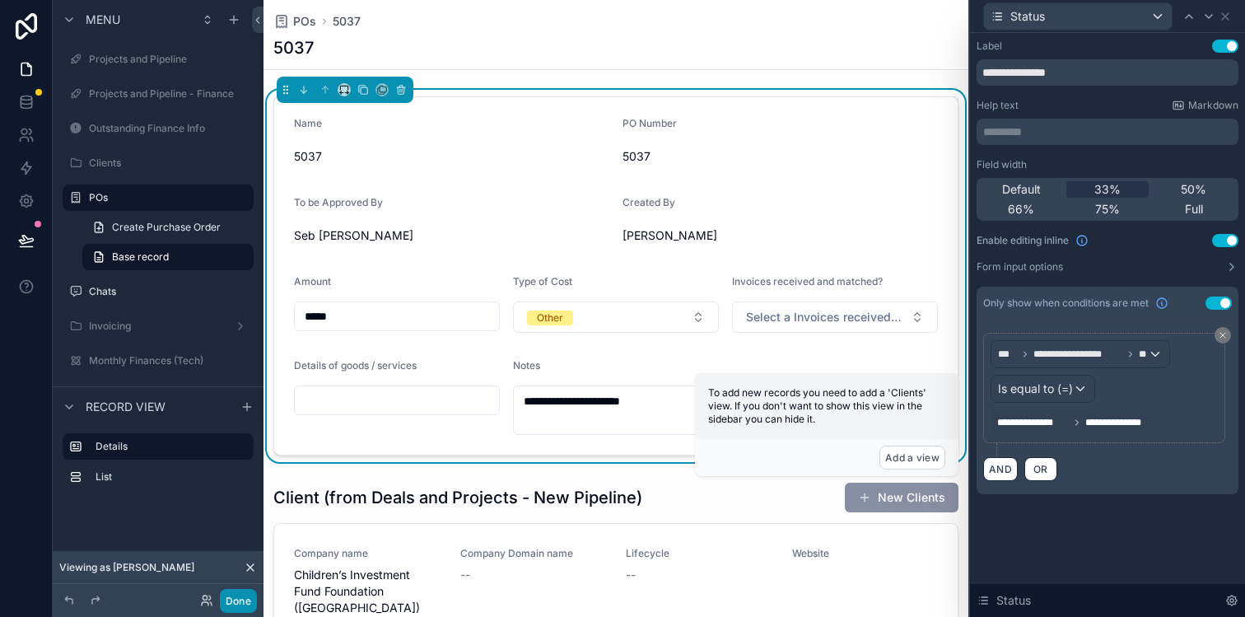
click at [240, 598] on button "Done" at bounding box center [238, 601] width 37 height 24
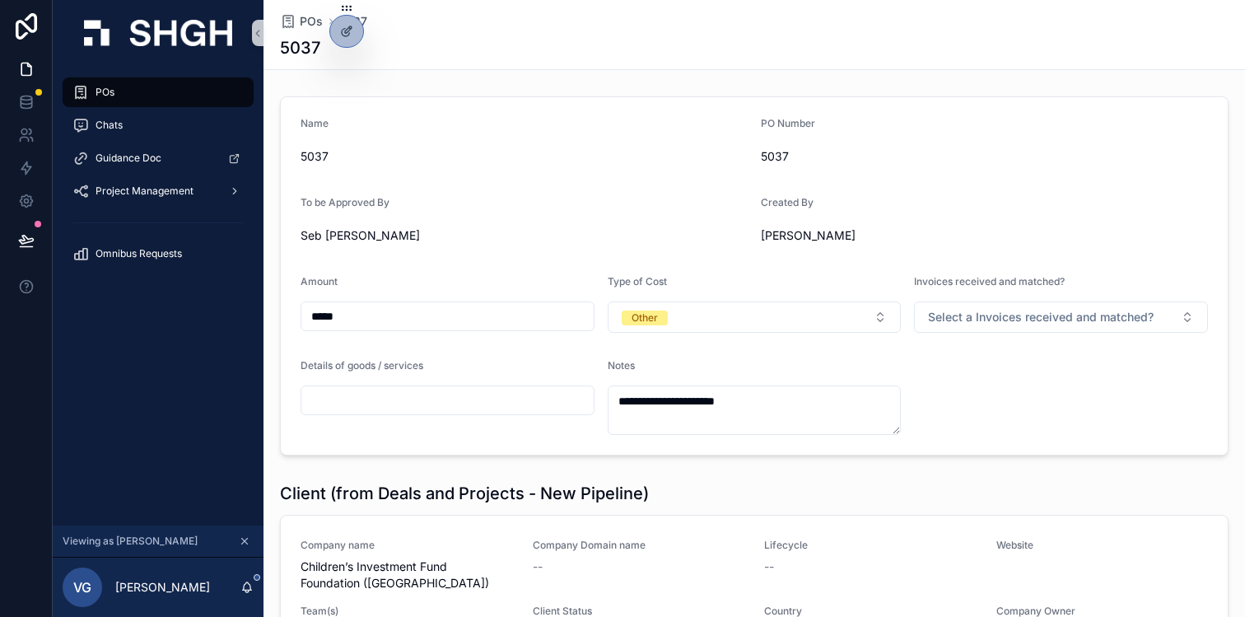
click at [158, 96] on div "POs" at bounding box center [157, 92] width 171 height 26
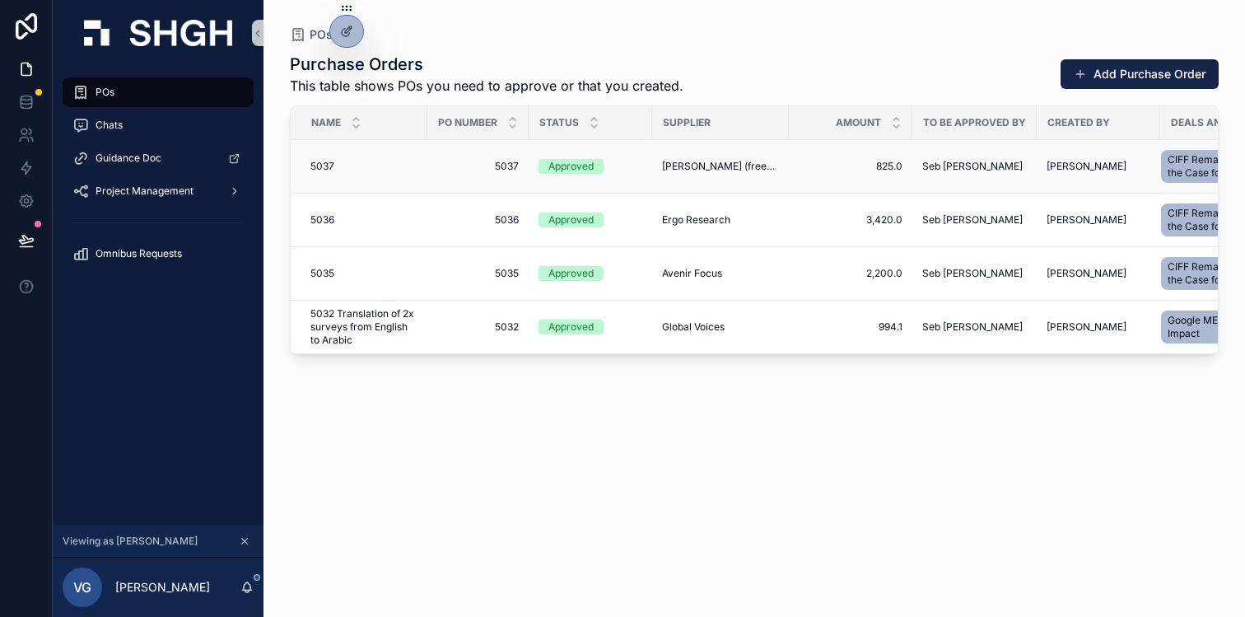
click at [609, 165] on div "Approved" at bounding box center [590, 166] width 104 height 15
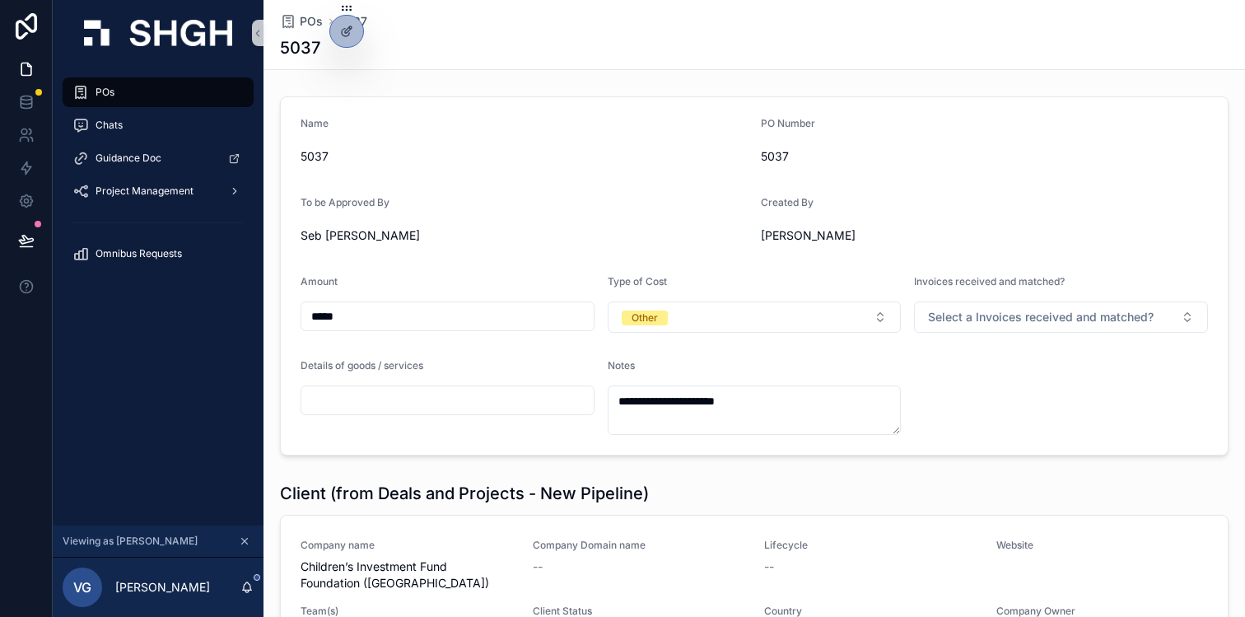
click at [580, 233] on div "Seb [PERSON_NAME]" at bounding box center [523, 235] width 447 height 16
click at [514, 181] on form "**********" at bounding box center [754, 275] width 947 height 357
click at [130, 92] on div "POs" at bounding box center [157, 92] width 171 height 26
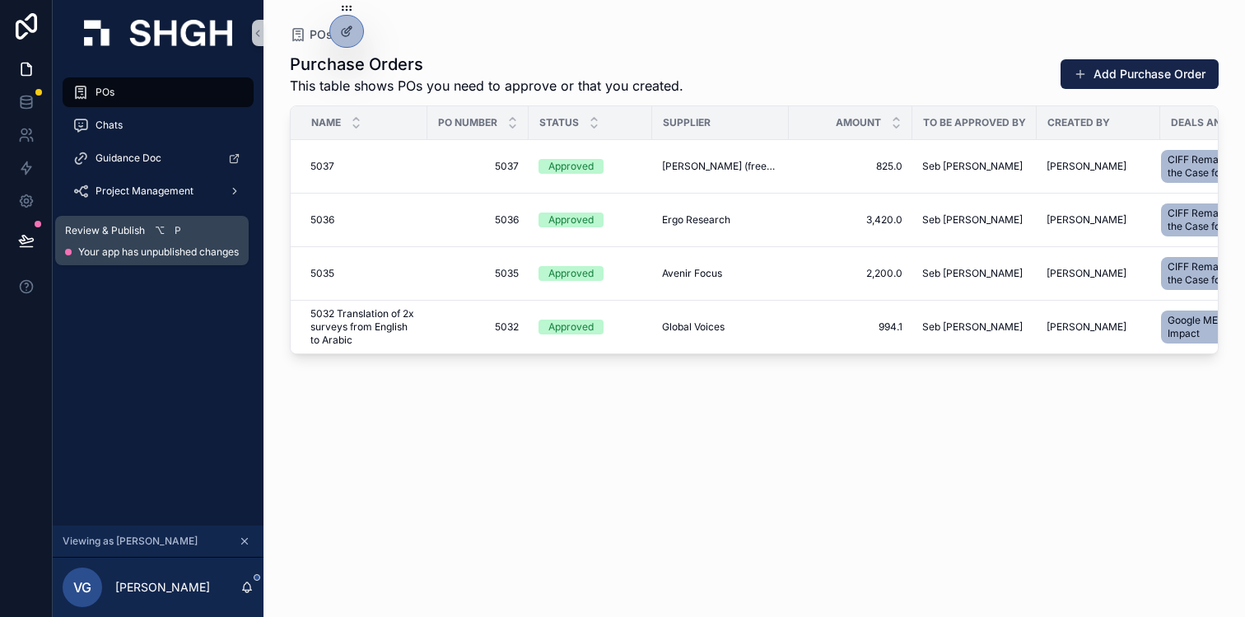
click at [22, 236] on icon at bounding box center [26, 239] width 14 height 8
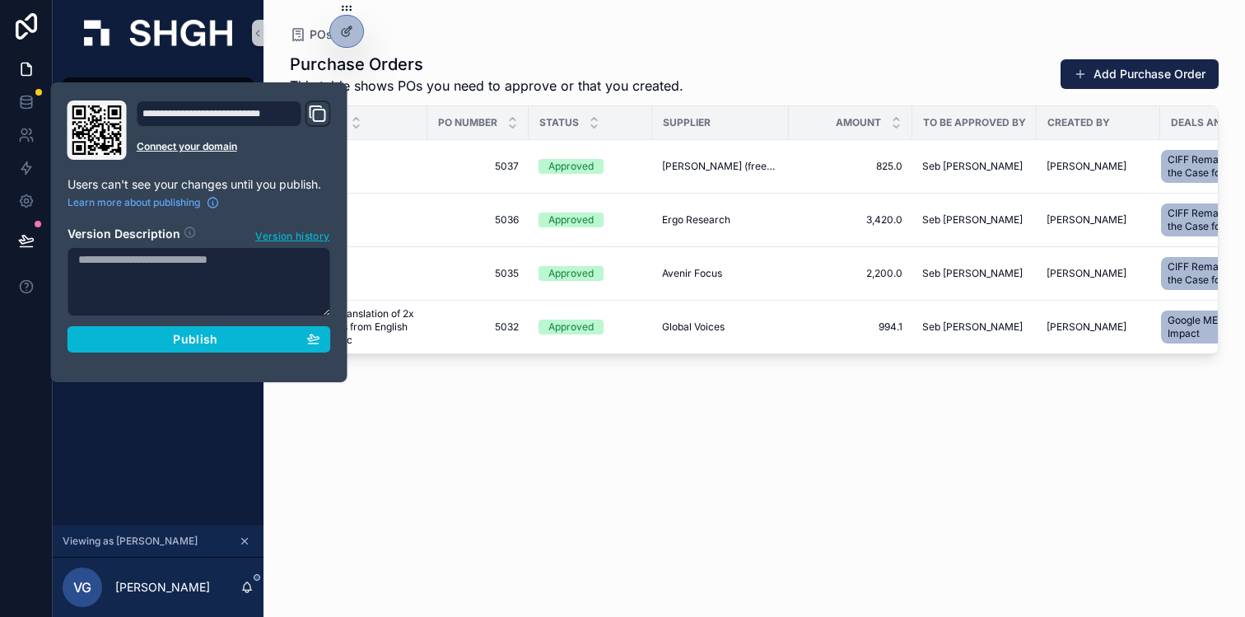
click at [133, 264] on textarea at bounding box center [198, 281] width 263 height 69
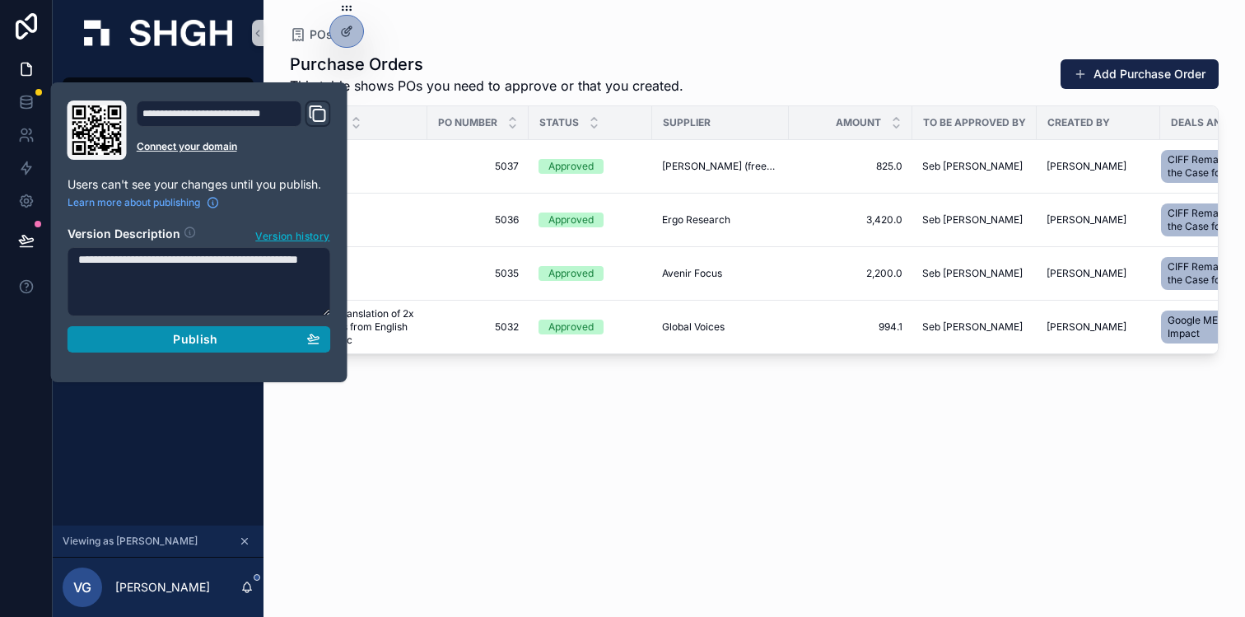
type textarea "**********"
click at [172, 341] on div "Publish" at bounding box center [199, 339] width 242 height 15
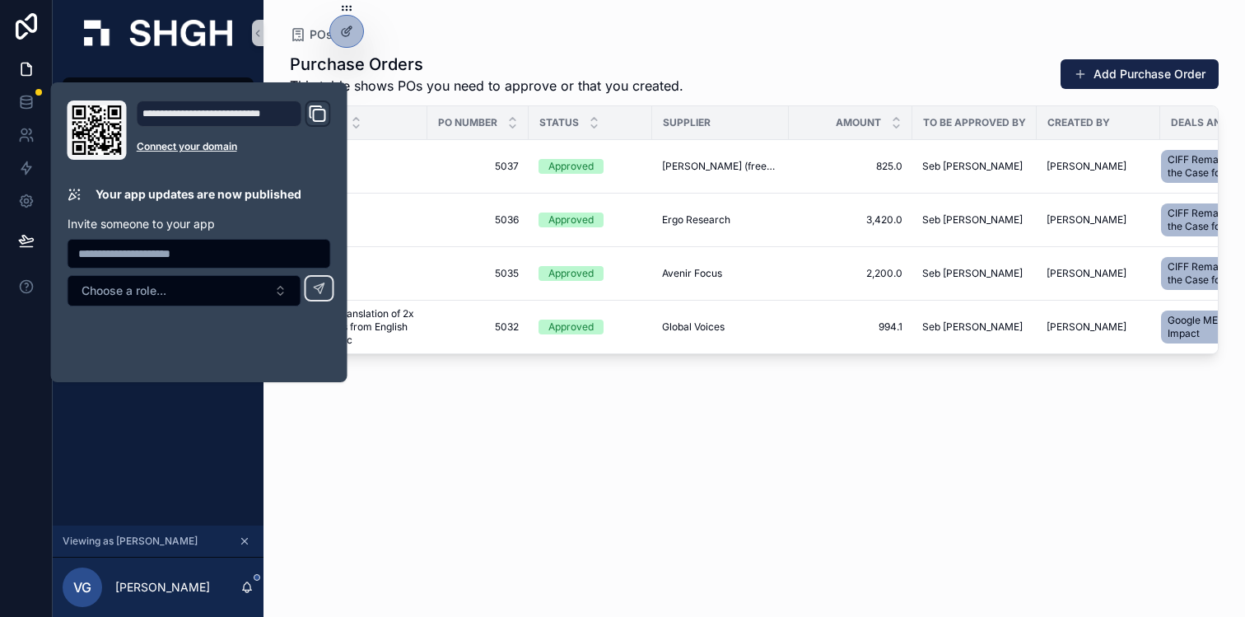
click at [548, 455] on div "Purchase Orders This table shows POs you need to approve or that you created. A…" at bounding box center [754, 320] width 929 height 554
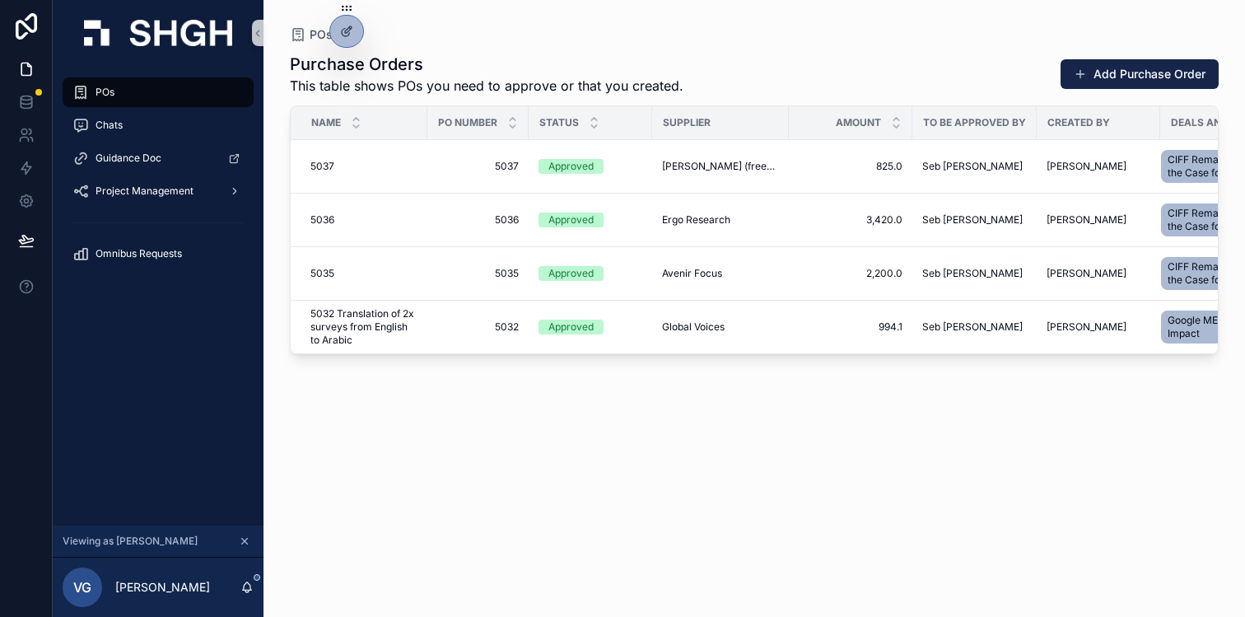
click at [467, 448] on div "Purchase Orders This table shows POs you need to approve or that you created. A…" at bounding box center [754, 320] width 929 height 554
click at [353, 30] on div at bounding box center [346, 31] width 33 height 31
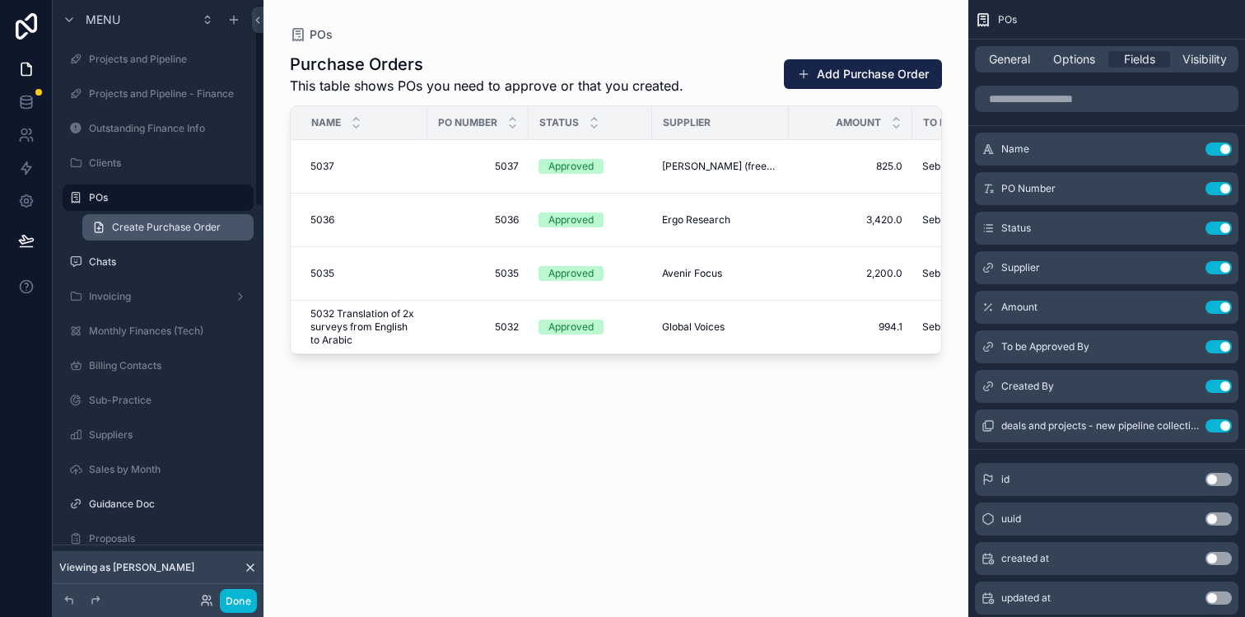
scroll to position [11, 0]
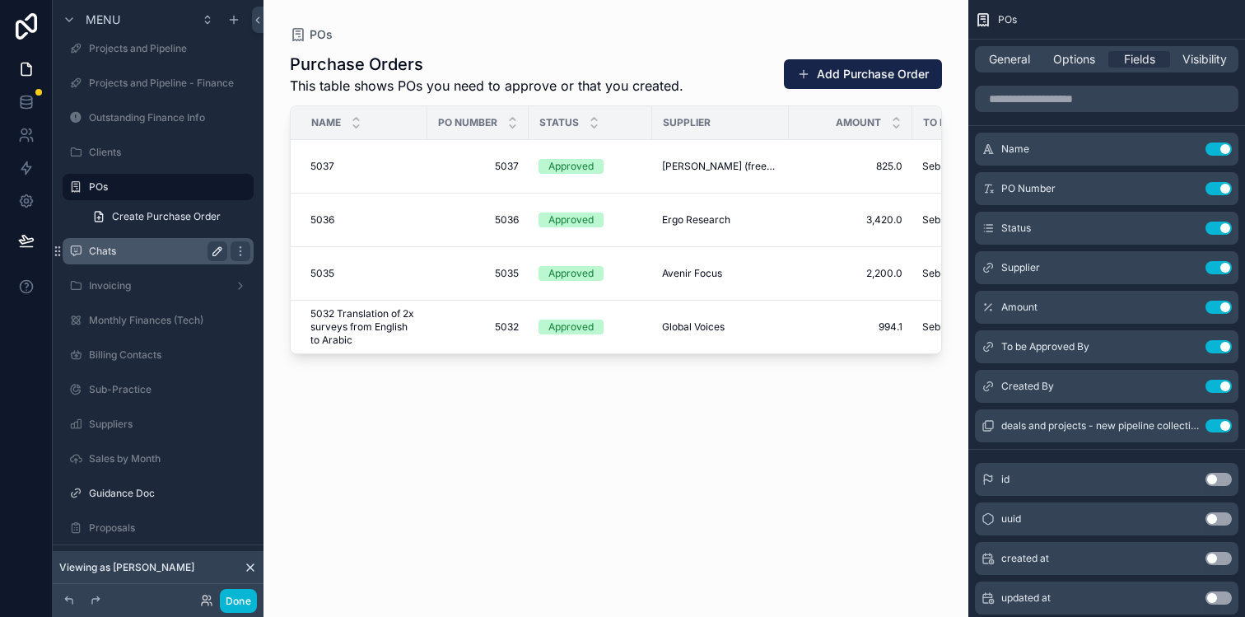
click at [216, 256] on icon "scrollable content" at bounding box center [217, 250] width 13 height 13
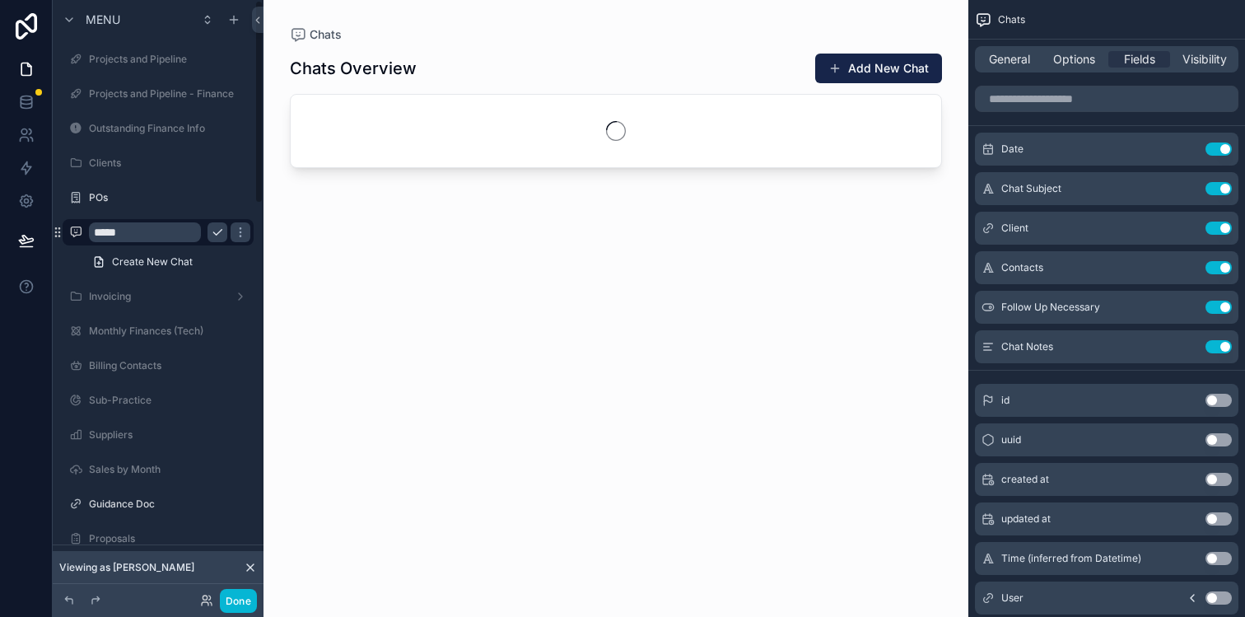
click at [159, 236] on input "*****" at bounding box center [145, 232] width 112 height 20
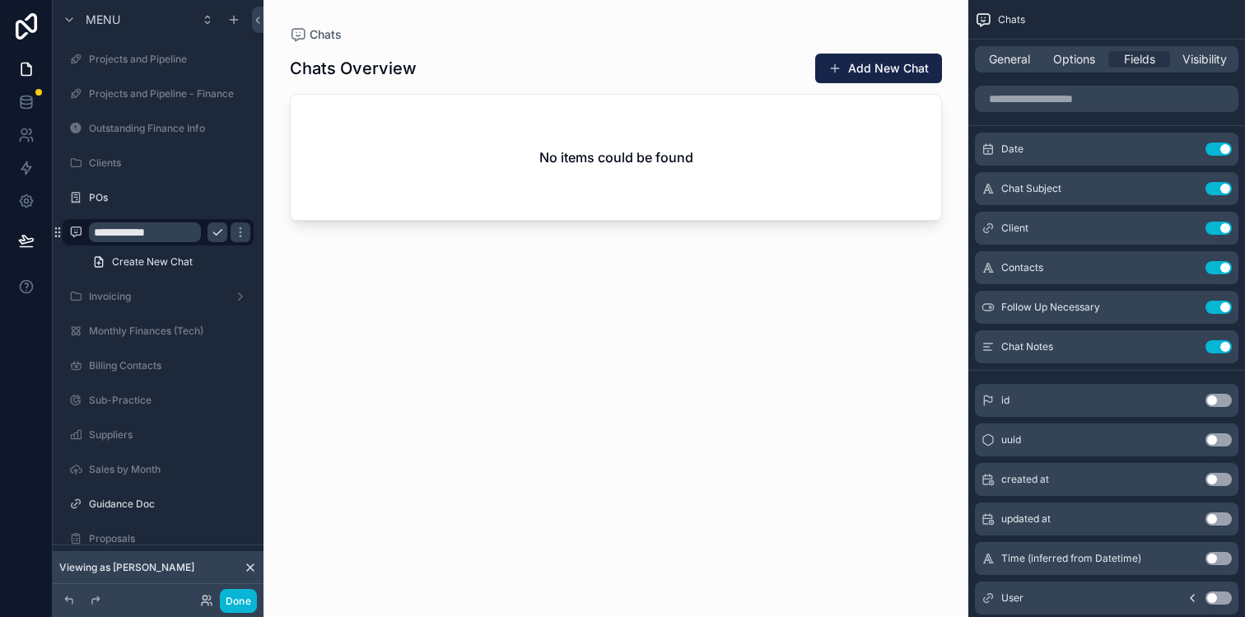
click at [137, 235] on input "**********" at bounding box center [145, 232] width 112 height 20
type input "**********"
click at [234, 230] on icon "scrollable content" at bounding box center [240, 232] width 13 height 13
click at [240, 602] on button "Done" at bounding box center [238, 601] width 37 height 24
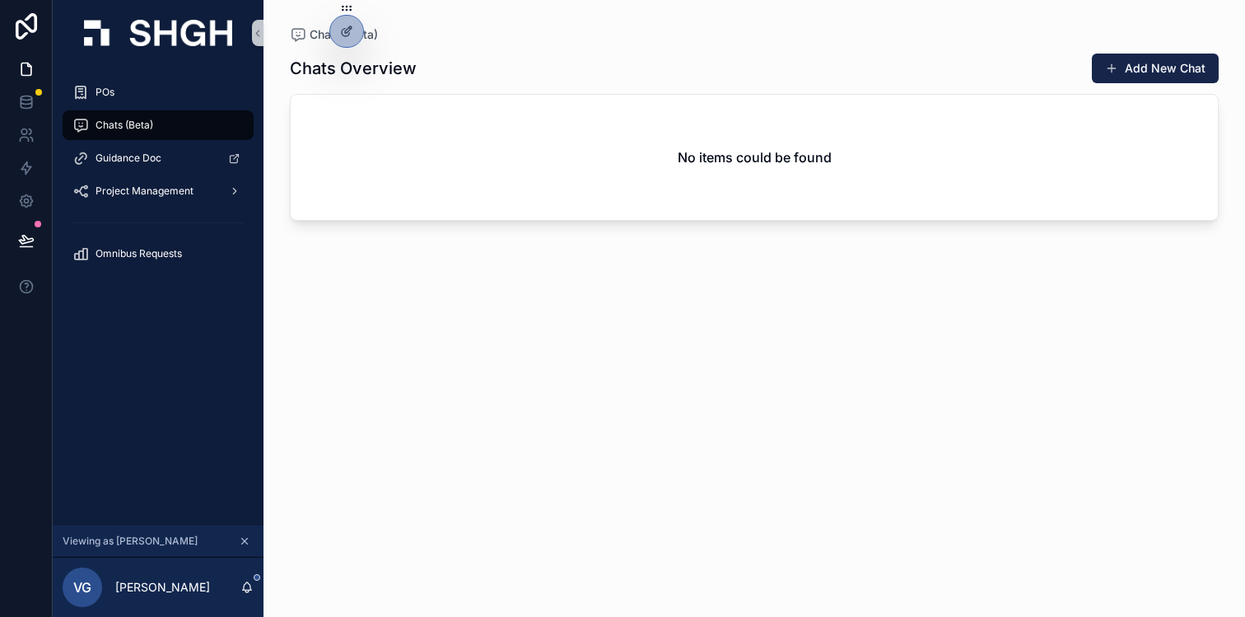
click at [361, 287] on div "Chats Overview Add New Chat No items could be found" at bounding box center [754, 320] width 929 height 554
click at [207, 188] on div "Project Management" at bounding box center [157, 191] width 171 height 26
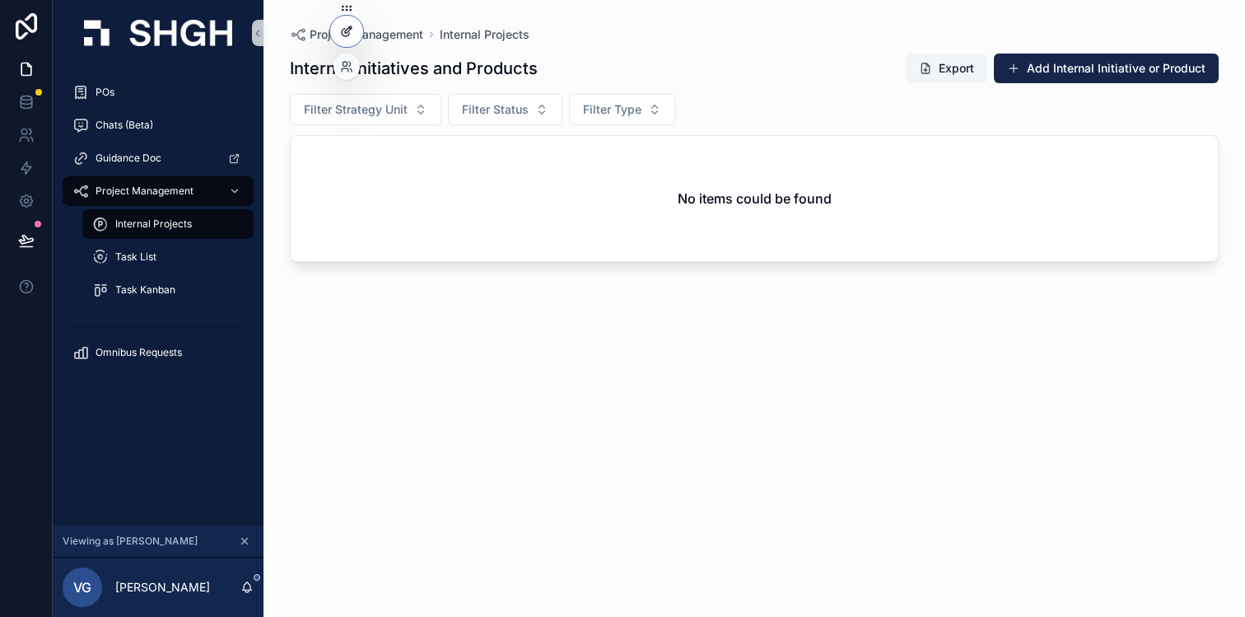
click at [351, 36] on icon at bounding box center [346, 31] width 13 height 13
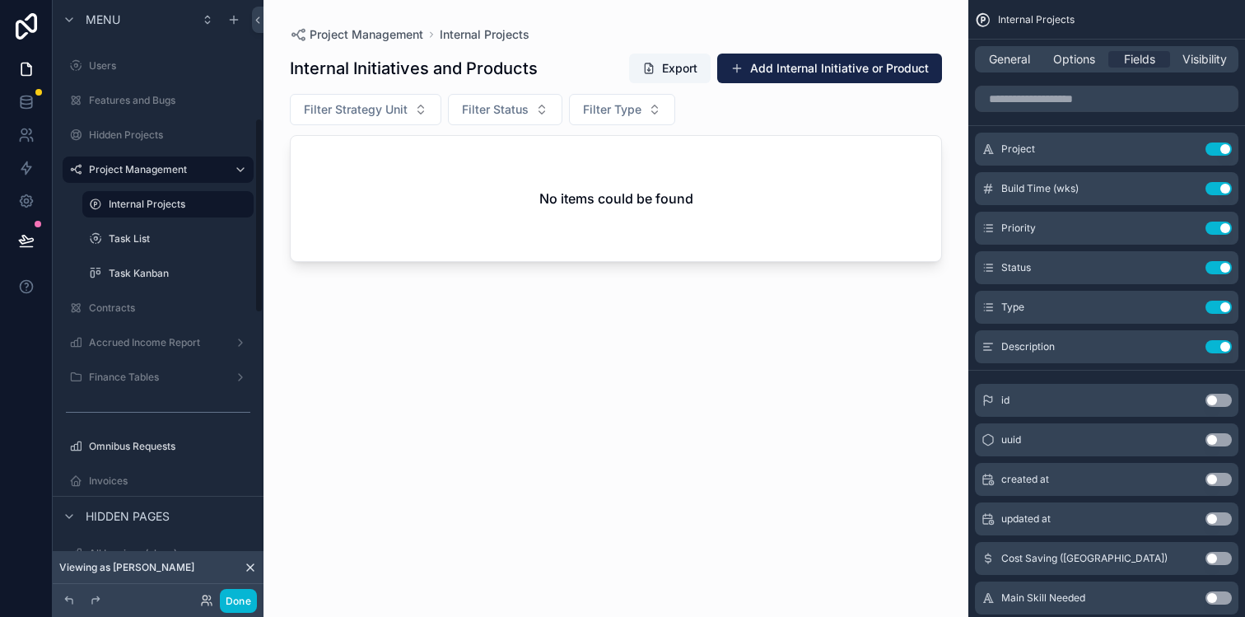
scroll to position [538, 0]
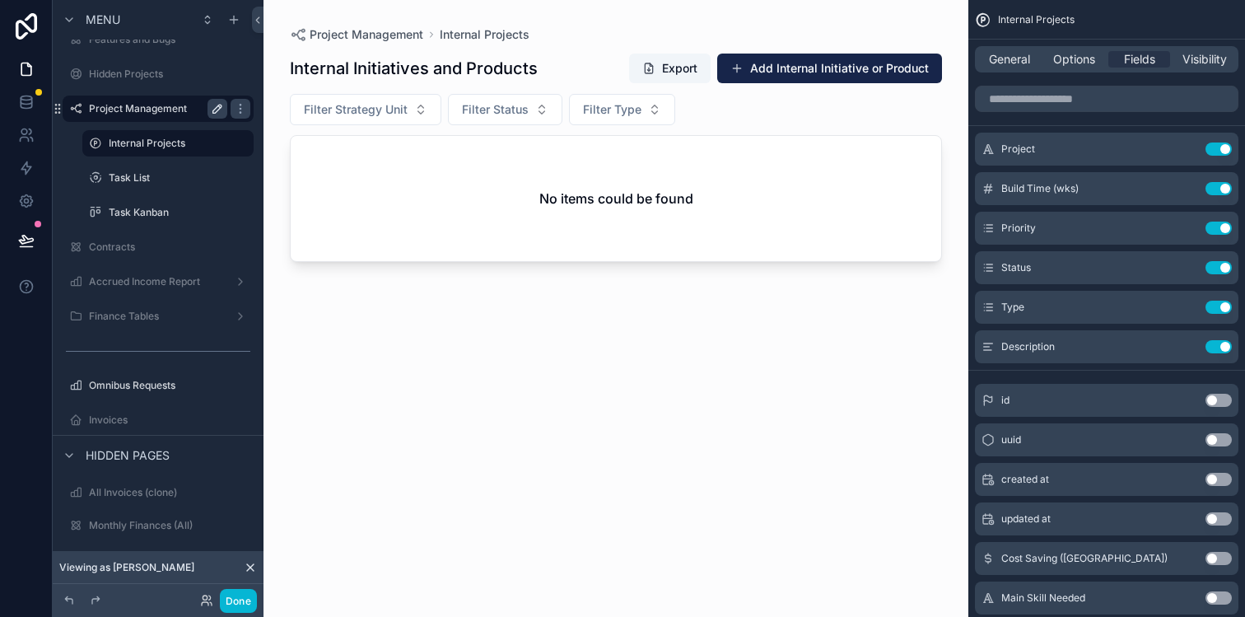
click at [213, 106] on icon "scrollable content" at bounding box center [217, 108] width 13 height 13
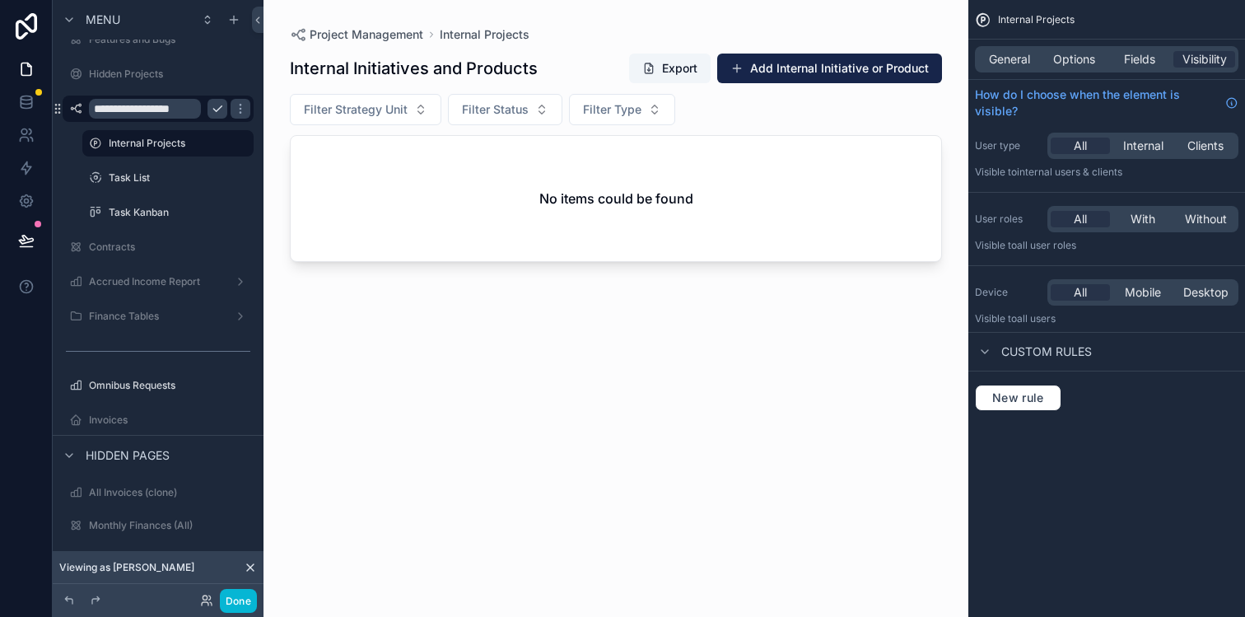
click at [189, 113] on input "**********" at bounding box center [145, 109] width 112 height 20
type input "**********"
click at [212, 109] on icon "scrollable content" at bounding box center [217, 108] width 13 height 13
click at [234, 595] on button "Done" at bounding box center [238, 601] width 37 height 24
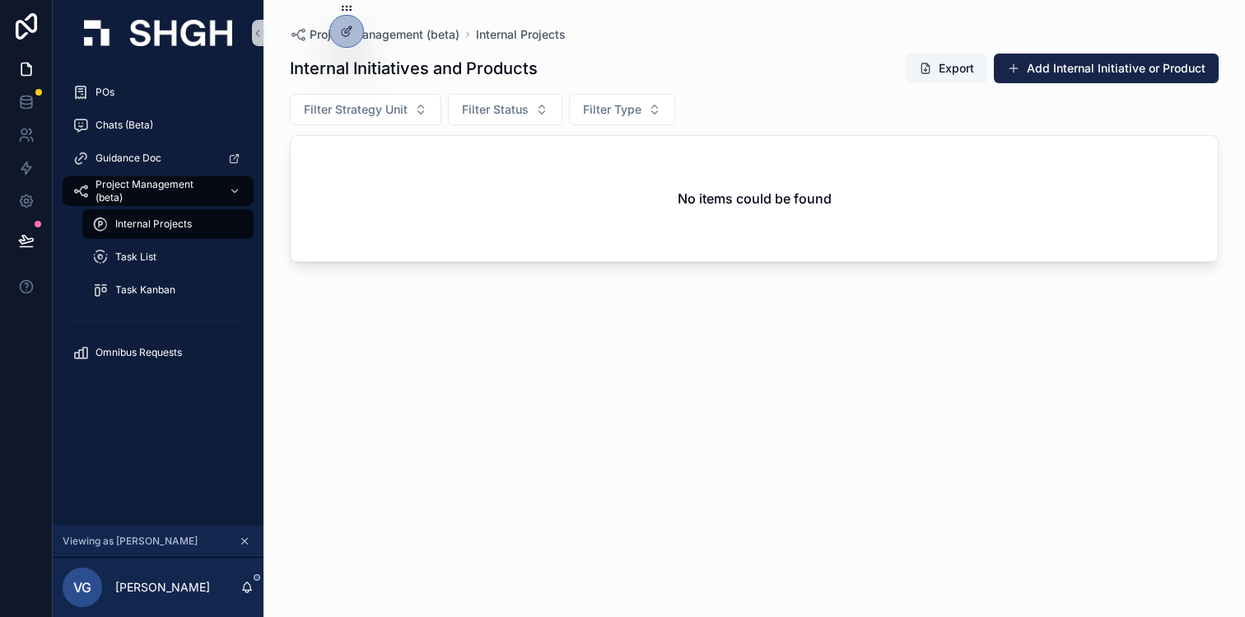
click at [399, 361] on div "Internal Initiatives and Products Export Add Internal Initiative or Product Fil…" at bounding box center [754, 320] width 929 height 554
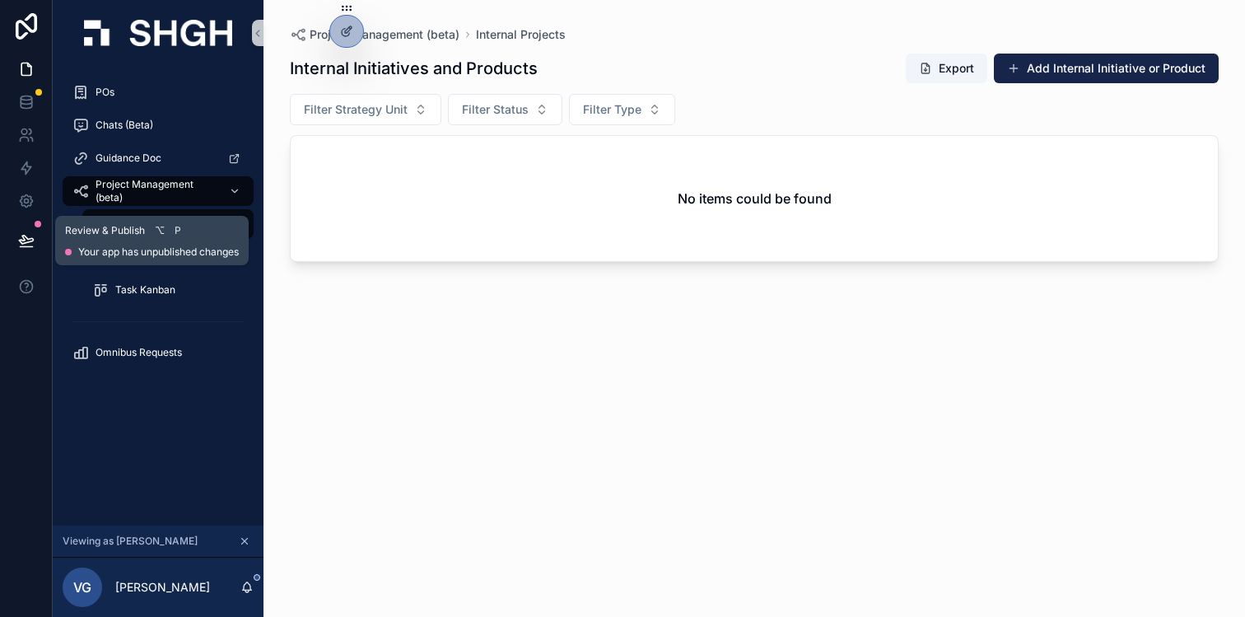
click at [27, 240] on icon at bounding box center [26, 240] width 16 height 16
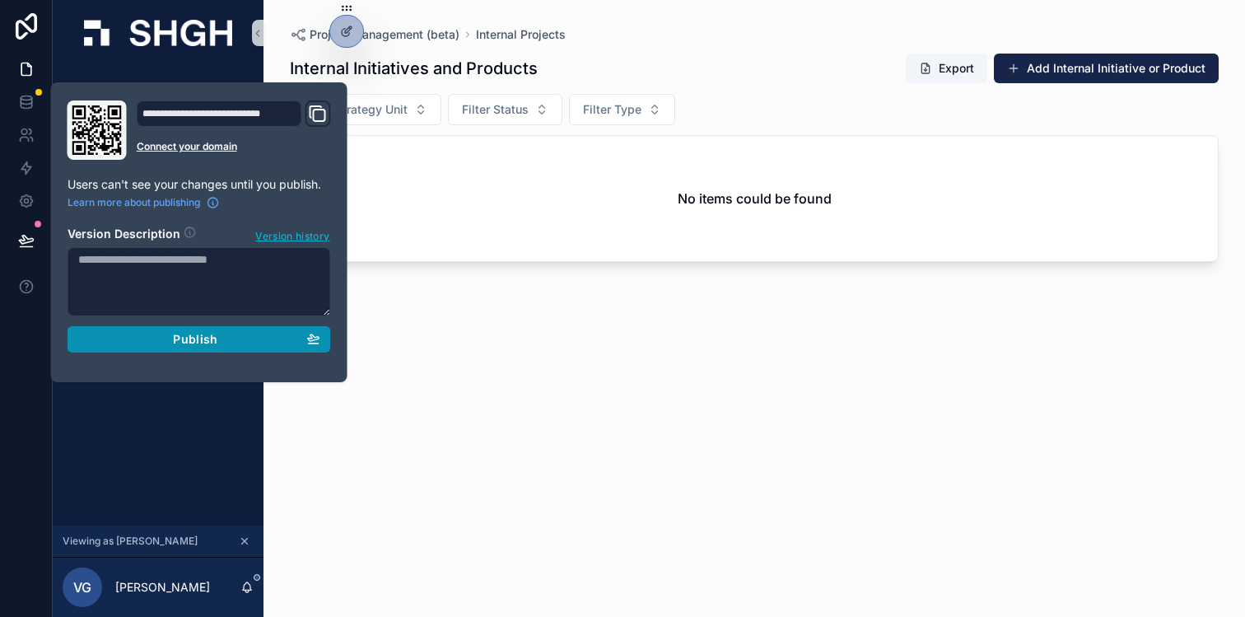
click at [129, 339] on div "Publish" at bounding box center [199, 339] width 242 height 15
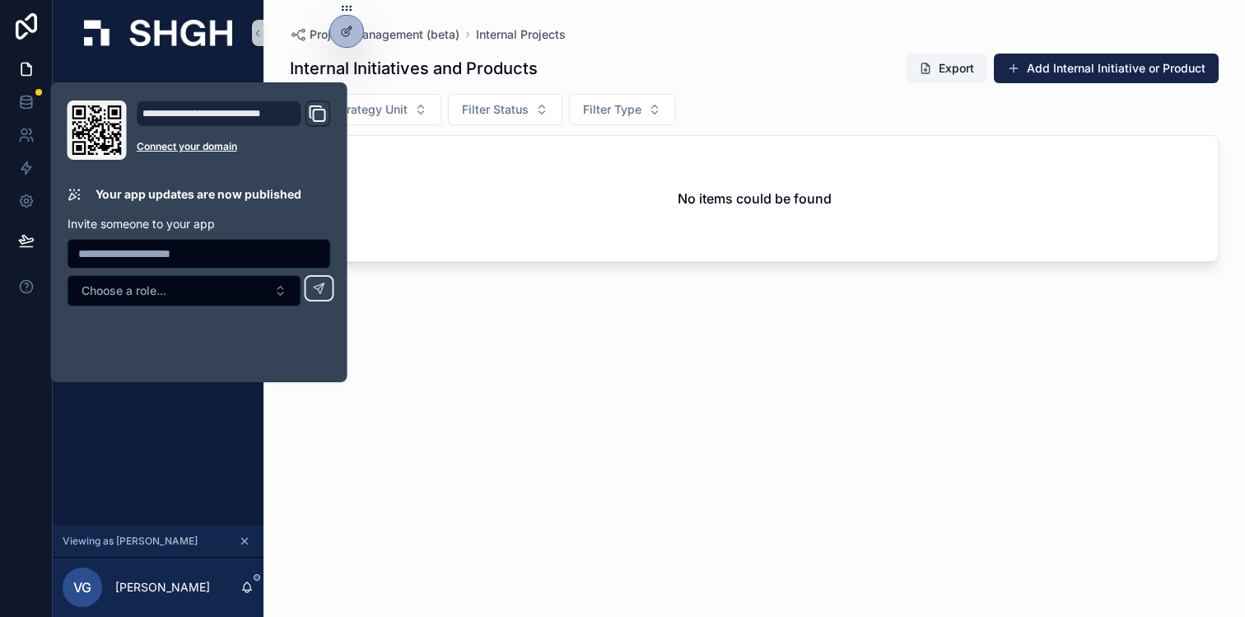
click at [630, 375] on div "Internal Initiatives and Products Export Add Internal Initiative or Product Fil…" at bounding box center [754, 320] width 929 height 554
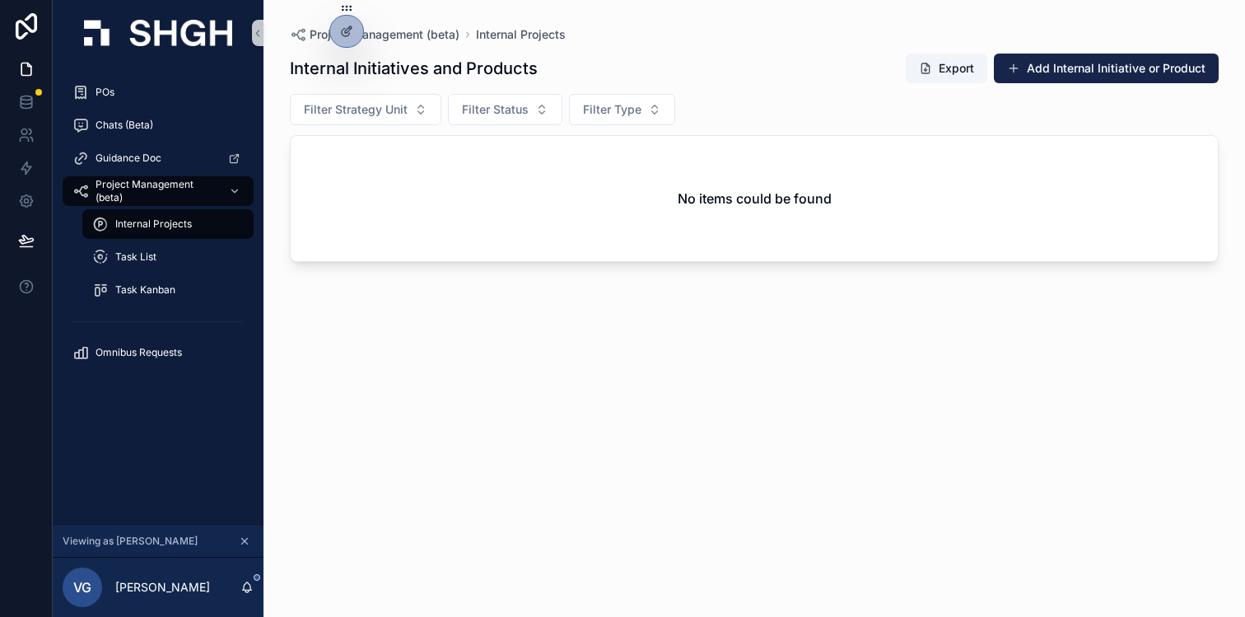
click at [714, 412] on div "Internal Initiatives and Products Export Add Internal Initiative or Product Fil…" at bounding box center [754, 320] width 929 height 554
